Goal: Task Accomplishment & Management: Use online tool/utility

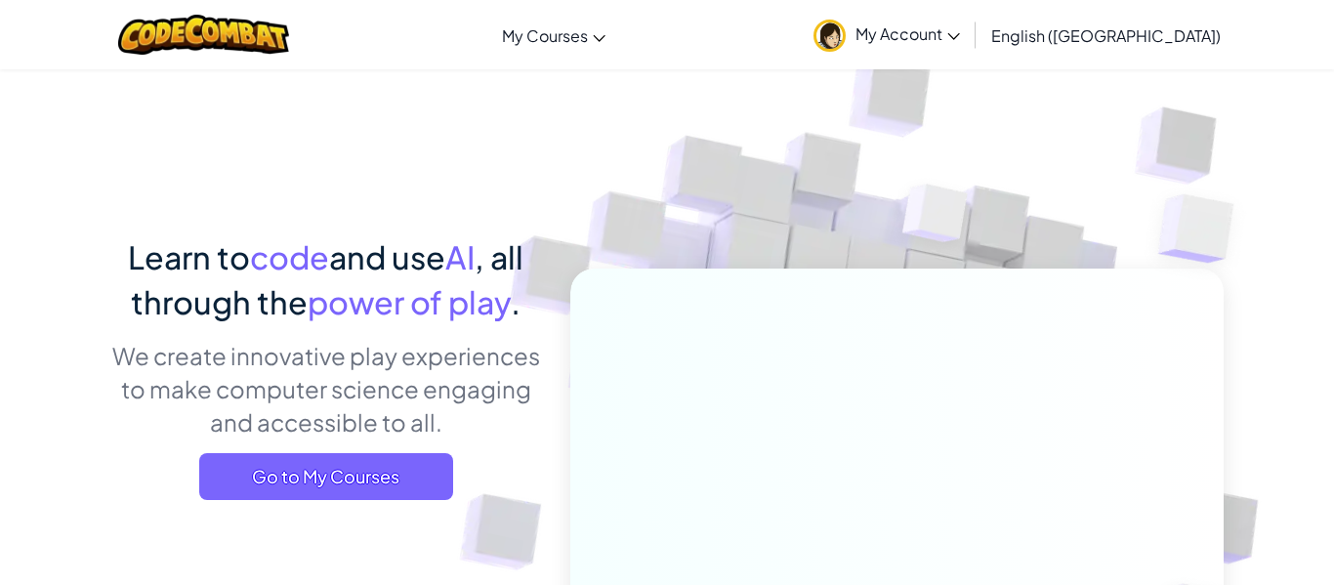
click at [906, 120] on img at bounding box center [884, 430] width 1085 height 1085
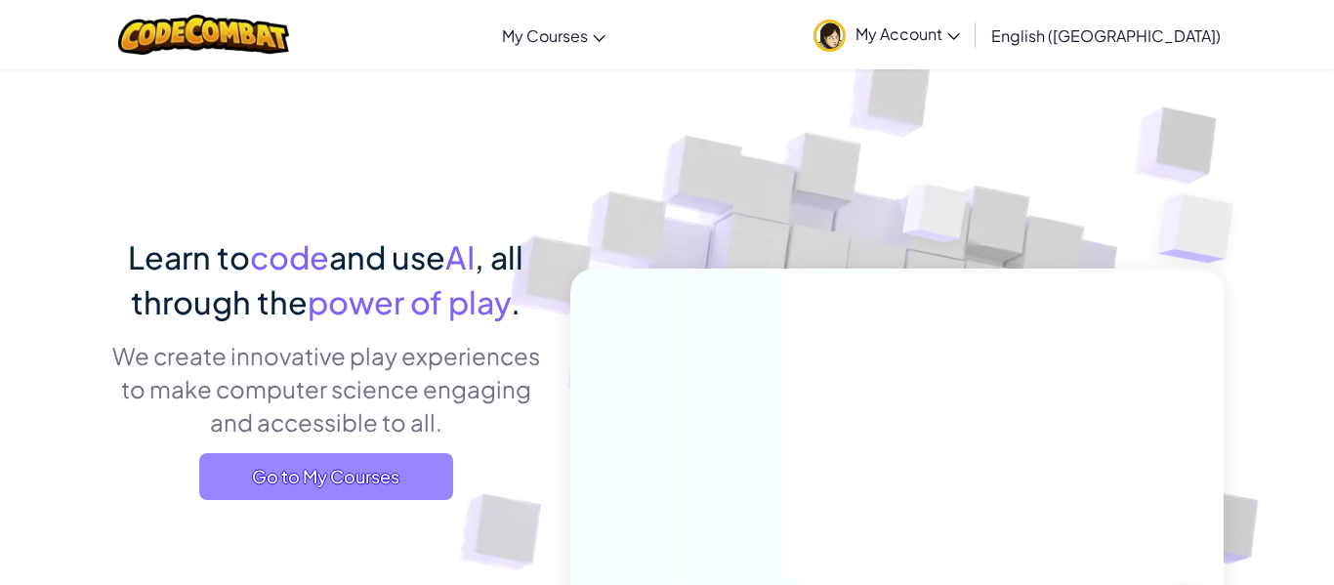
click at [364, 483] on span "Go to My Courses" at bounding box center [326, 476] width 254 height 47
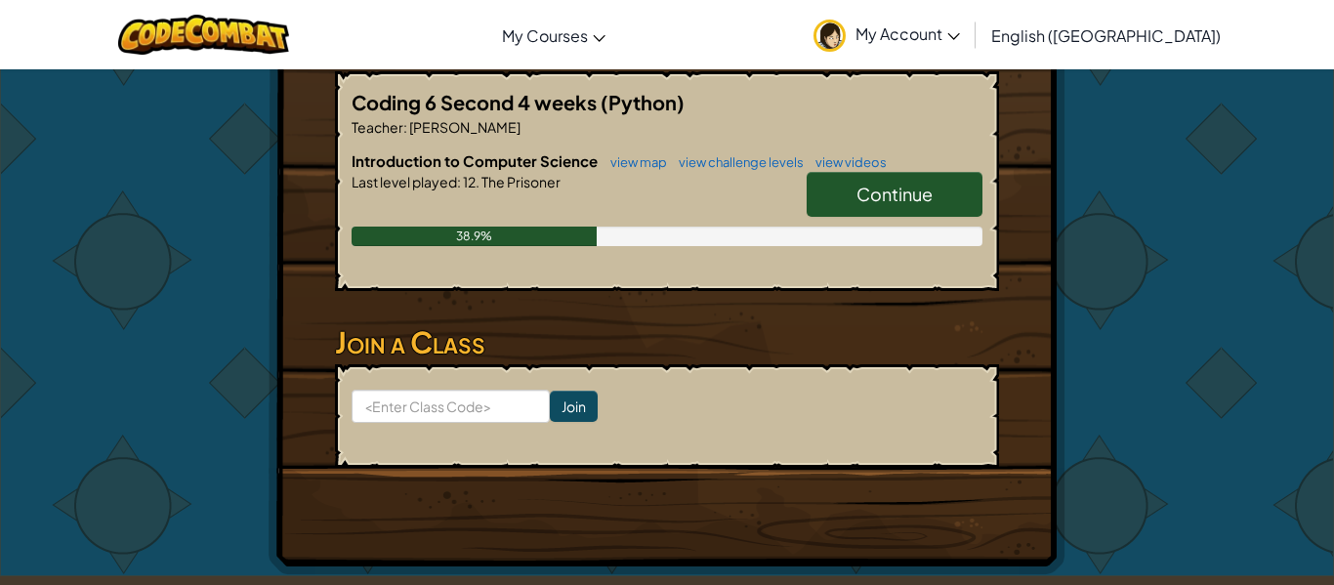
scroll to position [418, 0]
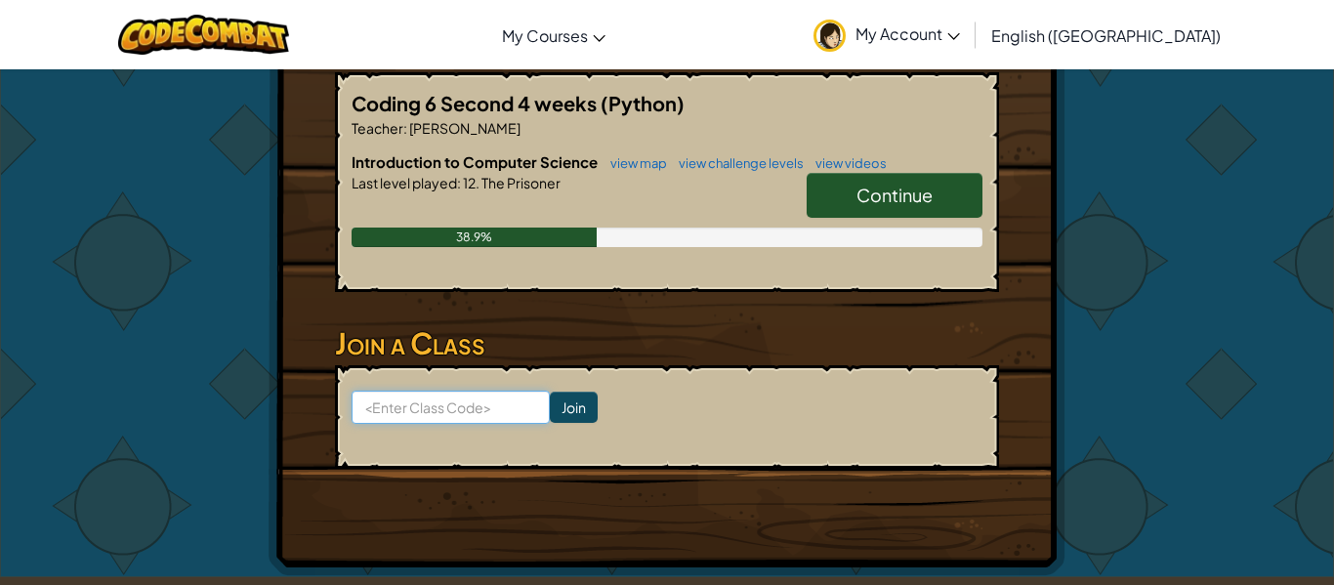
click at [436, 391] on input at bounding box center [451, 407] width 198 height 33
type input "b"
type input "BadShopLate"
click input "Join" at bounding box center [574, 407] width 48 height 31
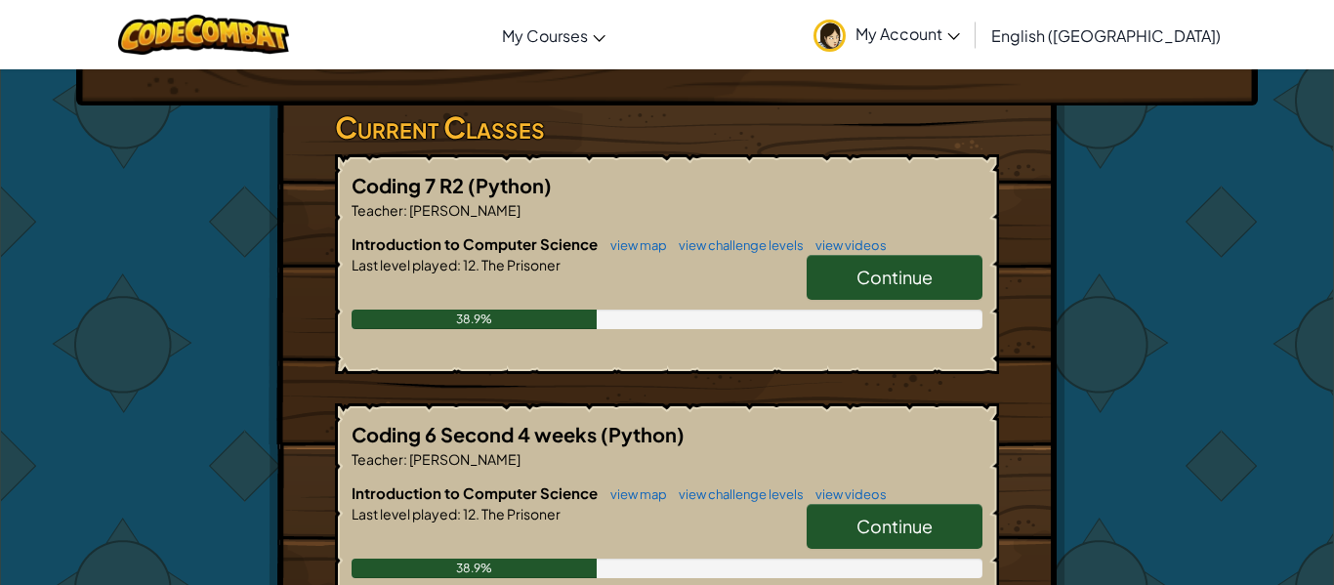
scroll to position [342, 0]
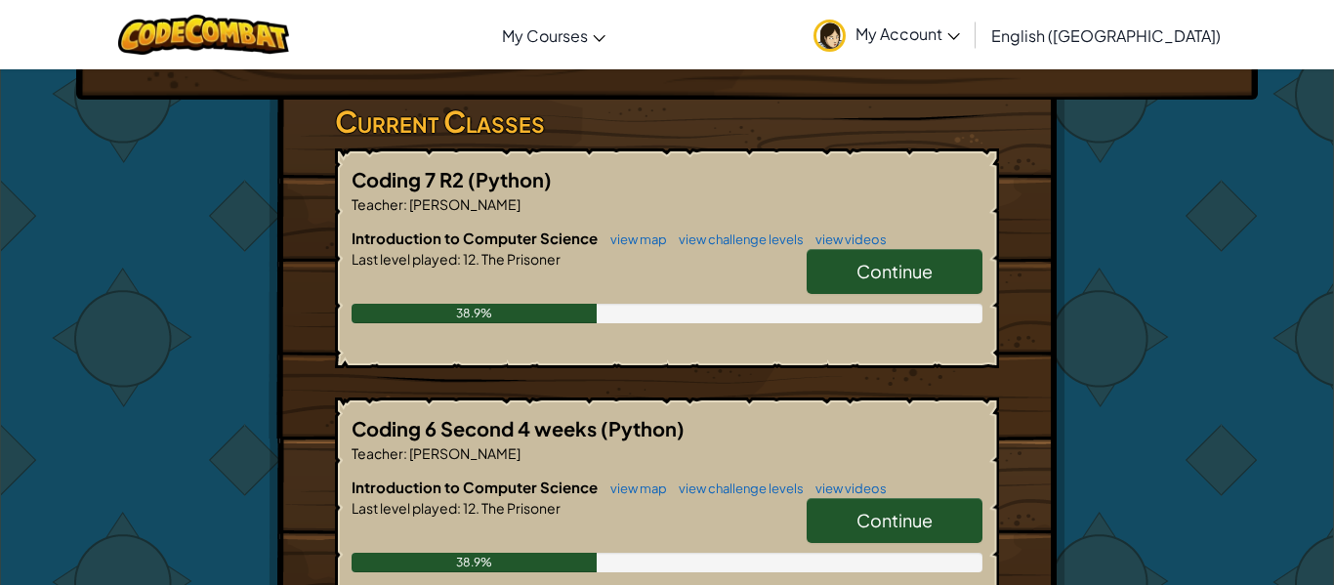
click at [838, 249] on link "Continue" at bounding box center [895, 271] width 176 height 45
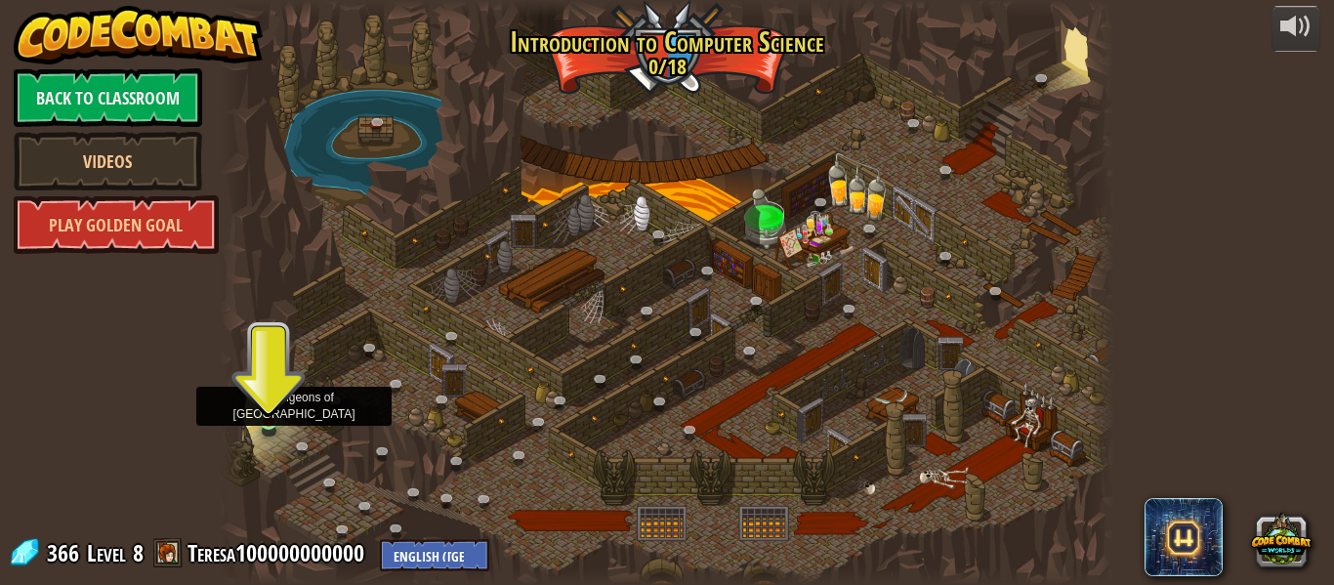
click at [264, 421] on img at bounding box center [269, 398] width 21 height 47
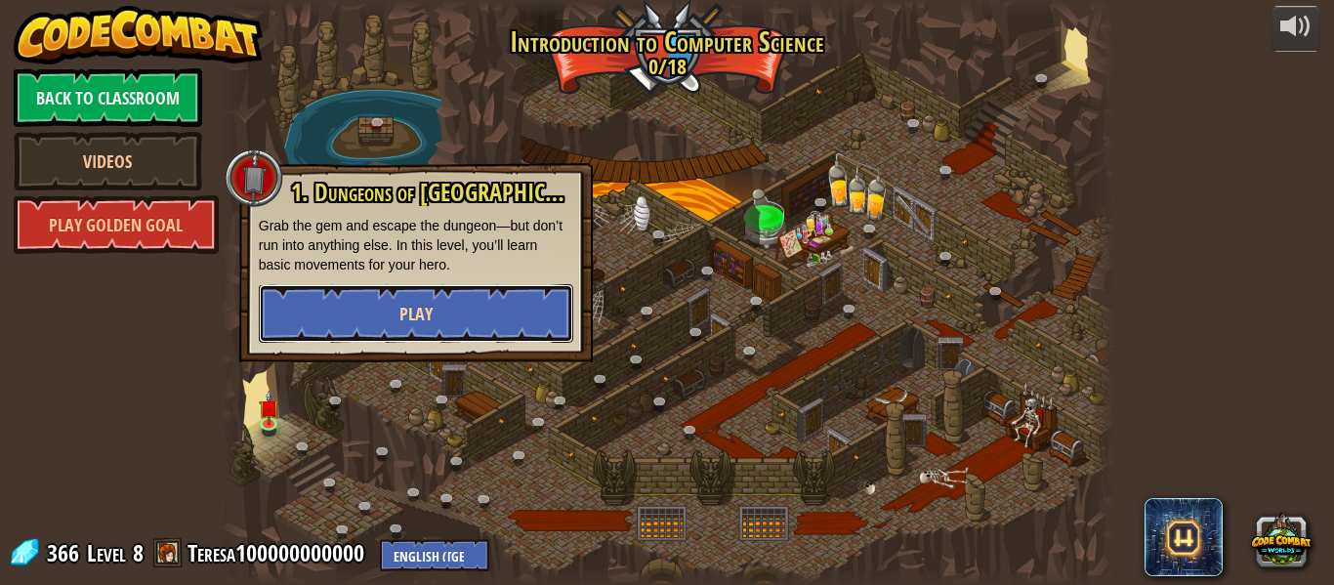
click at [362, 329] on button "Play" at bounding box center [416, 313] width 315 height 59
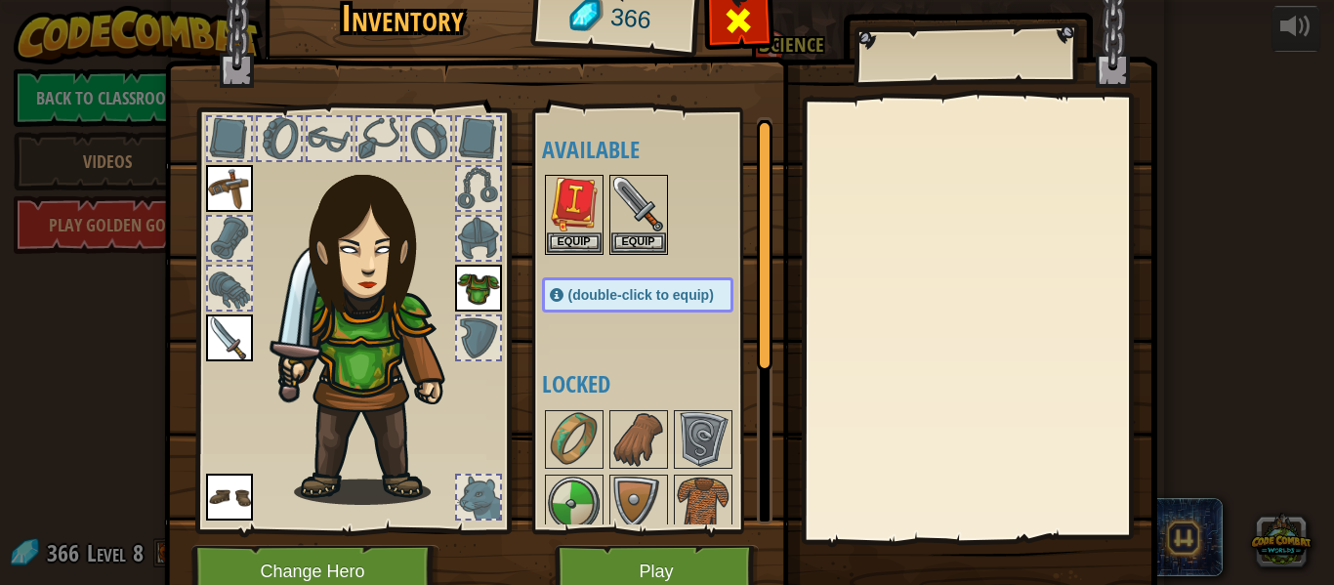
click at [762, 12] on div at bounding box center [739, 26] width 62 height 62
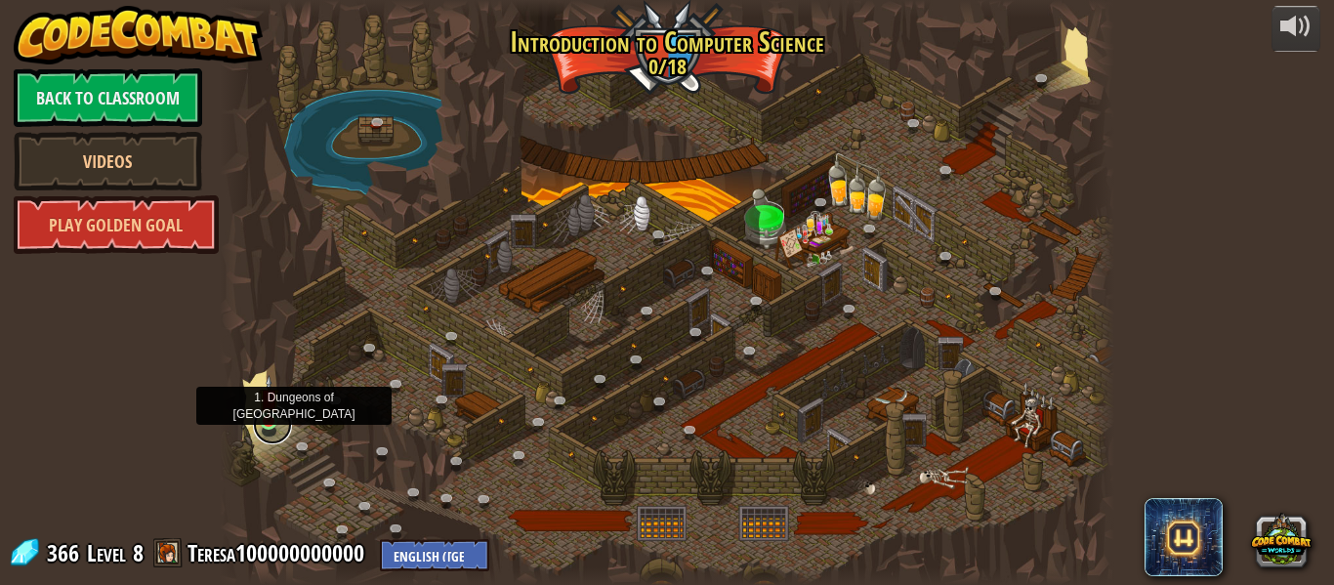
click at [265, 425] on link at bounding box center [272, 424] width 39 height 39
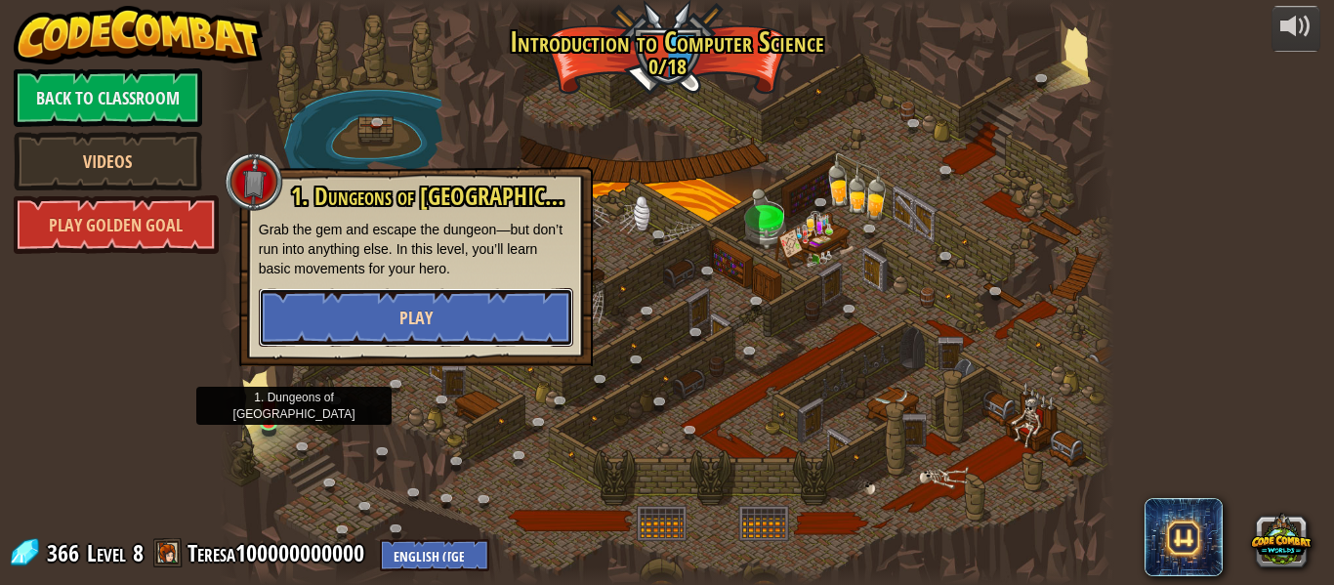
click at [403, 324] on span "Play" at bounding box center [415, 318] width 33 height 24
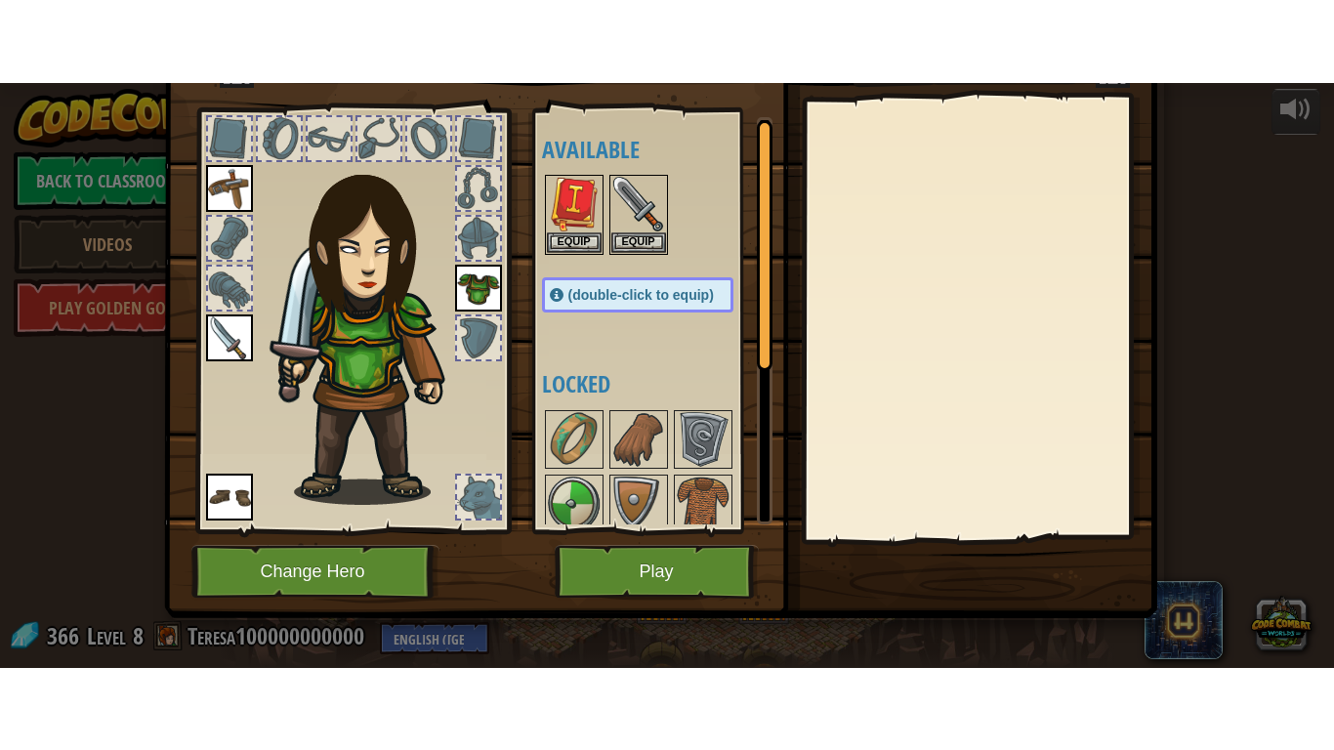
scroll to position [82, 0]
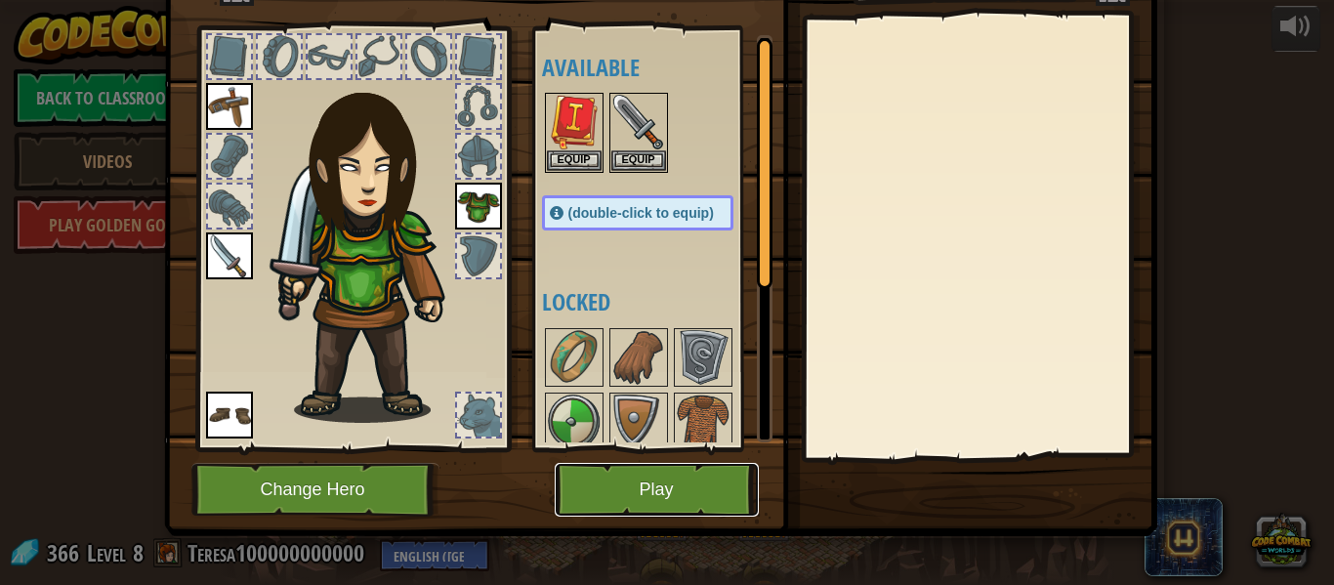
click at [637, 482] on button "Play" at bounding box center [657, 490] width 204 height 54
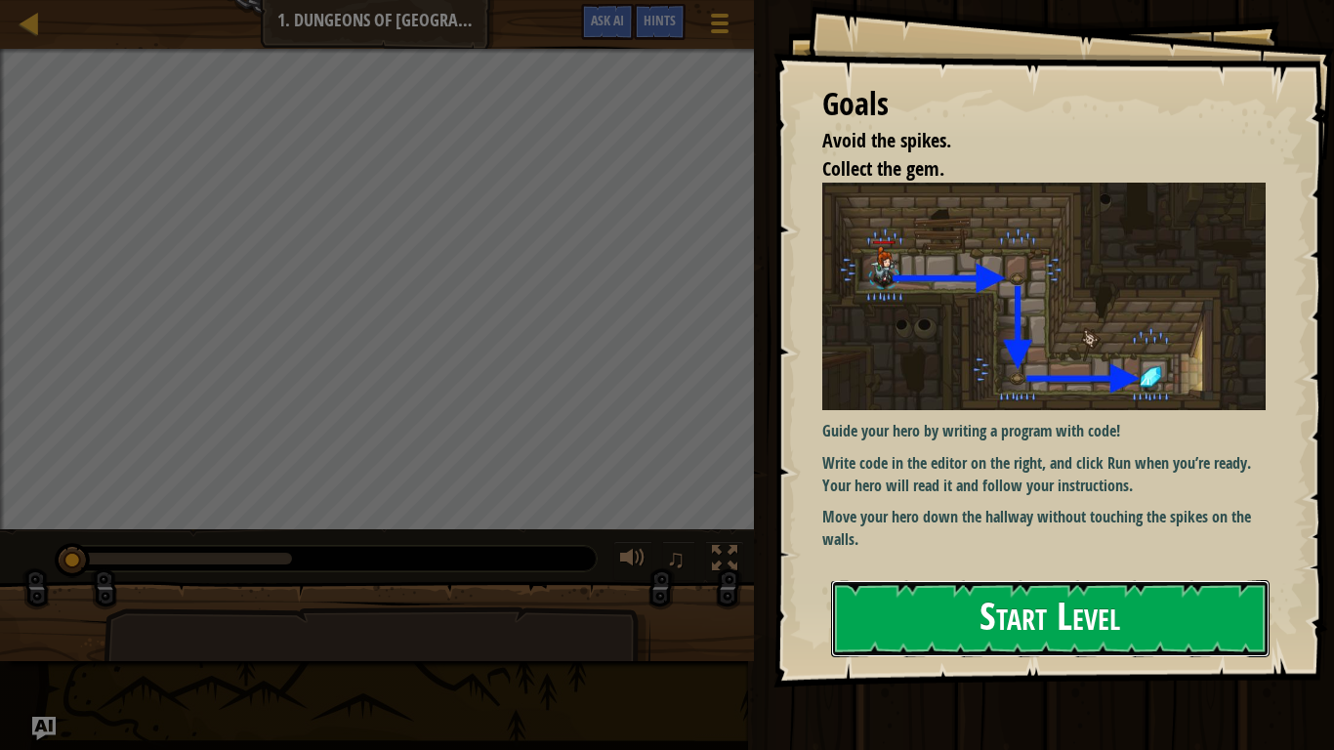
click at [1057, 584] on button "Start Level" at bounding box center [1050, 618] width 439 height 77
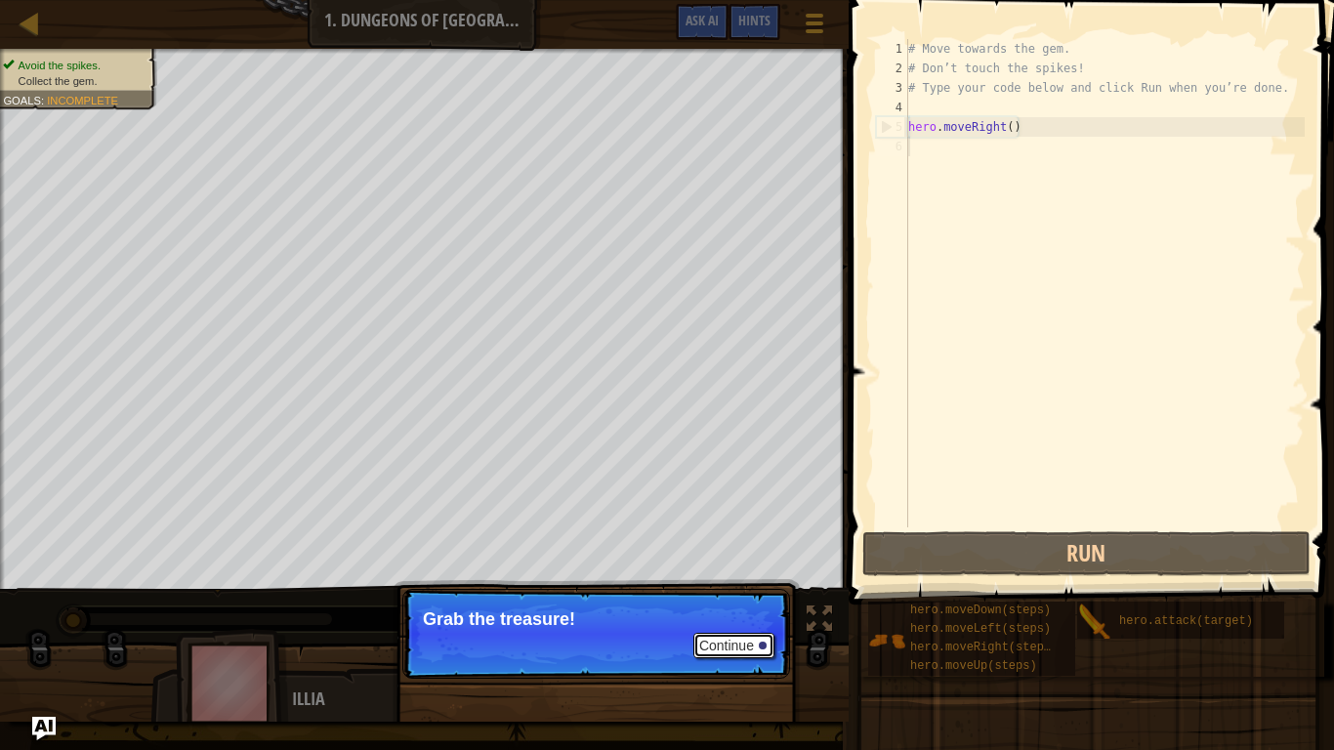
click at [737, 584] on button "Continue" at bounding box center [734, 645] width 81 height 25
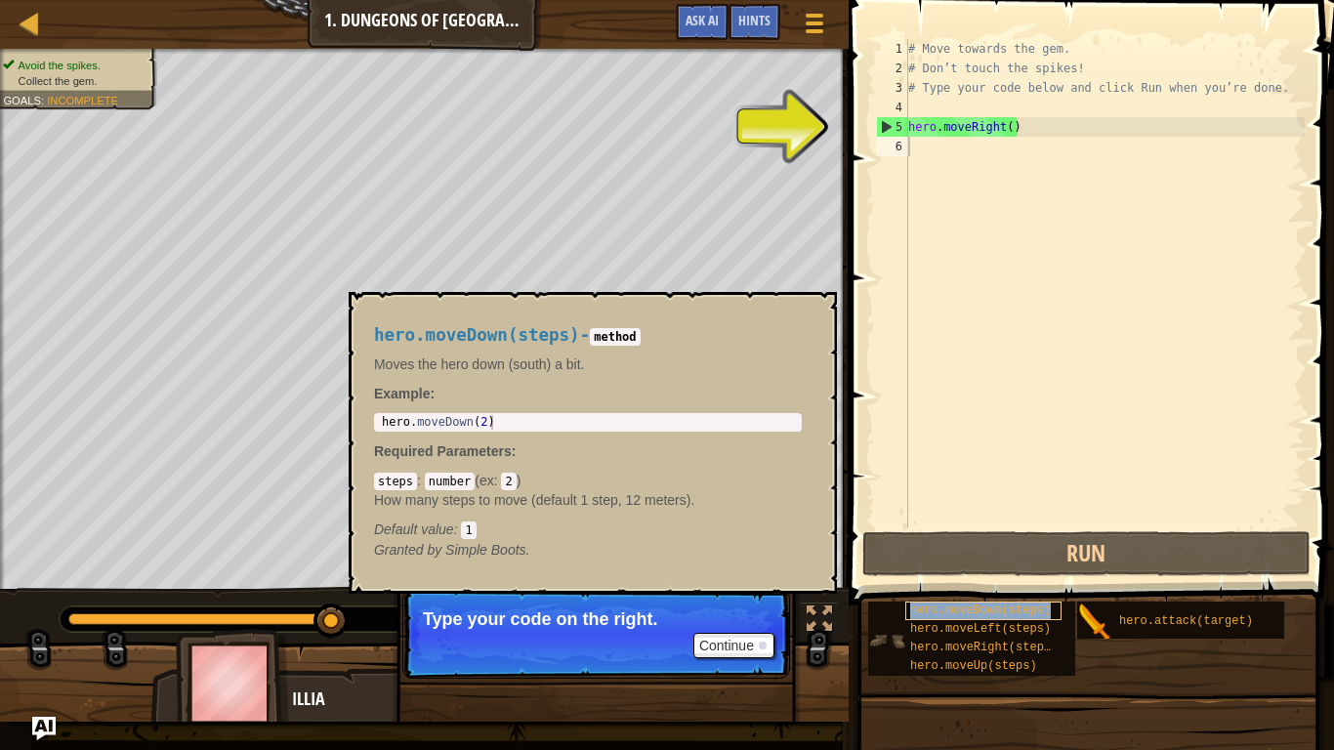
click at [997, 584] on span "hero.moveDown(steps)" at bounding box center [980, 611] width 141 height 14
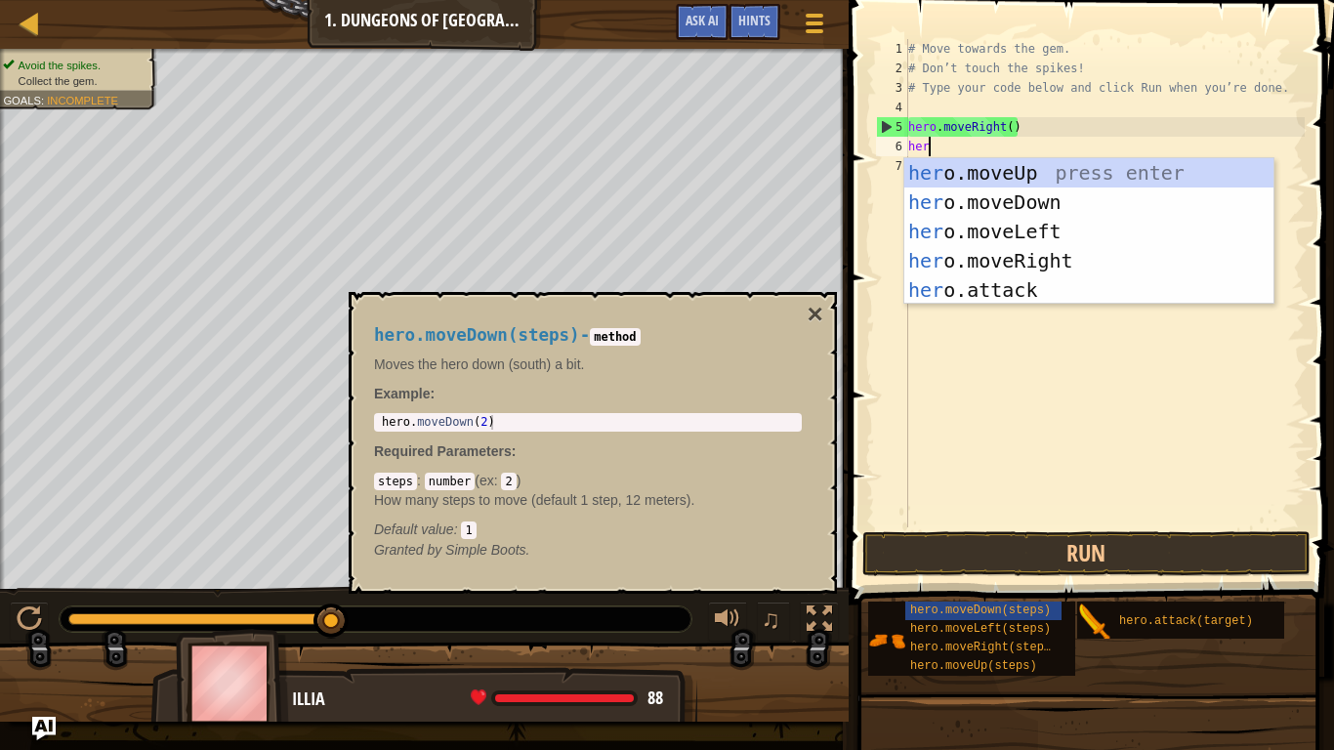
type textarea "here"
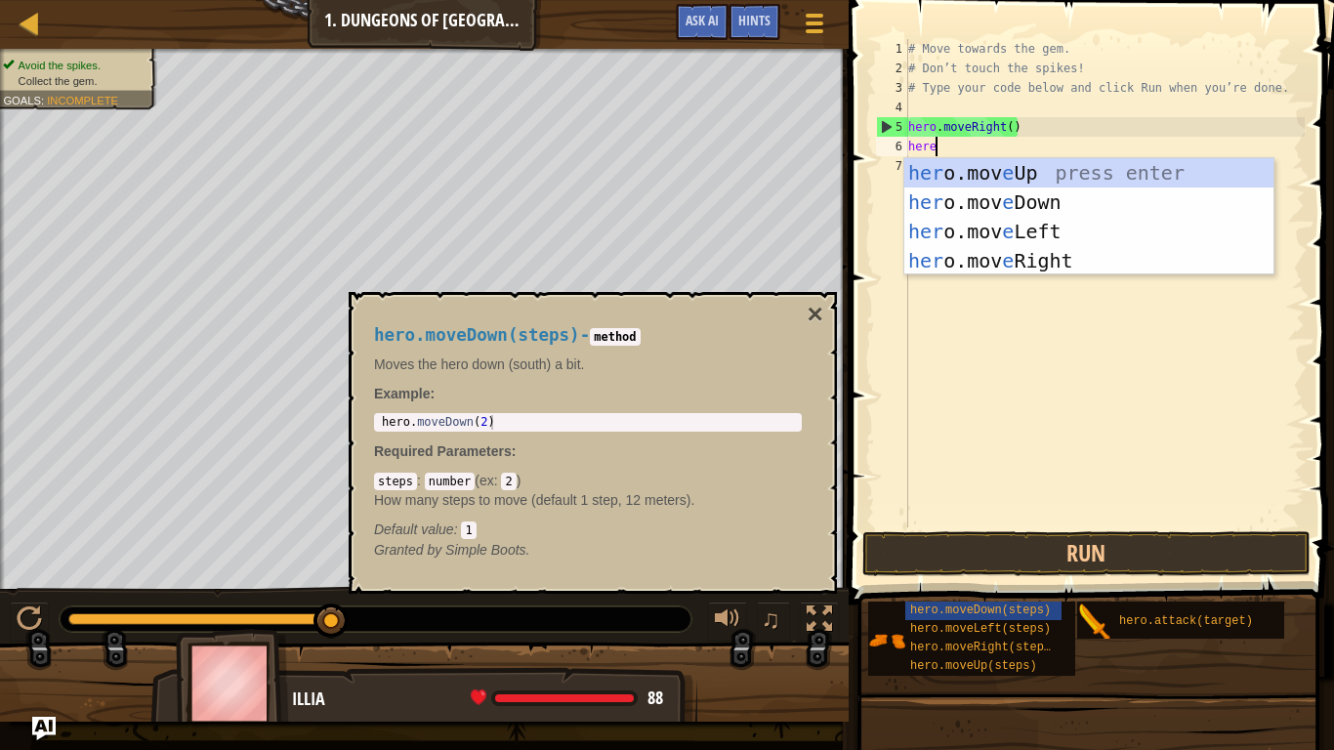
scroll to position [9, 3]
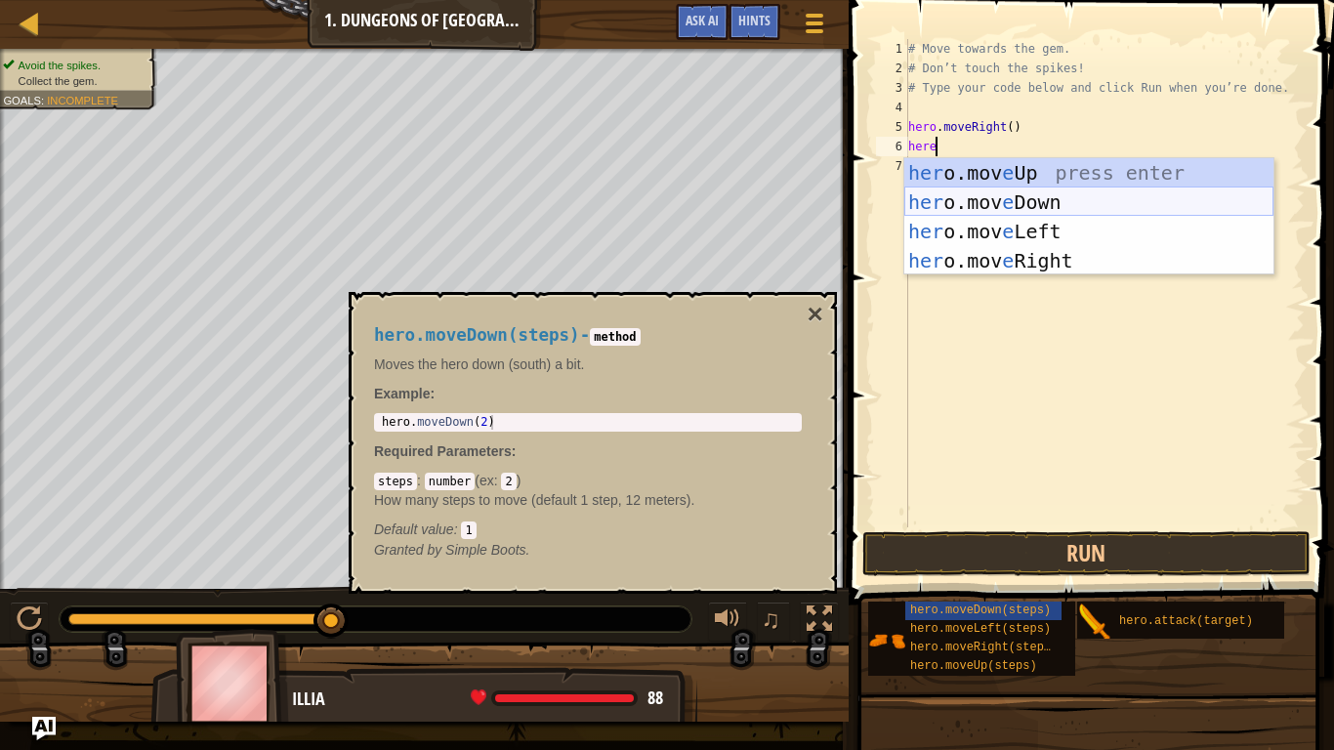
click at [1021, 204] on div "her o.mov e Up press enter her o.mov e Down press enter her o.mov e Left press …" at bounding box center [1088, 246] width 369 height 176
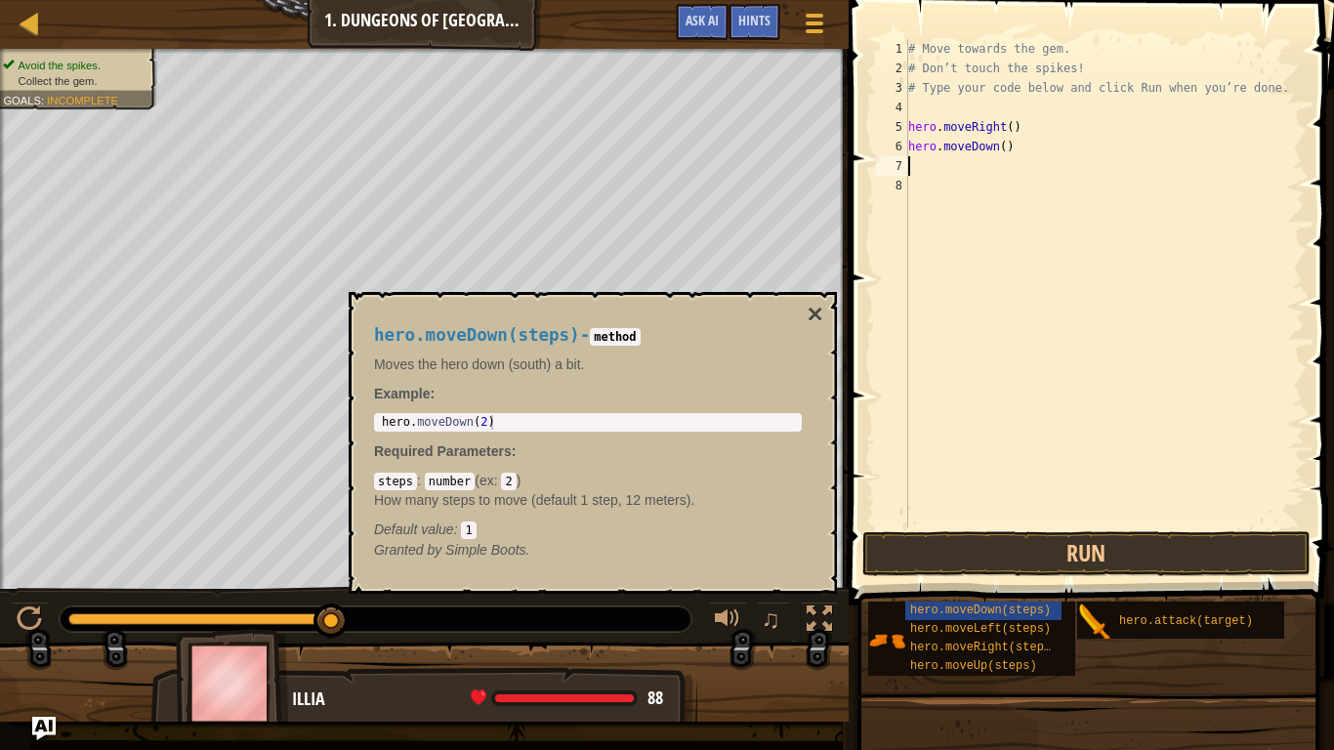
scroll to position [9, 0]
click at [816, 312] on button "×" at bounding box center [816, 314] width 16 height 27
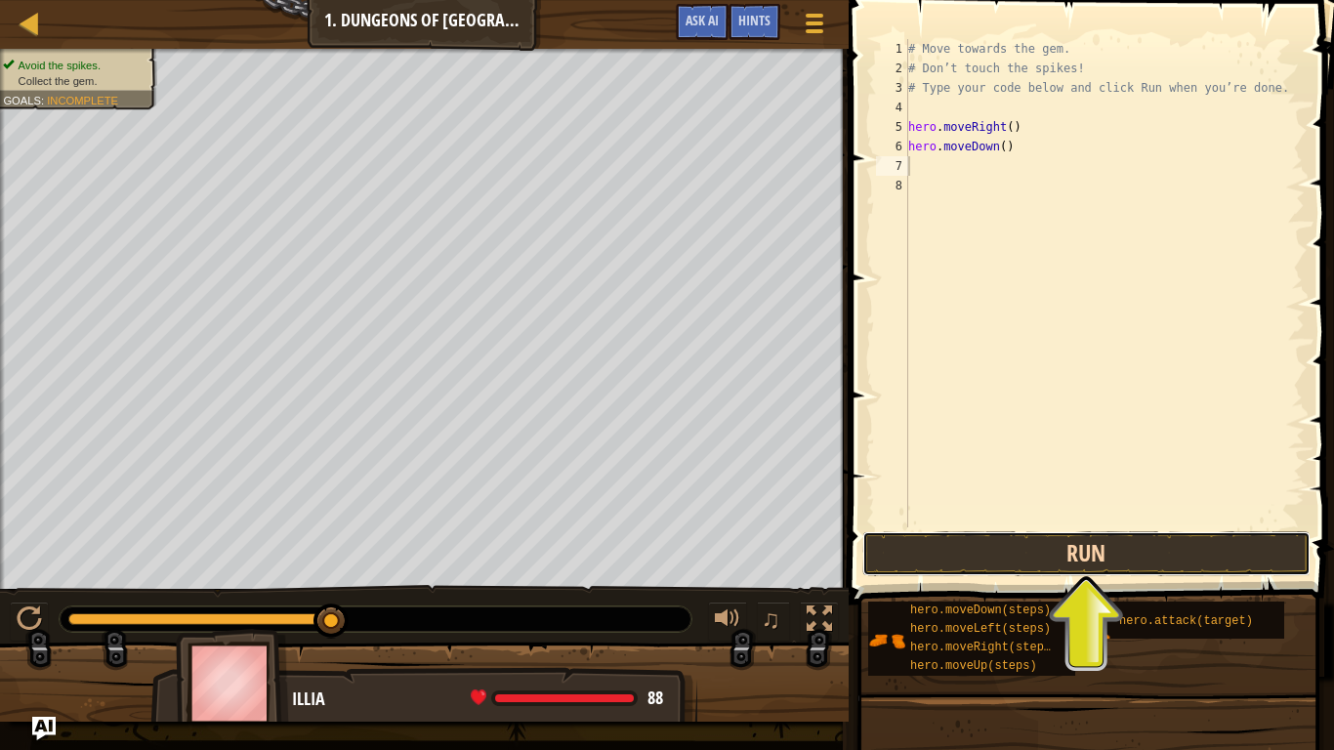
click at [905, 560] on button "Run" at bounding box center [1086, 553] width 448 height 45
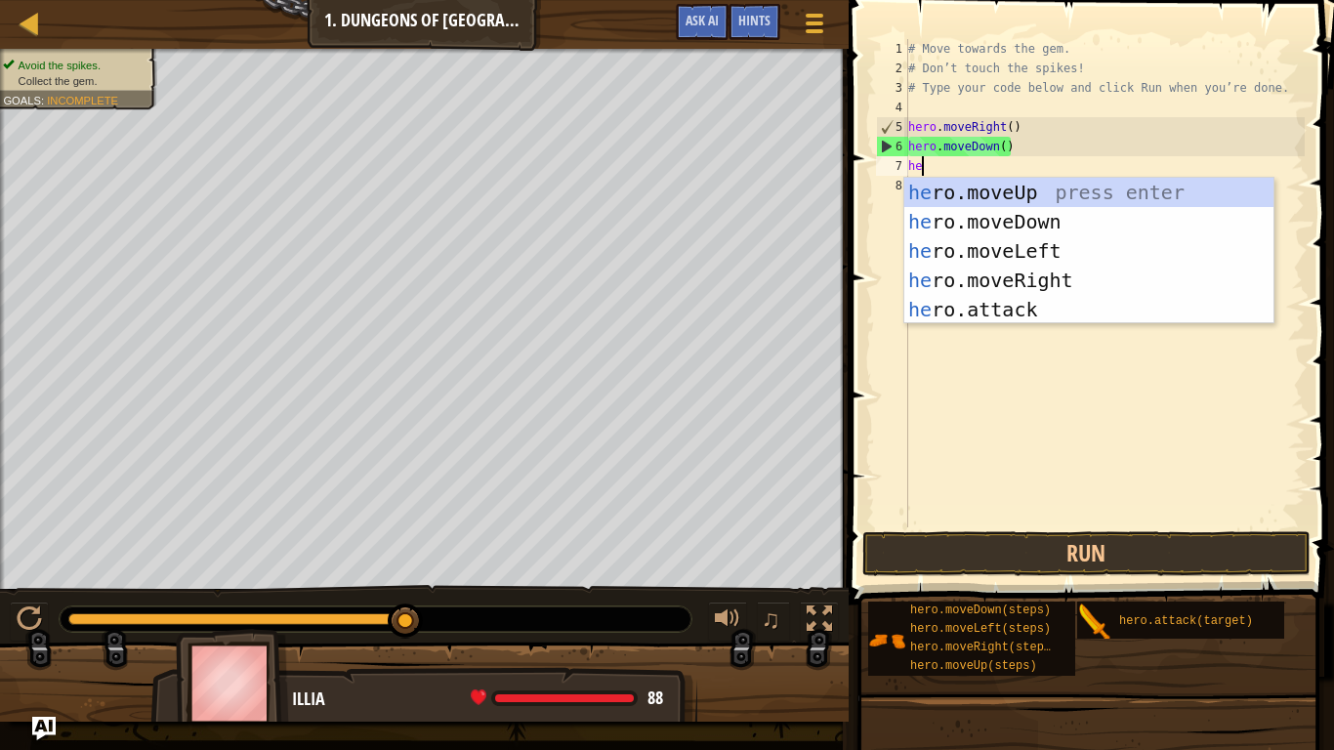
type textarea "her"
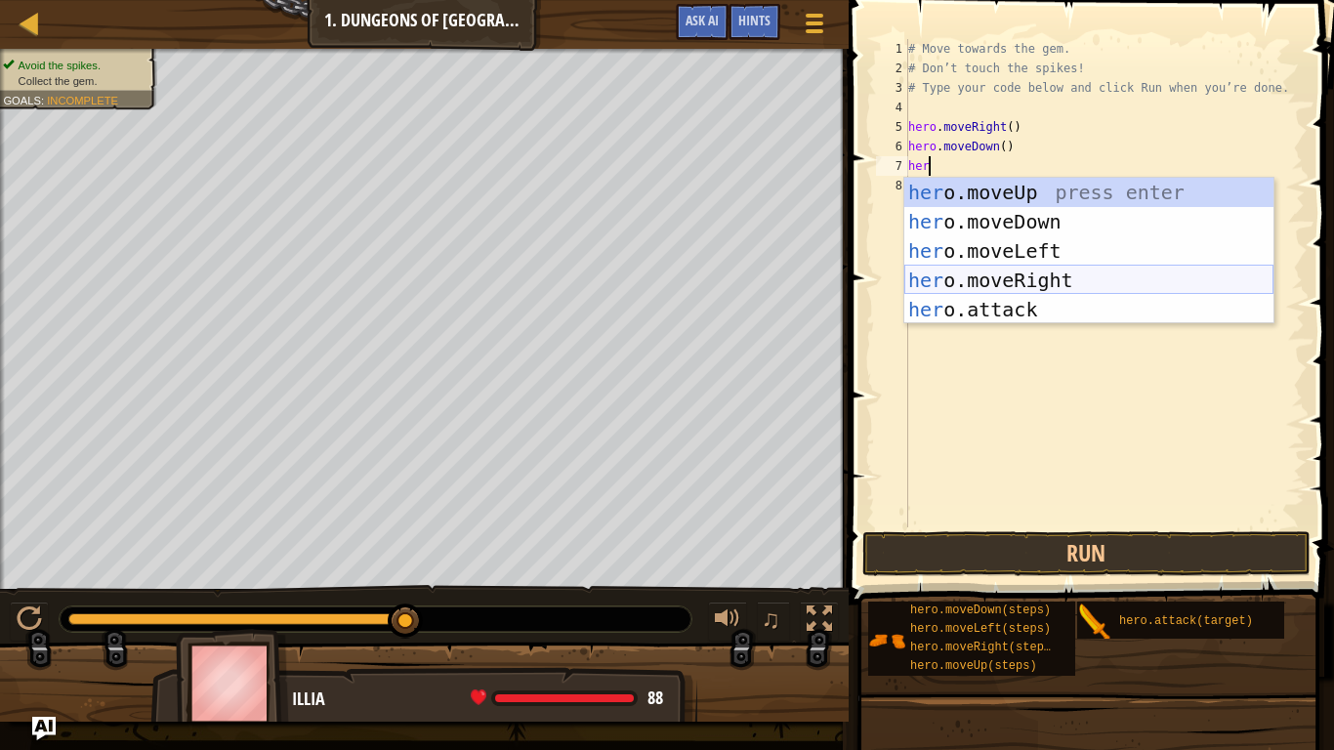
click at [1032, 274] on div "her o.moveUp press enter her o.moveDown press enter her o.moveLeft press enter …" at bounding box center [1088, 280] width 369 height 205
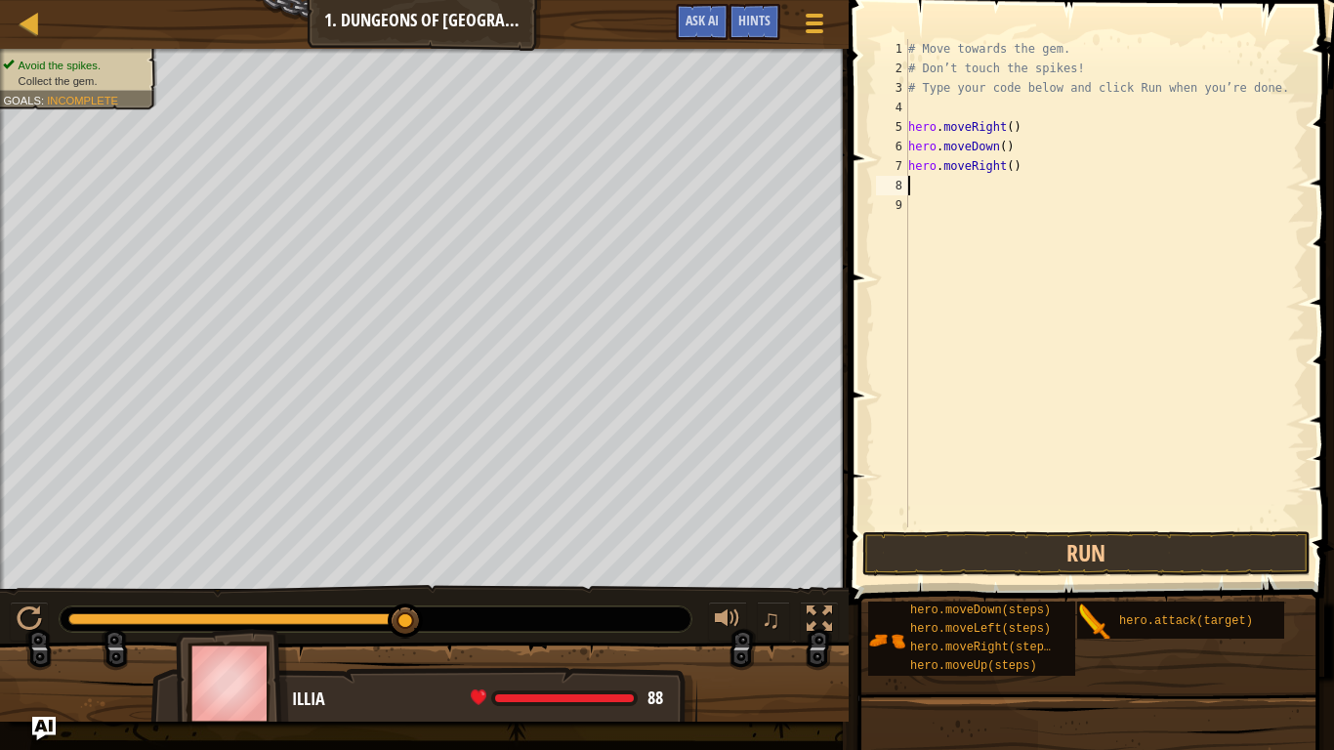
scroll to position [9, 0]
click at [982, 548] on button "Run" at bounding box center [1086, 553] width 448 height 45
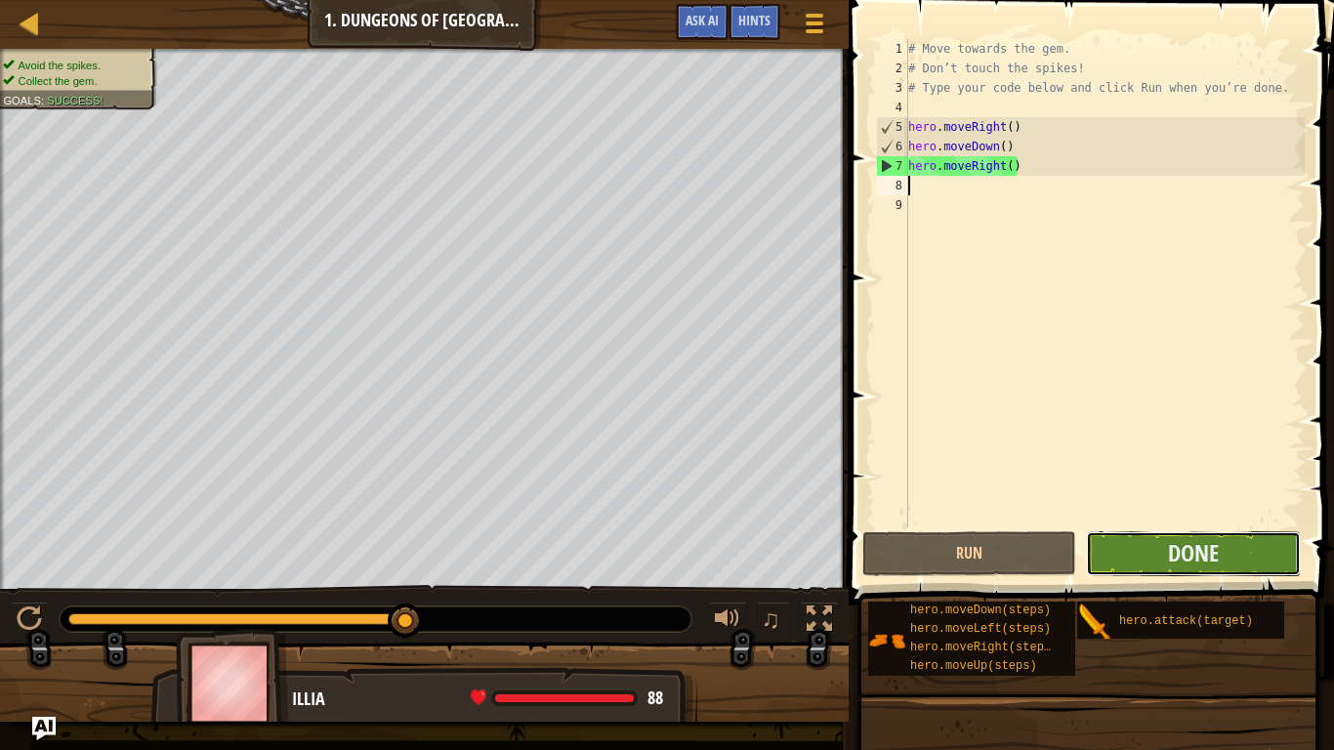
click at [1101, 548] on button "Done" at bounding box center [1193, 553] width 214 height 45
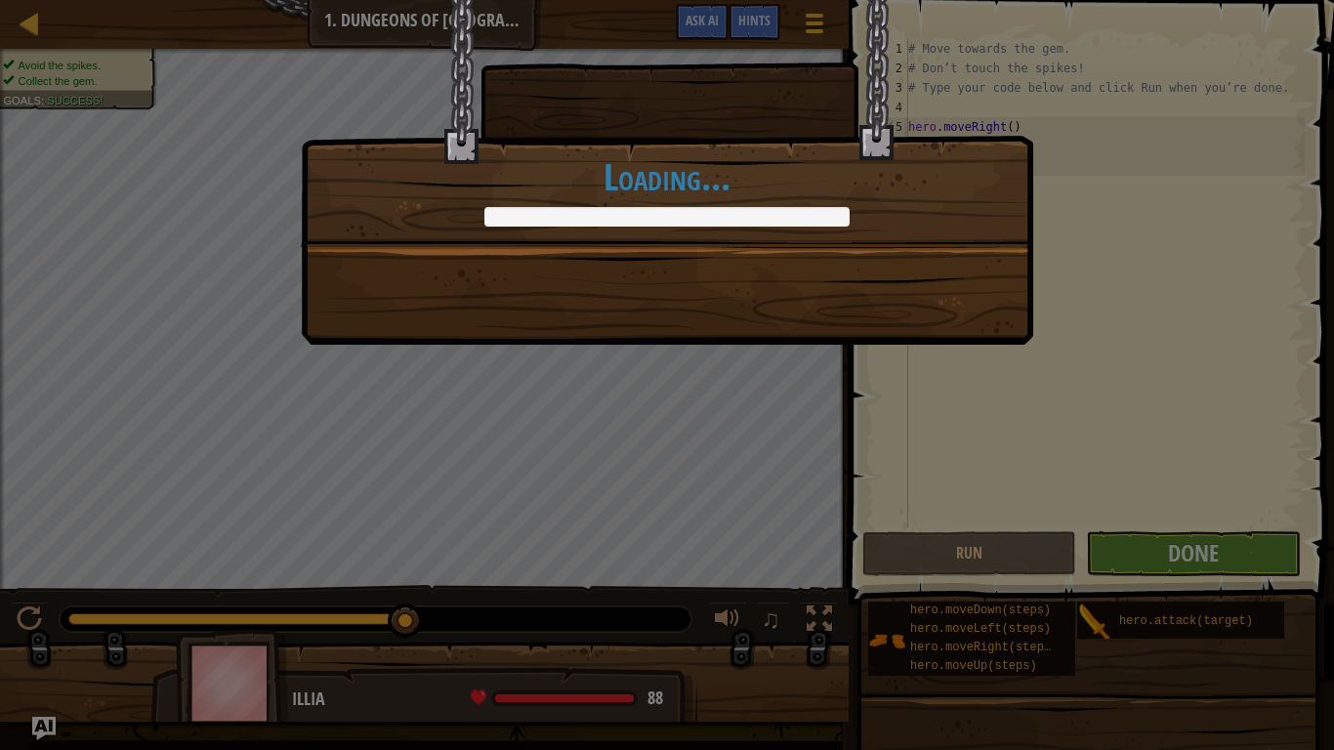
click at [1101, 548] on div "You completed Dungeons of Kithgard! +0 +0 New Item Clean code: no code errors o…" at bounding box center [667, 375] width 1334 height 750
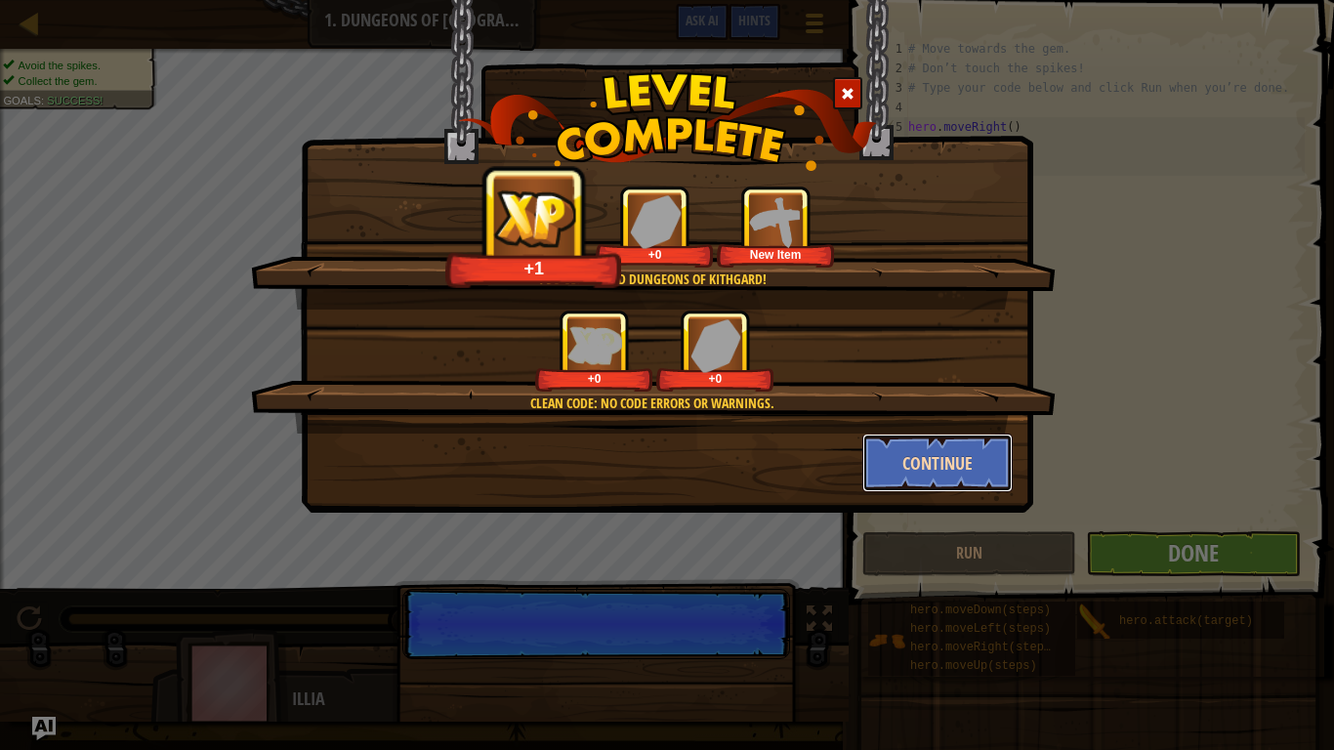
click at [924, 466] on button "Continue" at bounding box center [937, 463] width 151 height 59
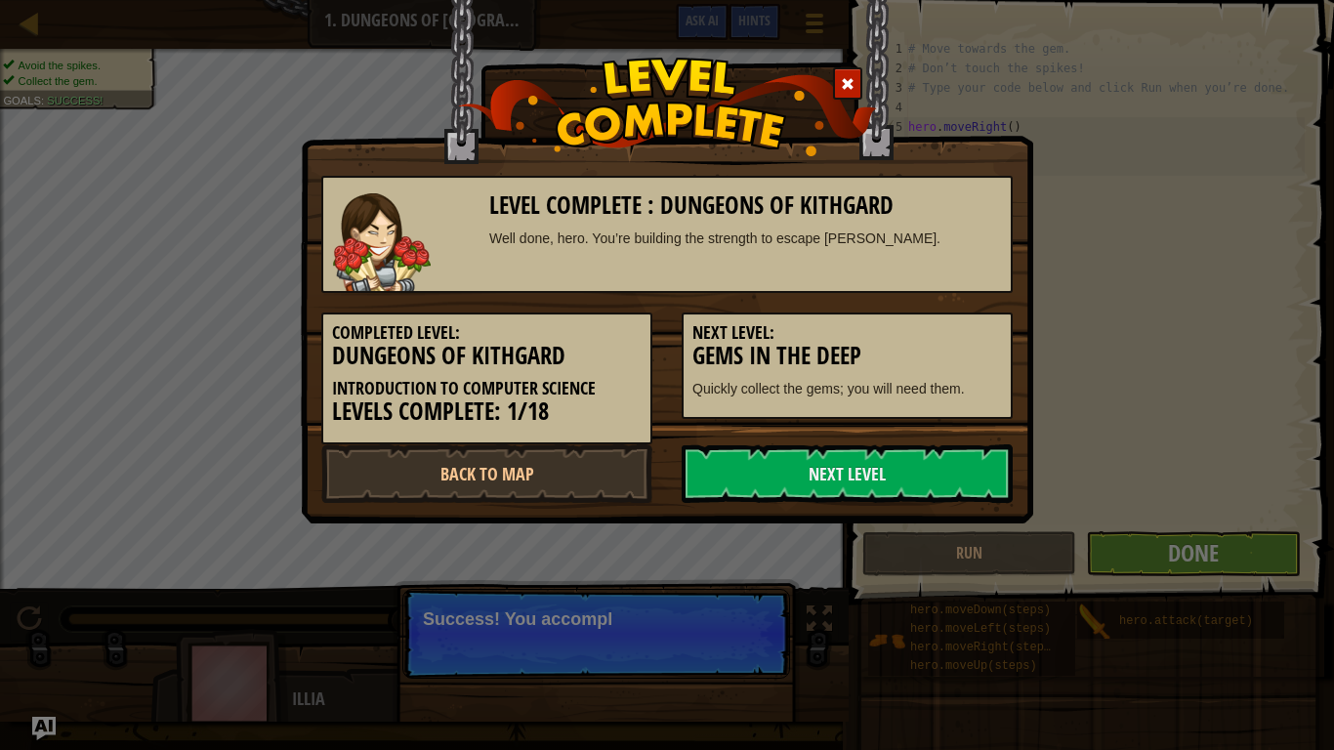
click at [924, 466] on link "Next Level" at bounding box center [847, 473] width 331 height 59
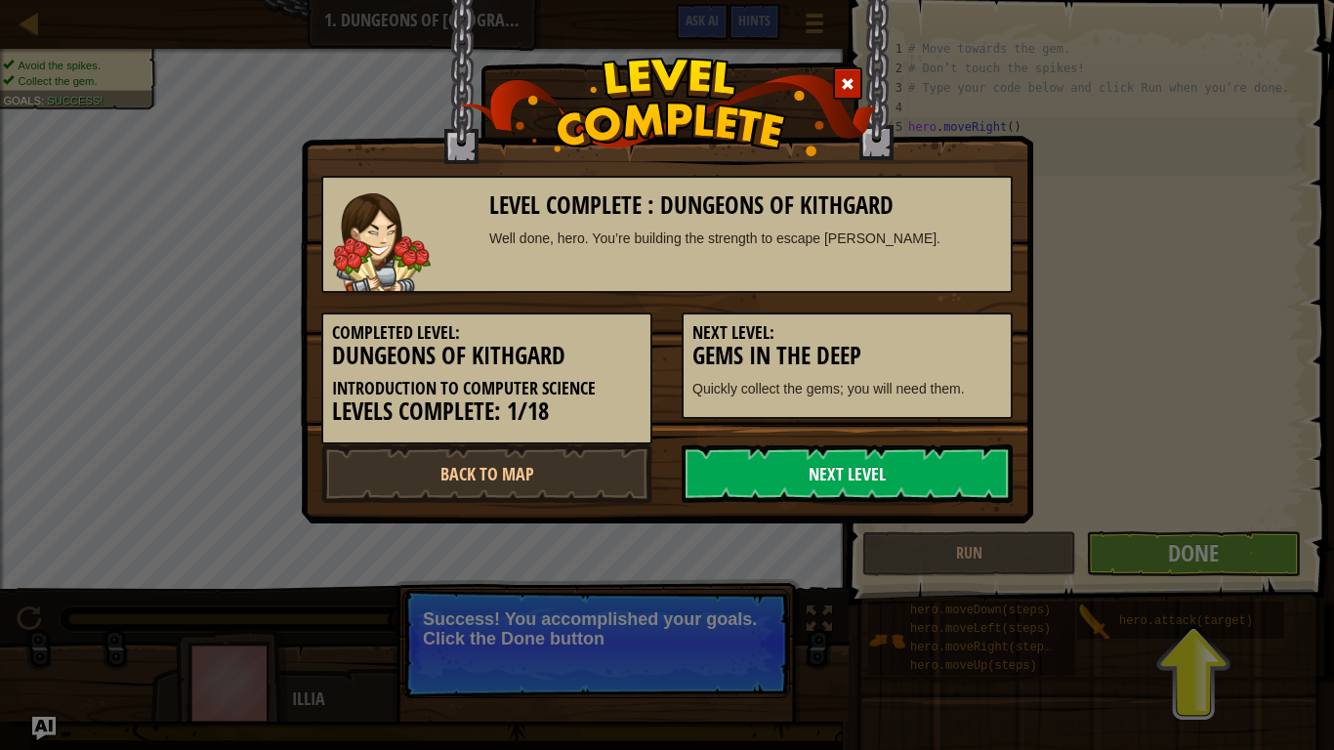
click at [751, 481] on link "Next Level" at bounding box center [847, 473] width 331 height 59
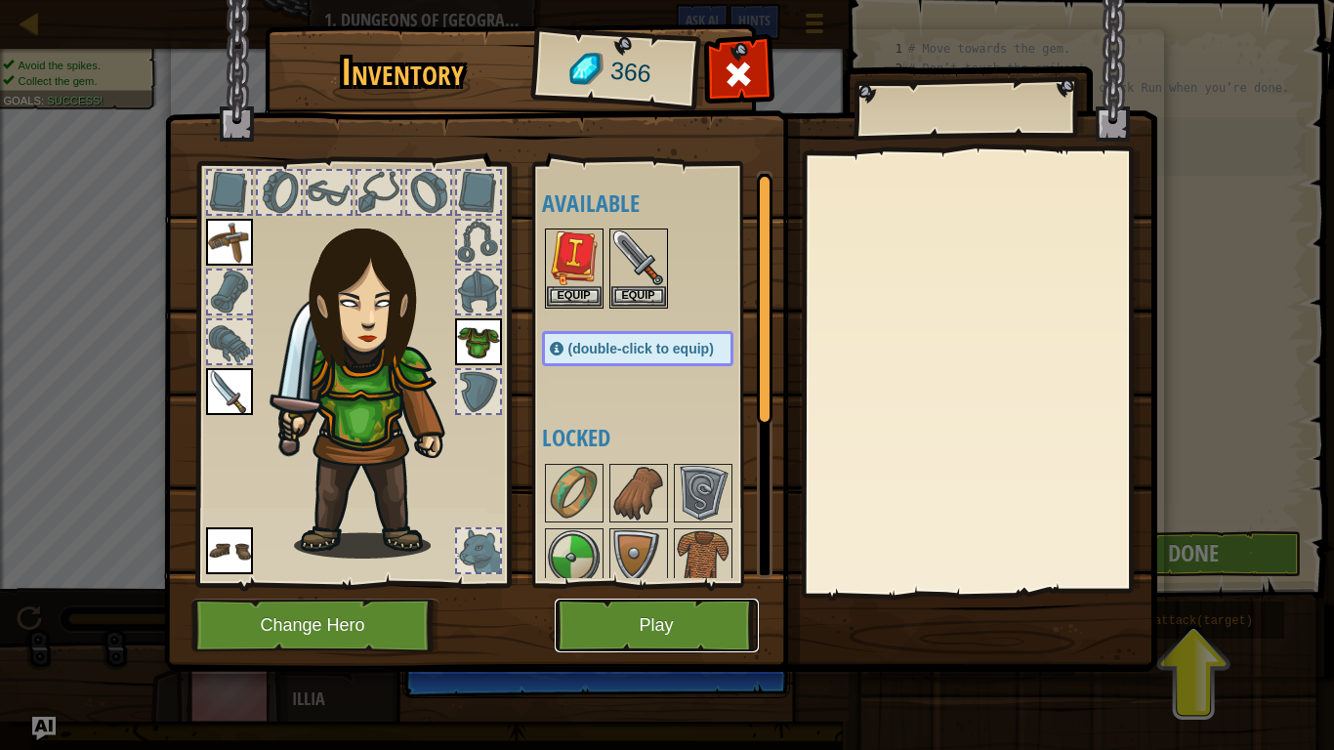
click at [637, 584] on button "Play" at bounding box center [657, 626] width 204 height 54
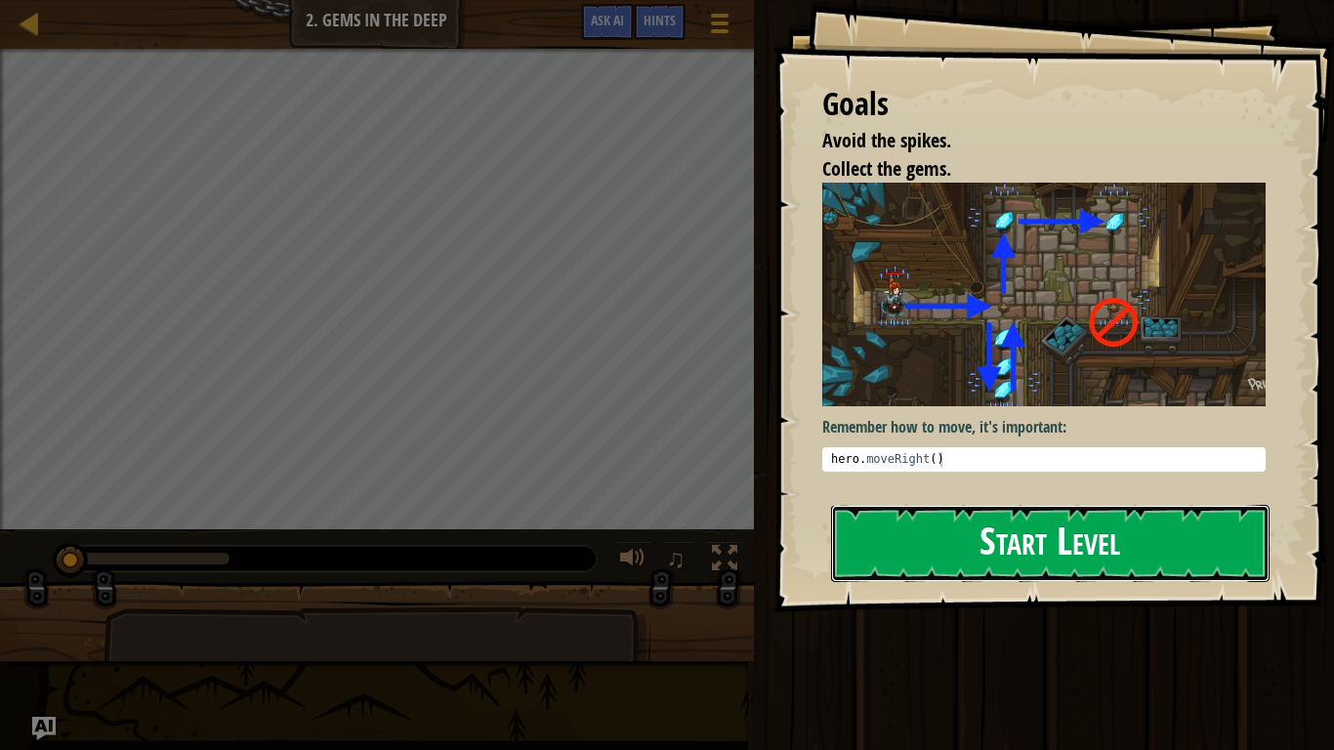
click at [886, 549] on button "Start Level" at bounding box center [1050, 543] width 439 height 77
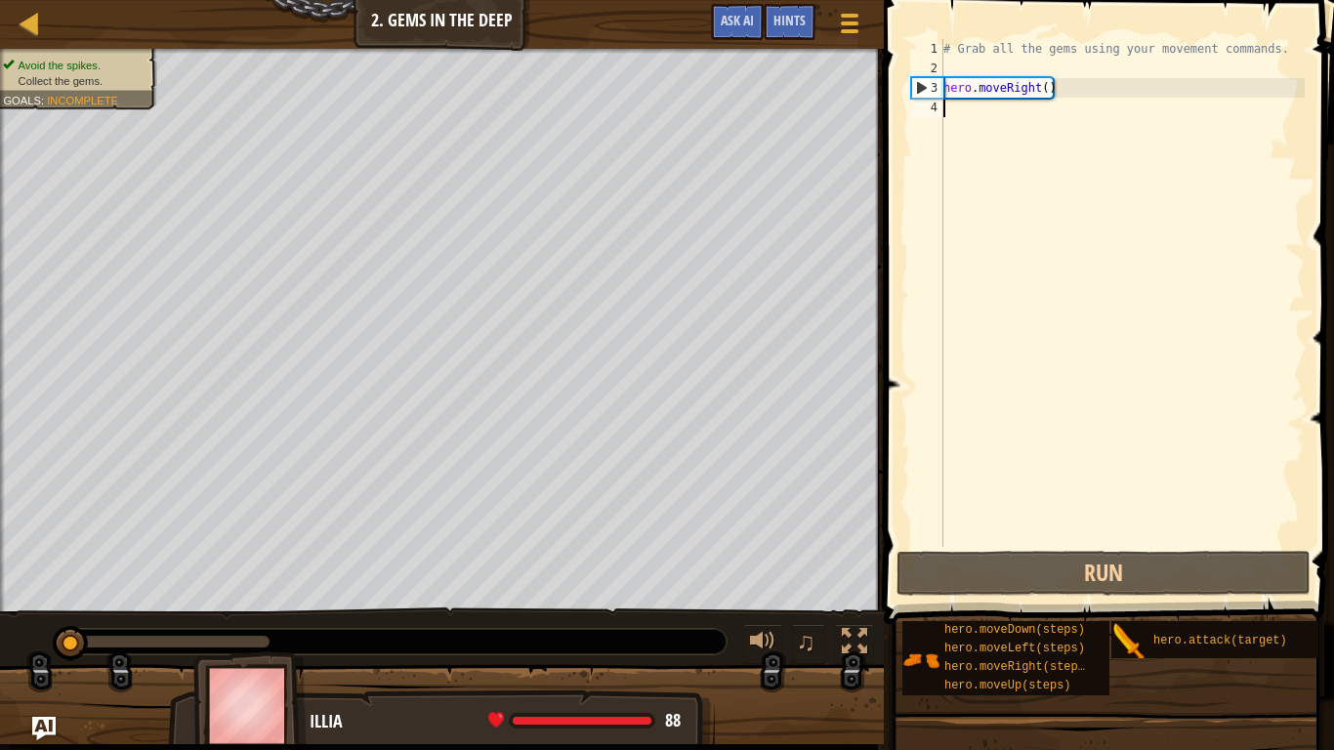
type textarea "h"
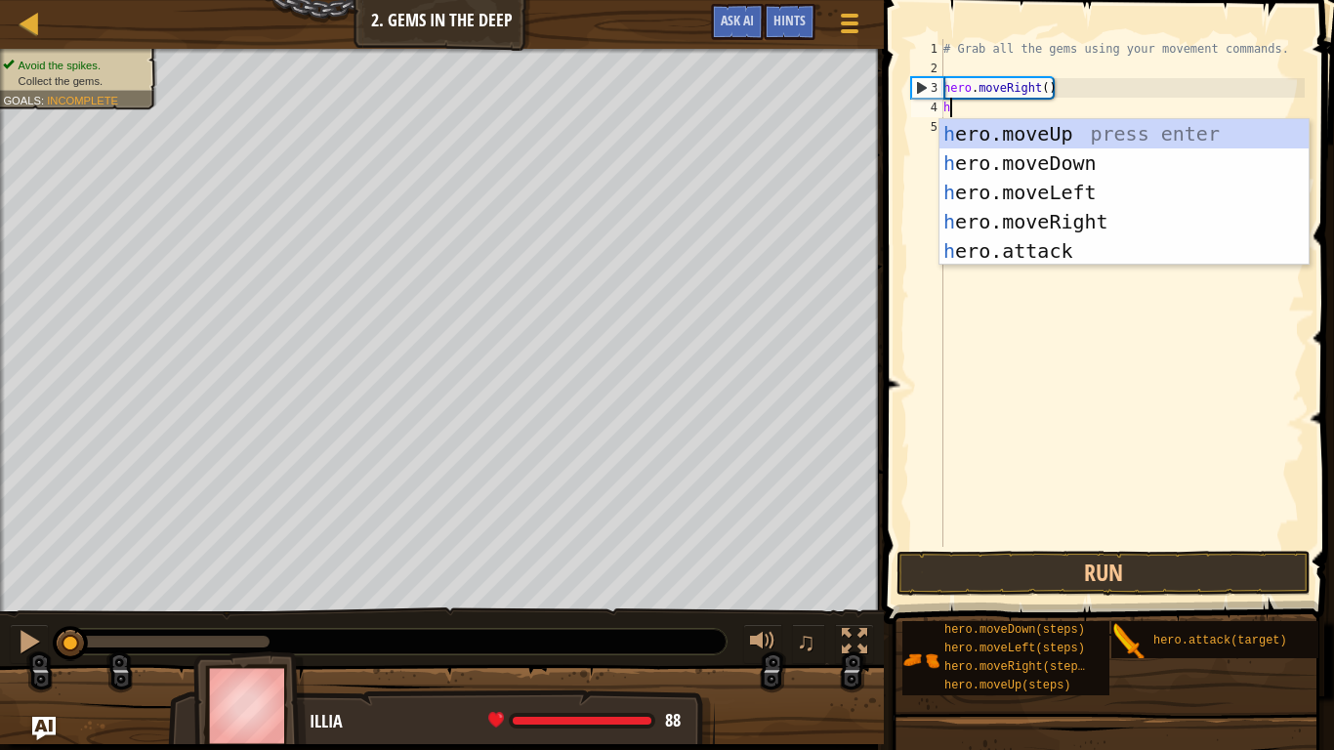
scroll to position [9, 0]
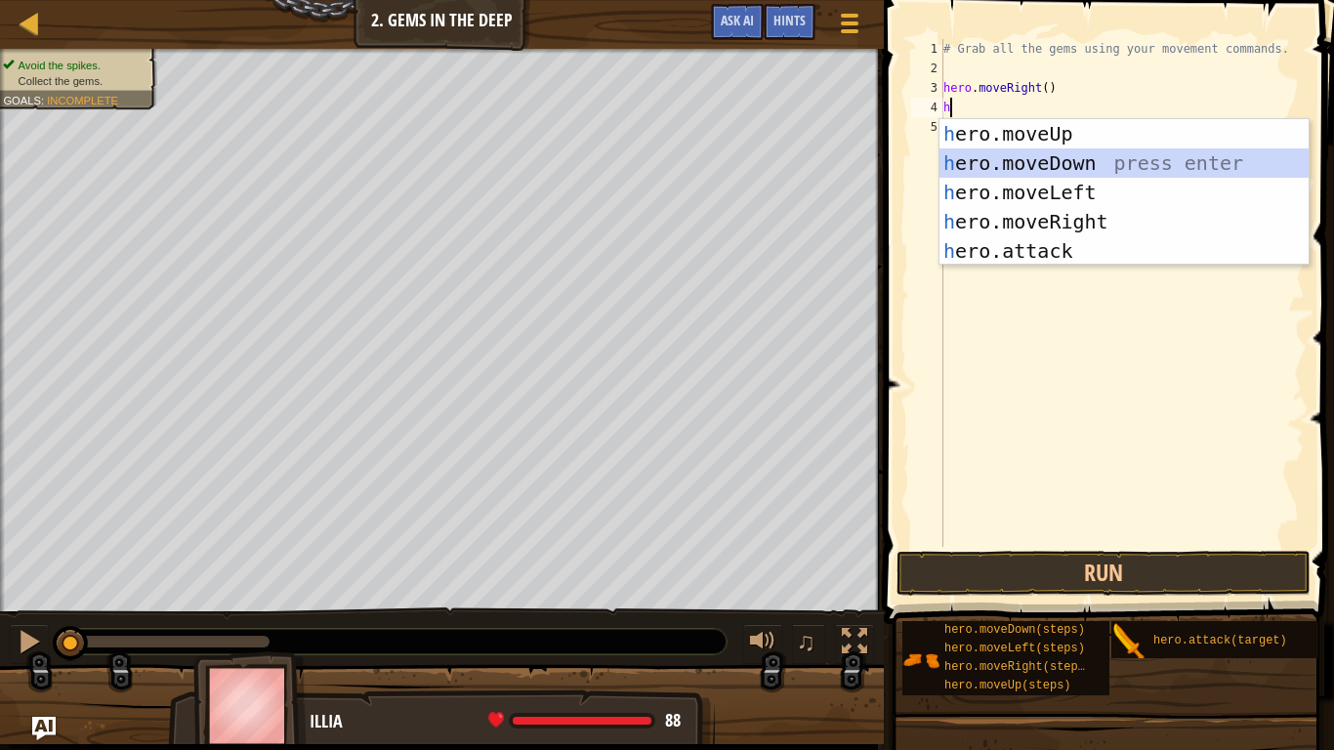
click at [1010, 157] on div "h ero.moveUp press enter h ero.moveDown press enter h ero.moveLeft press enter …" at bounding box center [1124, 221] width 369 height 205
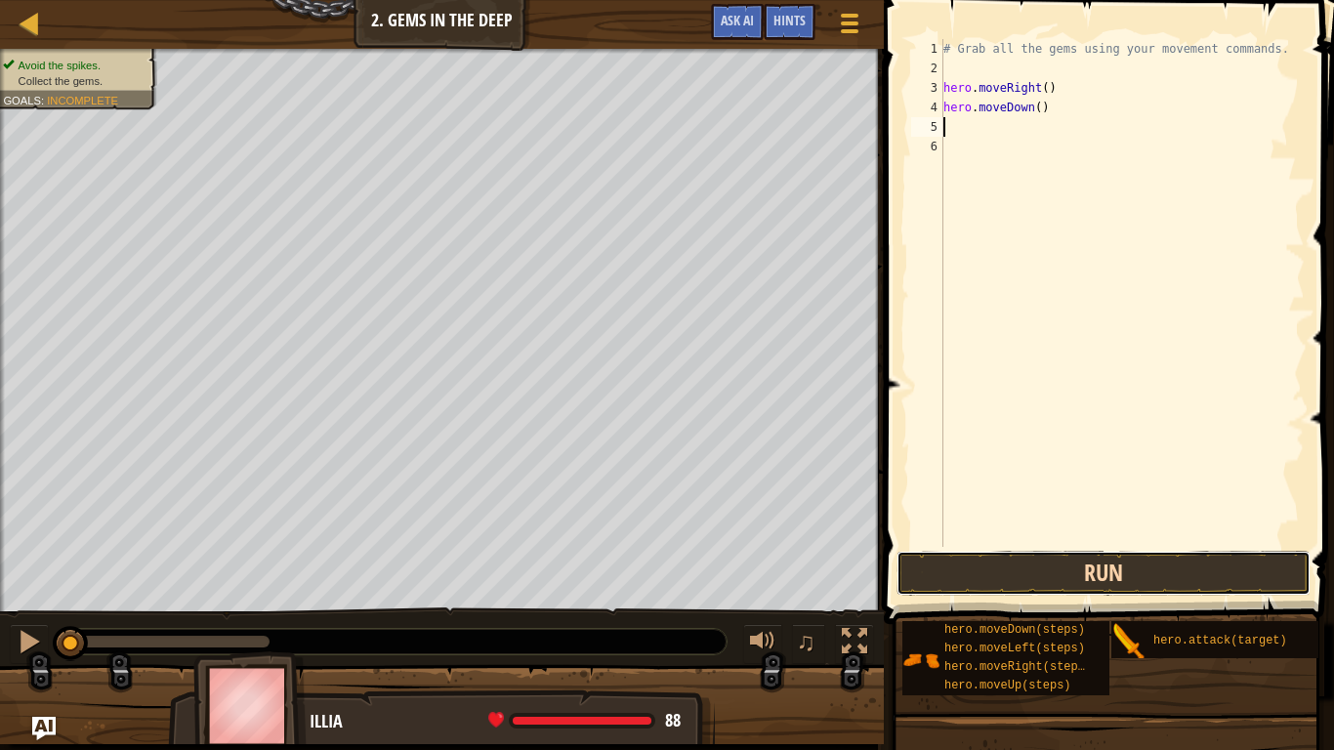
click at [1069, 561] on button "Run" at bounding box center [1104, 573] width 414 height 45
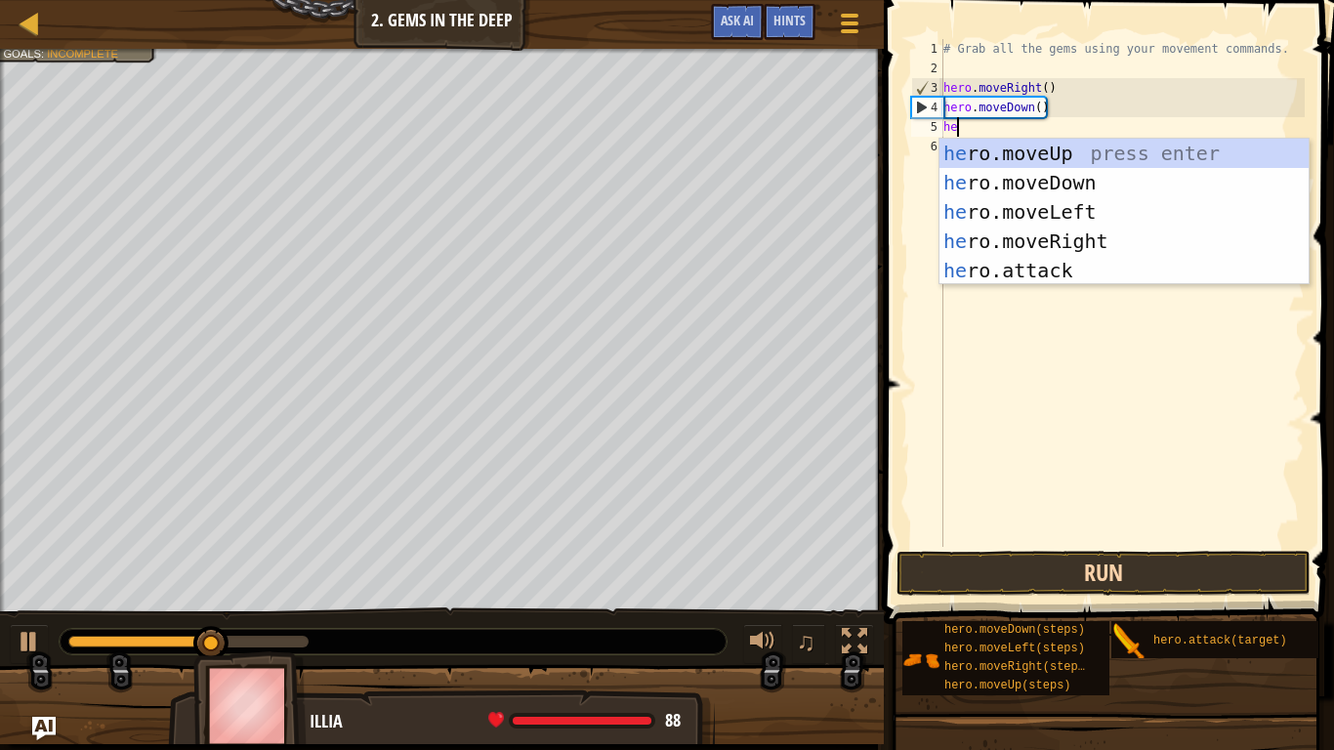
type textarea "her"
click at [1072, 154] on div "her o.moveUp press enter her o.moveDown press enter her o.moveLeft press enter …" at bounding box center [1124, 241] width 369 height 205
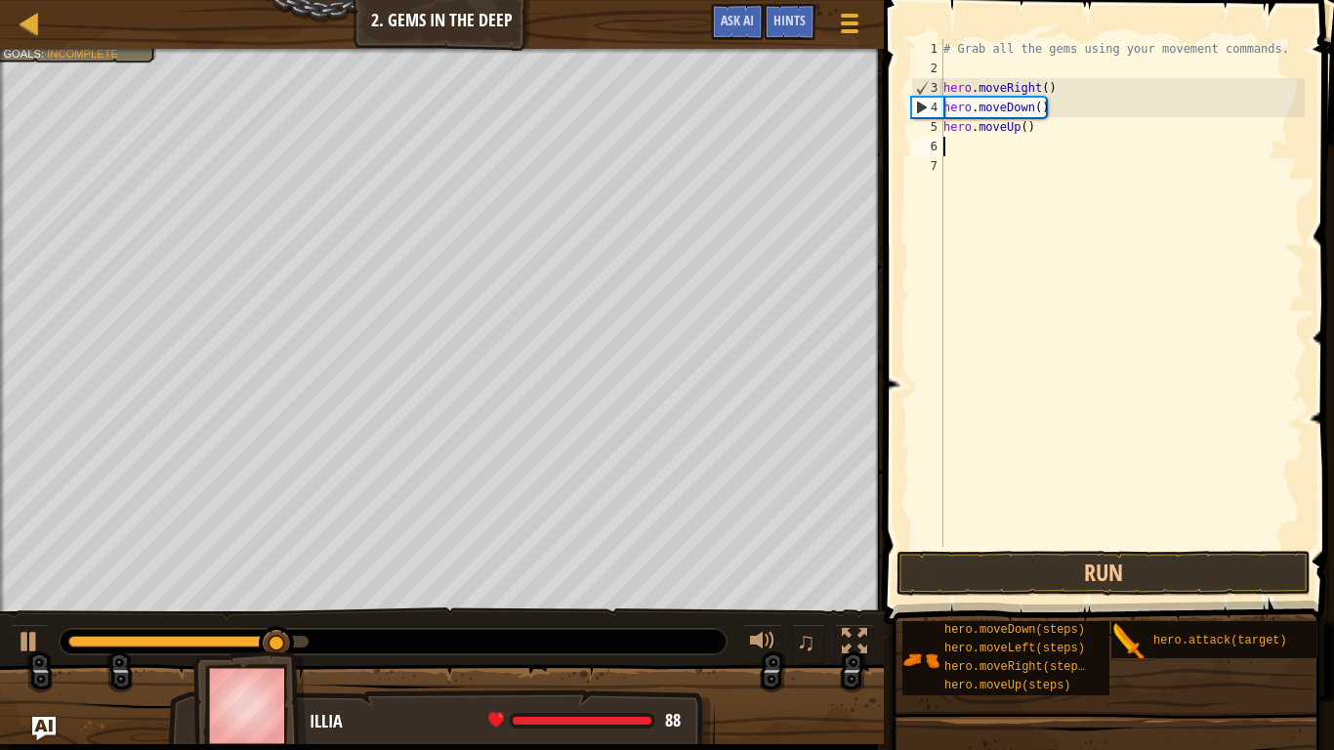
scroll to position [9, 0]
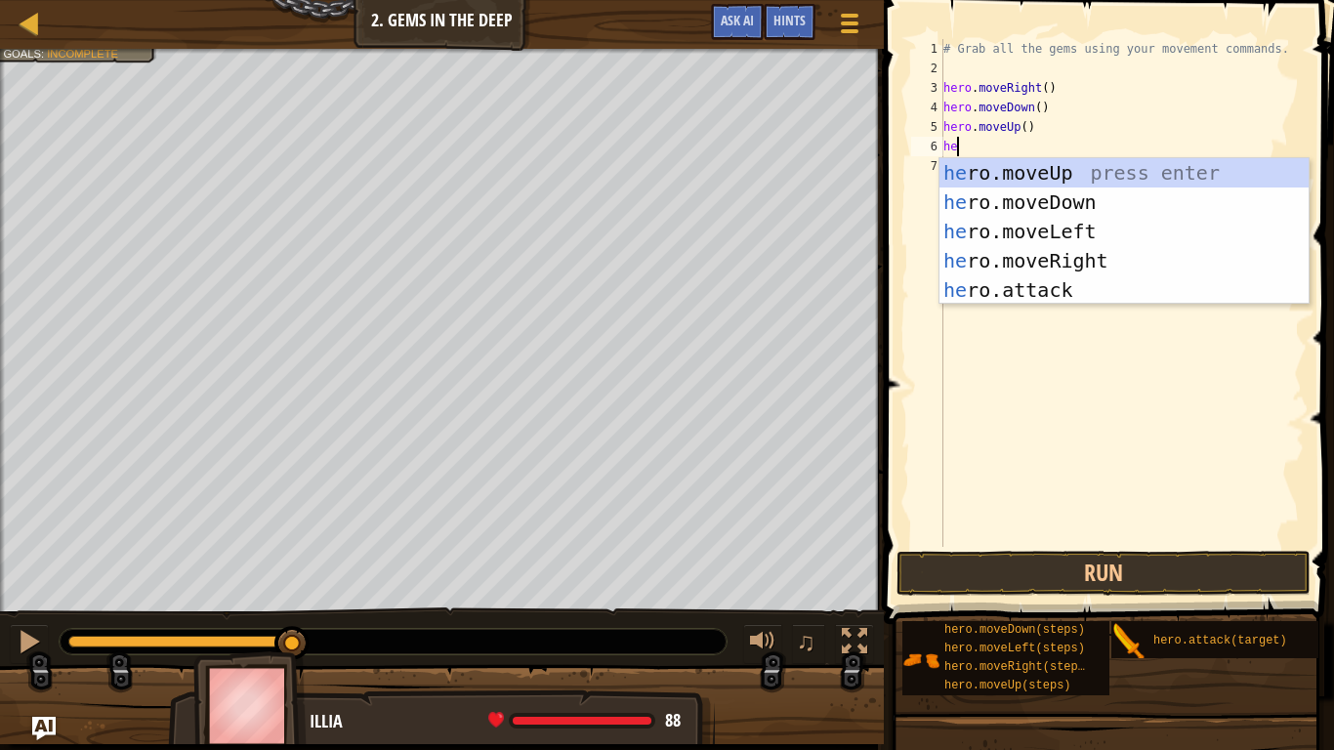
type textarea "her"
click at [1161, 180] on div "her o.moveUp press enter her o.moveDown press enter her o.moveLeft press enter …" at bounding box center [1124, 260] width 369 height 205
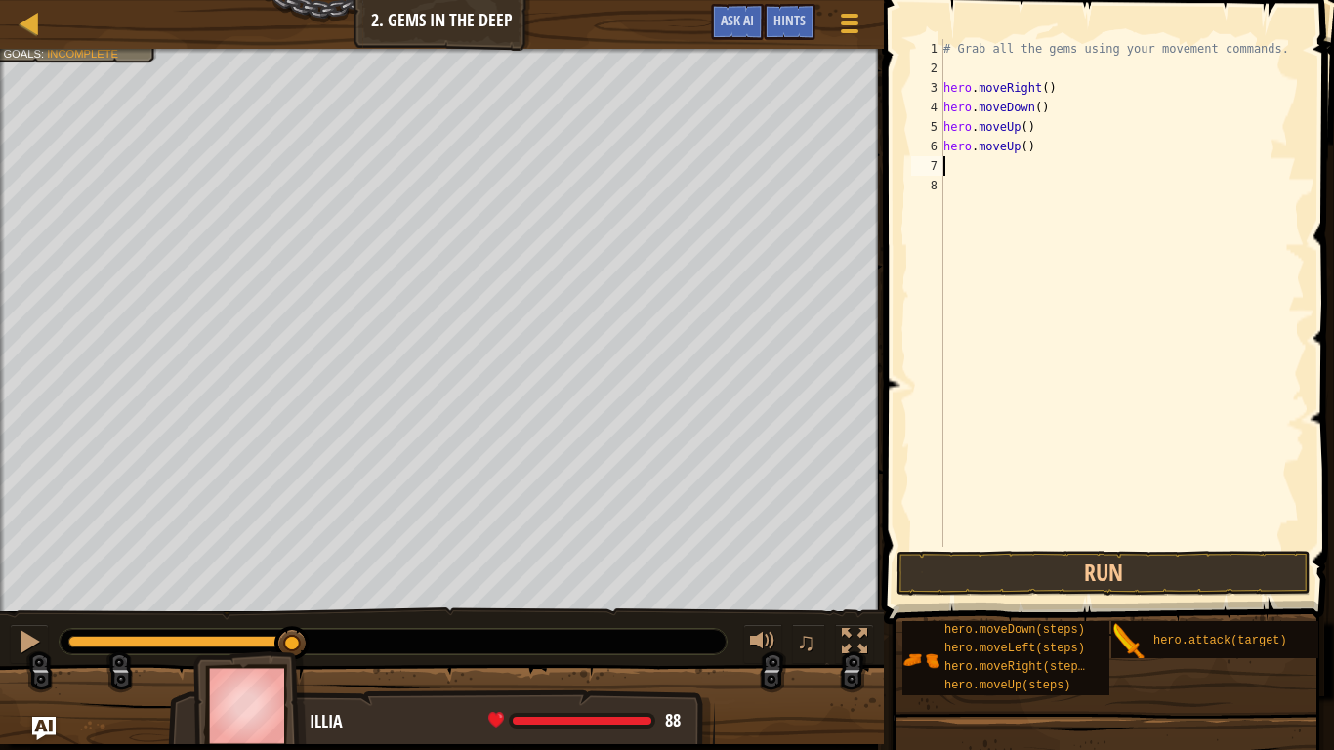
scroll to position [9, 0]
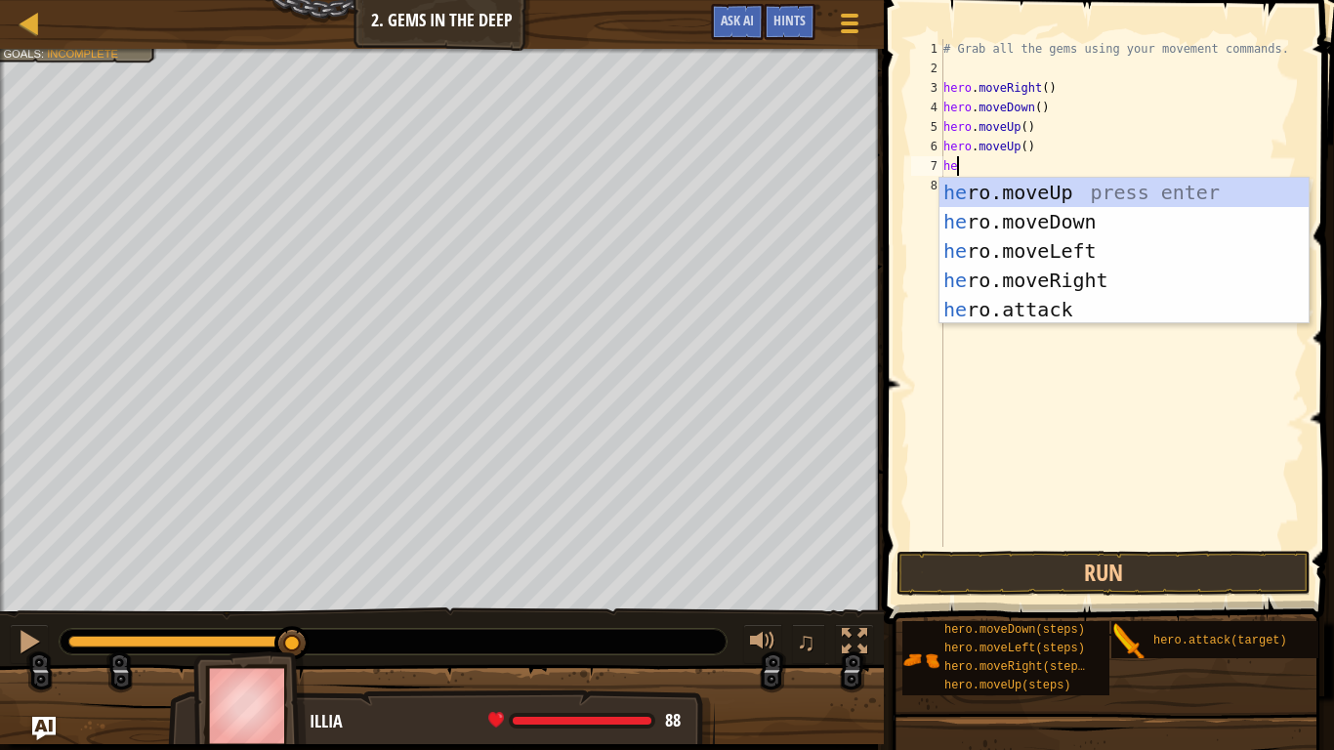
type textarea "her"
click at [1105, 277] on div "her o.moveUp press enter her o.moveDown press enter her o.moveLeft press enter …" at bounding box center [1124, 280] width 369 height 205
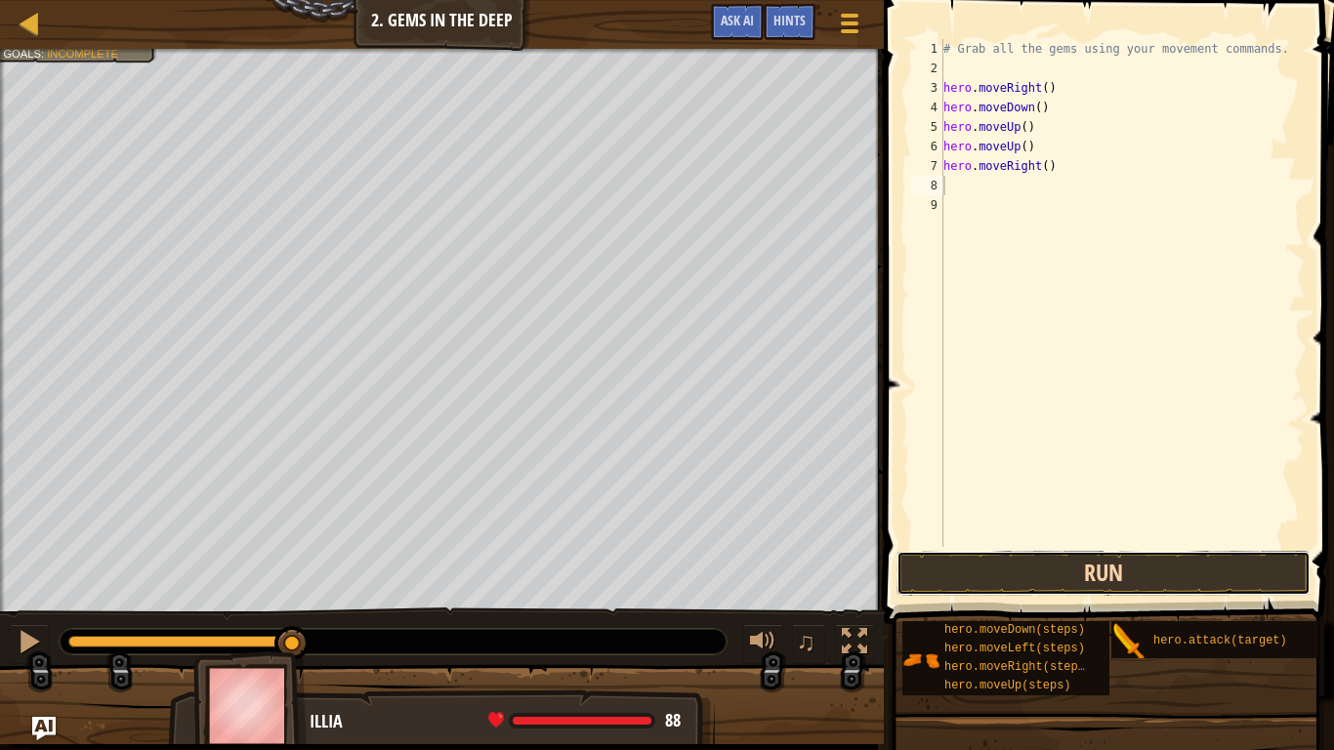
click at [1024, 578] on button "Run" at bounding box center [1104, 573] width 414 height 45
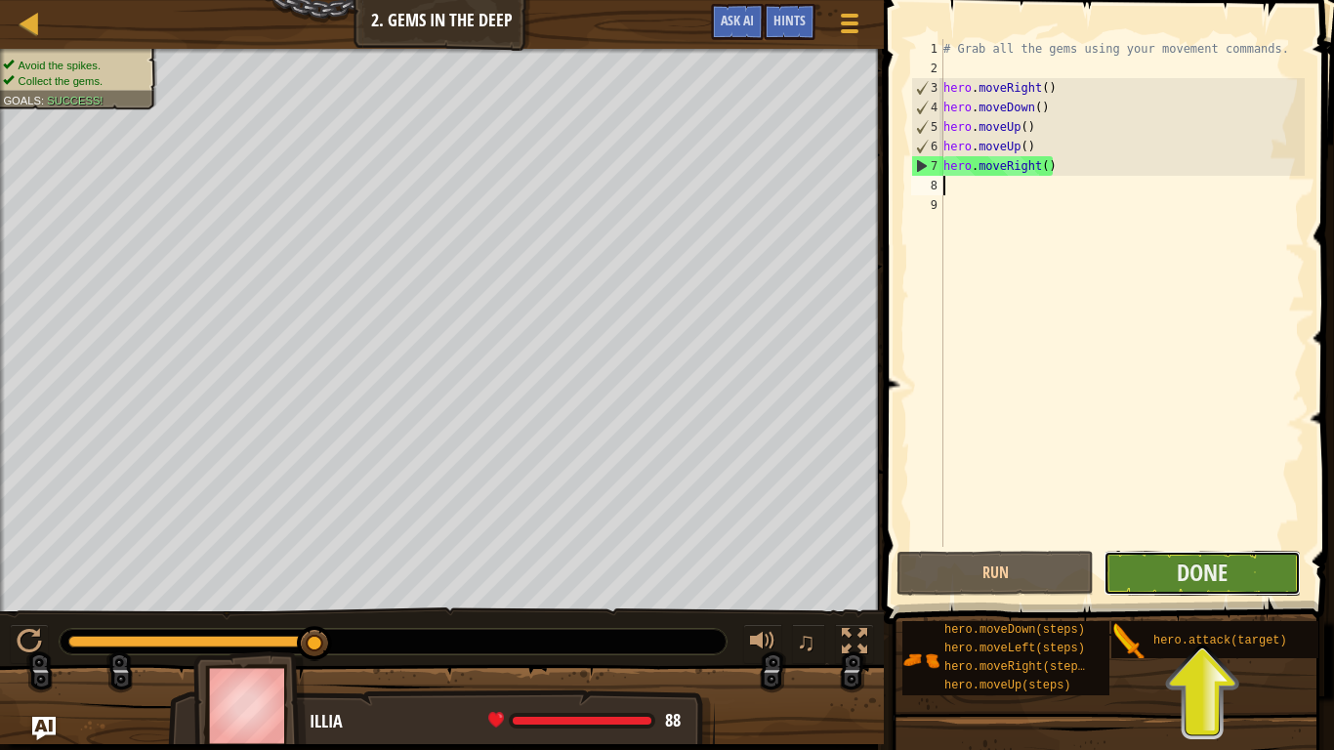
click at [1168, 568] on button "Done" at bounding box center [1202, 573] width 197 height 45
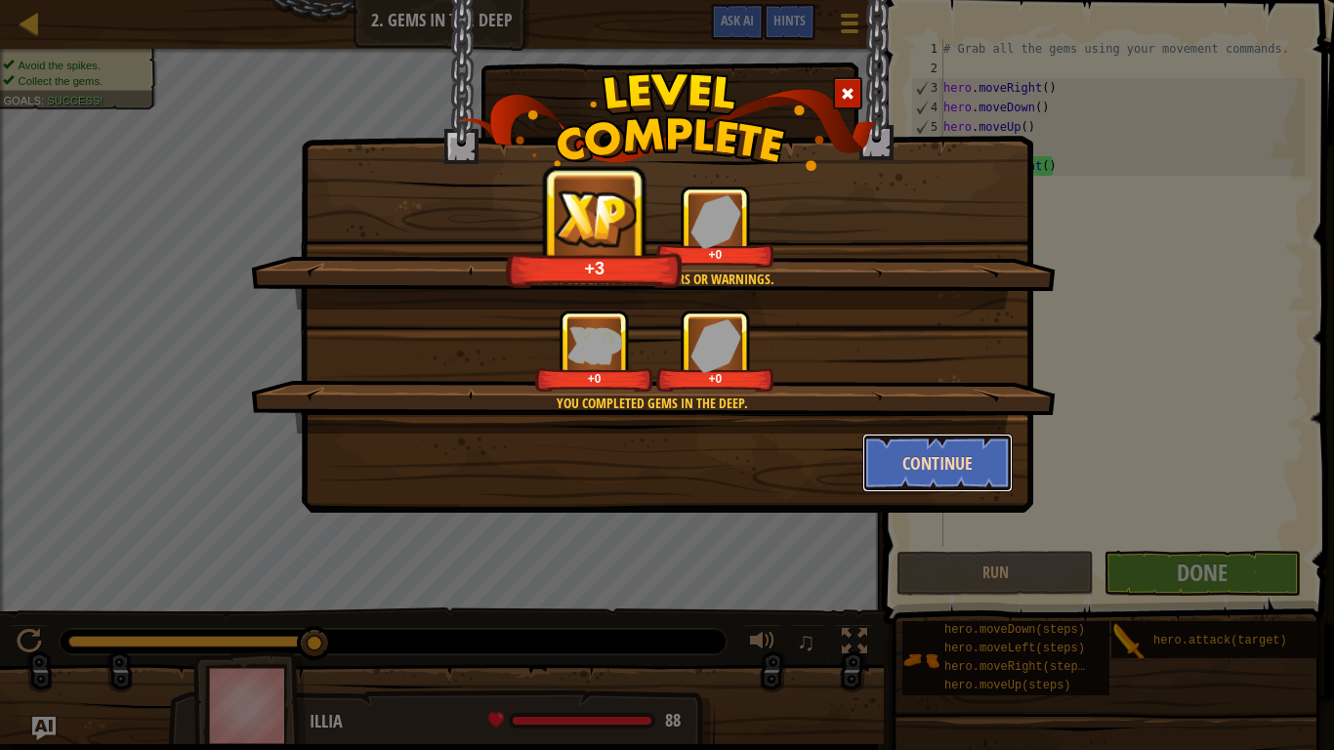
click at [929, 456] on button "Continue" at bounding box center [937, 463] width 151 height 59
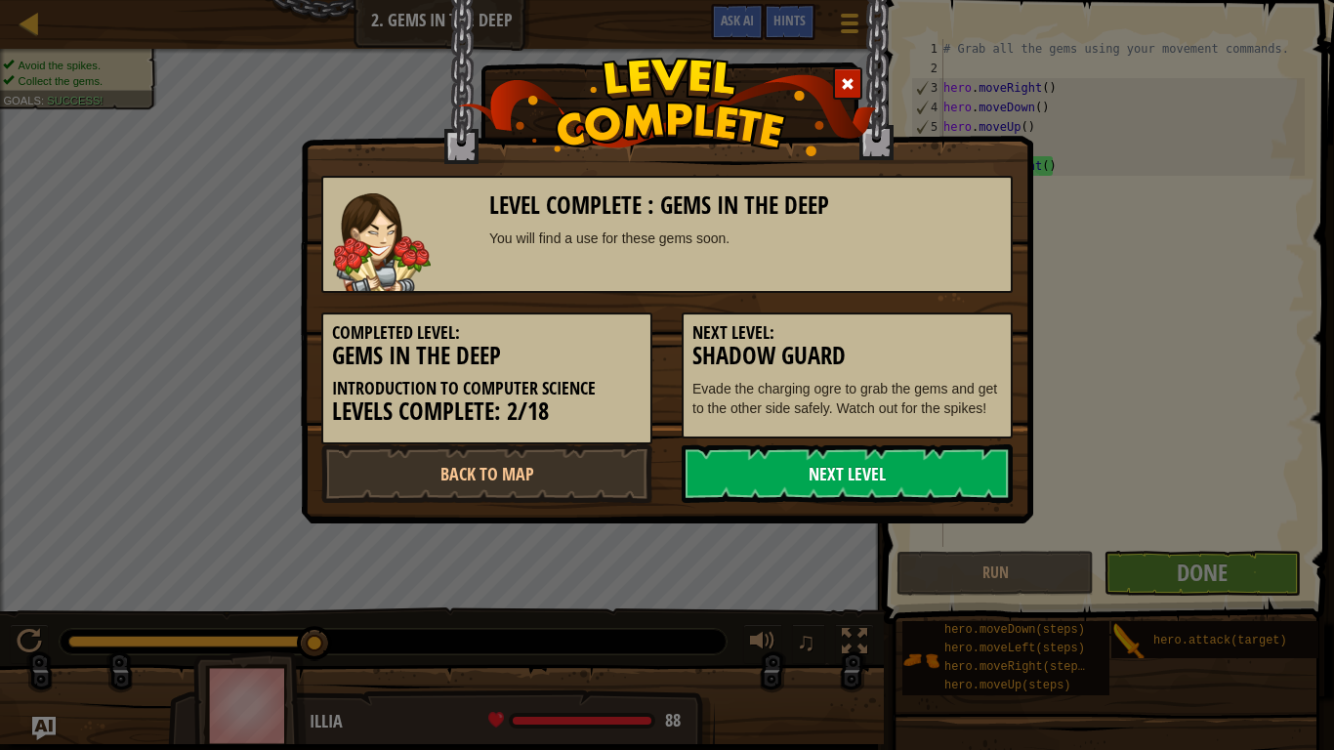
click at [836, 468] on link "Next Level" at bounding box center [847, 473] width 331 height 59
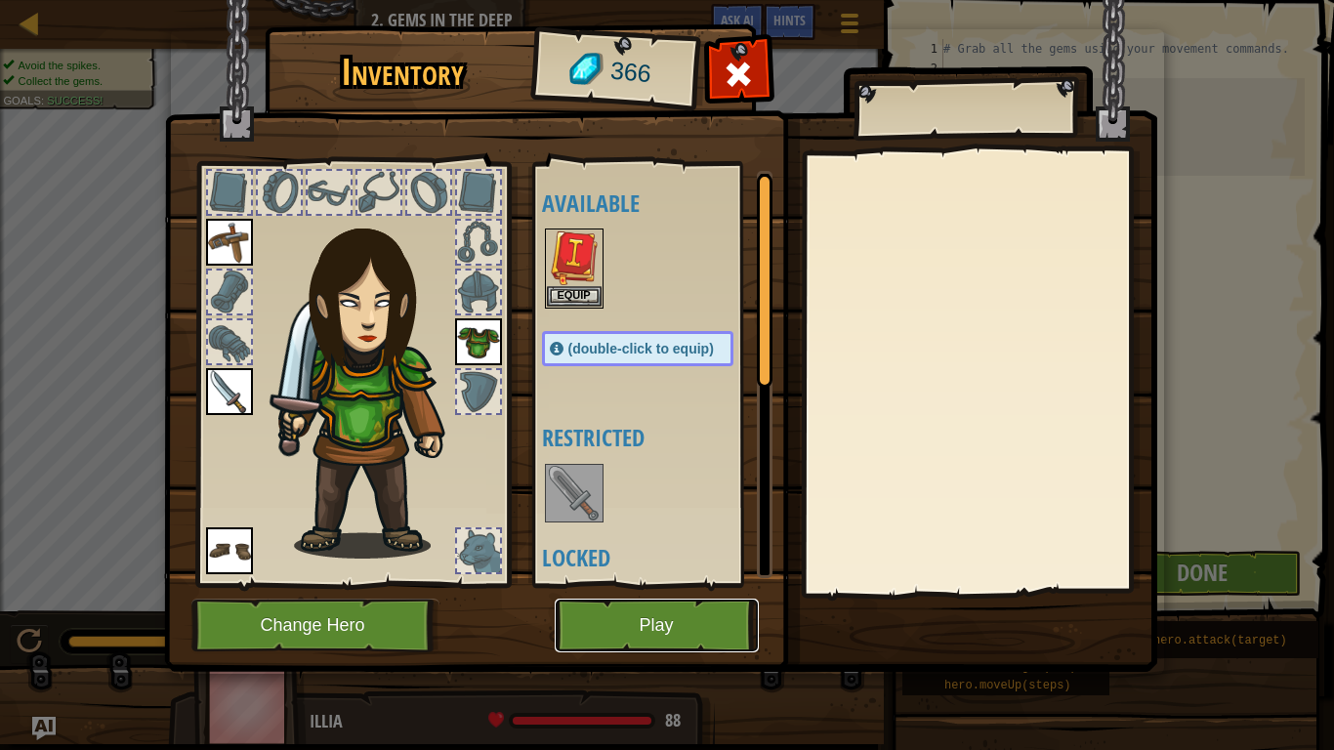
click at [638, 584] on button "Play" at bounding box center [657, 626] width 204 height 54
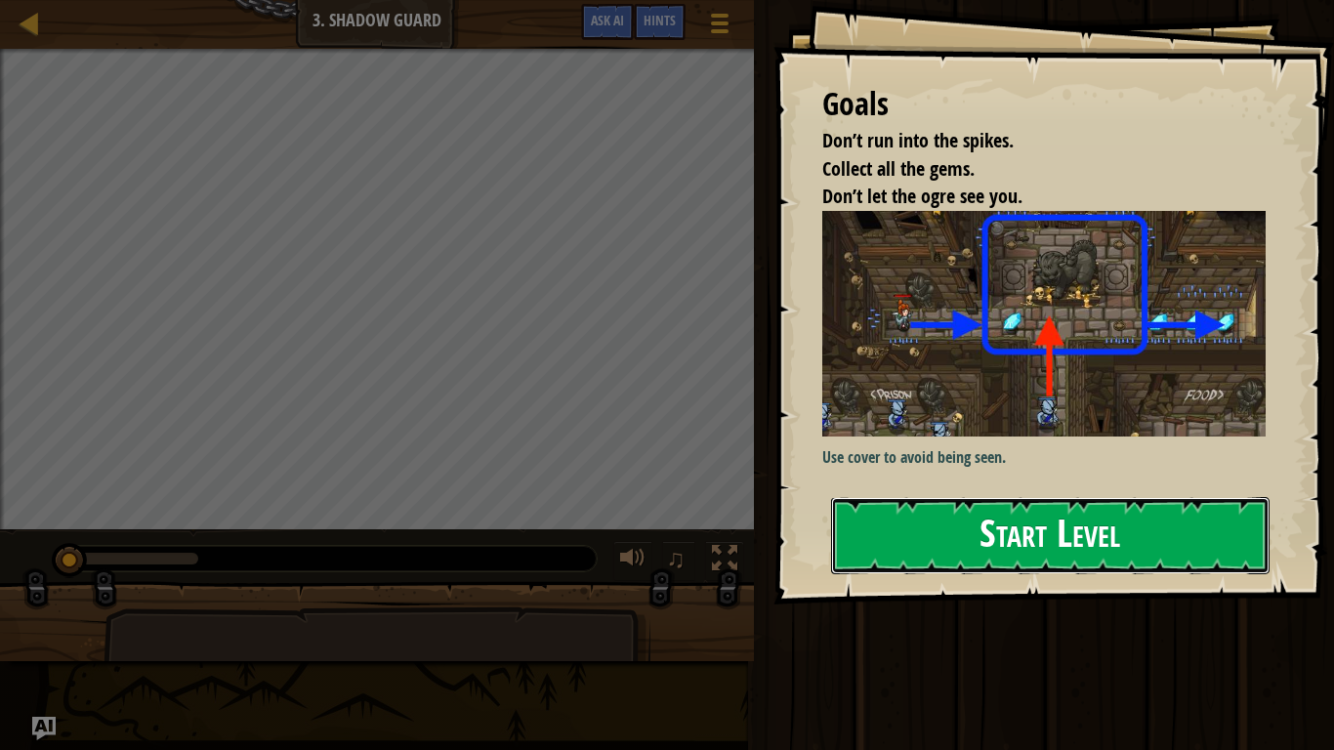
click at [1015, 536] on button "Start Level" at bounding box center [1050, 535] width 439 height 77
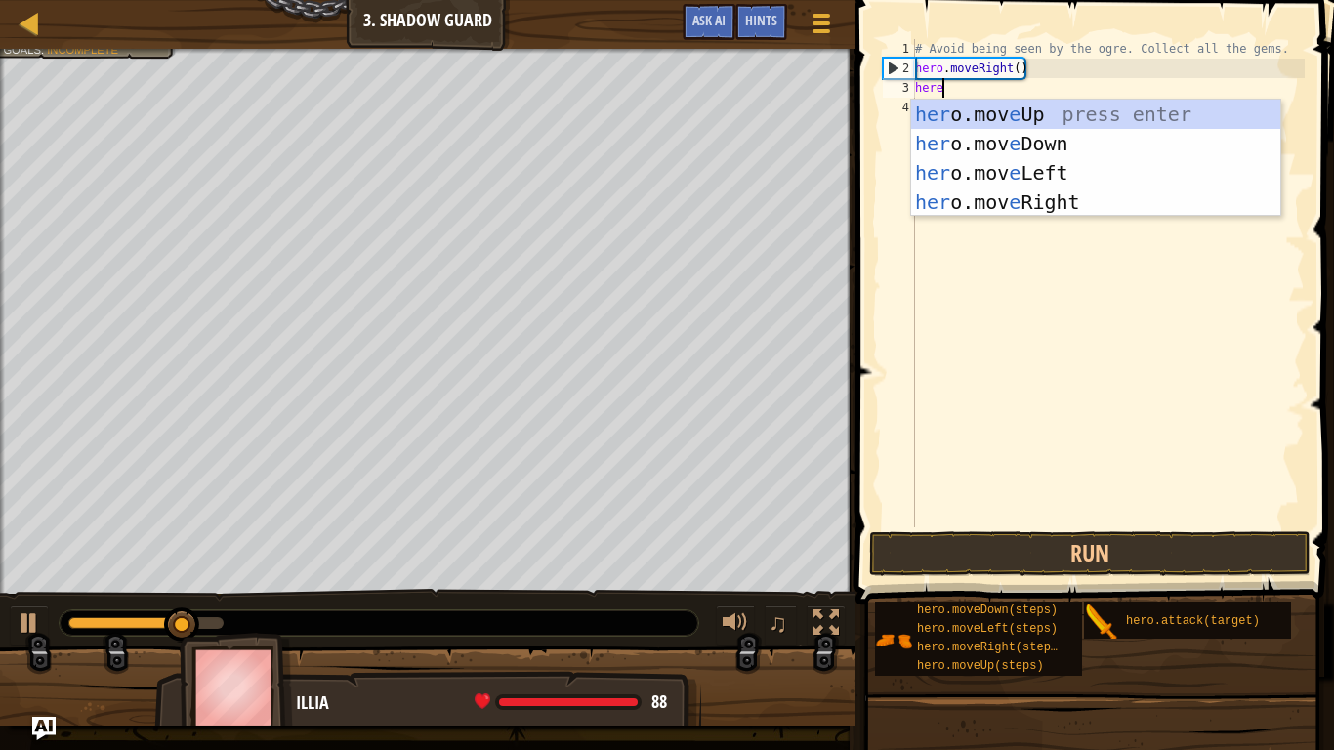
scroll to position [9, 3]
type textarea "her"
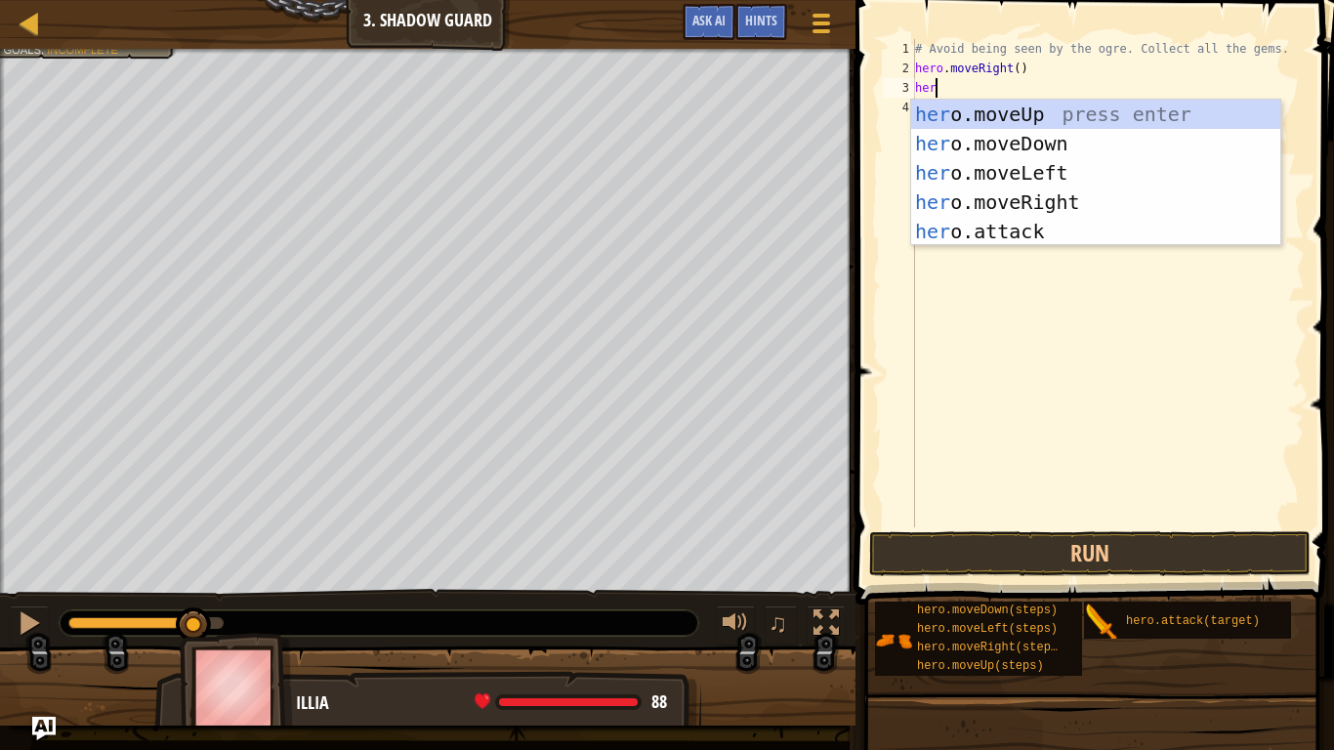
scroll to position [9, 2]
click at [998, 205] on div "her o.moveUp press enter her o.moveDown press enter her o.moveLeft press enter …" at bounding box center [1095, 202] width 369 height 205
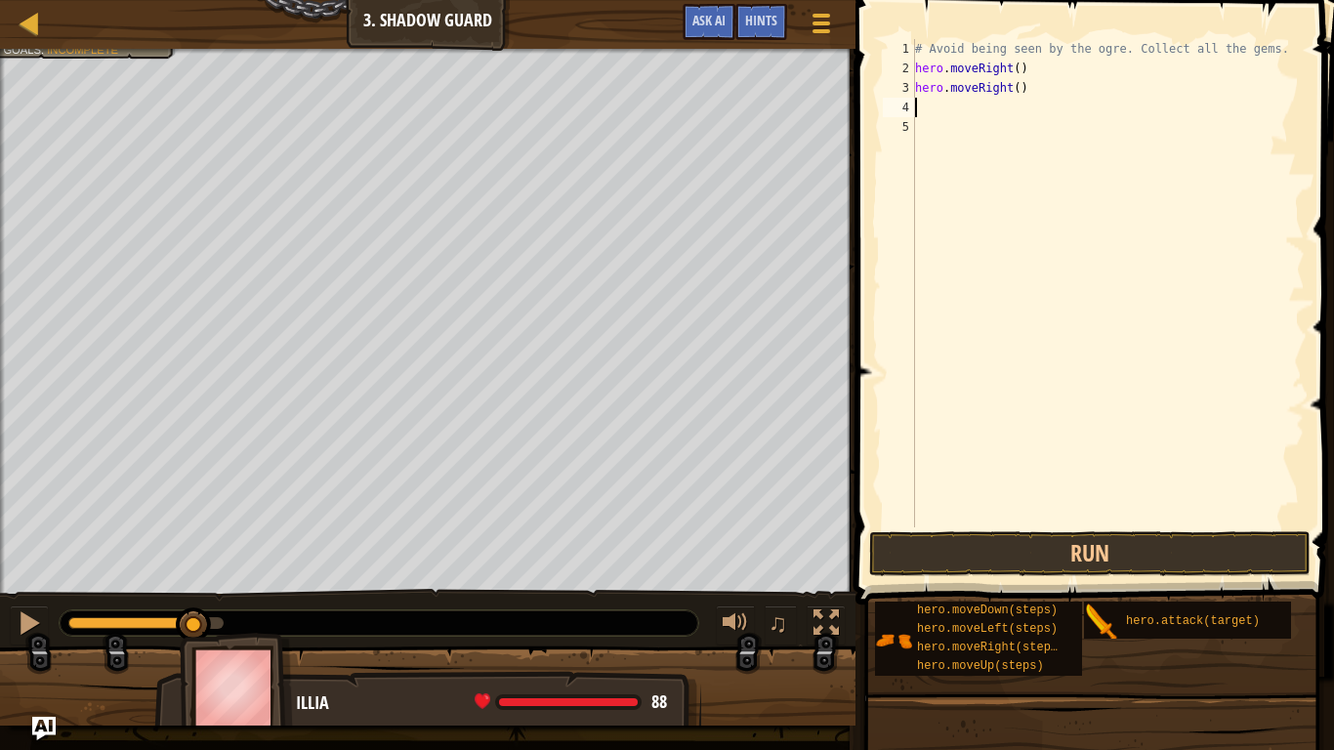
scroll to position [9, 0]
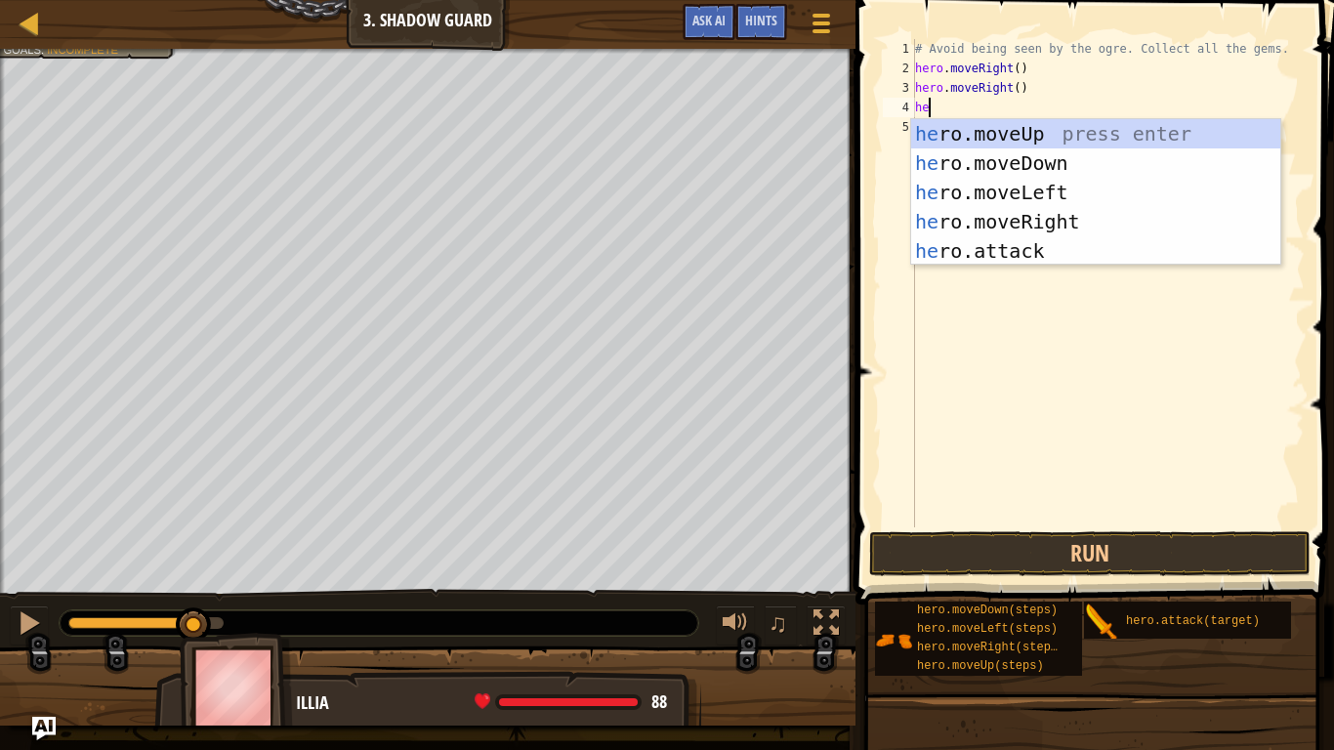
type textarea "her"
click at [1054, 227] on div "her o.moveUp press enter her o.moveDown press enter her o.moveLeft press enter …" at bounding box center [1095, 221] width 369 height 205
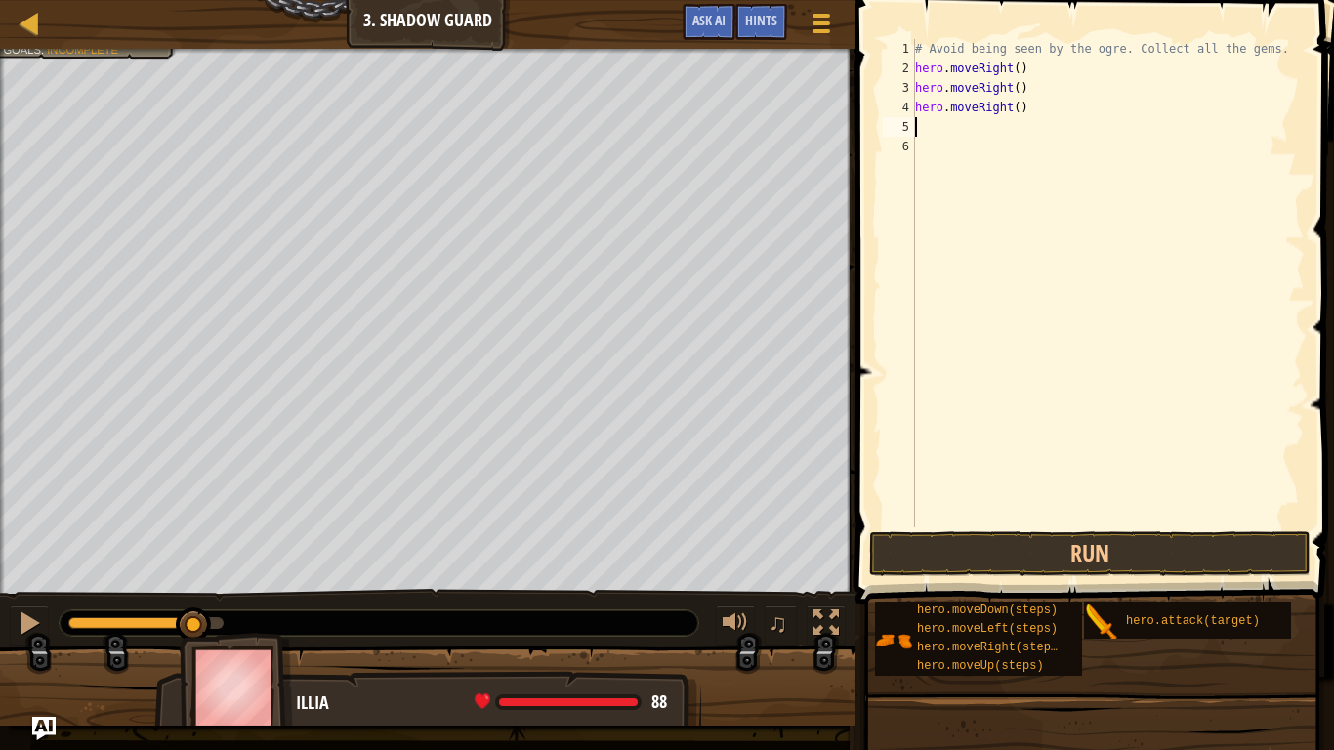
scroll to position [9, 0]
click at [1043, 557] on button "Run" at bounding box center [1089, 553] width 441 height 45
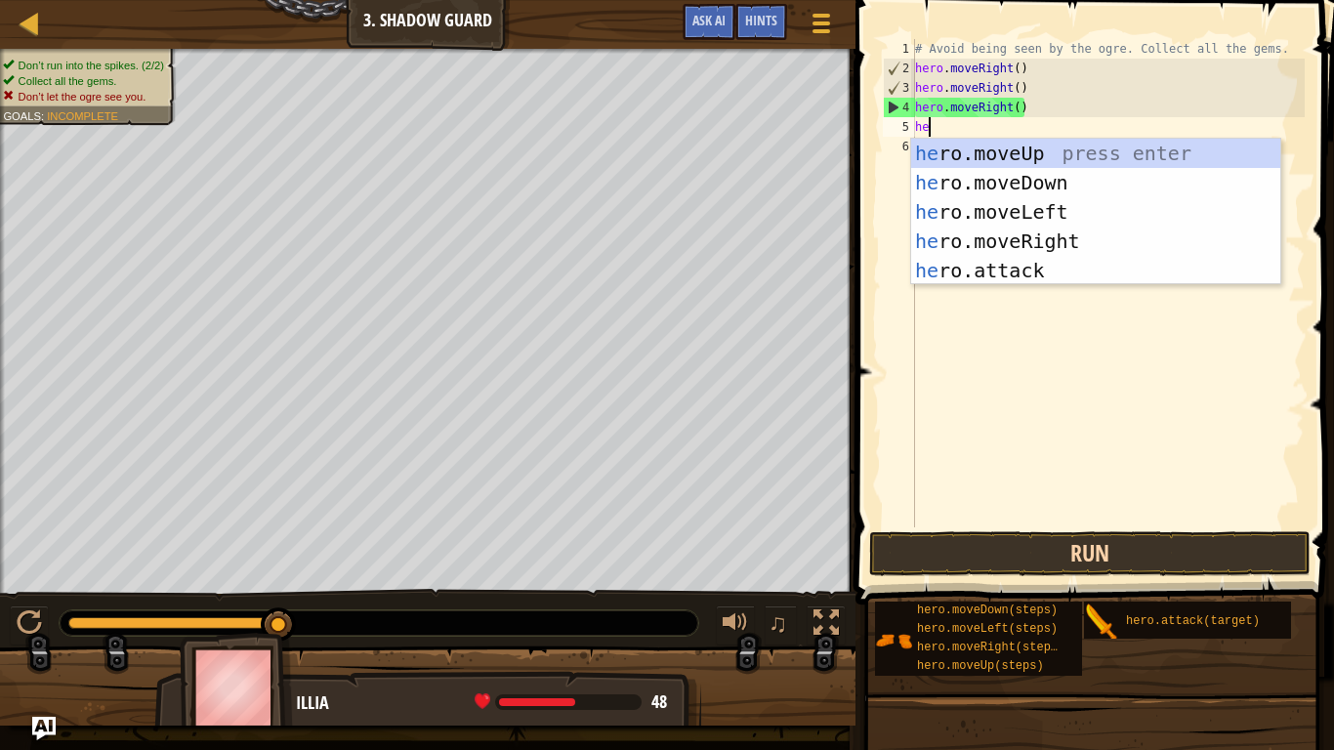
type textarea "her"
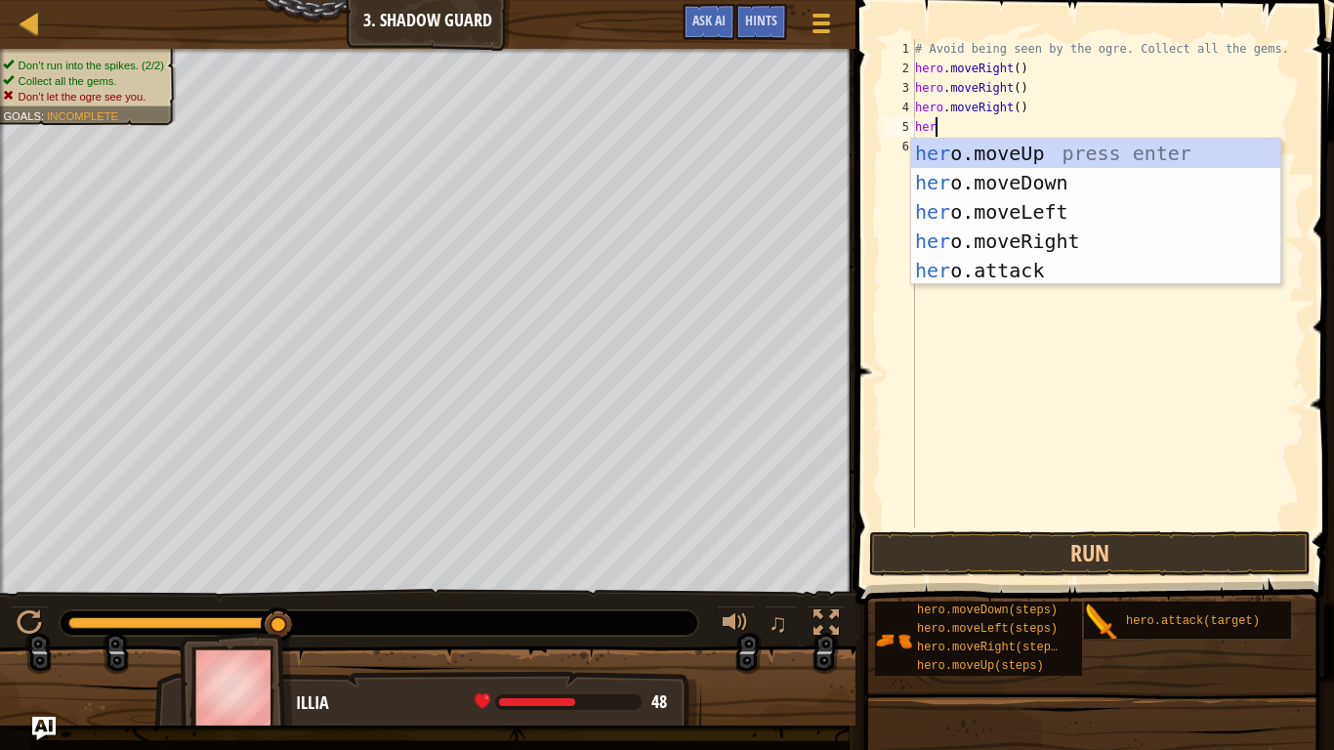
click at [1103, 286] on div "# Avoid being seen by the ogre. Collect all the gems. hero . moveRight ( ) hero…" at bounding box center [1108, 302] width 394 height 527
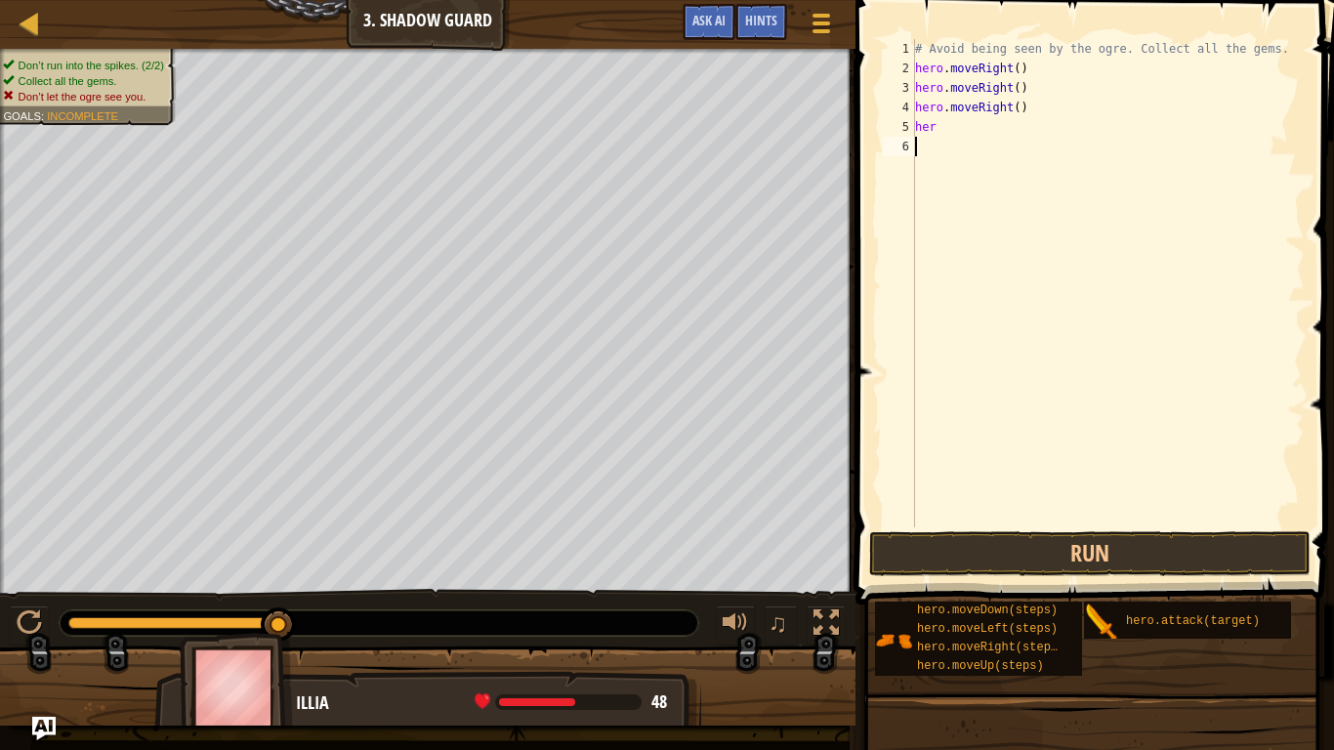
click at [946, 132] on div "# Avoid being seen by the ogre. Collect all the gems. hero . moveRight ( ) hero…" at bounding box center [1108, 302] width 394 height 527
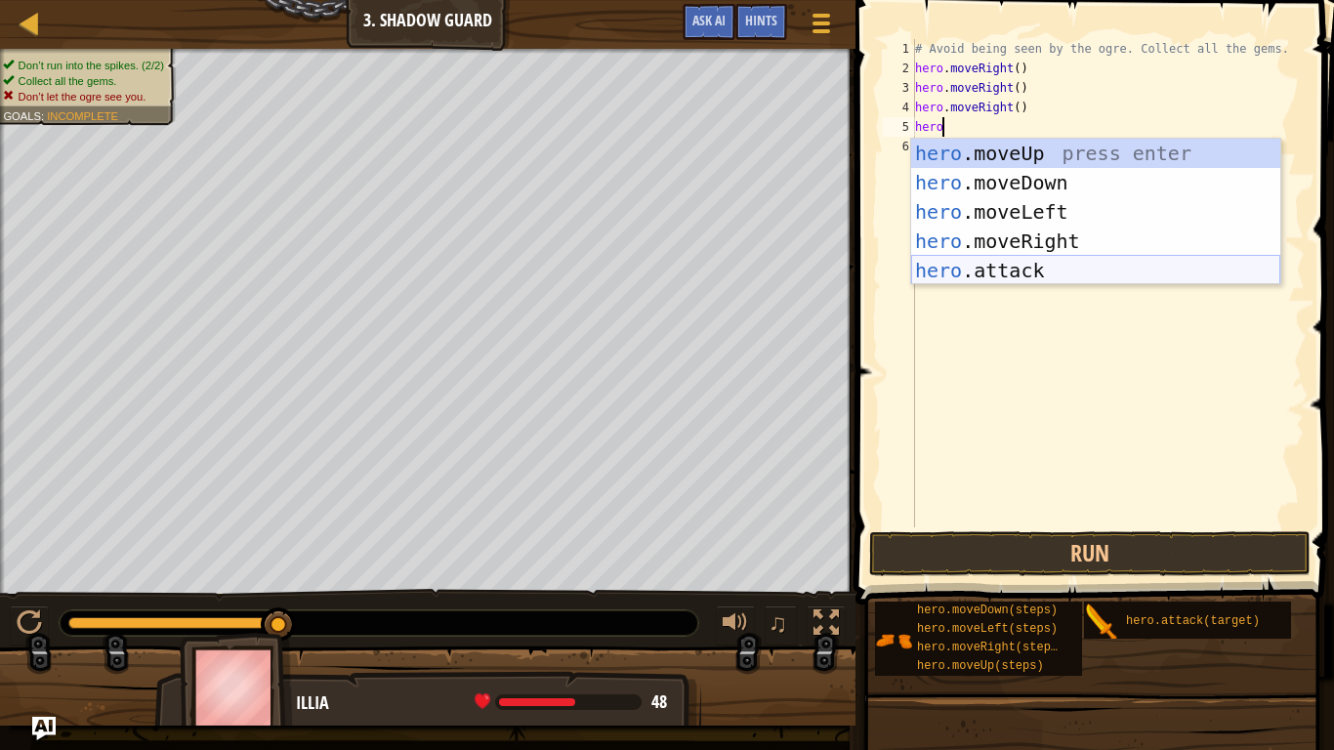
click at [1016, 264] on div "hero .moveUp press enter hero .moveDown press enter hero .moveLeft press enter …" at bounding box center [1095, 241] width 369 height 205
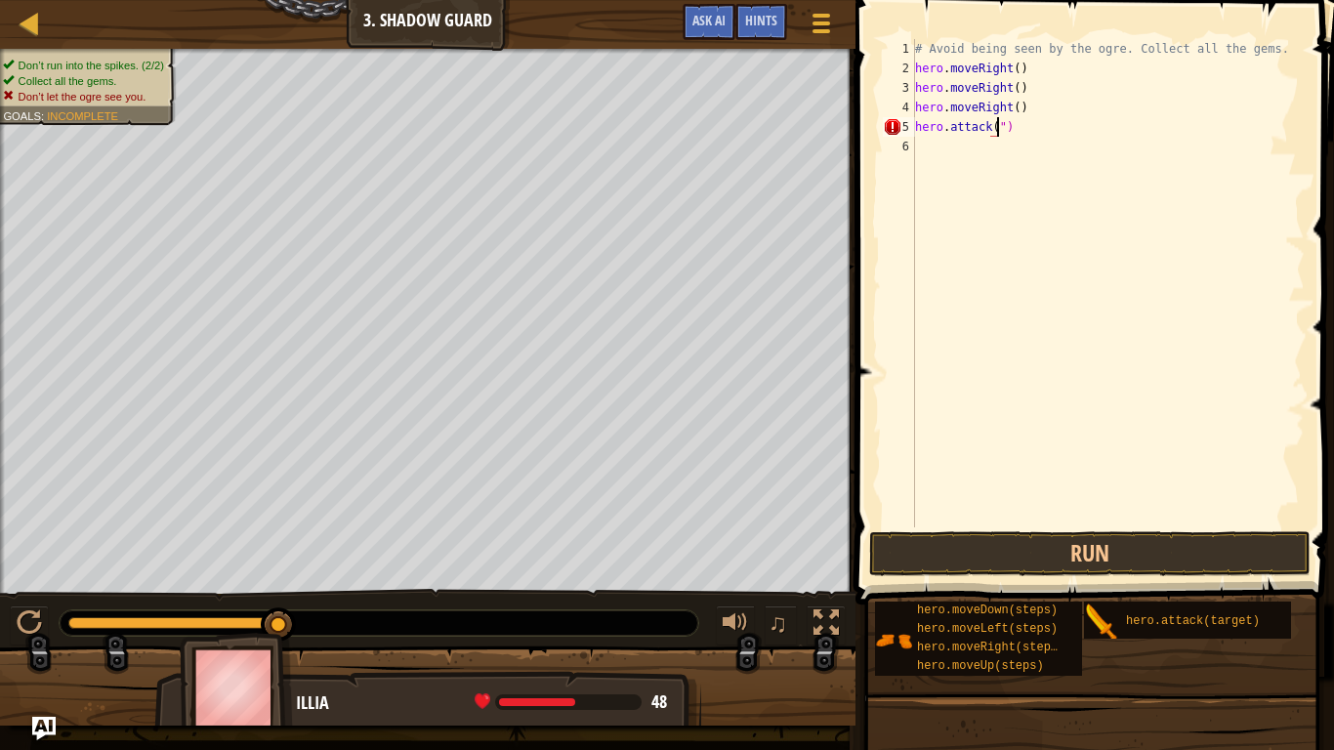
click at [1007, 133] on div "# Avoid being seen by the ogre. Collect all the gems. hero . moveRight ( ) hero…" at bounding box center [1108, 302] width 394 height 527
click at [1008, 133] on div "# Avoid being seen by the ogre. Collect all the gems. hero . moveRight ( ) hero…" at bounding box center [1108, 302] width 394 height 527
type textarea "h"
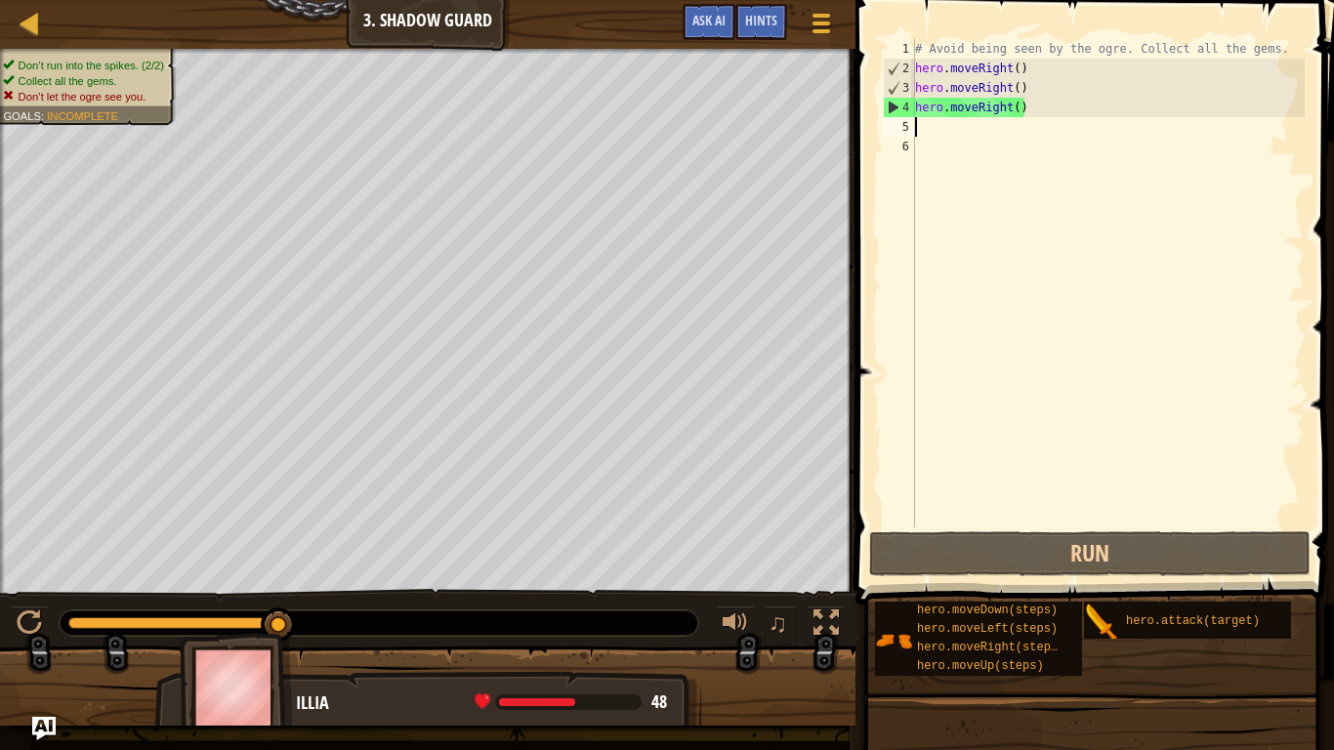
click at [1034, 111] on div "# Avoid being seen by the ogre. Collect all the gems. hero . moveRight ( ) hero…" at bounding box center [1108, 302] width 394 height 527
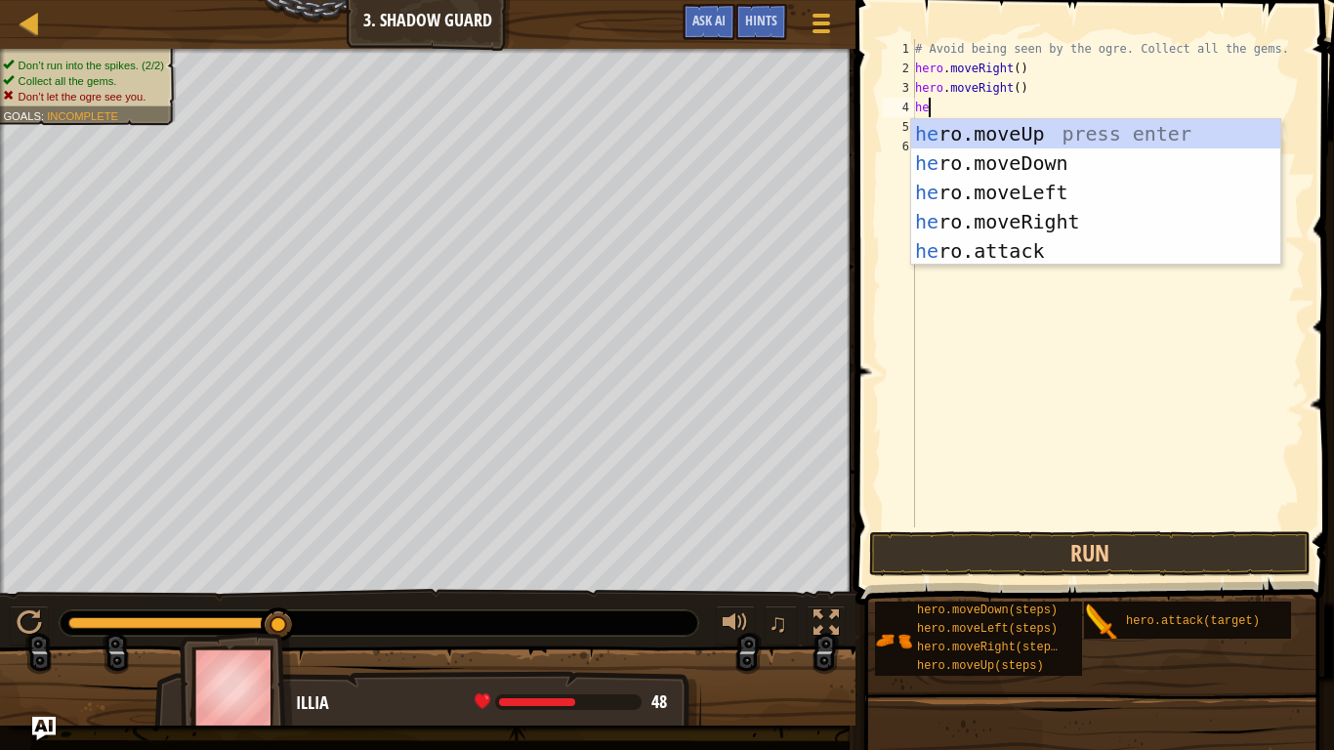
type textarea "her"
click at [1058, 138] on div "her o.moveUp press enter her o.moveDown press enter her o.moveLeft press enter …" at bounding box center [1095, 221] width 369 height 205
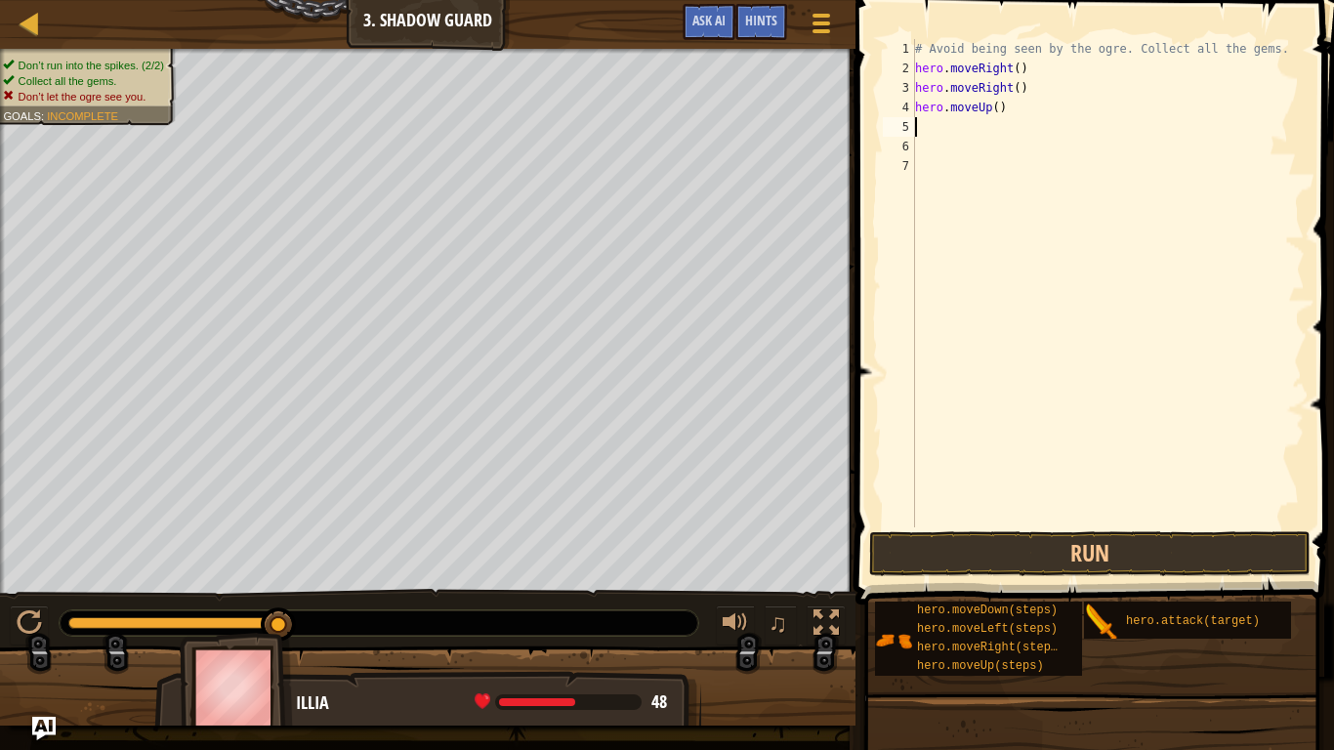
scroll to position [9, 0]
type textarea "h"
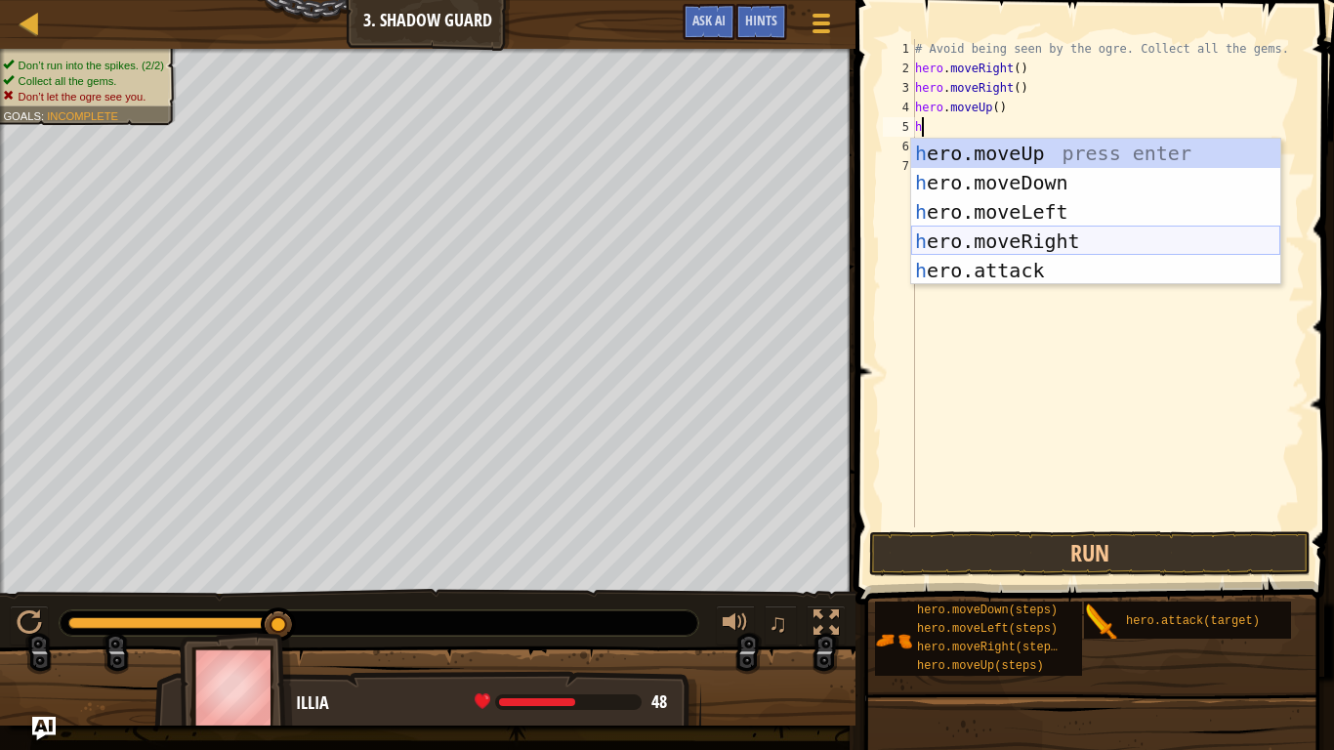
click at [996, 239] on div "h ero.moveUp press enter h ero.moveDown press enter h ero.moveLeft press enter …" at bounding box center [1095, 241] width 369 height 205
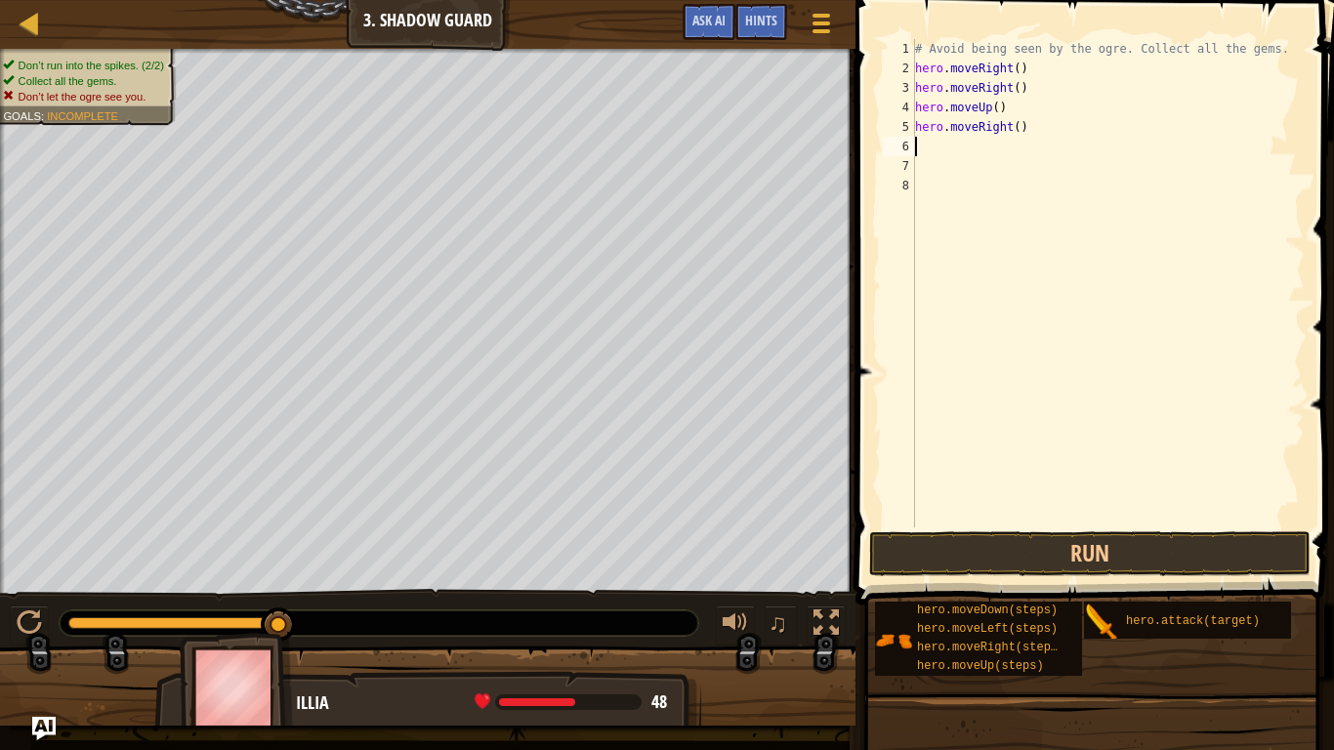
type textarea "h"
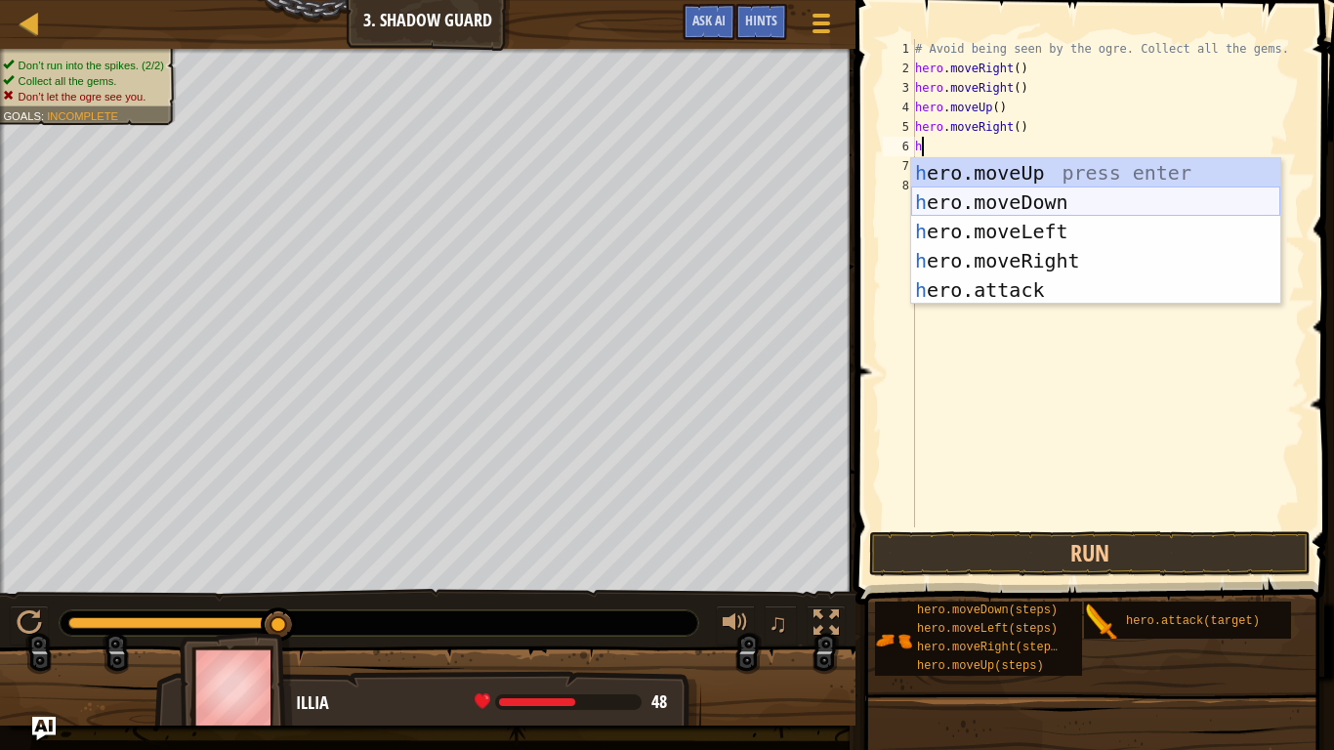
click at [1041, 197] on div "h ero.moveUp press enter h ero.moveDown press enter h ero.moveLeft press enter …" at bounding box center [1095, 260] width 369 height 205
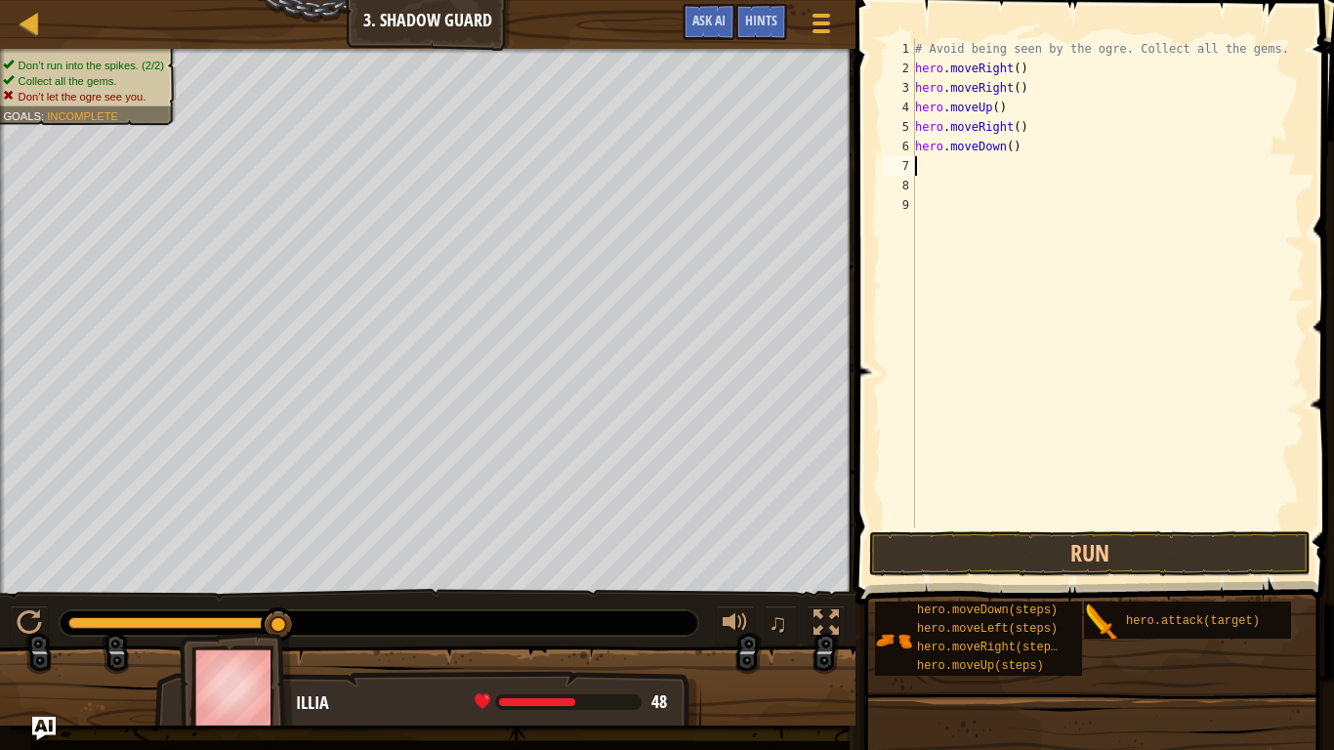
type textarea "hh"
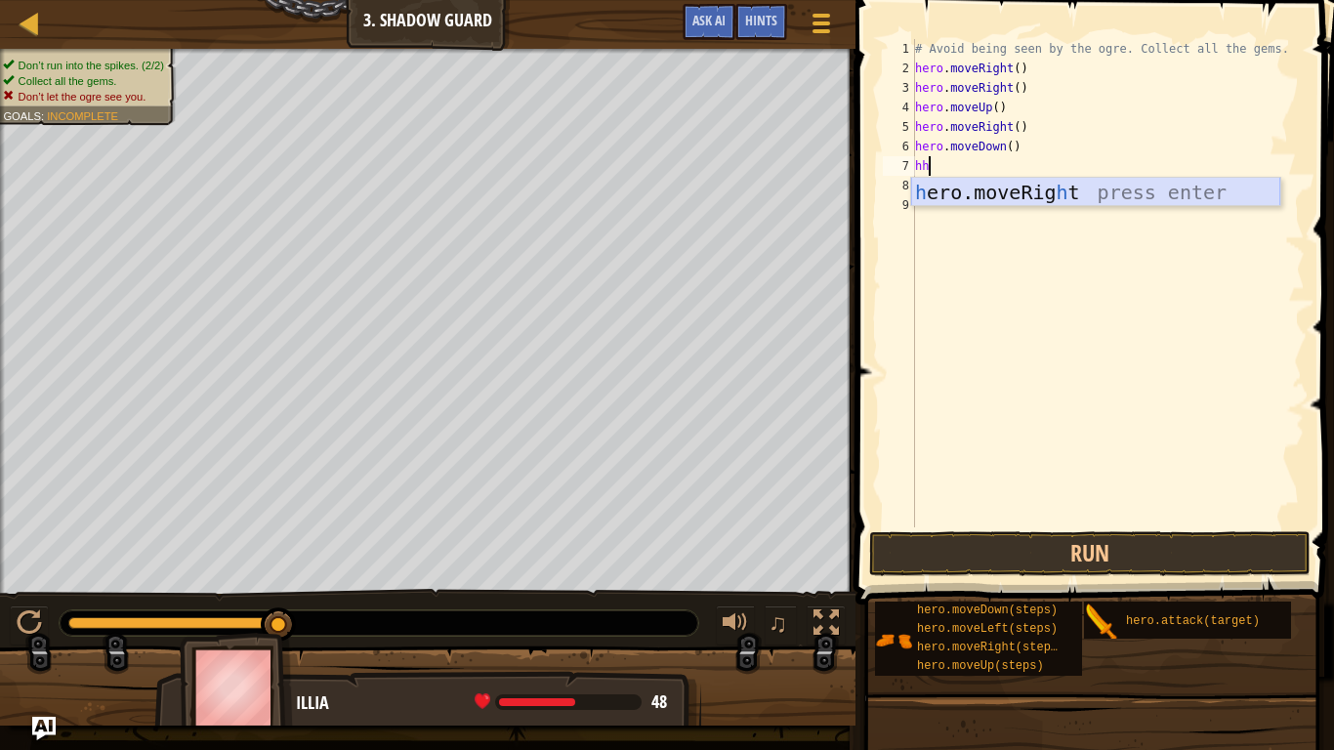
click at [999, 188] on div "h ero.moveRig h t press enter" at bounding box center [1095, 222] width 369 height 88
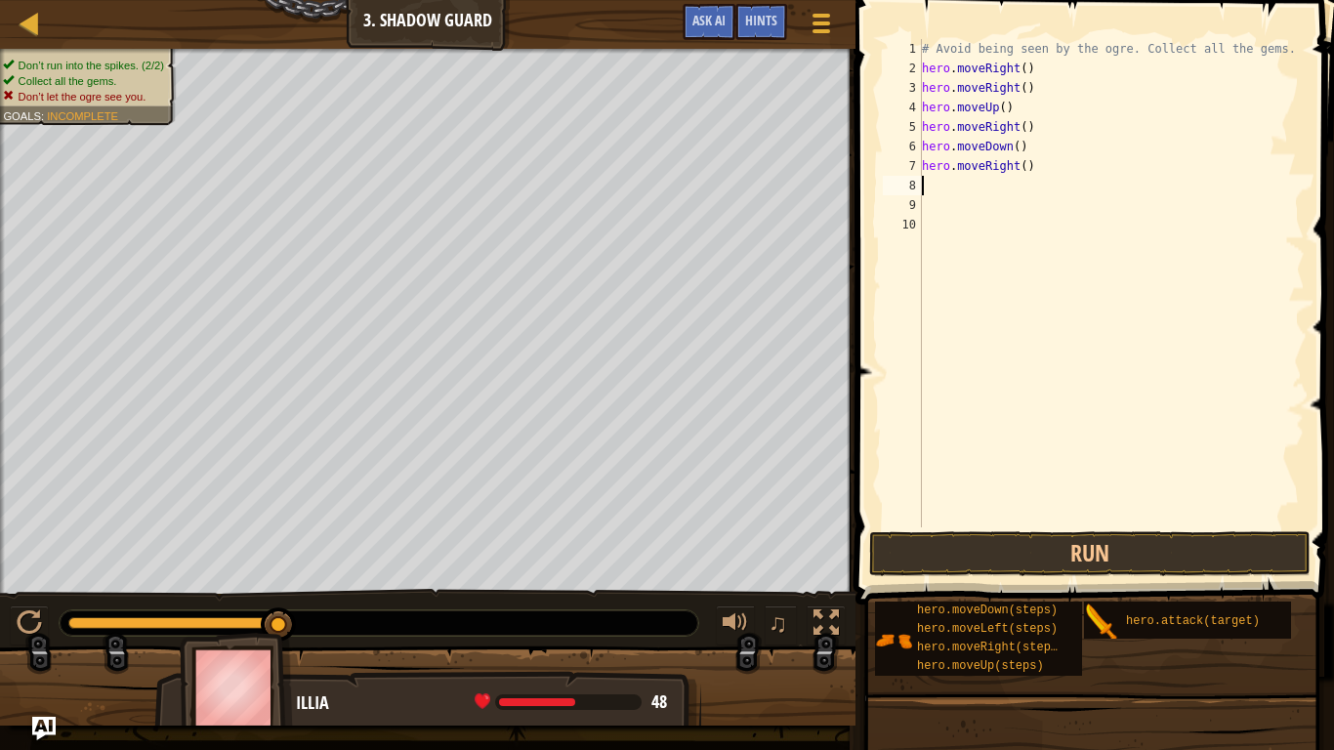
scroll to position [9, 0]
click at [962, 551] on button "Run" at bounding box center [1089, 553] width 441 height 45
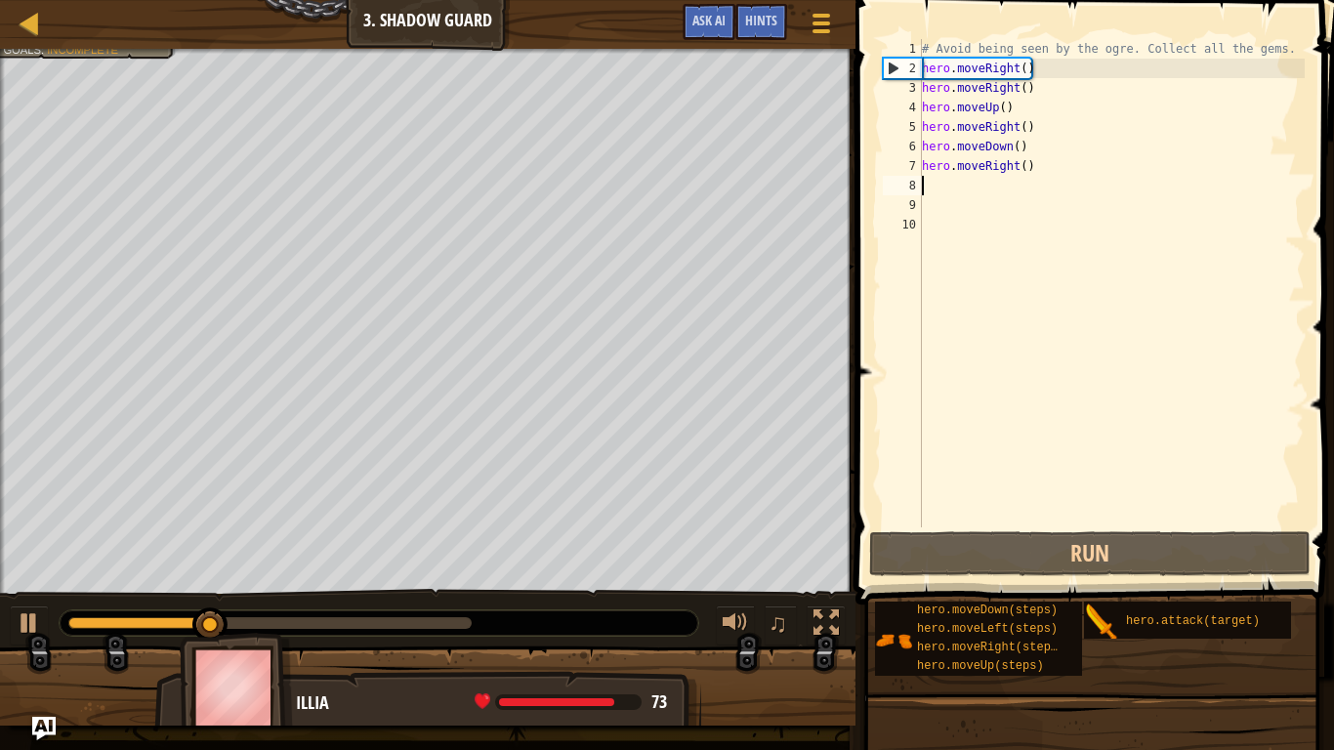
click at [942, 186] on div "# Avoid being seen by the ogre. Collect all the gems. hero . moveRight ( ) hero…" at bounding box center [1111, 302] width 387 height 527
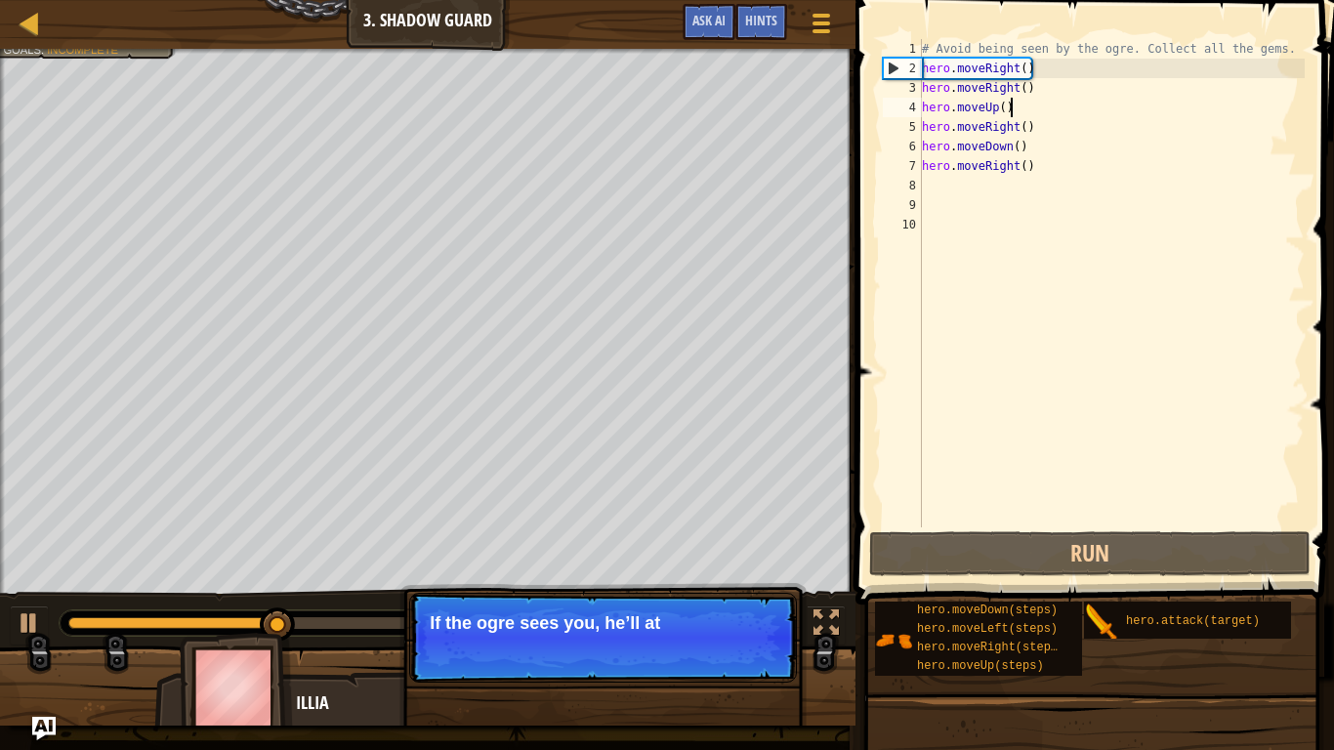
click at [1008, 103] on div "# Avoid being seen by the ogre. Collect all the gems. hero . moveRight ( ) hero…" at bounding box center [1111, 302] width 387 height 527
click at [1034, 88] on div "# Avoid being seen by the ogre. Collect all the gems. hero . moveRight ( ) hero…" at bounding box center [1111, 302] width 387 height 527
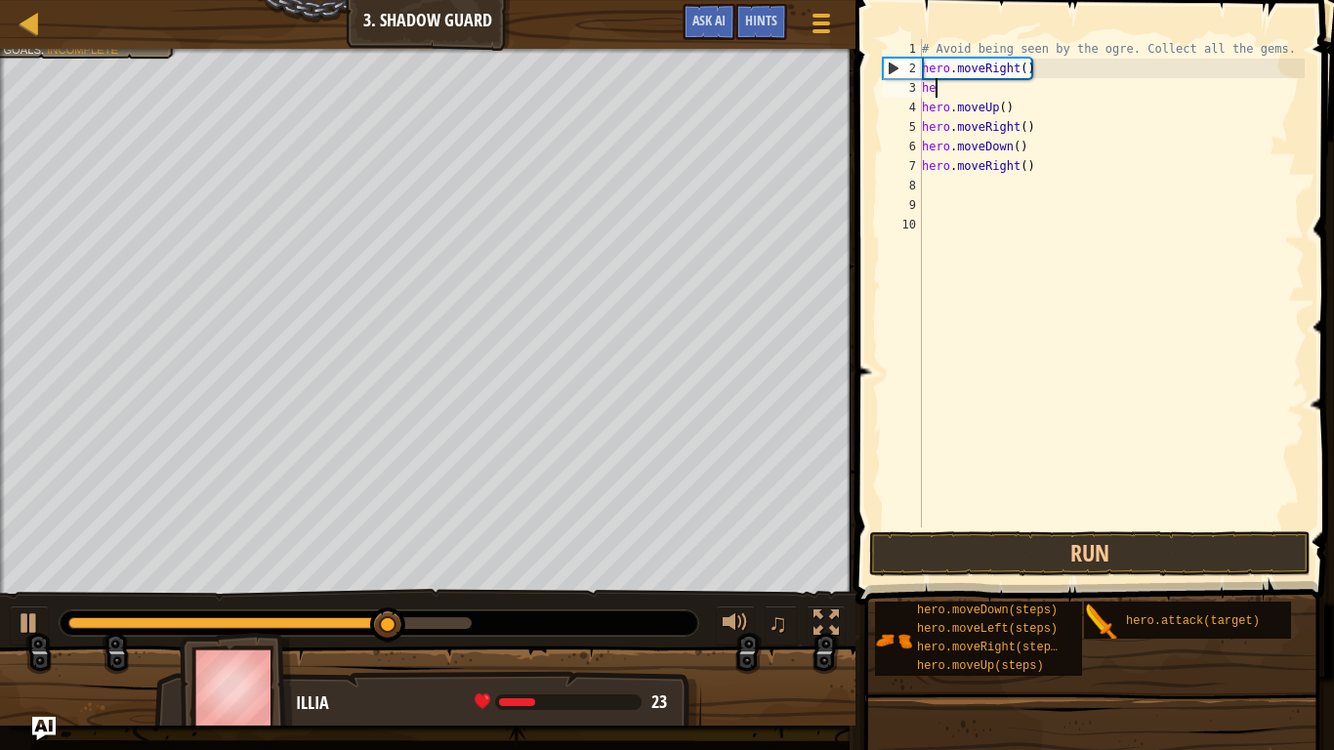
type textarea "h"
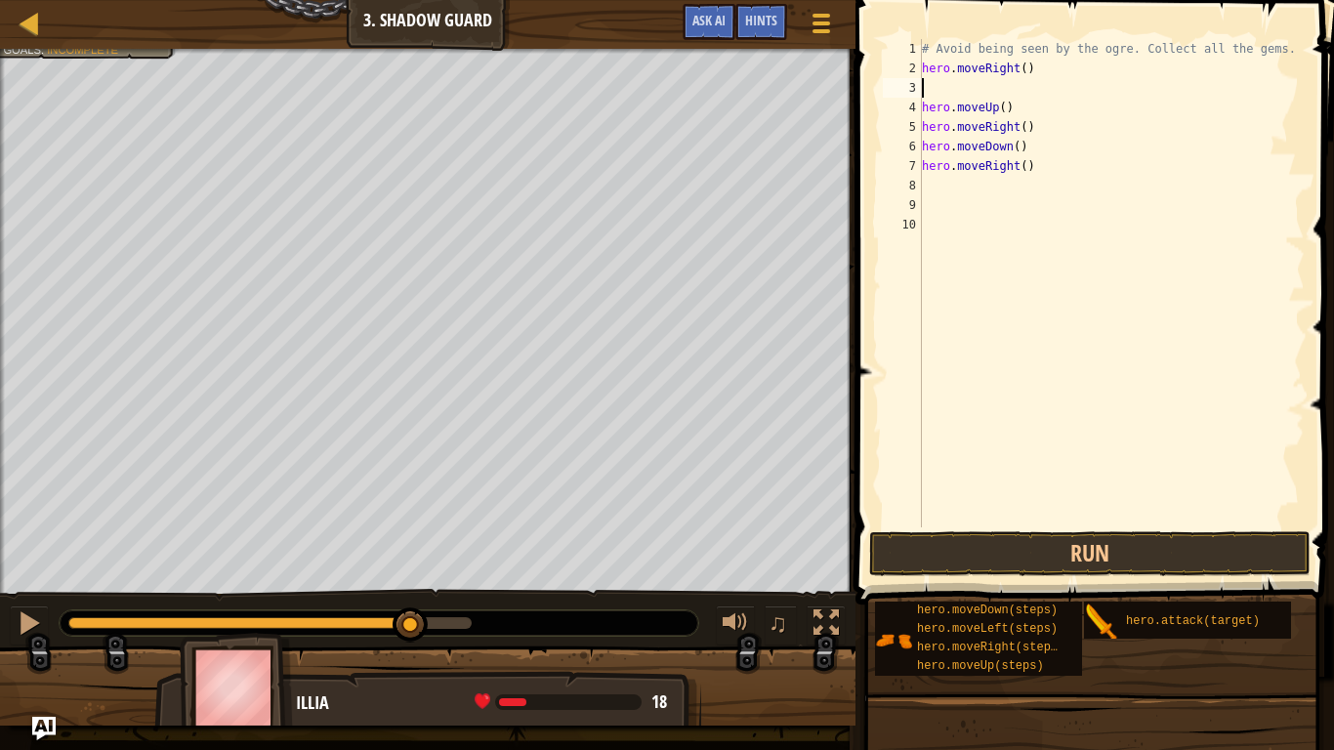
click at [922, 103] on div "# Avoid being seen by the ogre. Collect all the gems. hero . moveRight ( ) hero…" at bounding box center [1111, 302] width 387 height 527
type textarea "hero.moveUp()"
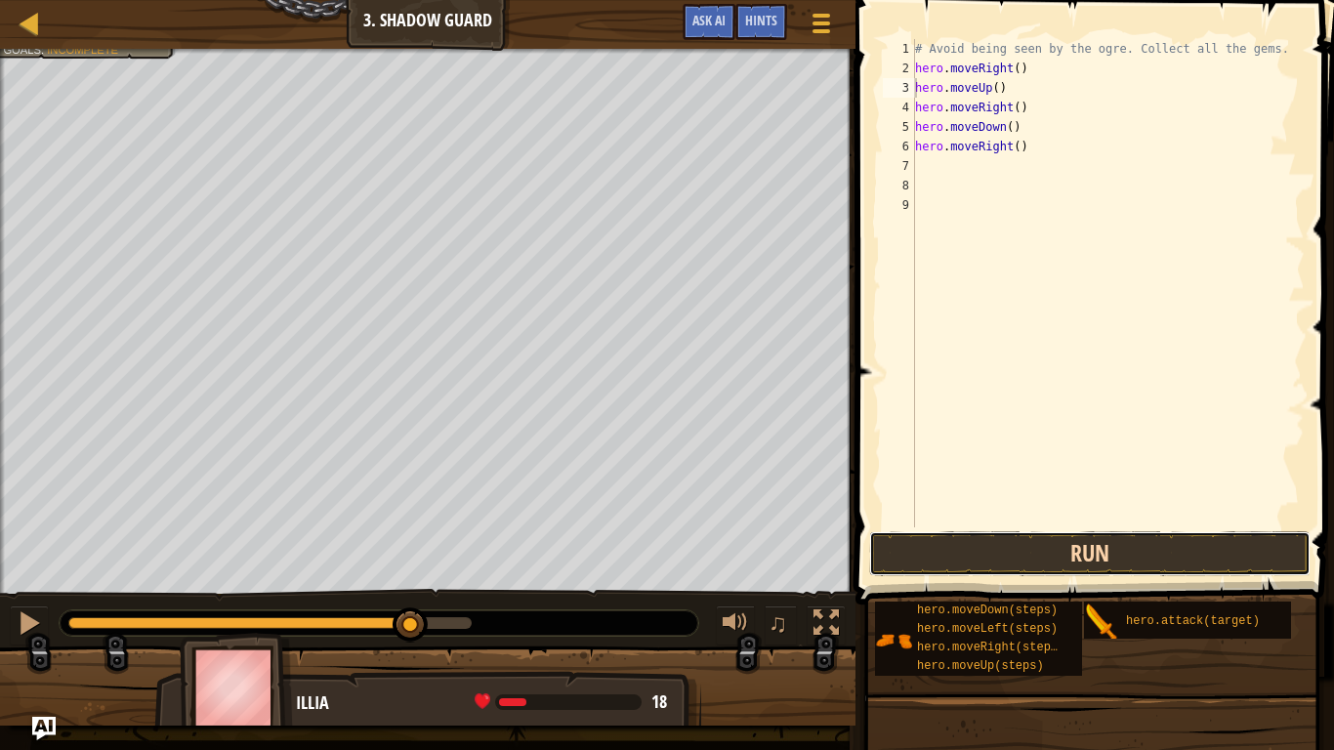
click at [1101, 550] on button "Run" at bounding box center [1089, 553] width 441 height 45
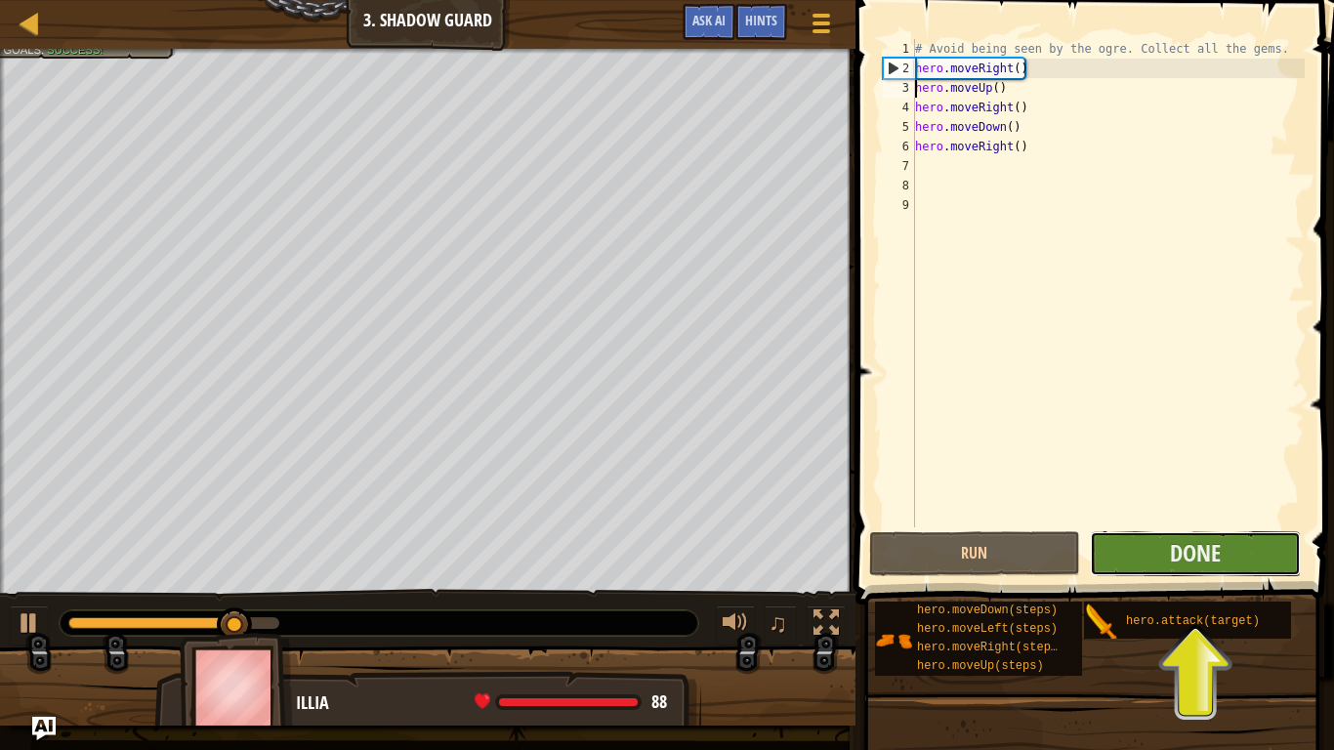
click at [1168, 571] on button "Done" at bounding box center [1195, 553] width 211 height 45
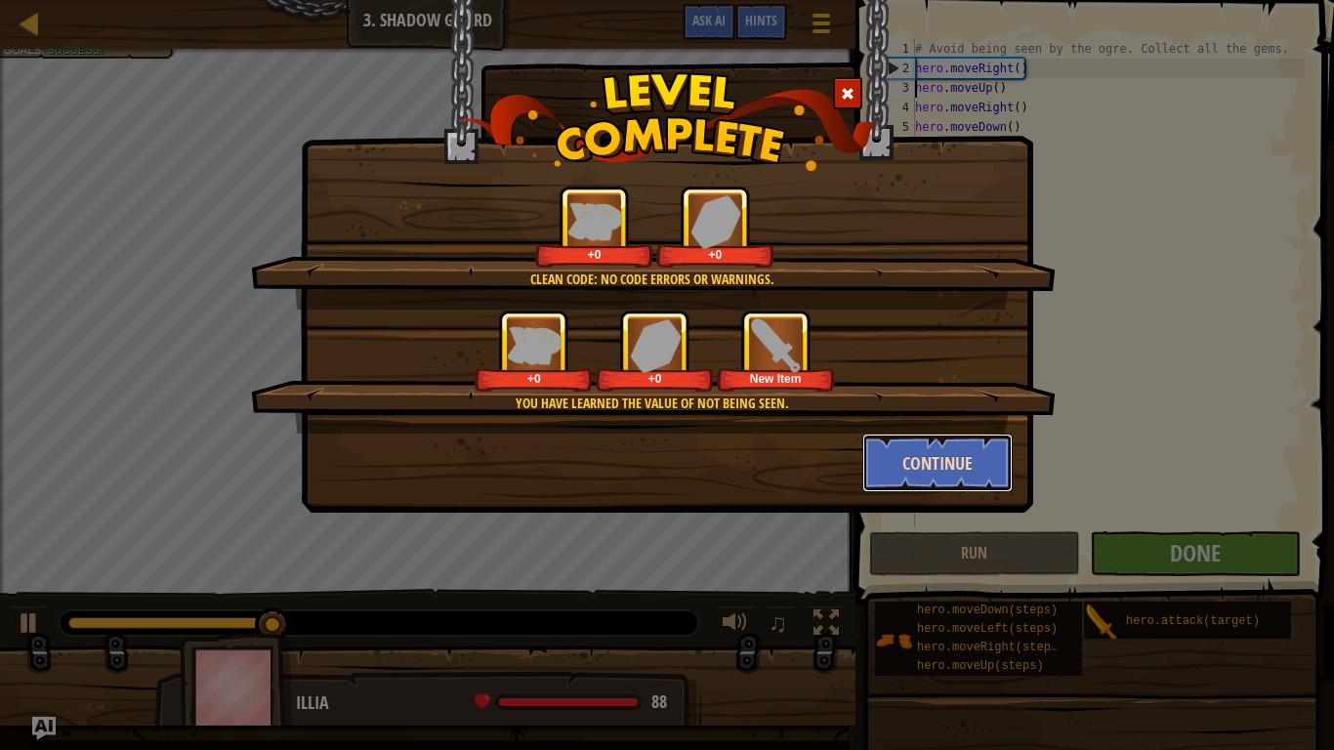
click at [934, 479] on button "Continue" at bounding box center [937, 463] width 151 height 59
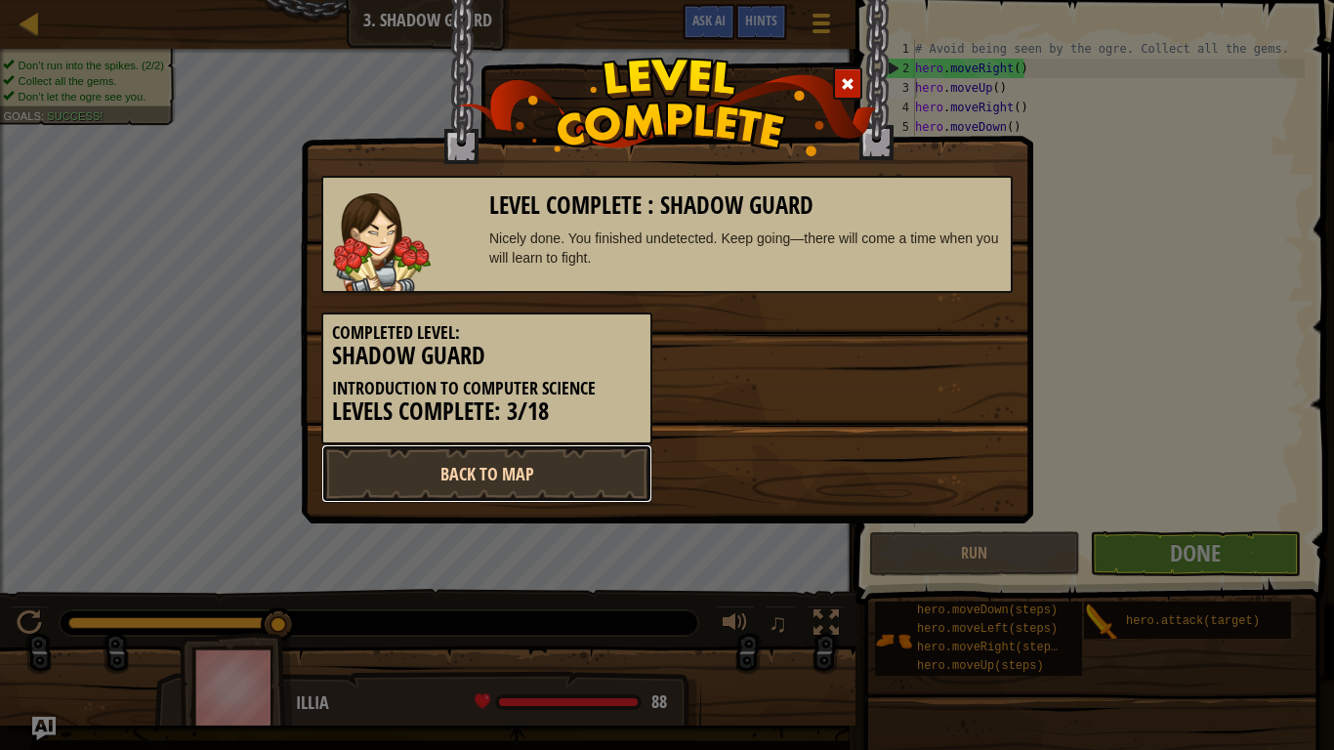
click at [441, 476] on link "Back to Map" at bounding box center [486, 473] width 331 height 59
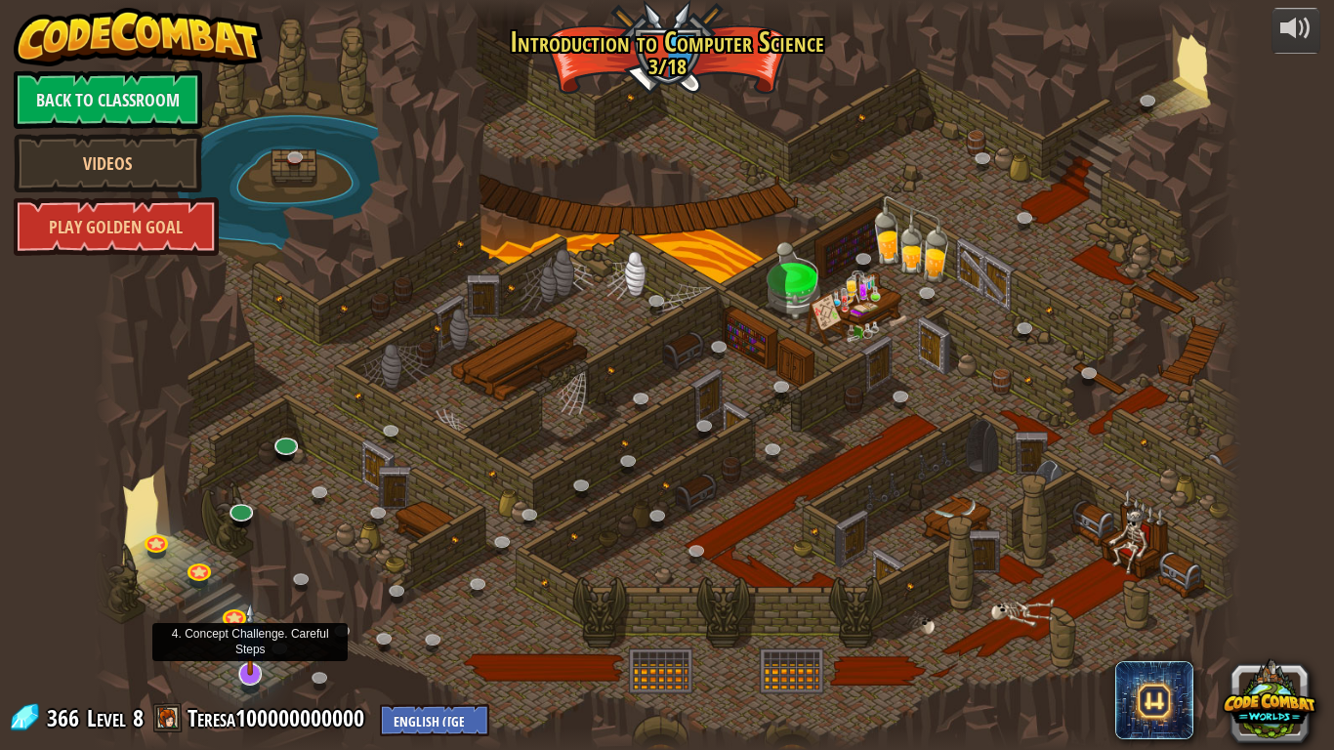
click at [258, 584] on img at bounding box center [250, 639] width 32 height 74
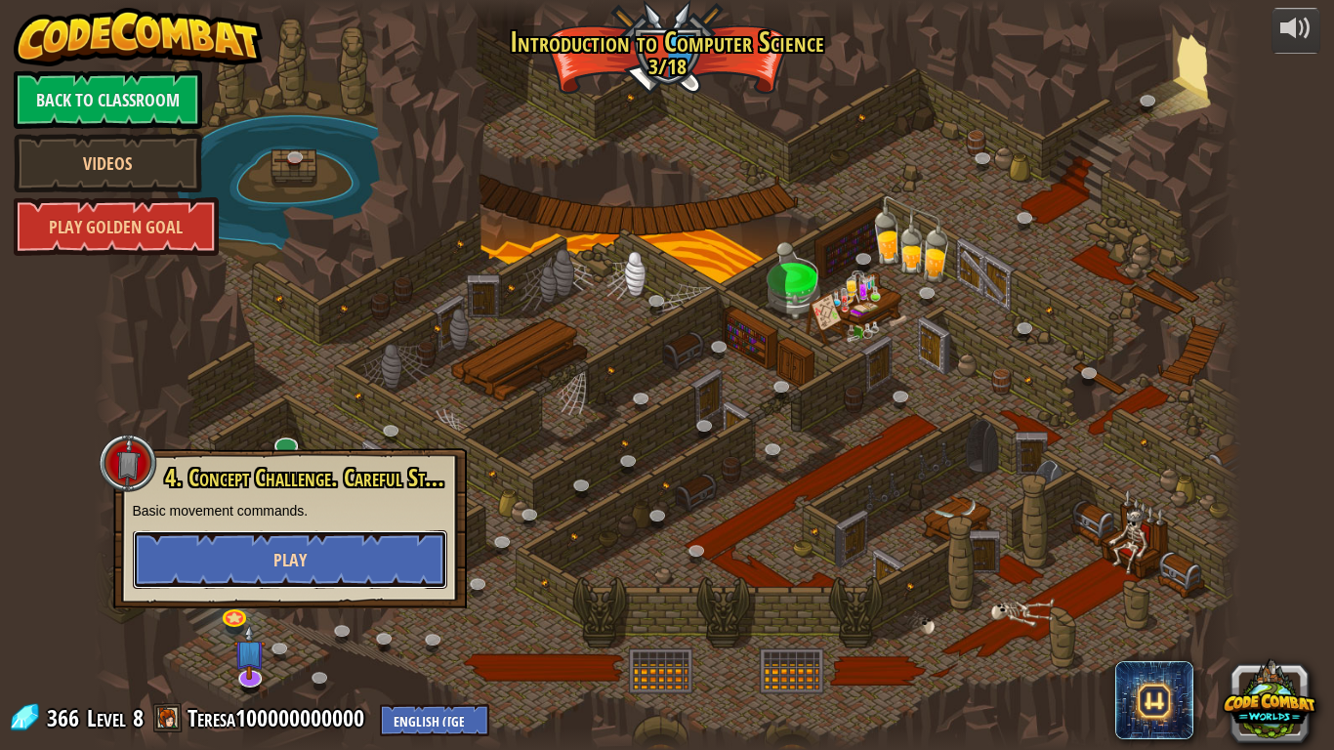
click at [344, 559] on button "Play" at bounding box center [290, 559] width 315 height 59
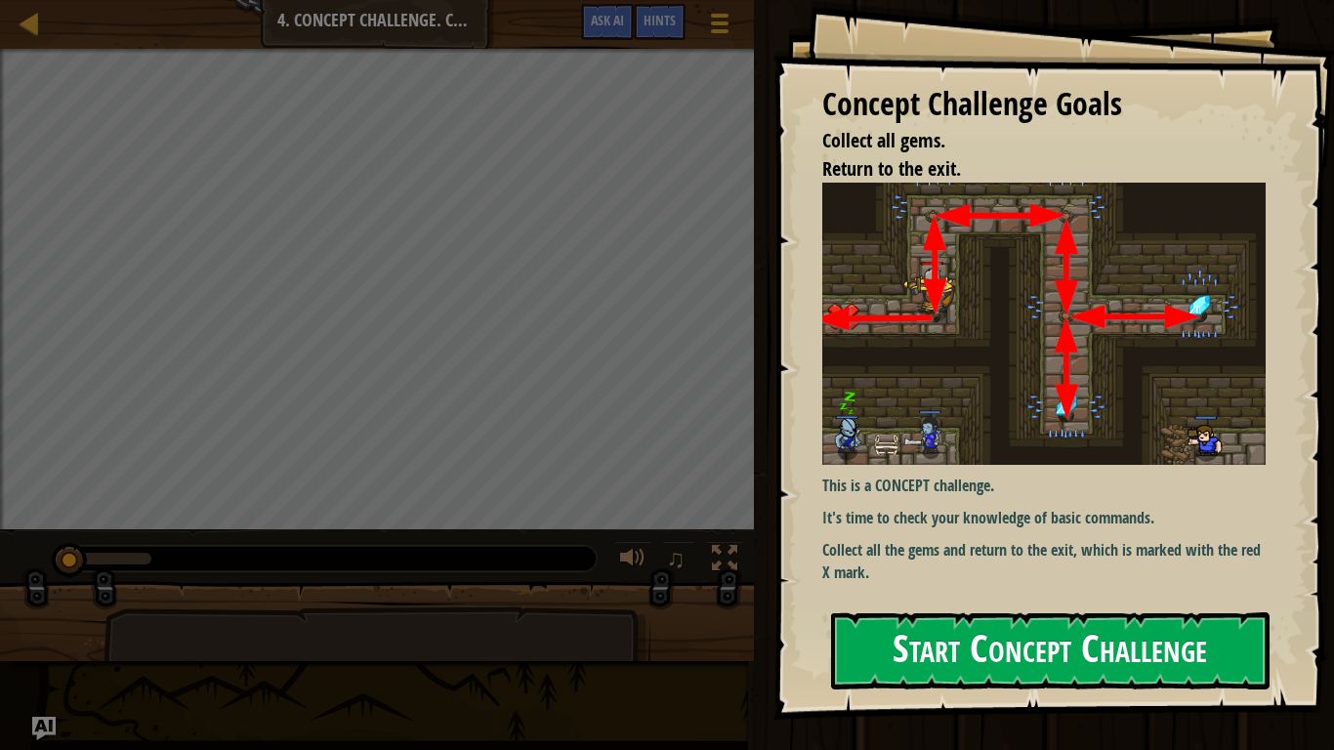
click at [1035, 584] on button "Start Concept Challenge" at bounding box center [1050, 650] width 439 height 77
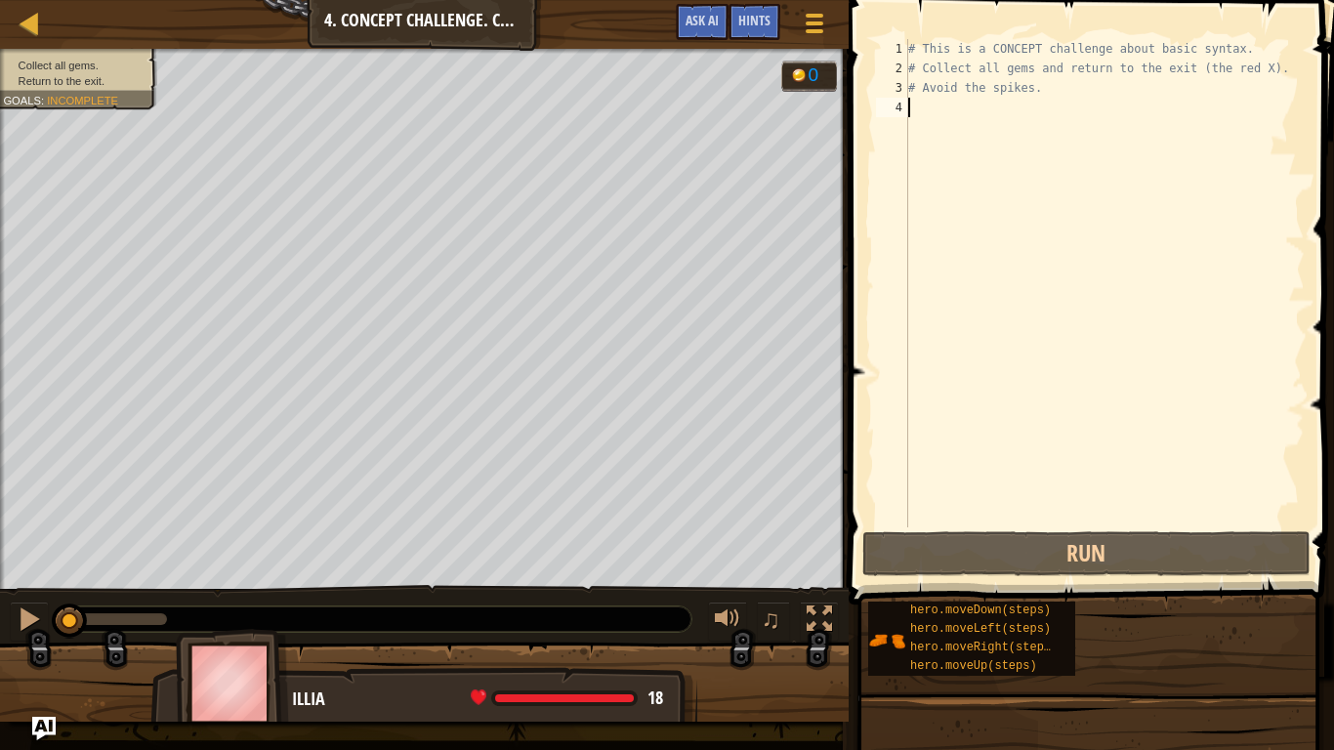
type textarea "h"
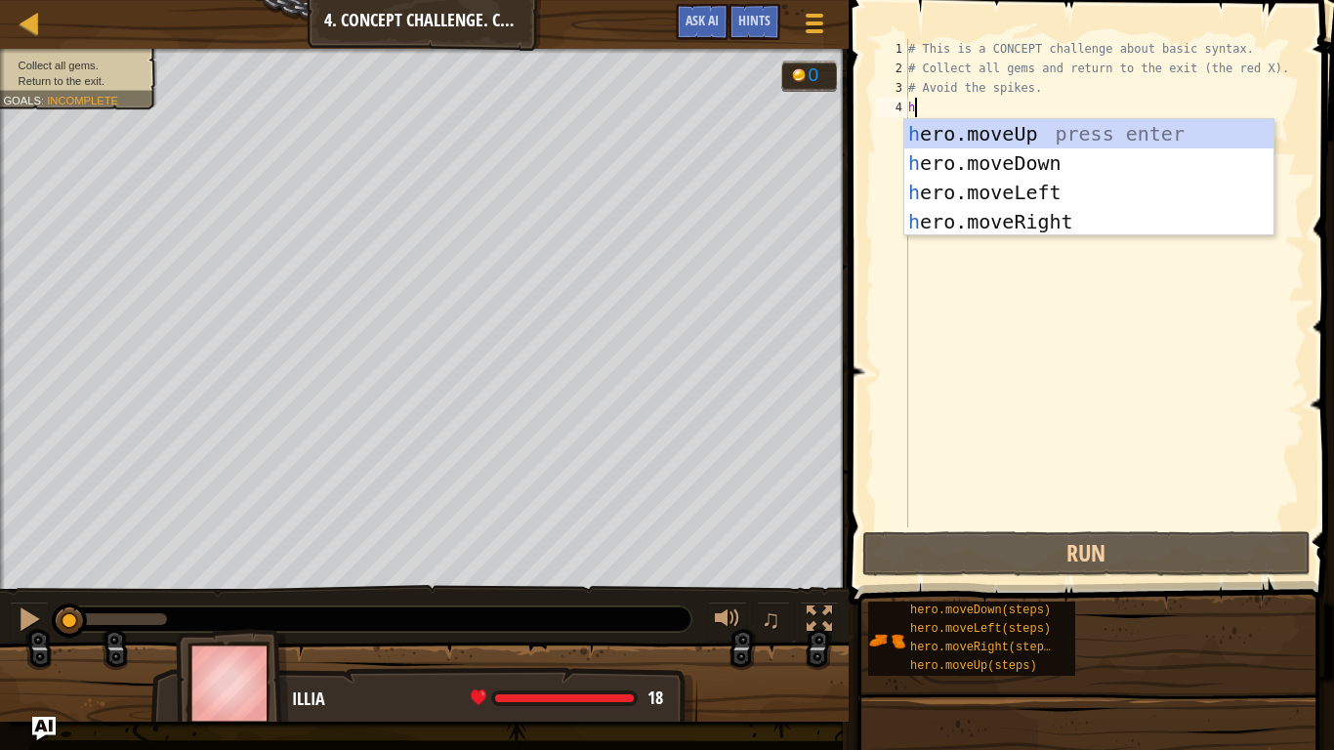
scroll to position [9, 0]
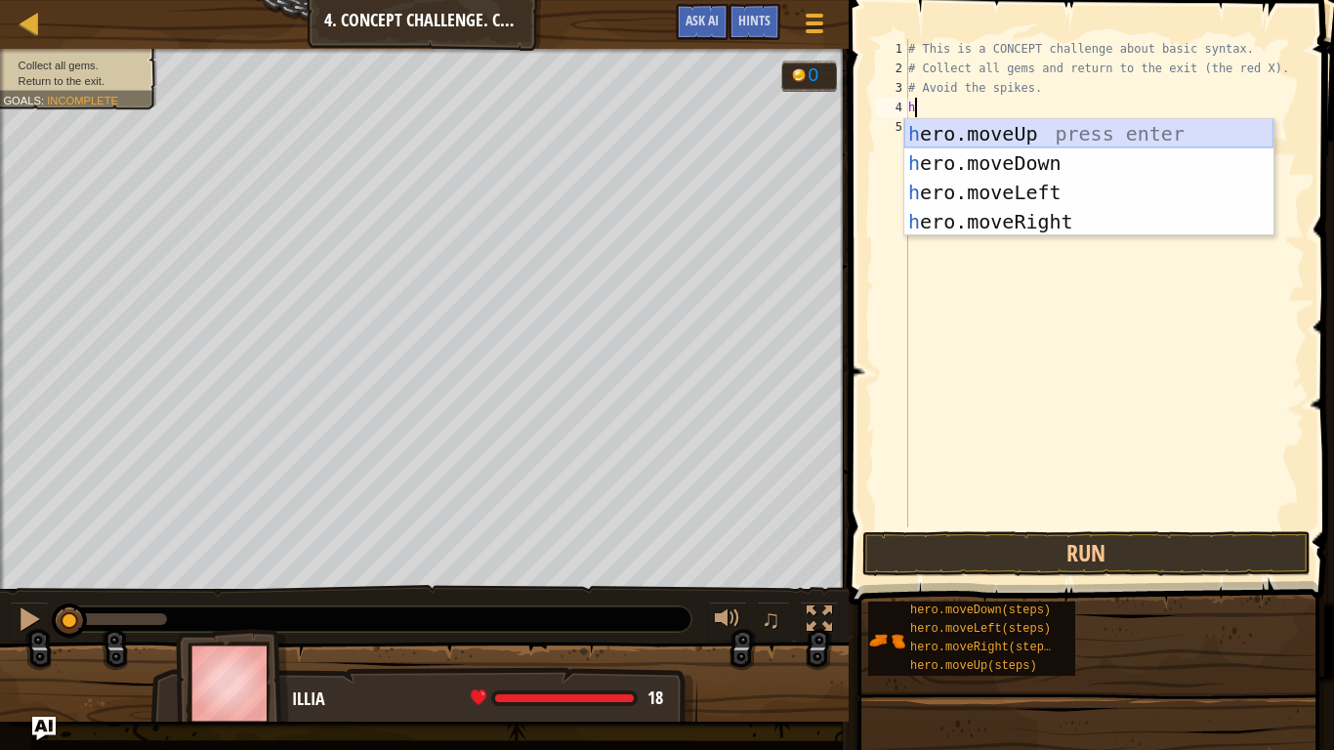
click at [946, 119] on div "h ero.moveUp press enter h ero.moveDown press enter h ero.moveLeft press enter …" at bounding box center [1088, 207] width 369 height 176
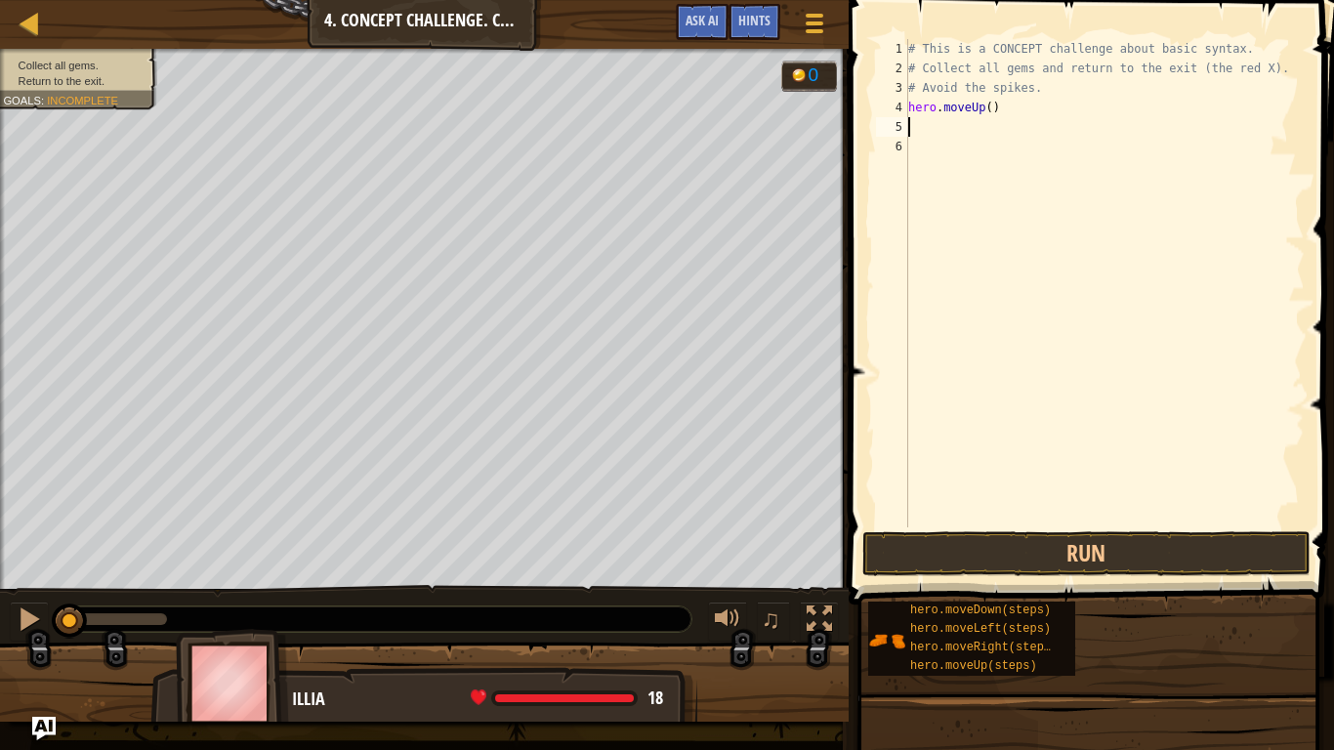
click at [946, 119] on div "# This is a CONCEPT challenge about basic syntax. # Collect all gems and return…" at bounding box center [1104, 302] width 400 height 527
type textarea "h"
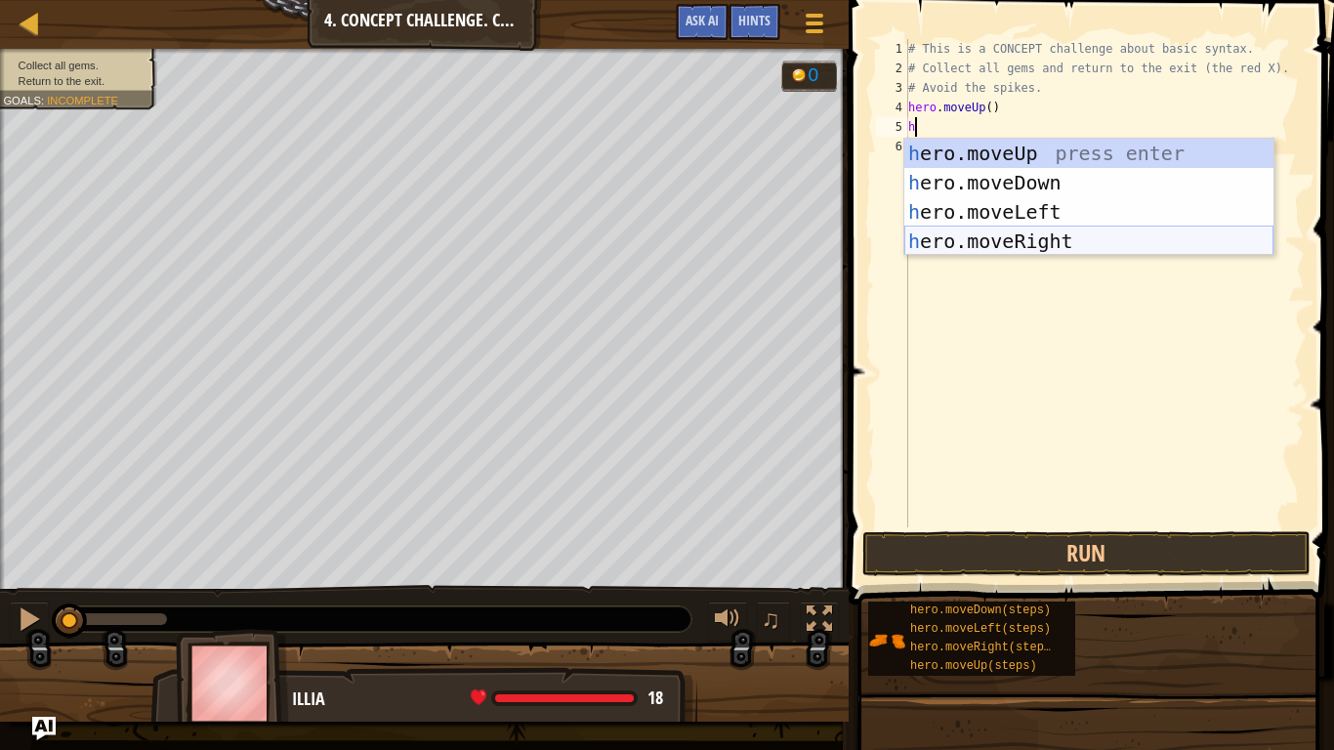
click at [1071, 237] on div "h ero.moveUp press enter h ero.moveDown press enter h ero.moveLeft press enter …" at bounding box center [1088, 227] width 369 height 176
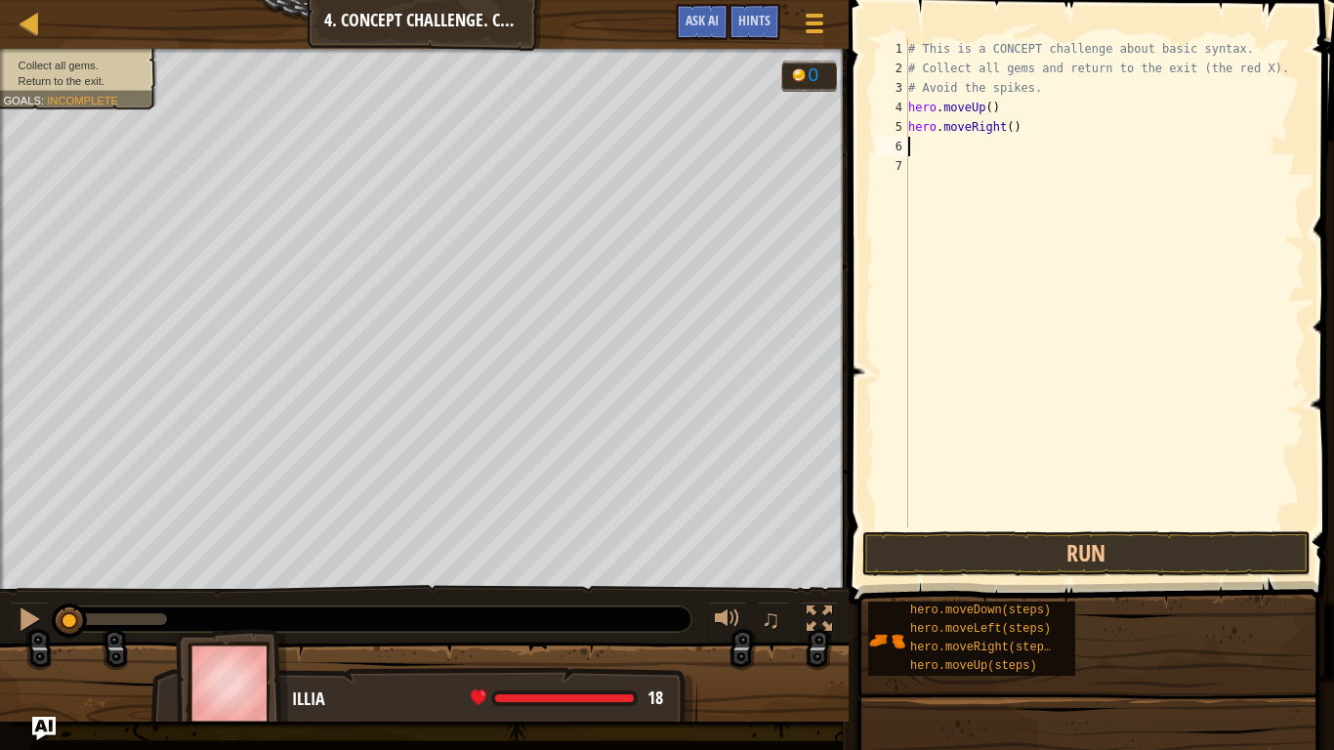
type textarea "h"
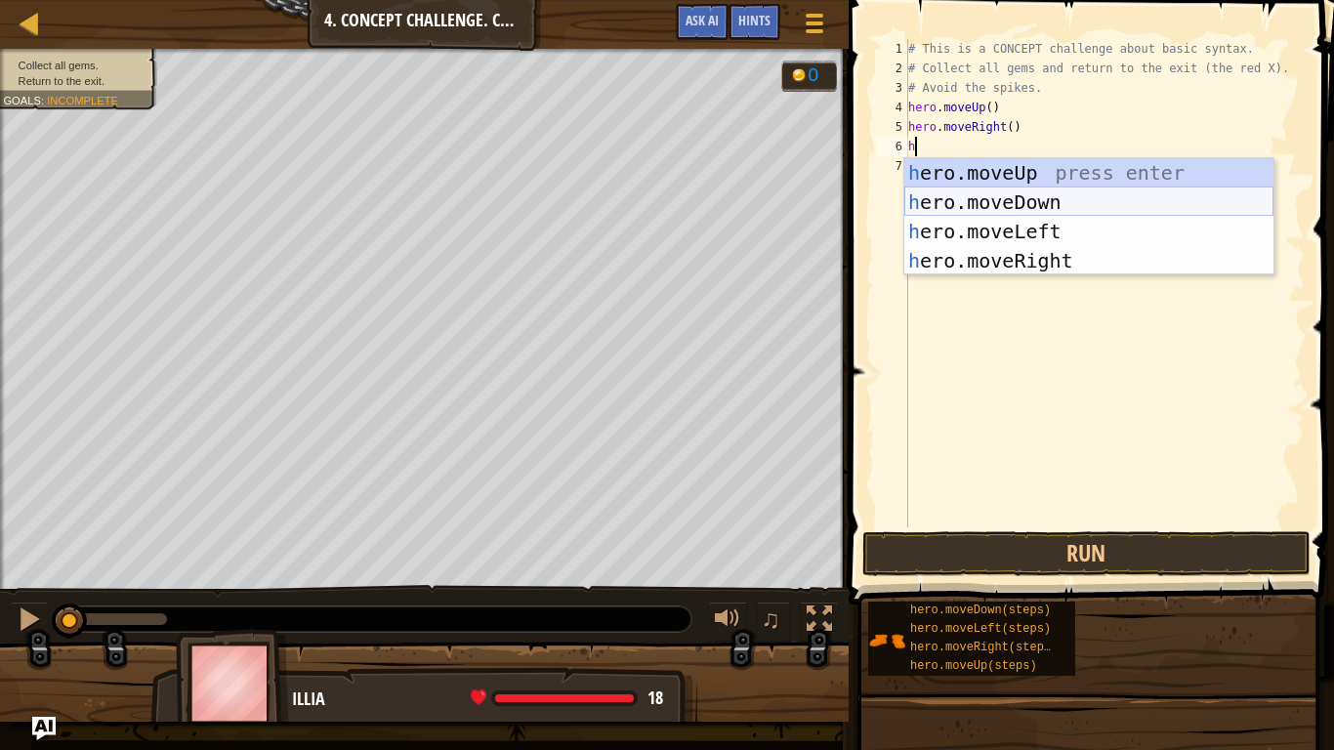
click at [1027, 200] on div "h ero.moveUp press enter h ero.moveDown press enter h ero.moveLeft press enter …" at bounding box center [1088, 246] width 369 height 176
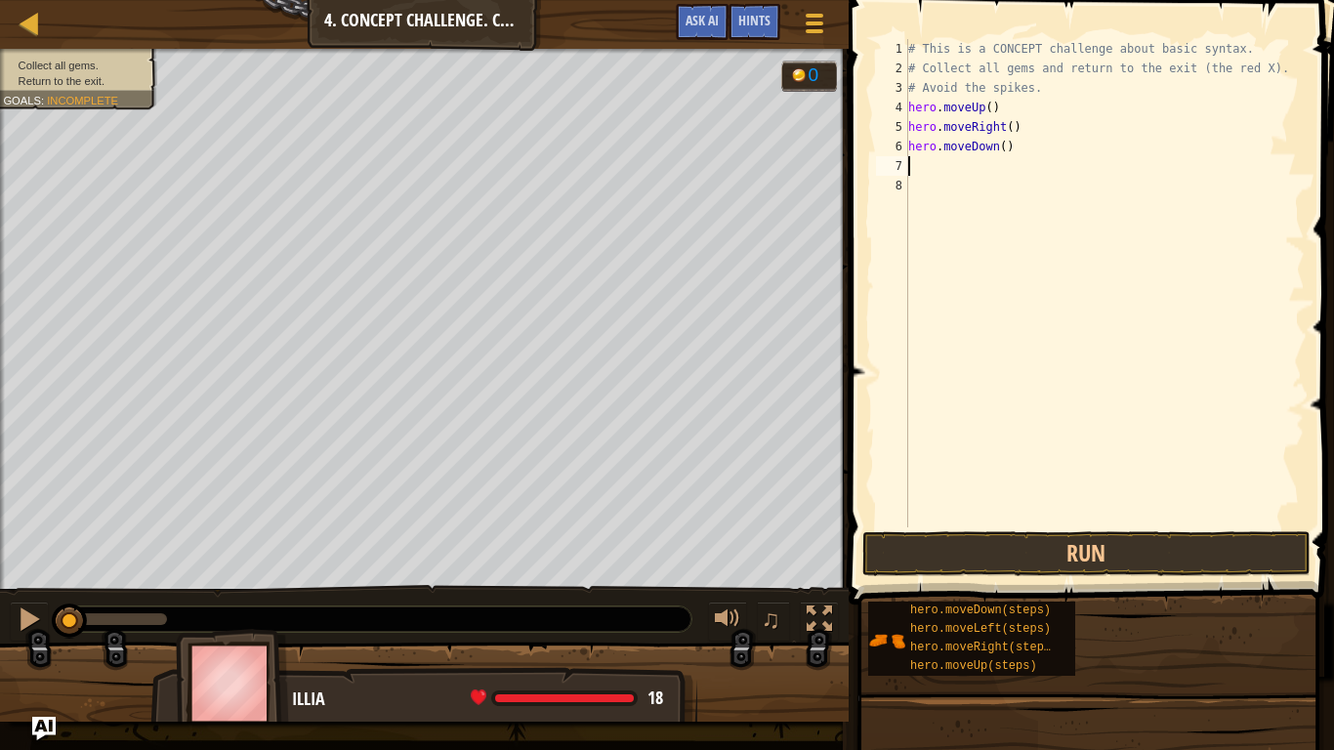
type textarea "h"
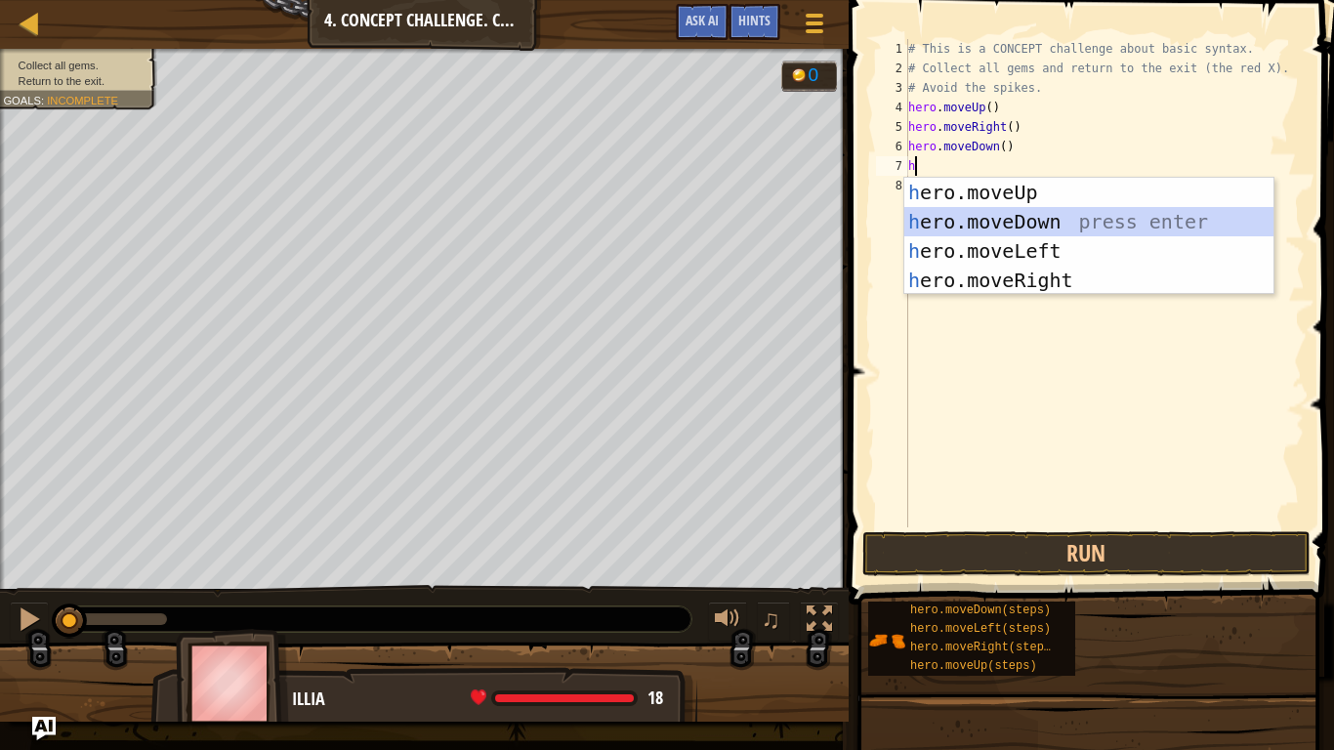
click at [978, 220] on div "h ero.moveUp press enter h ero.moveDown press enter h ero.moveLeft press enter …" at bounding box center [1088, 266] width 369 height 176
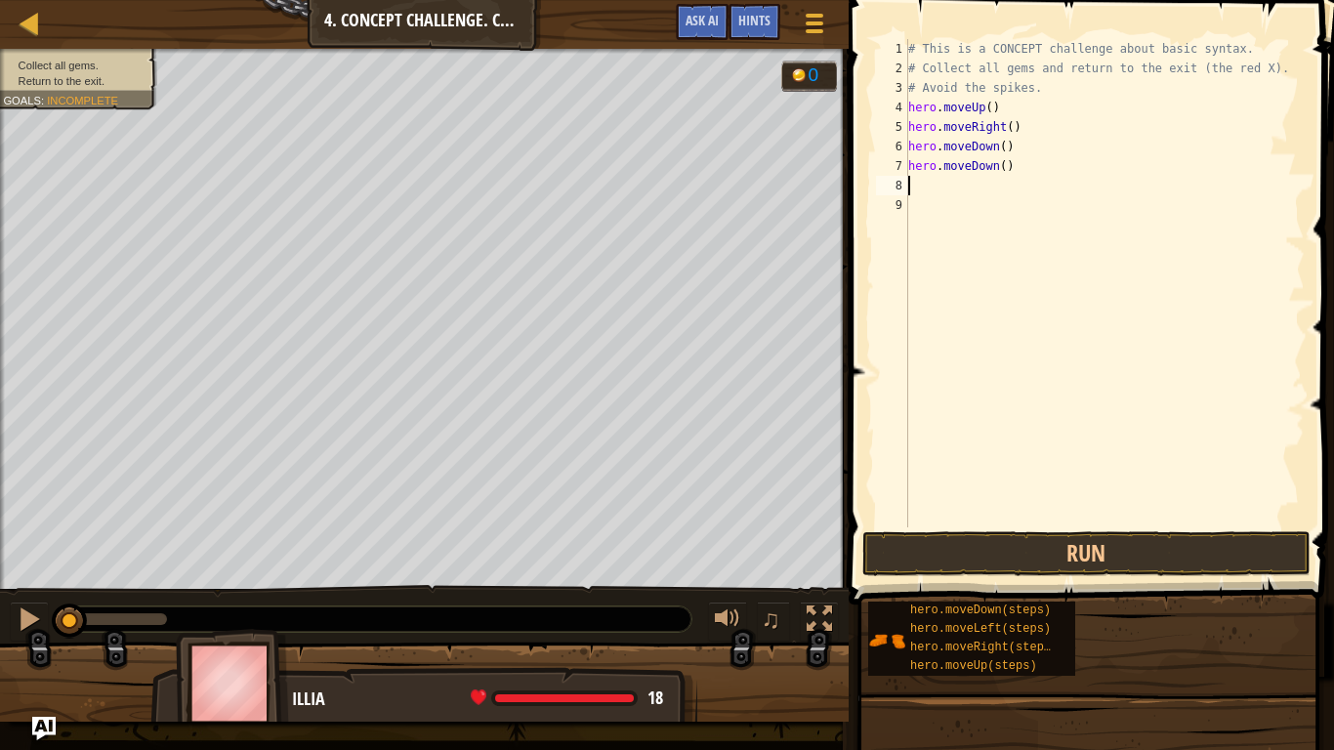
type textarea "h"
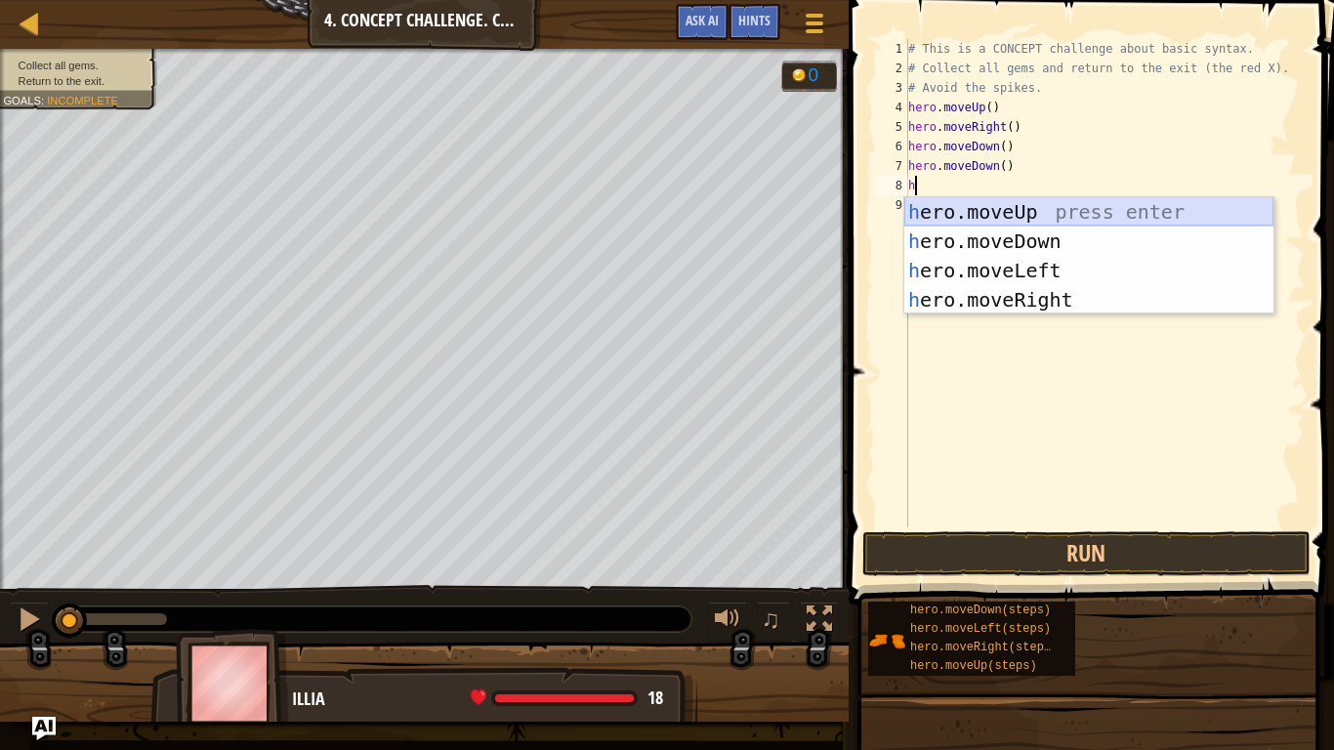
click at [1012, 210] on div "h ero.moveUp press enter h ero.moveDown press enter h ero.moveLeft press enter …" at bounding box center [1088, 285] width 369 height 176
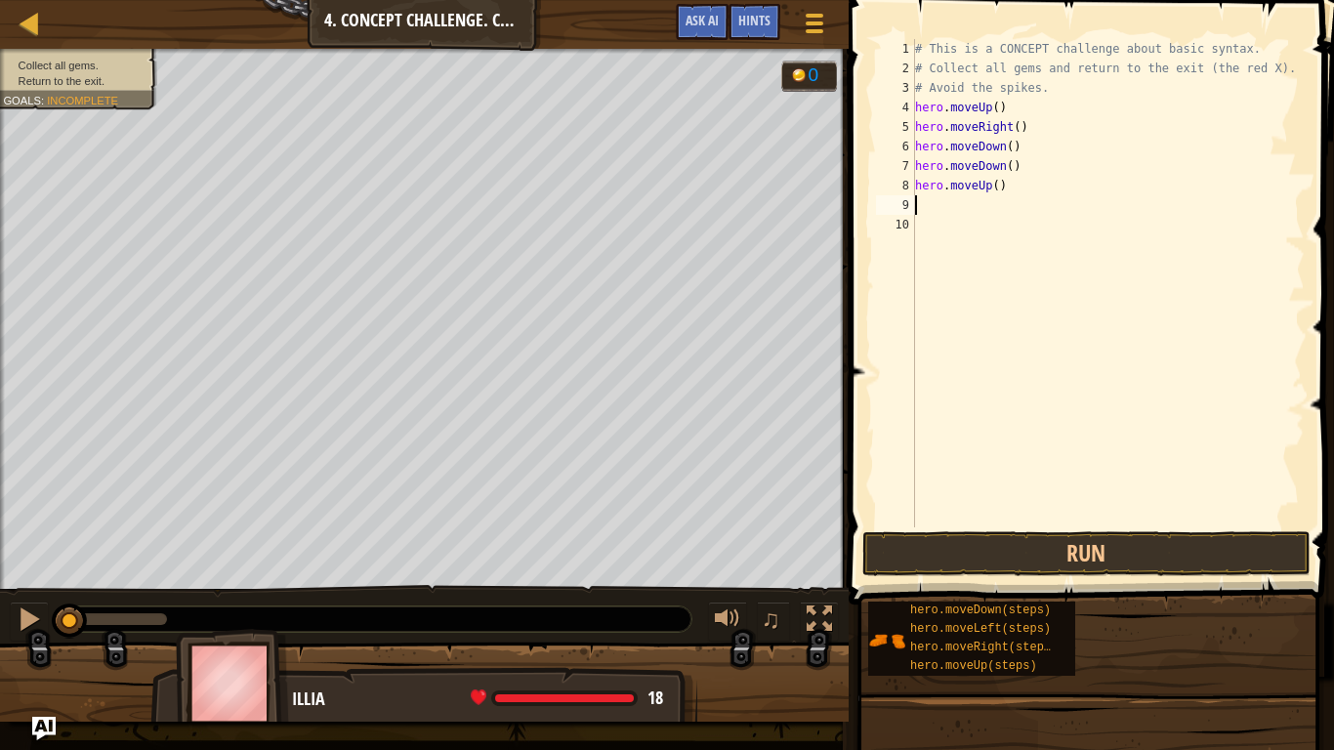
type textarea "h"
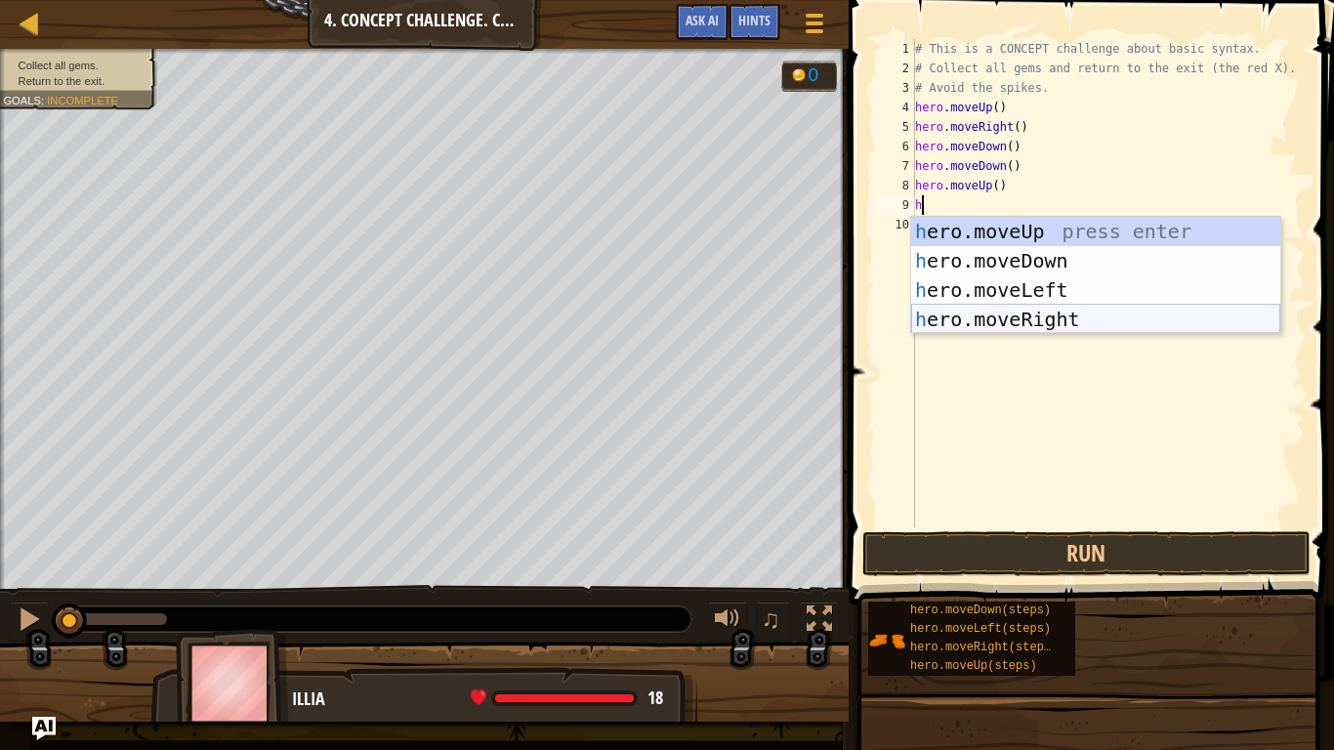
click at [1030, 313] on div "h ero.moveUp press enter h ero.moveDown press enter h ero.moveLeft press enter …" at bounding box center [1095, 305] width 369 height 176
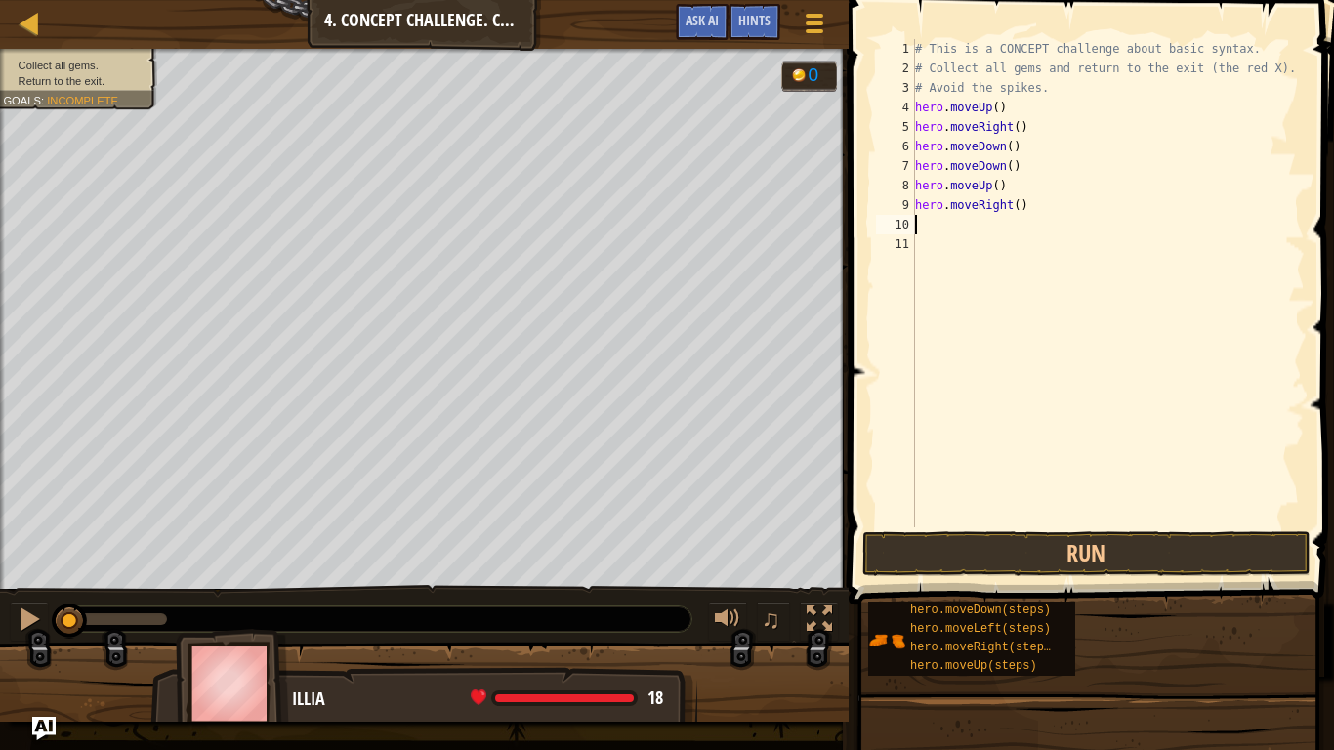
type textarea "h"
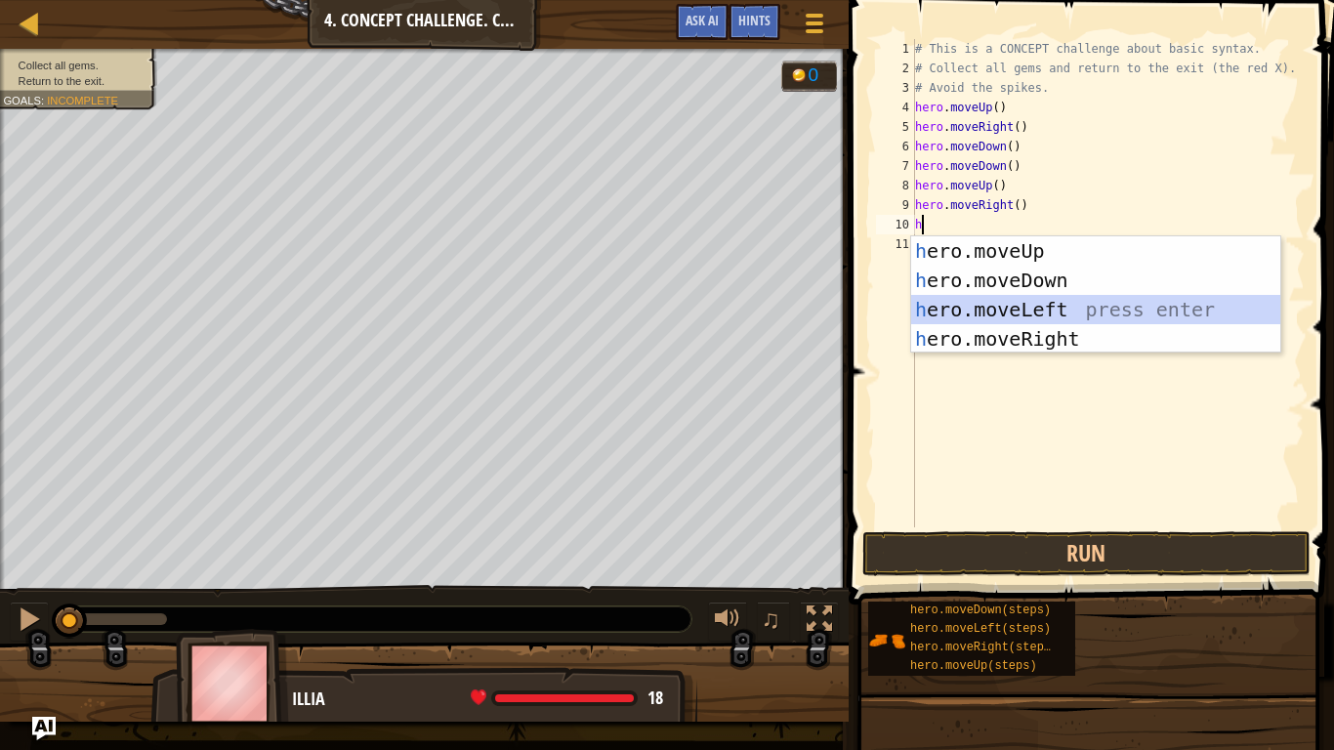
click at [975, 311] on div "h ero.moveUp press enter h ero.moveDown press enter h ero.moveLeft press enter …" at bounding box center [1095, 324] width 369 height 176
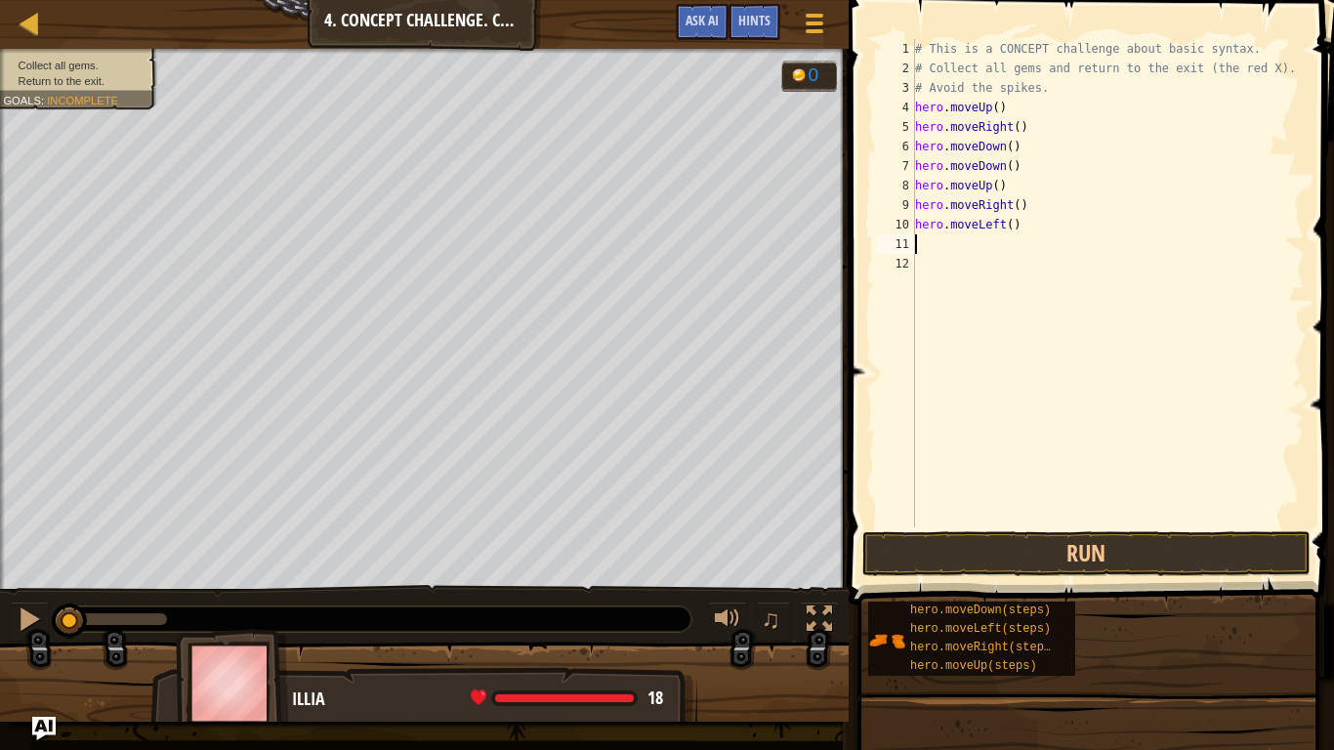
type textarea "h"
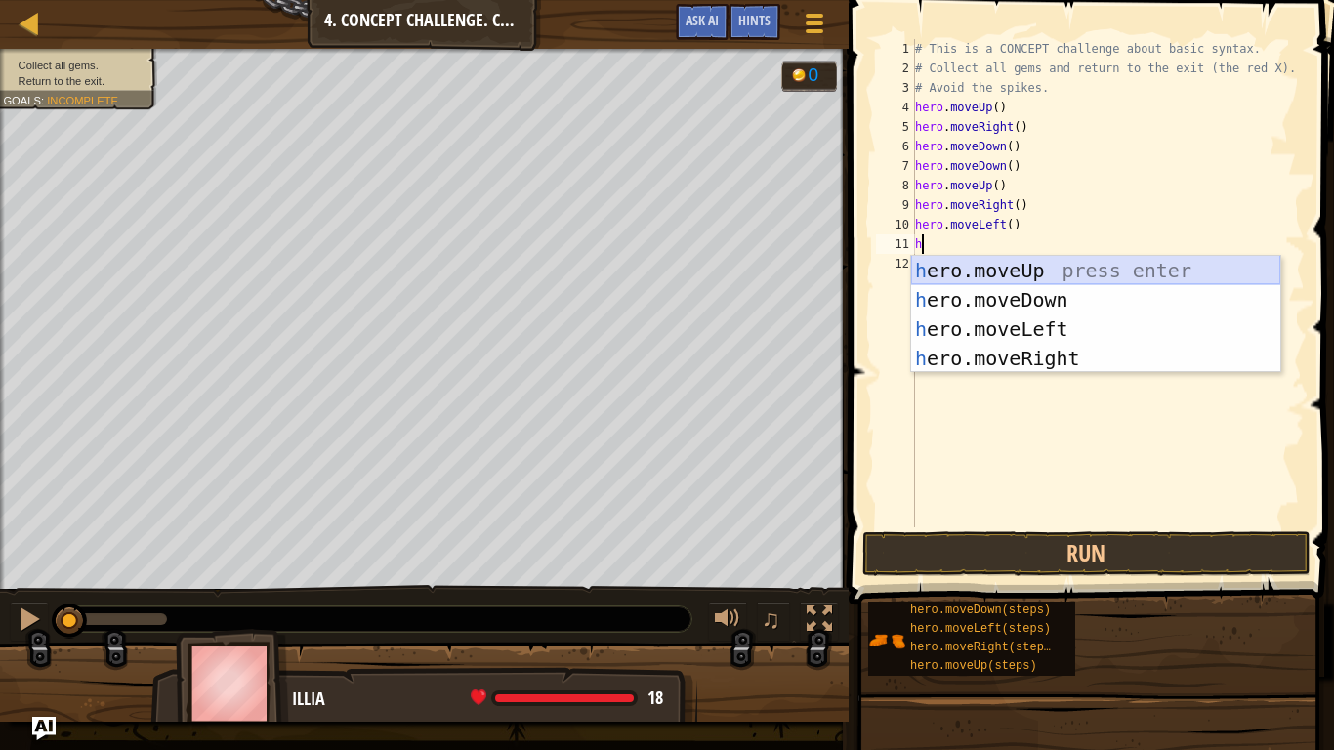
click at [980, 269] on div "h ero.moveUp press enter h ero.moveDown press enter h ero.moveLeft press enter …" at bounding box center [1095, 344] width 369 height 176
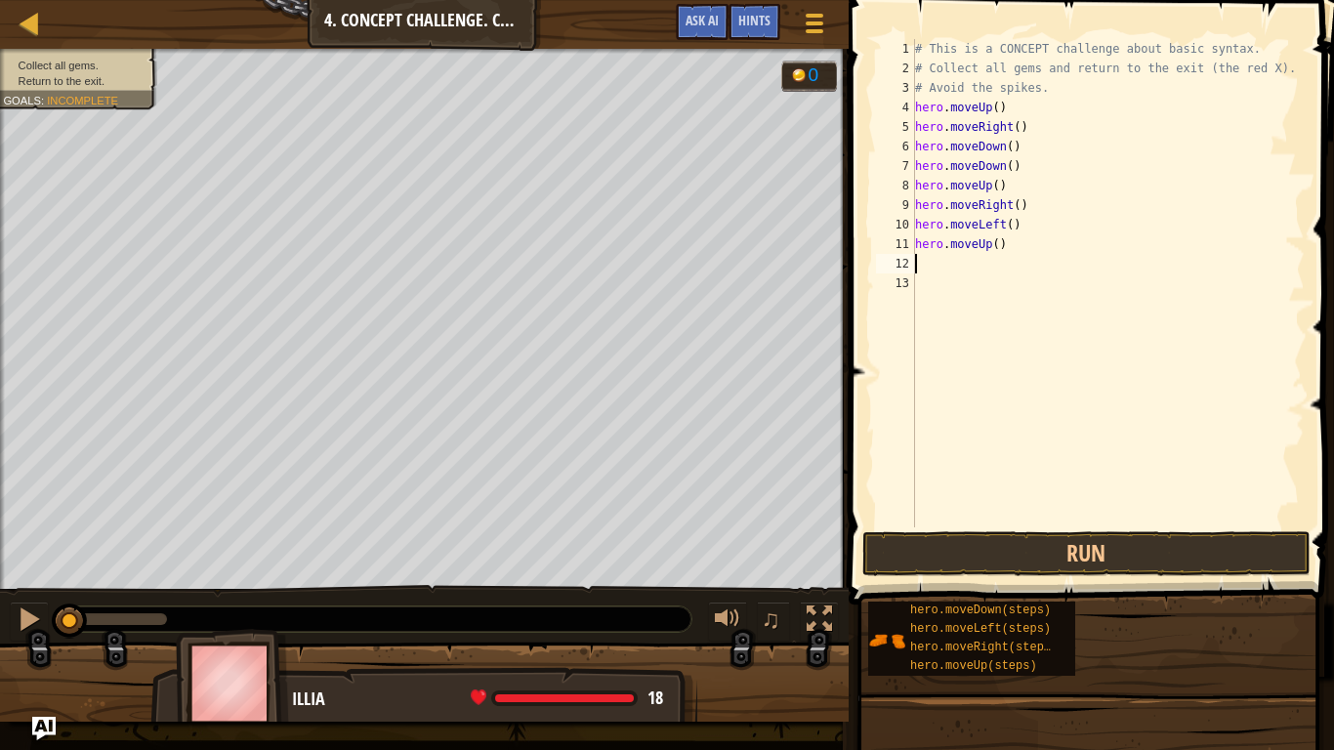
type textarea "h"
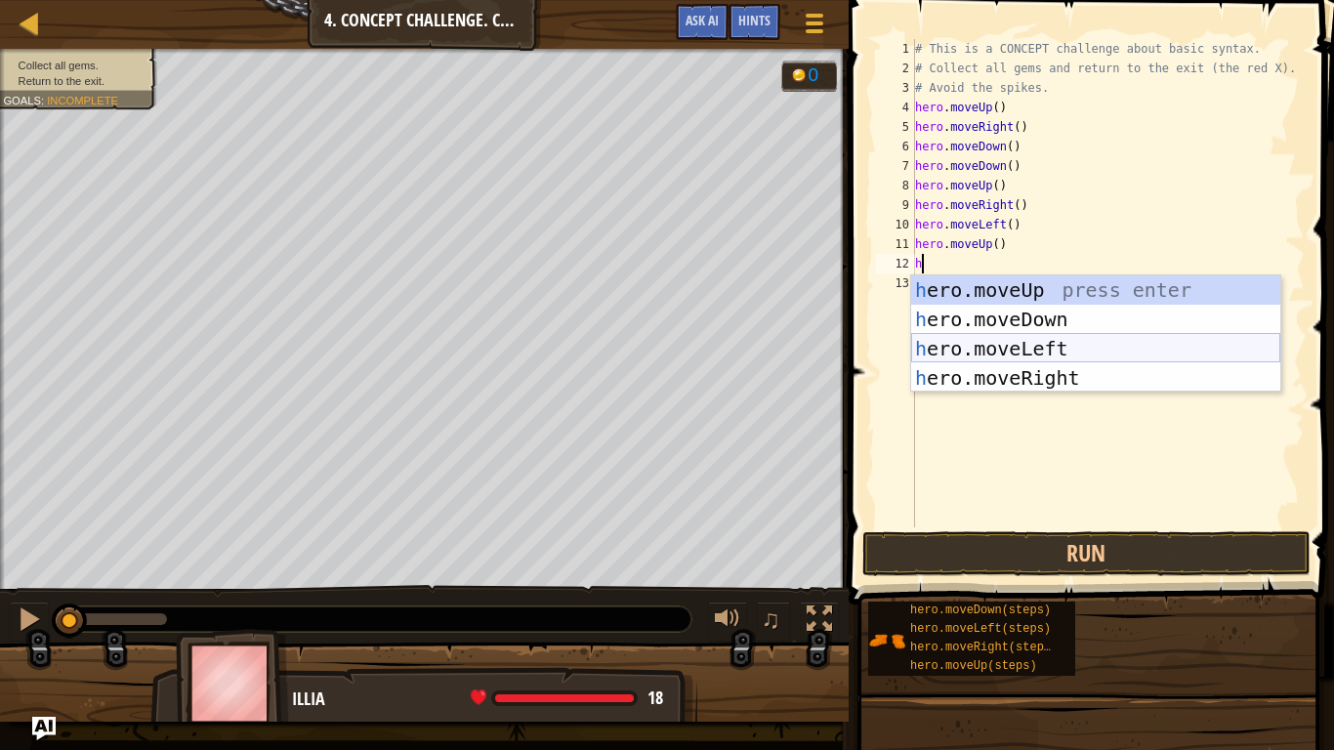
click at [979, 340] on div "h ero.moveUp press enter h ero.moveDown press enter h ero.moveLeft press enter …" at bounding box center [1095, 363] width 369 height 176
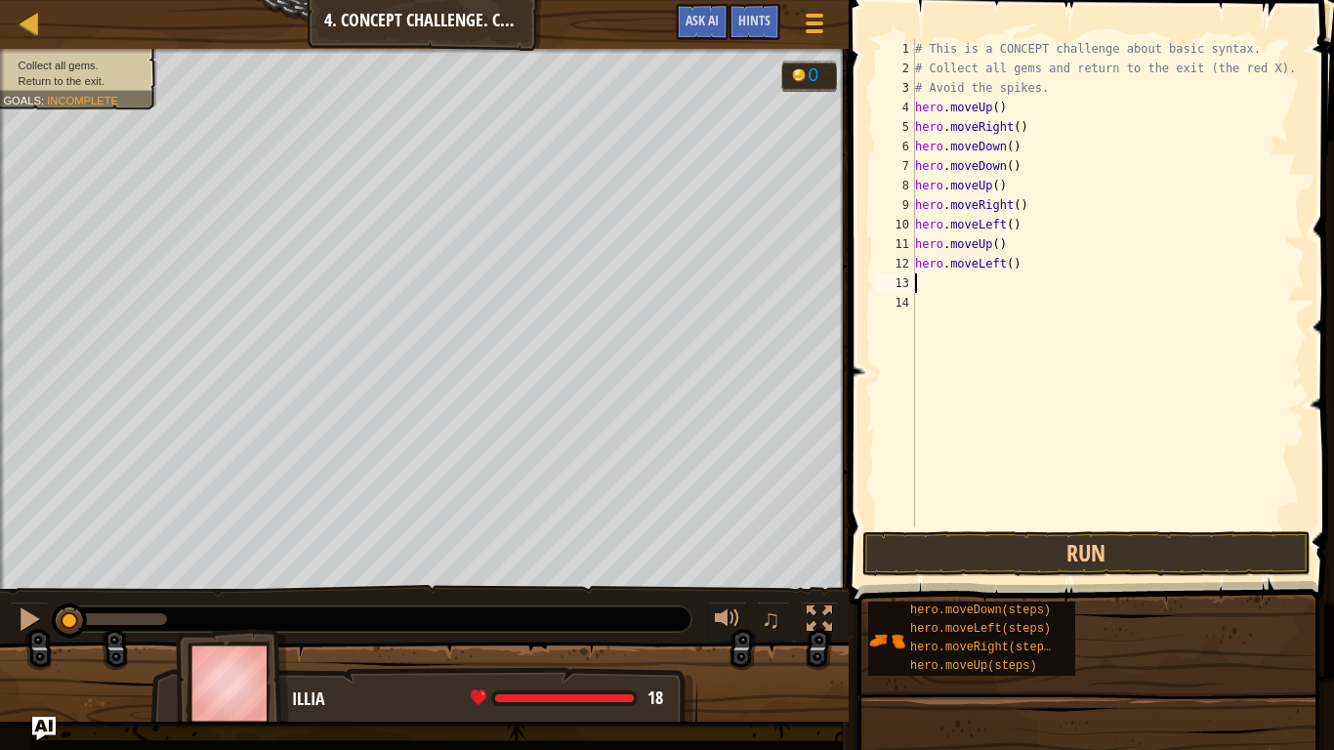
type textarea "h"
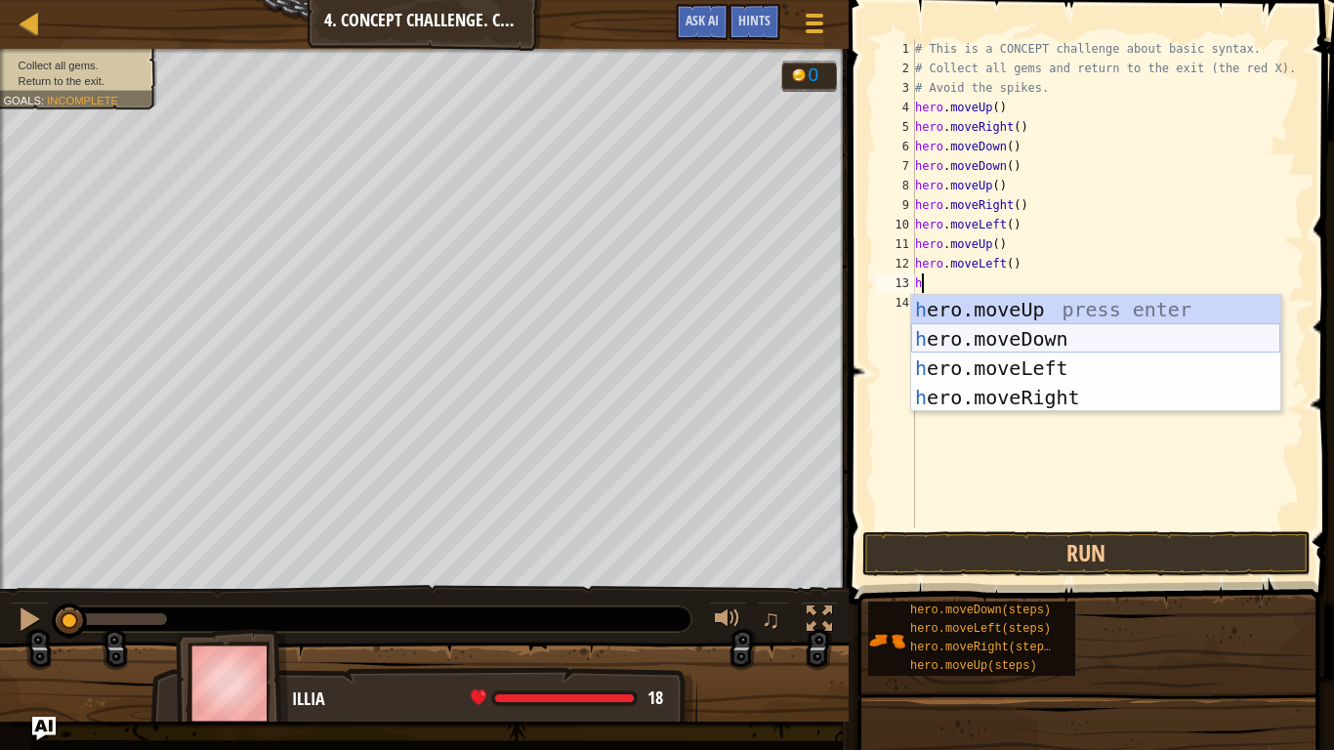
click at [1028, 345] on div "h ero.moveUp press enter h ero.moveDown press enter h ero.moveLeft press enter …" at bounding box center [1095, 383] width 369 height 176
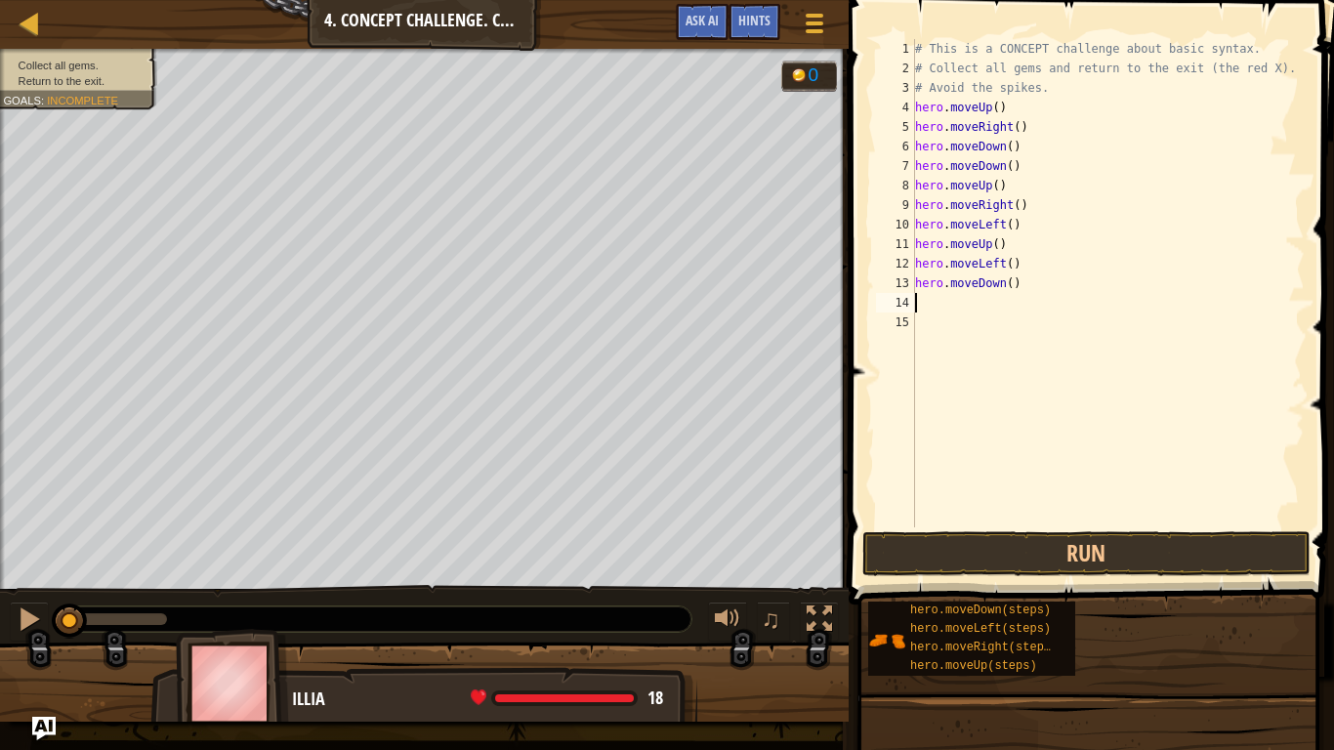
type textarea "h"
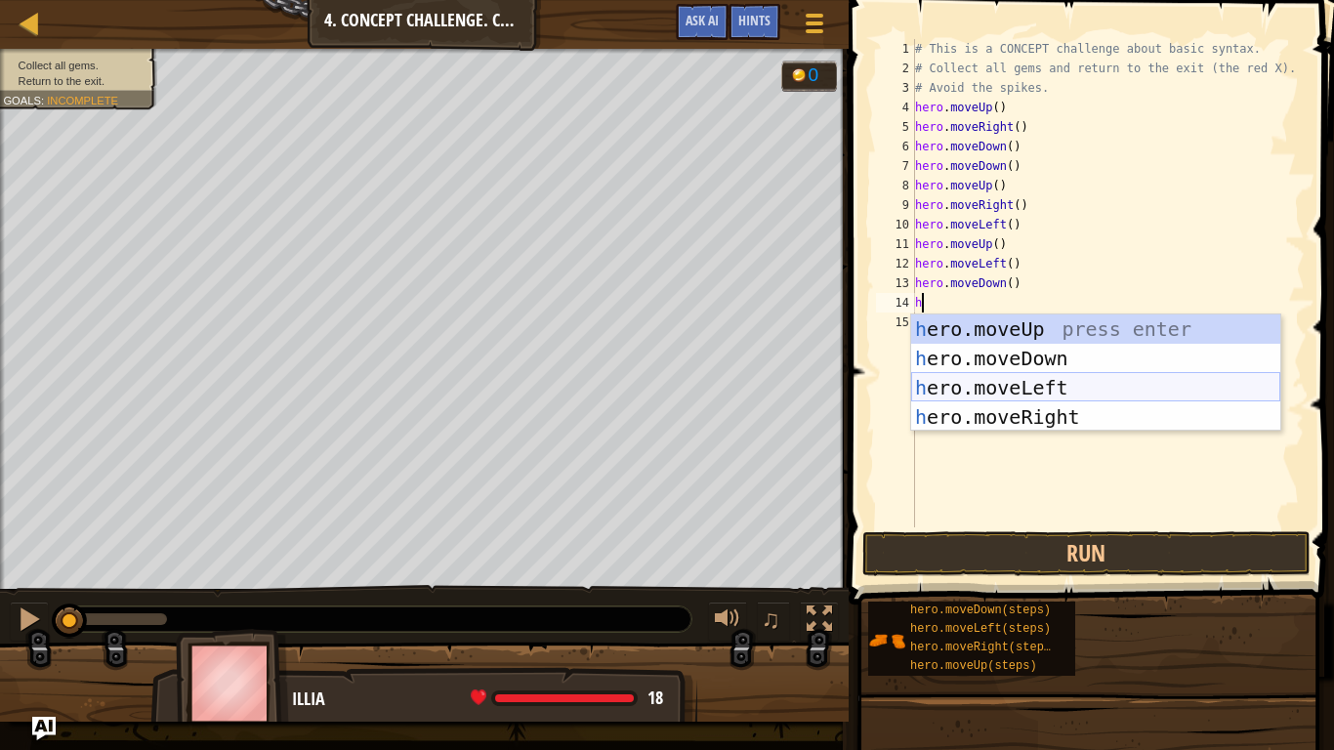
click at [1072, 385] on div "h ero.moveUp press enter h ero.moveDown press enter h ero.moveLeft press enter …" at bounding box center [1095, 403] width 369 height 176
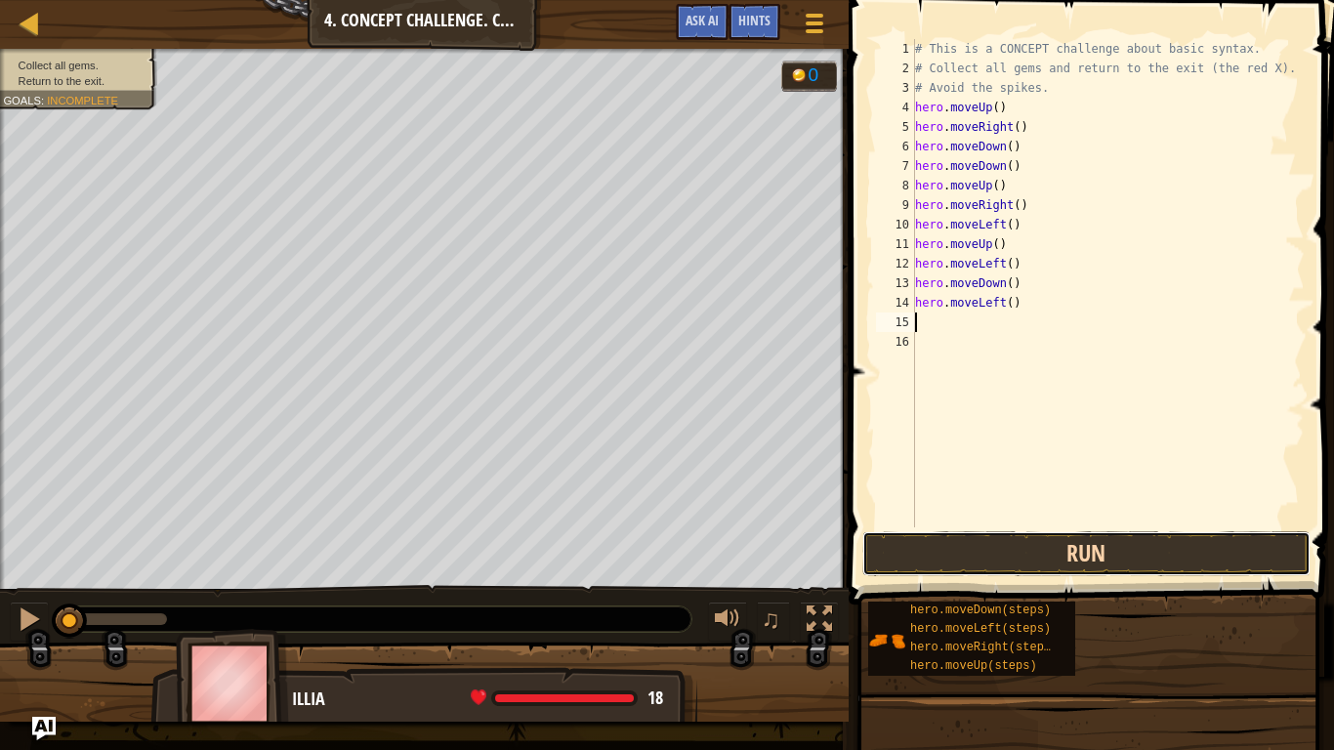
click at [1114, 546] on button "Run" at bounding box center [1086, 553] width 448 height 45
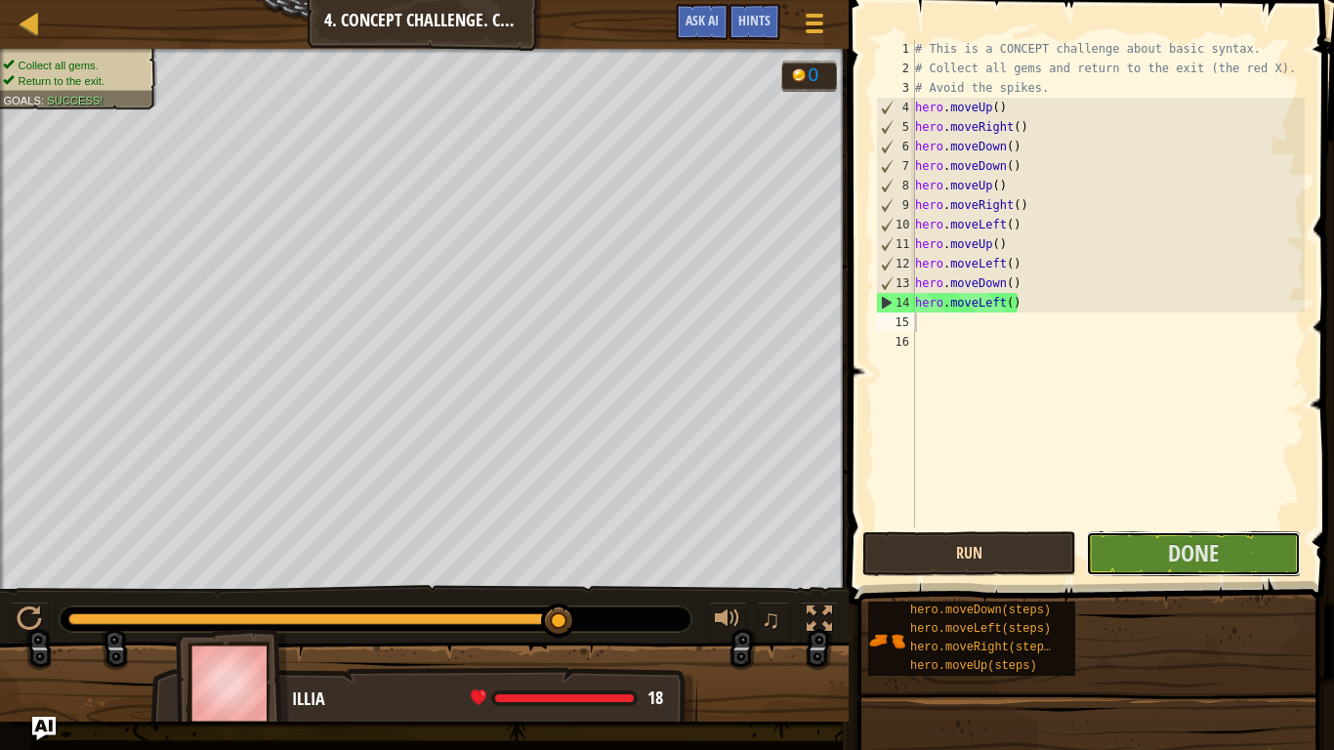
click at [1114, 546] on button "Done" at bounding box center [1193, 553] width 214 height 45
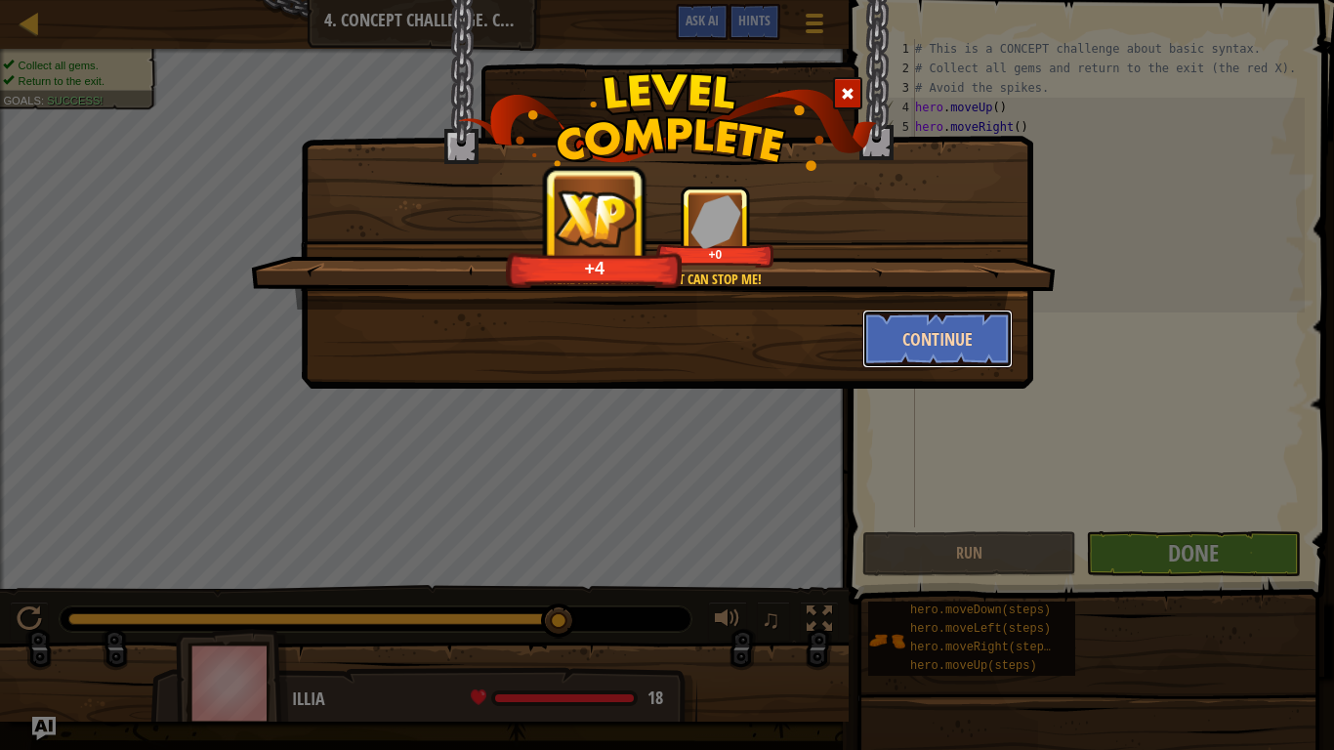
click at [941, 353] on button "Continue" at bounding box center [937, 339] width 151 height 59
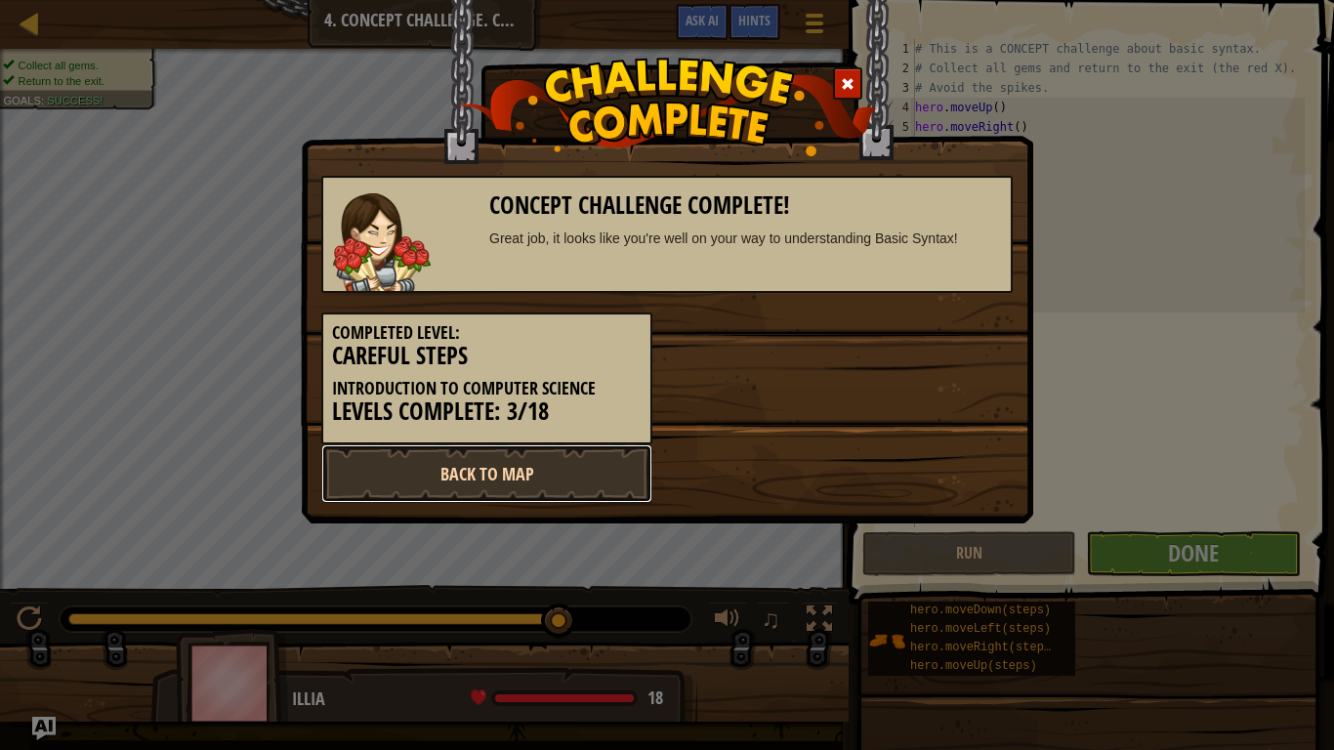
click at [621, 473] on link "Back to Map" at bounding box center [486, 473] width 331 height 59
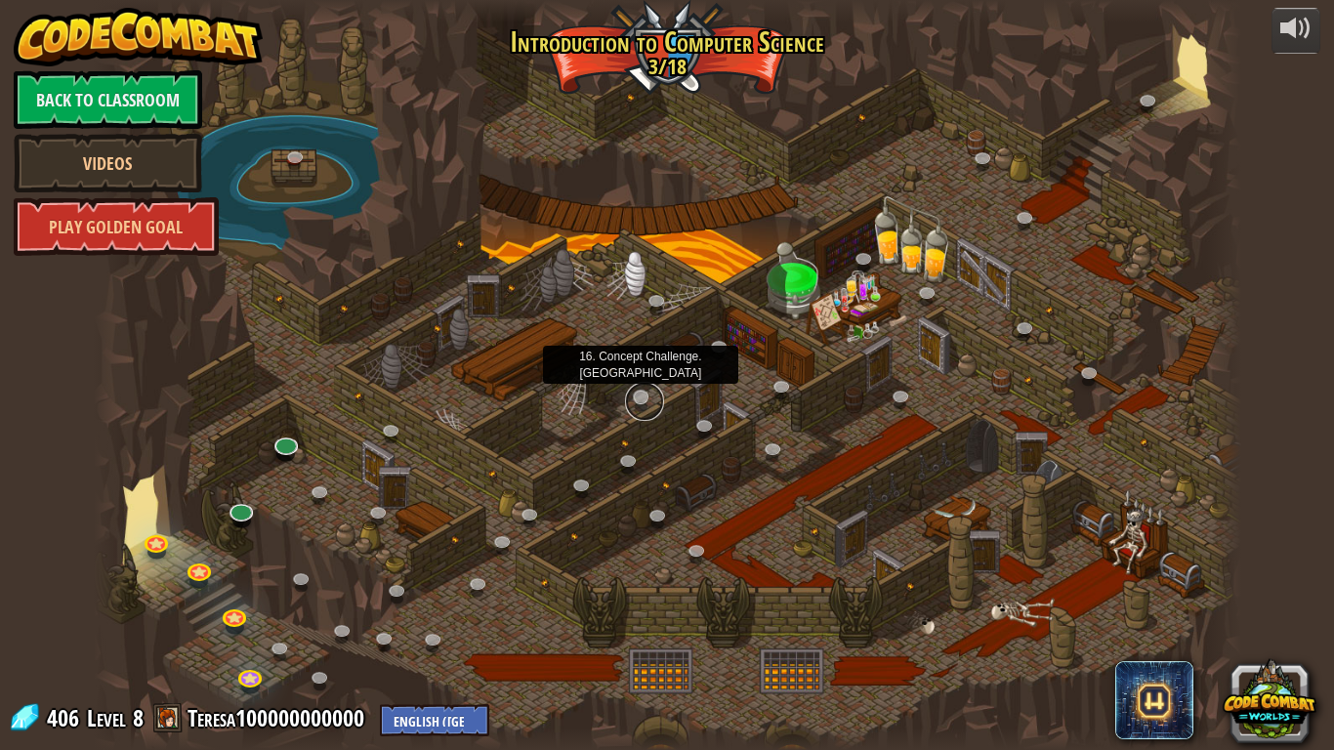
click at [642, 408] on link at bounding box center [644, 401] width 39 height 39
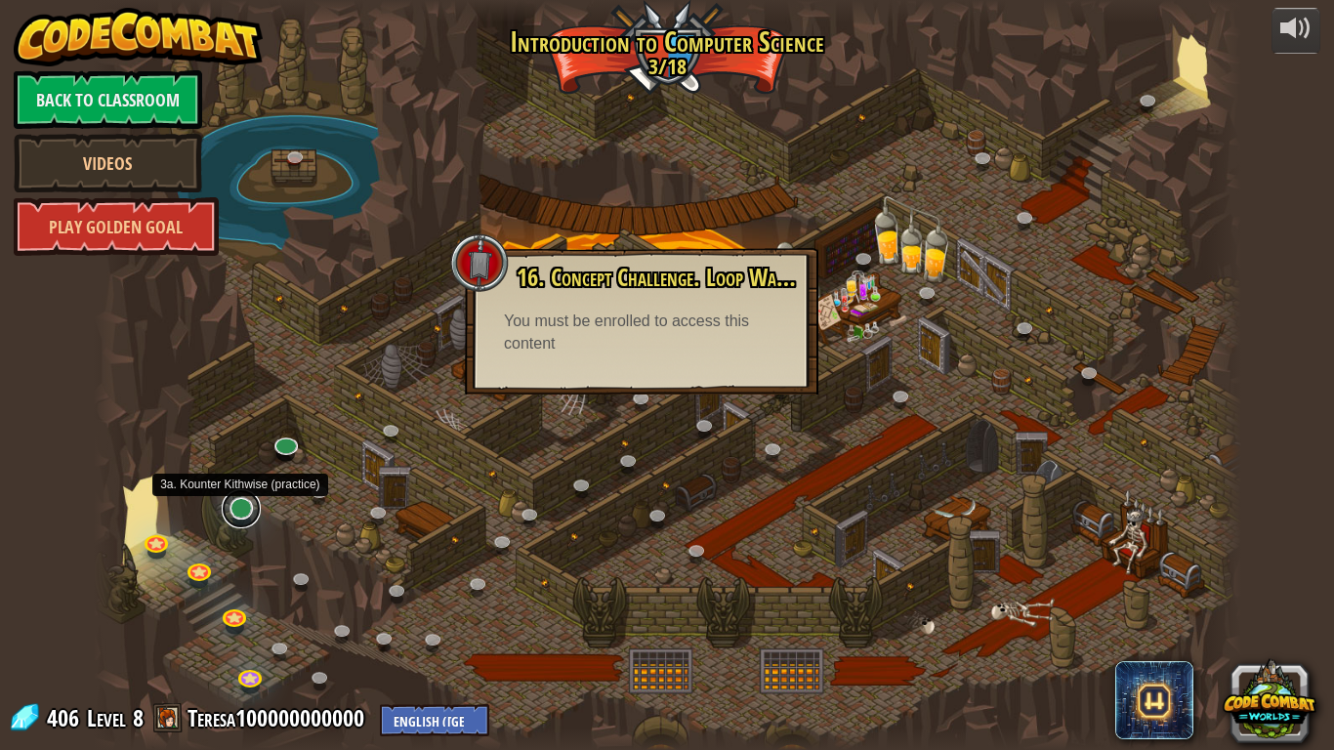
click at [234, 514] on link at bounding box center [241, 508] width 39 height 39
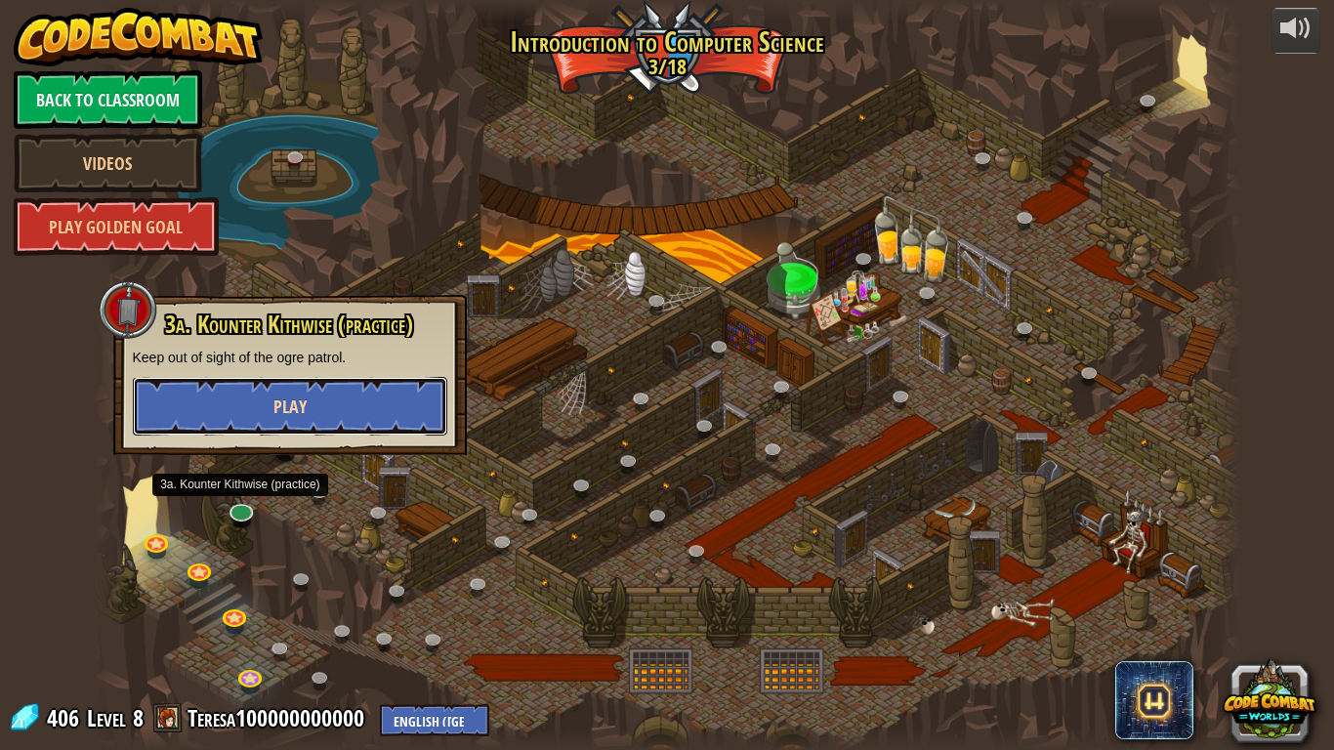
click at [330, 414] on button "Play" at bounding box center [290, 406] width 315 height 59
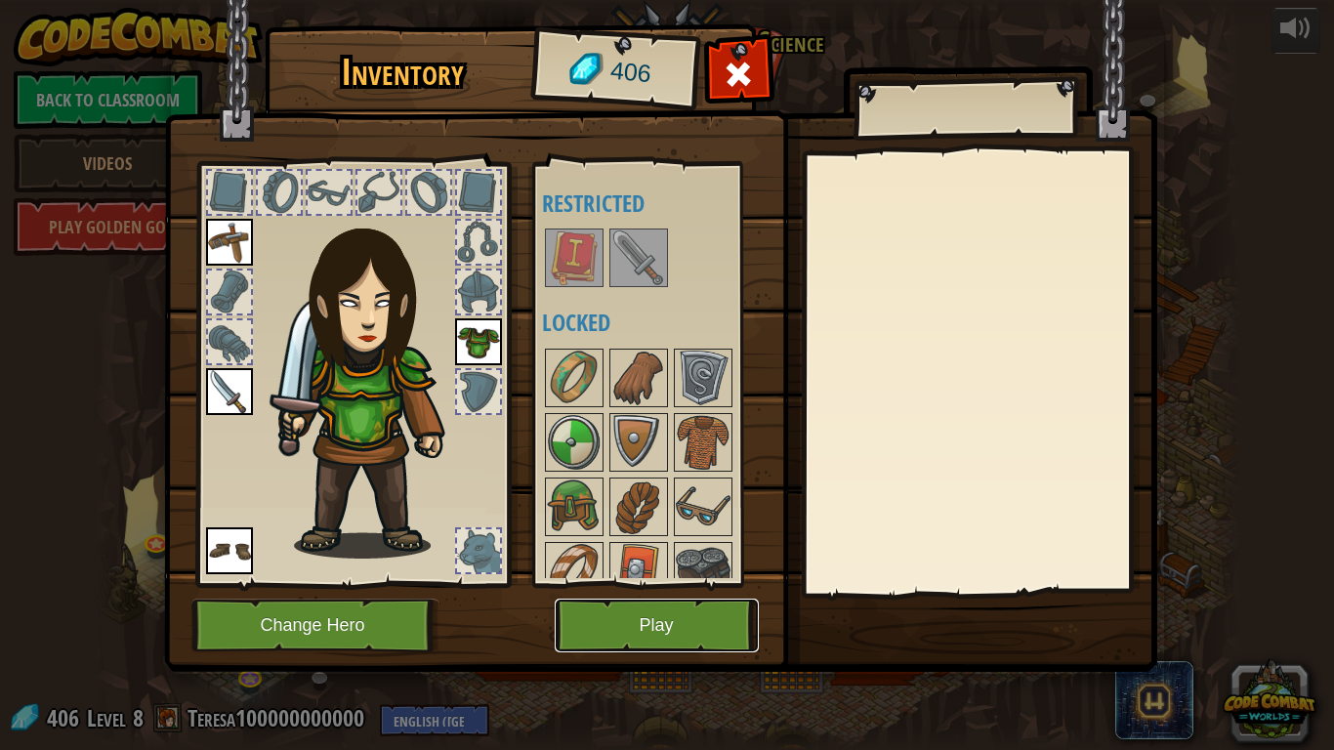
click at [601, 584] on button "Play" at bounding box center [657, 626] width 204 height 54
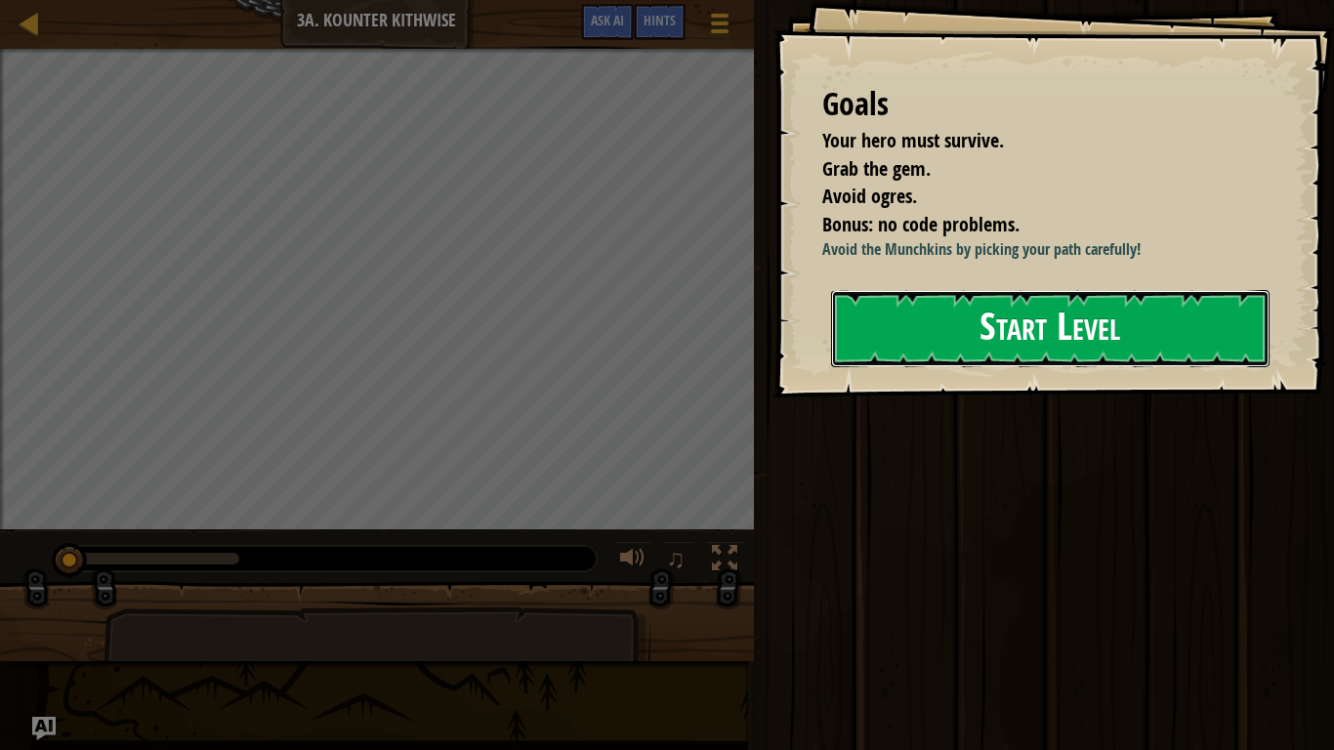
click at [1011, 367] on button "Start Level" at bounding box center [1050, 328] width 439 height 77
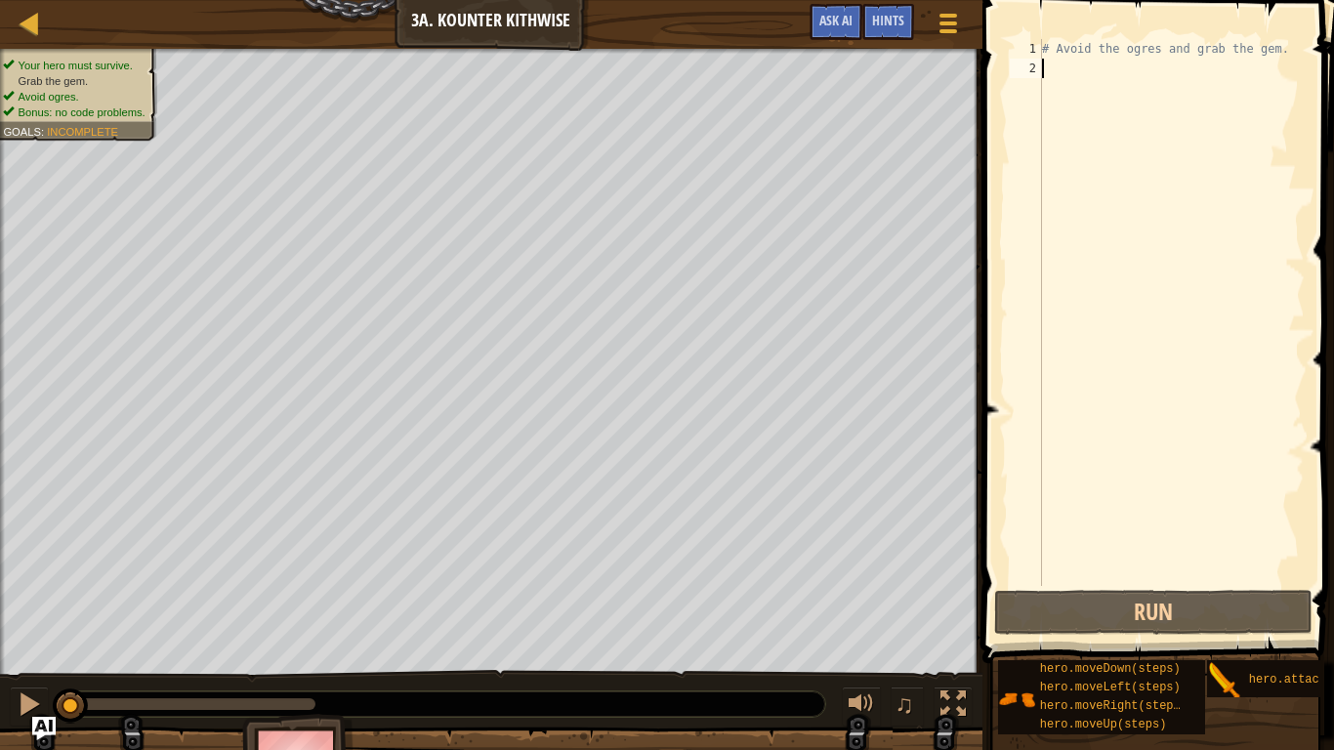
type textarea "m"
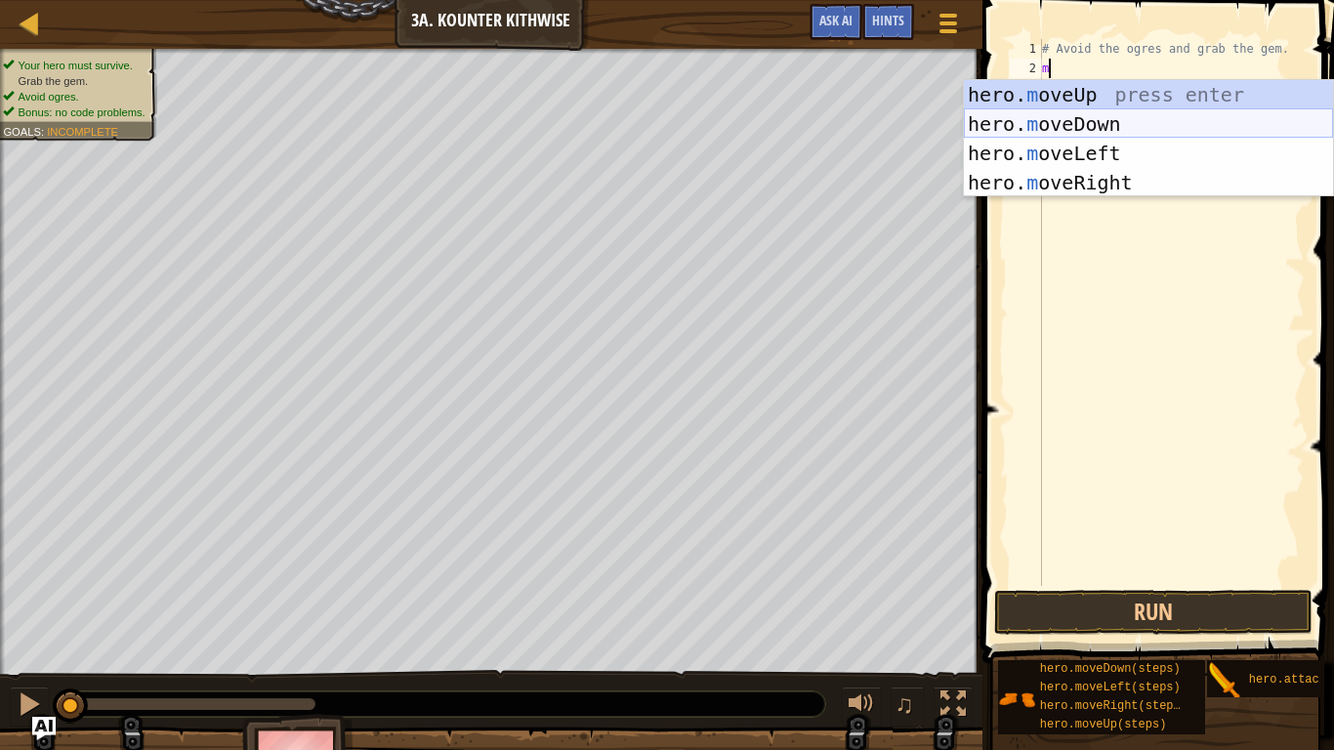
click at [1139, 123] on div "hero. m oveUp press enter hero. m oveDown press enter hero. m oveLeft press ent…" at bounding box center [1148, 168] width 369 height 176
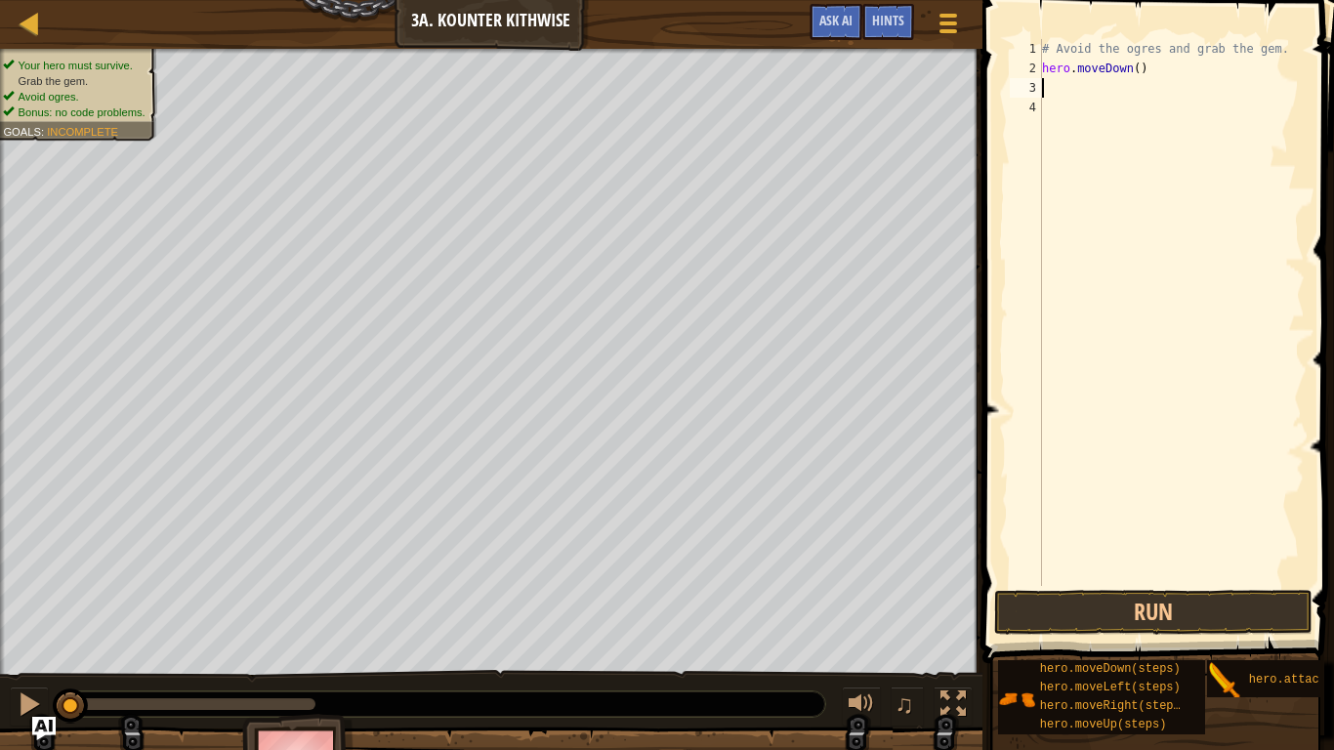
click at [1140, 72] on div "# Avoid the ogres and grab the gem. hero . moveDown ( )" at bounding box center [1171, 332] width 267 height 586
type textarea "hero.moveDown(2)"
click at [1105, 92] on div "# Avoid the ogres and grab the gem. hero . moveDown ( 2 )" at bounding box center [1171, 332] width 267 height 586
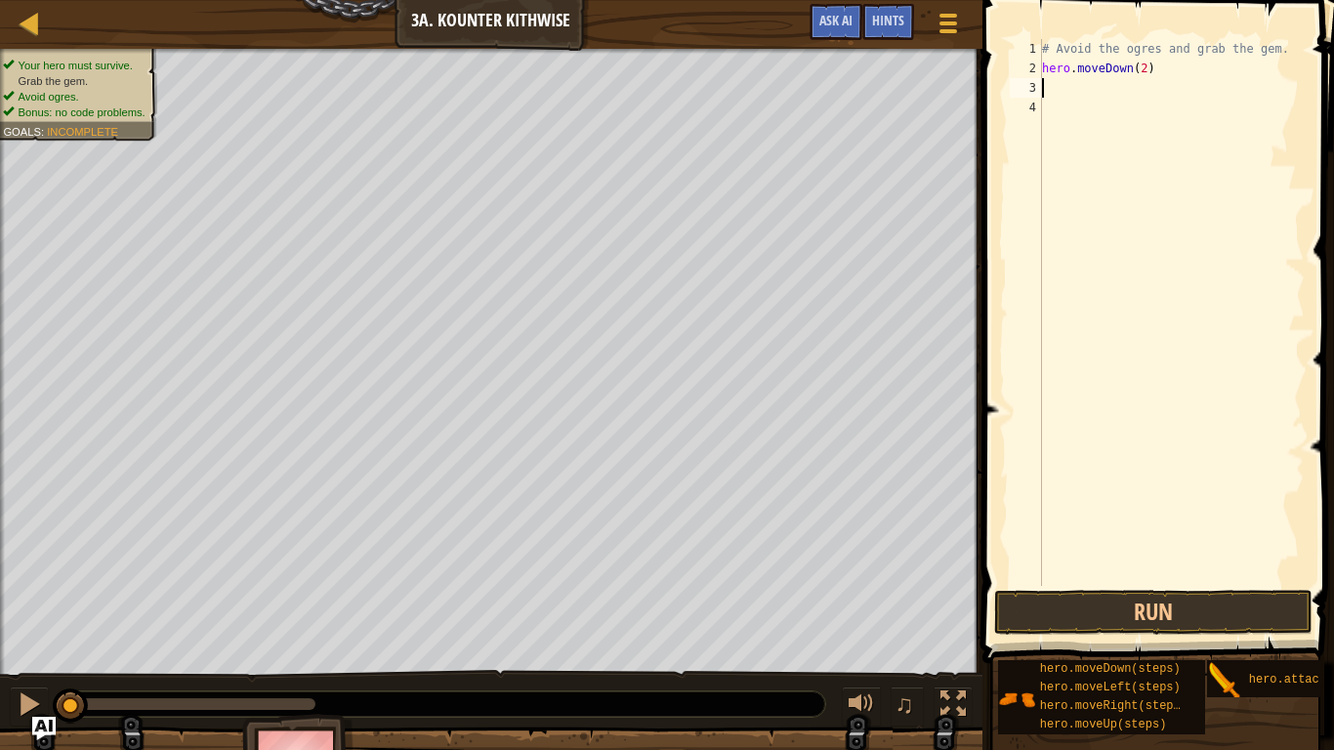
type textarea "m"
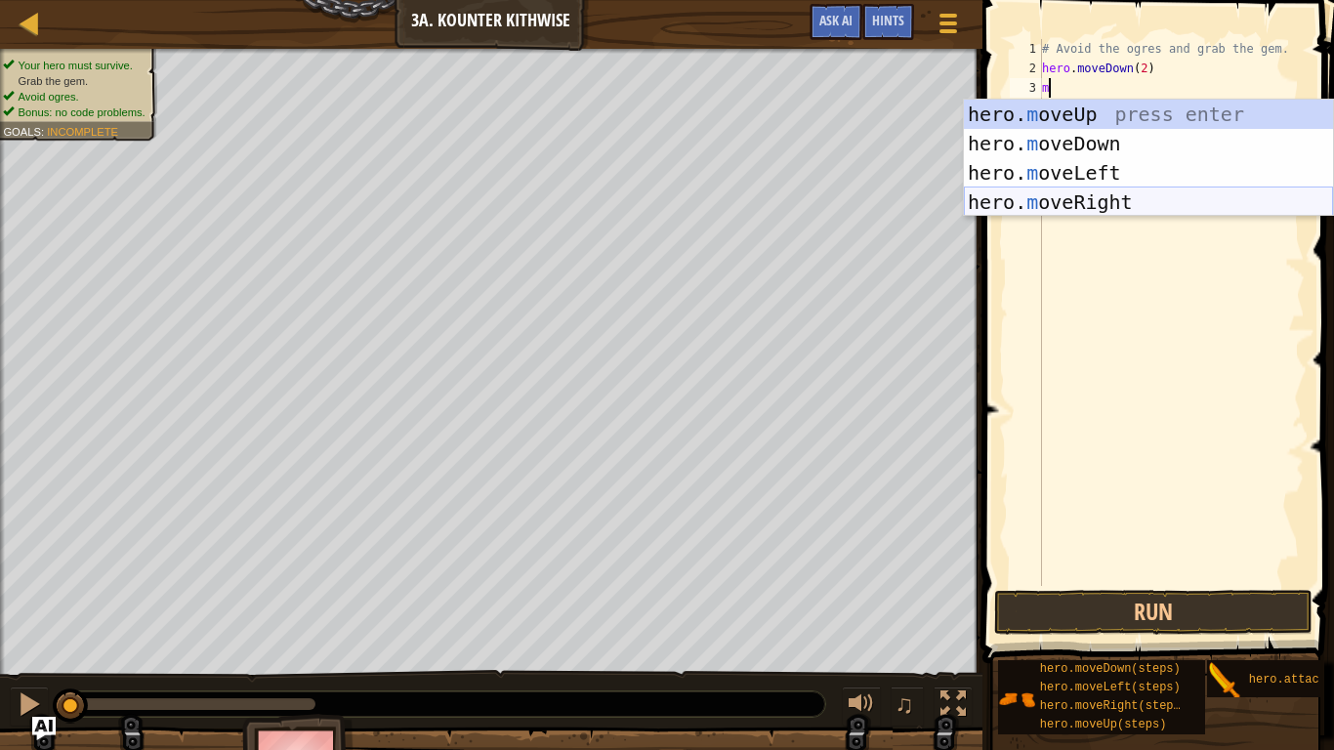
click at [1119, 198] on div "hero. m oveUp press enter hero. m oveDown press enter hero. m oveLeft press ent…" at bounding box center [1148, 188] width 369 height 176
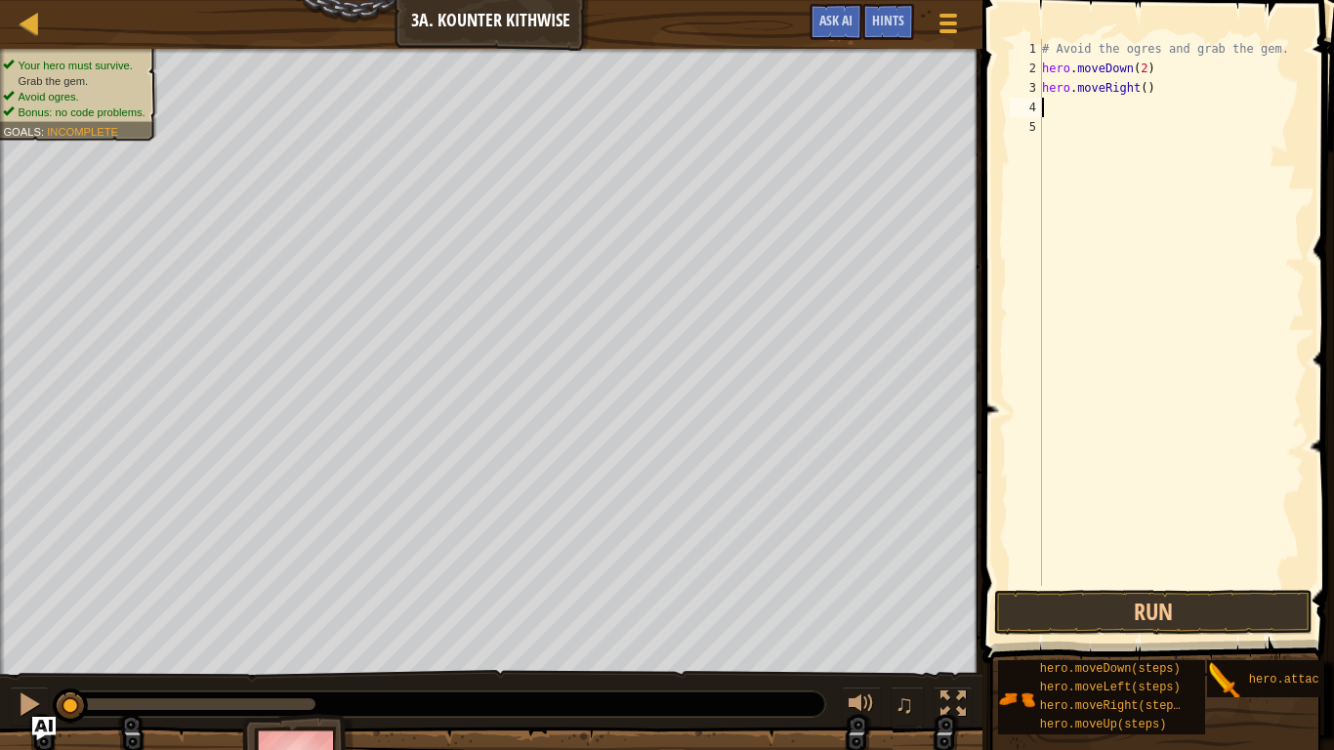
type textarea "m"
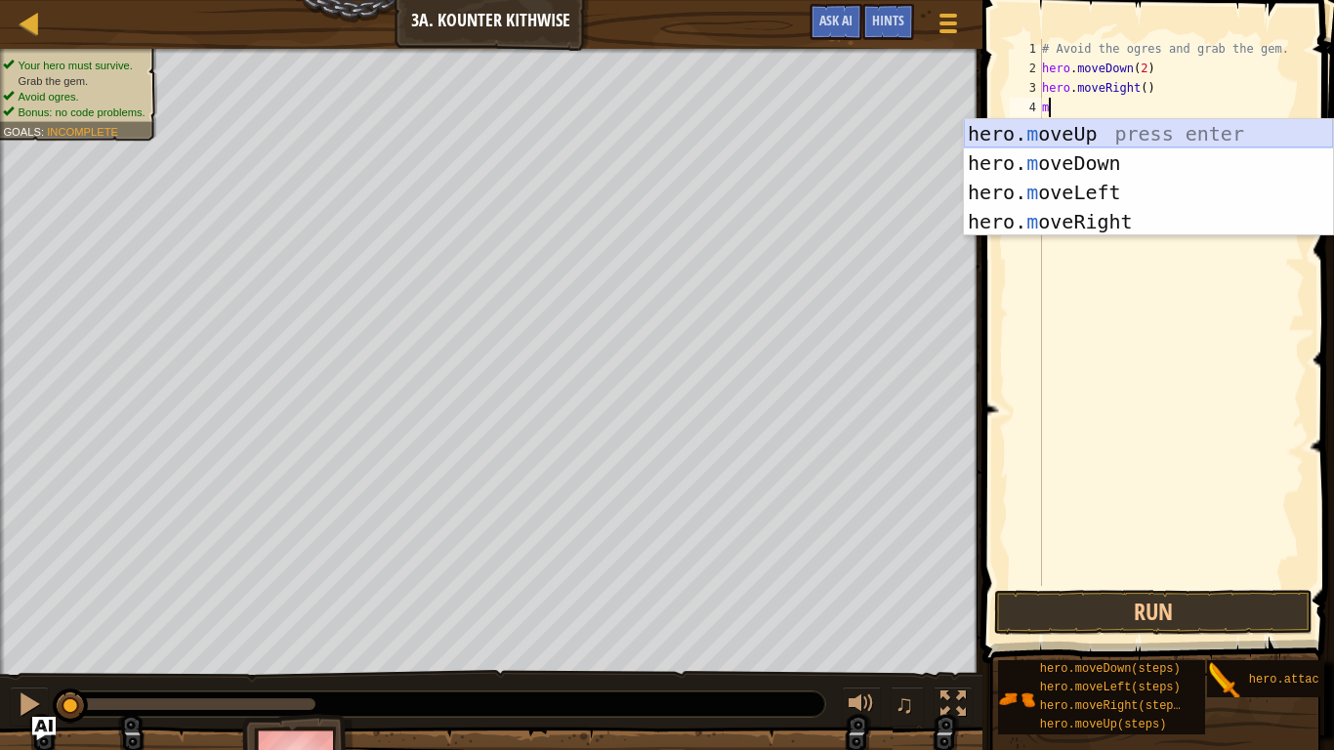
click at [1098, 134] on div "hero. m oveUp press enter hero. m oveDown press enter hero. m oveLeft press ent…" at bounding box center [1148, 207] width 369 height 176
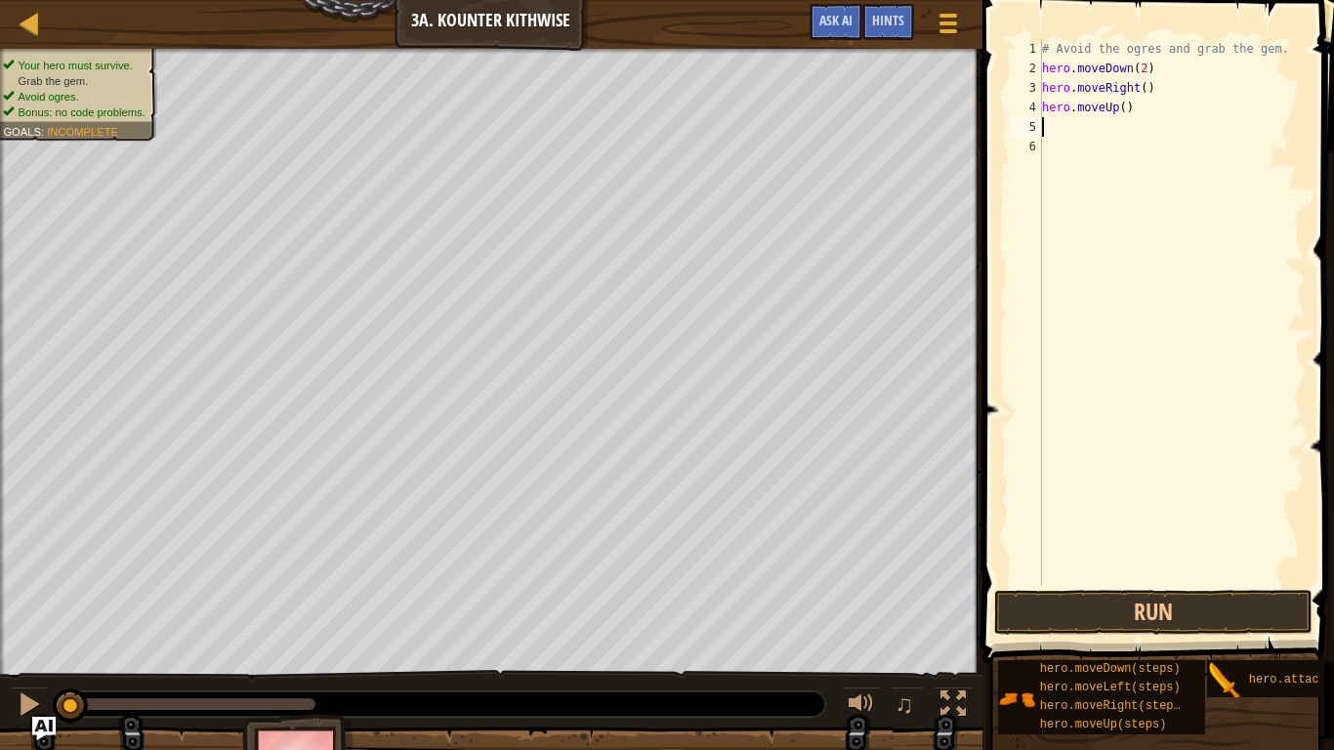
type textarea "m"
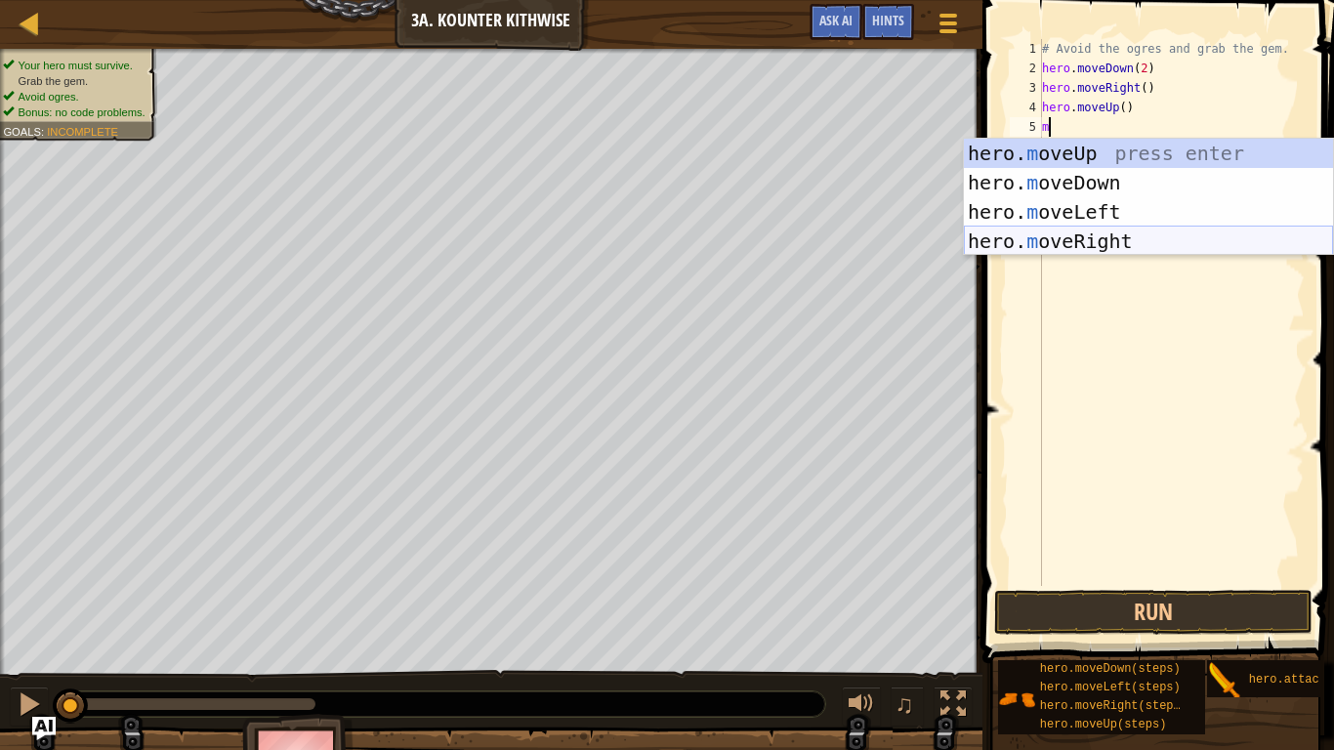
click at [1101, 241] on div "hero. m oveUp press enter hero. m oveDown press enter hero. m oveLeft press ent…" at bounding box center [1148, 227] width 369 height 176
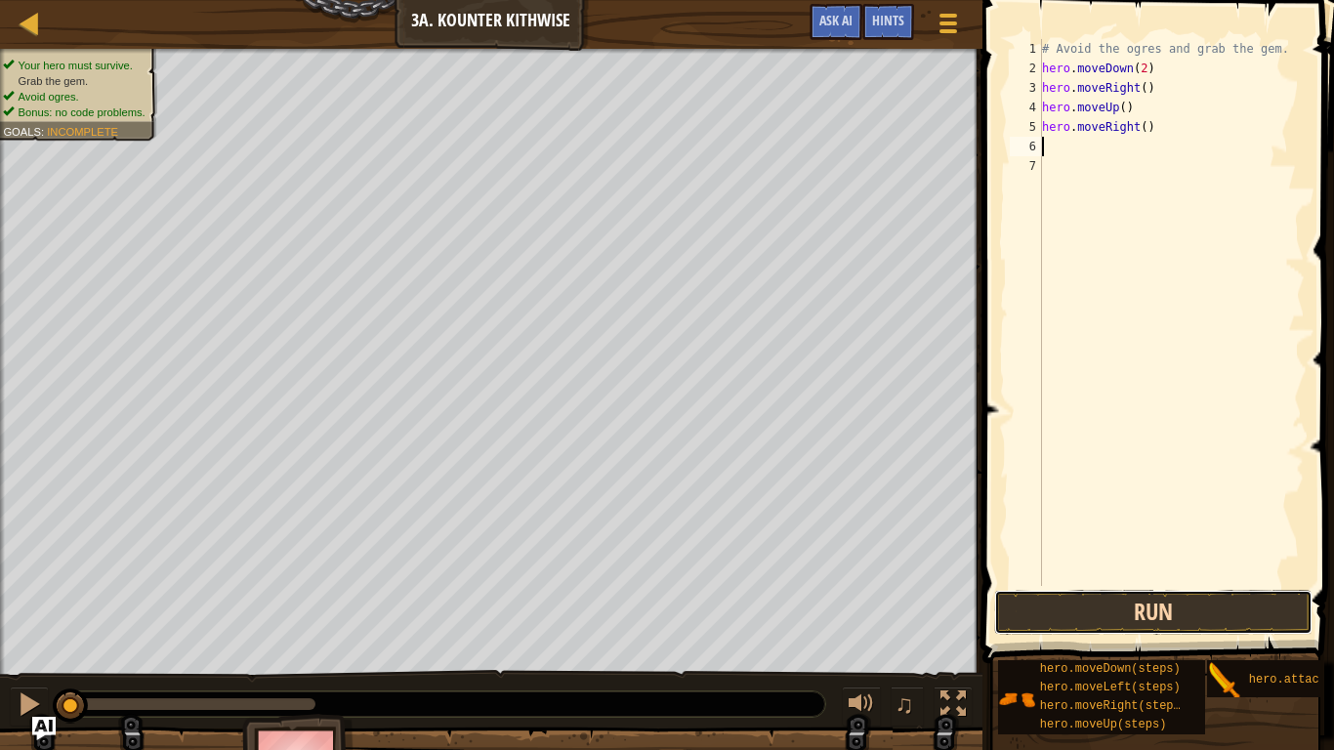
click at [1198, 584] on button "Run" at bounding box center [1153, 612] width 318 height 45
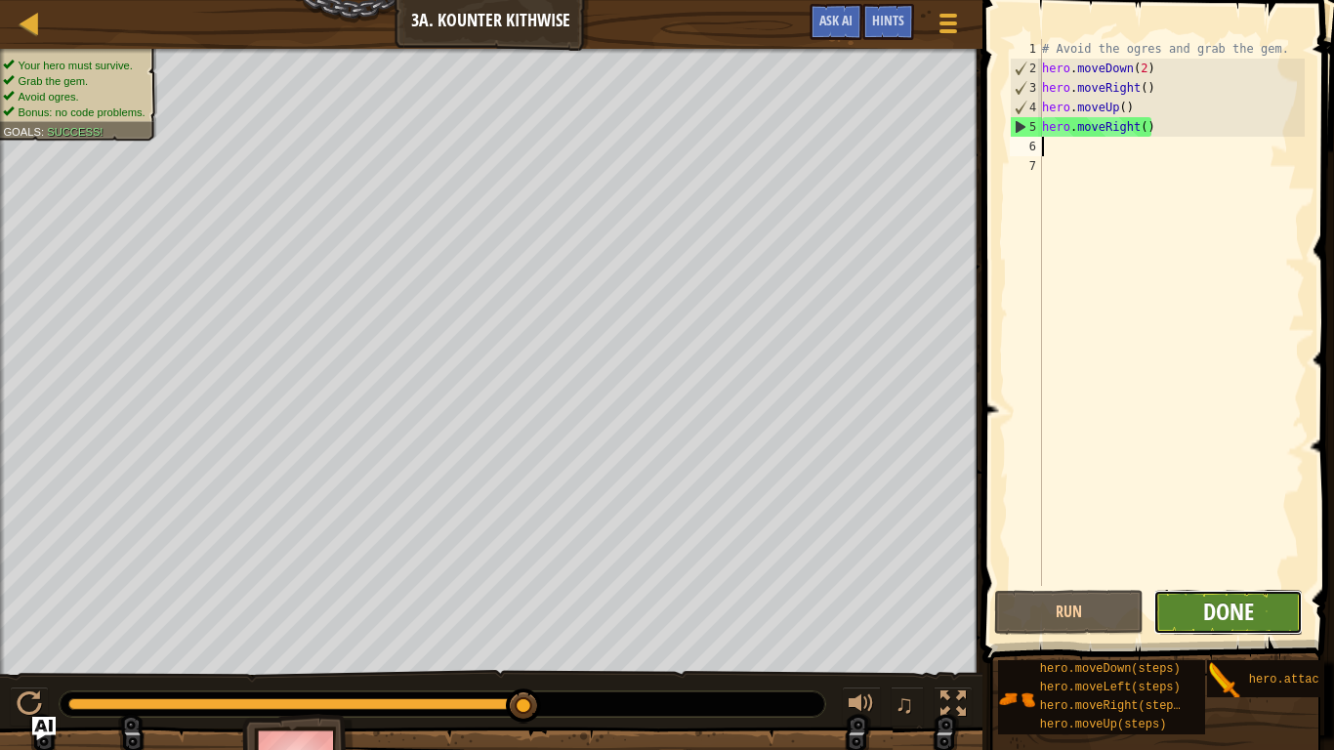
click at [1216, 584] on span "Done" at bounding box center [1228, 611] width 51 height 31
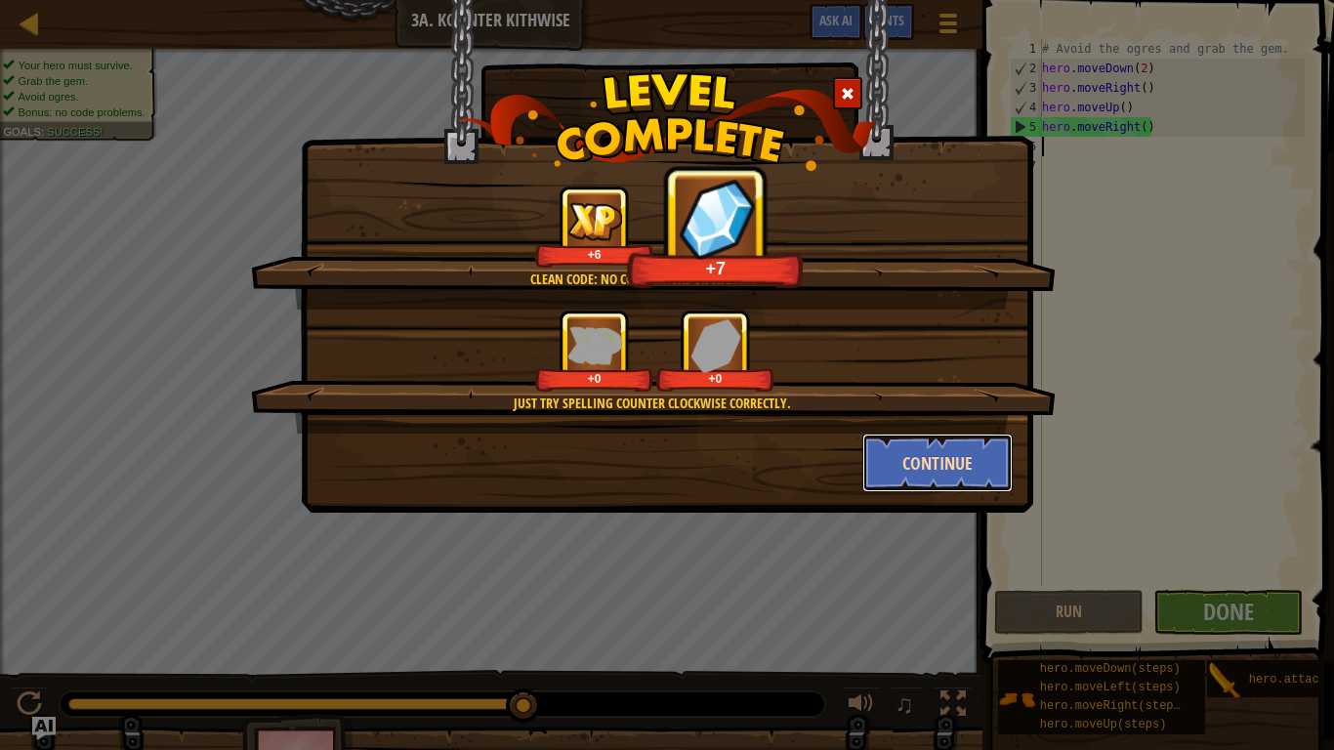
click at [966, 483] on button "Continue" at bounding box center [937, 463] width 151 height 59
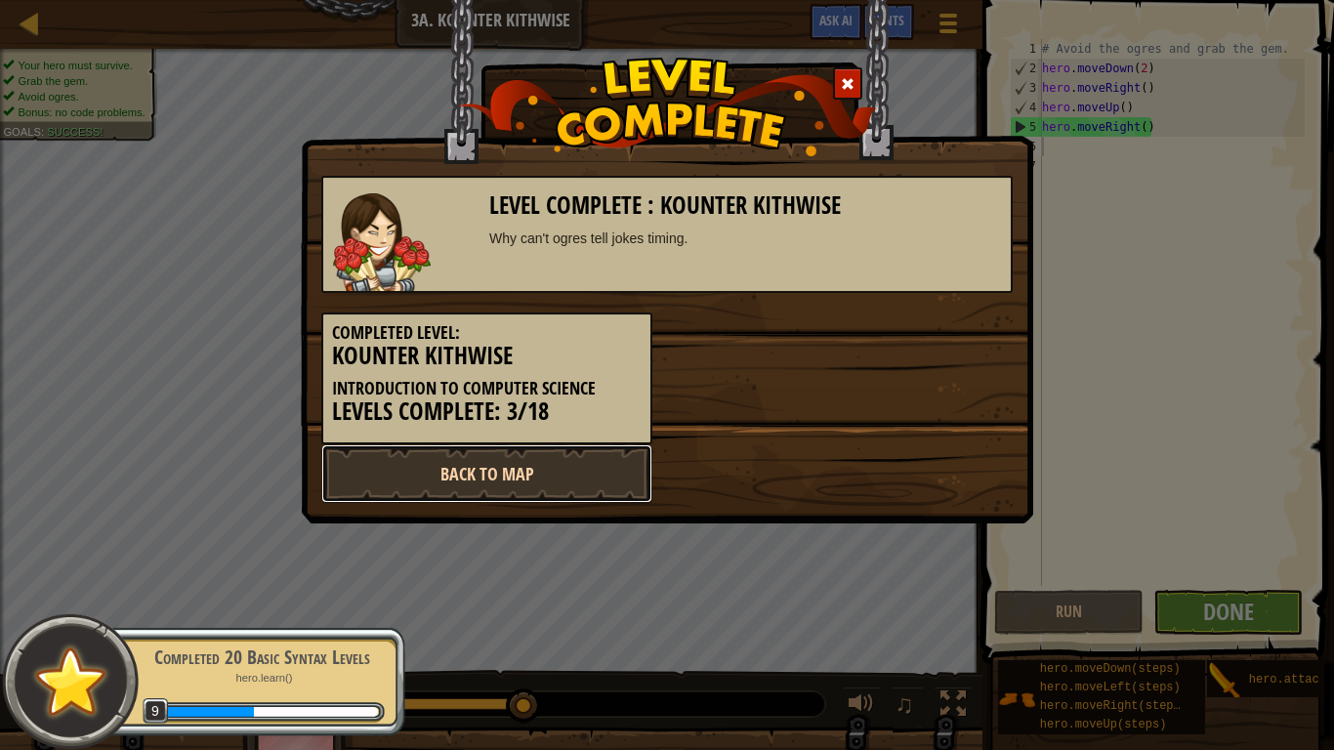
click at [560, 470] on link "Back to Map" at bounding box center [486, 473] width 331 height 59
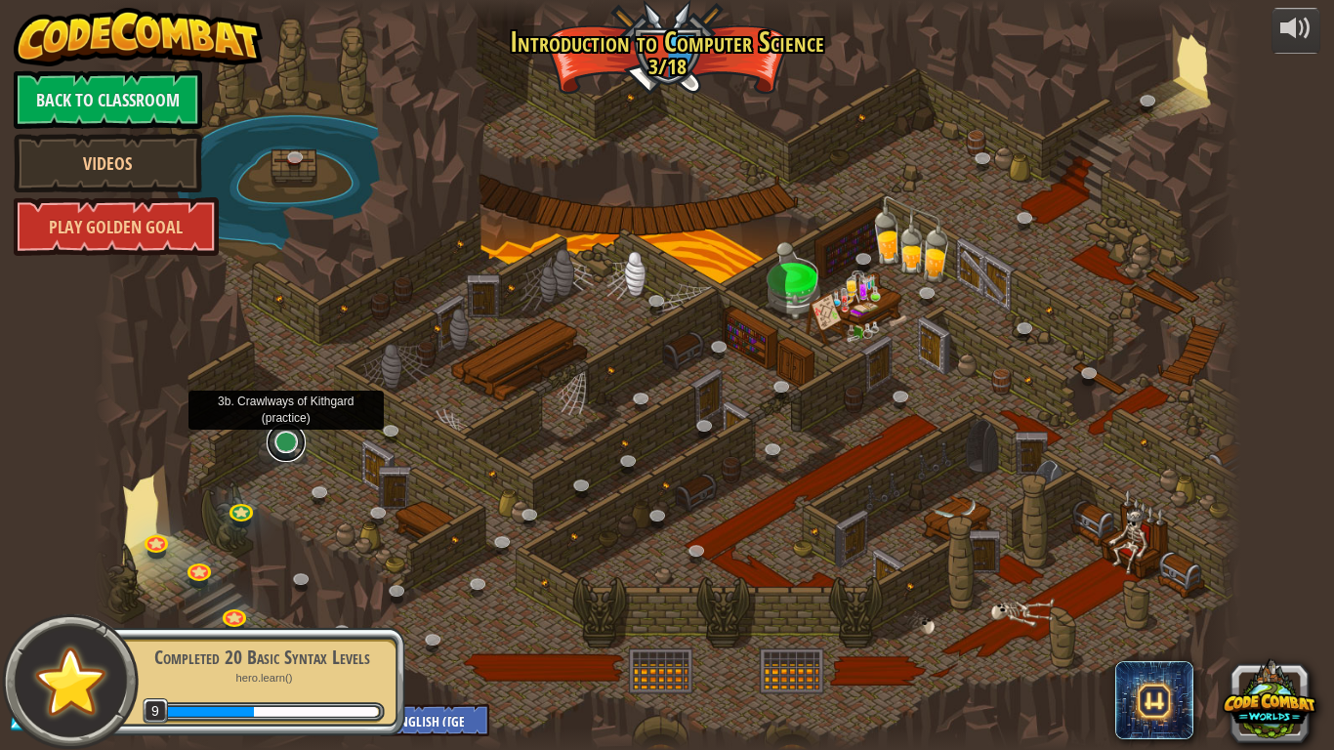
click at [276, 453] on link at bounding box center [286, 442] width 39 height 39
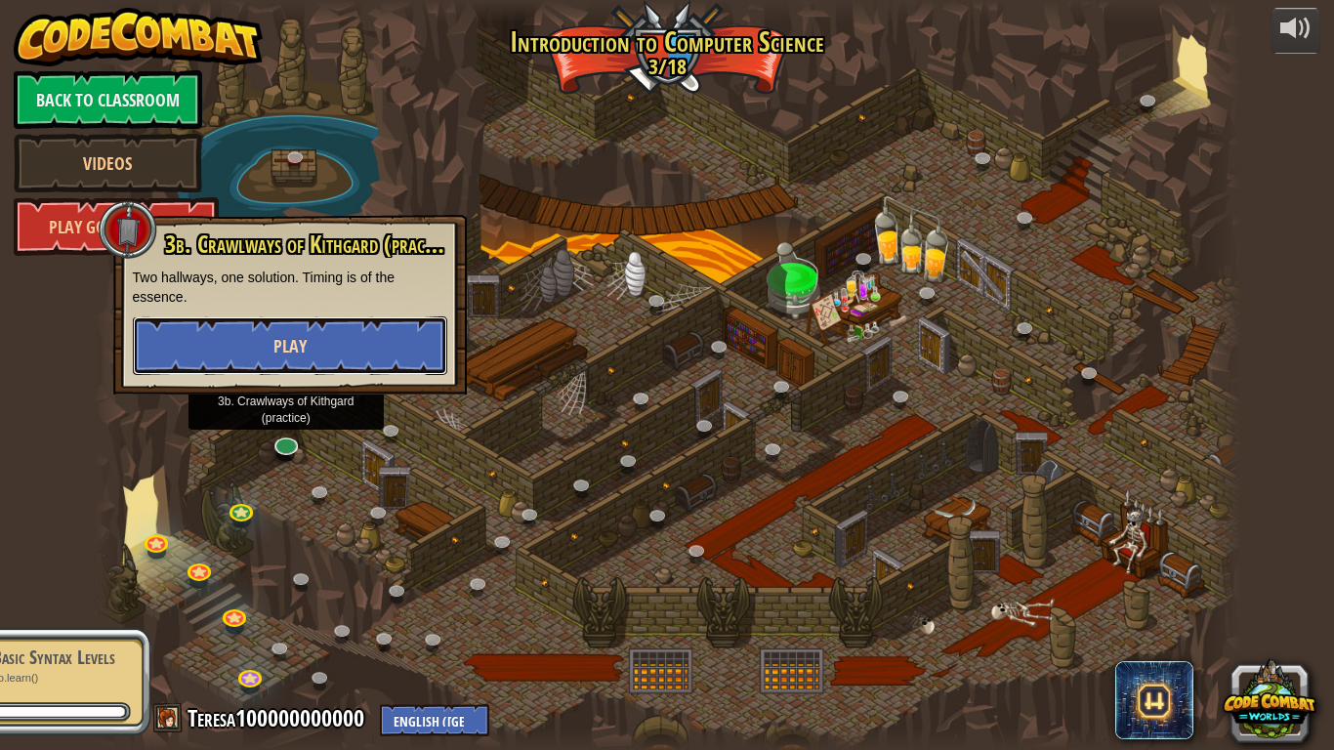
click at [379, 350] on button "Play" at bounding box center [290, 345] width 315 height 59
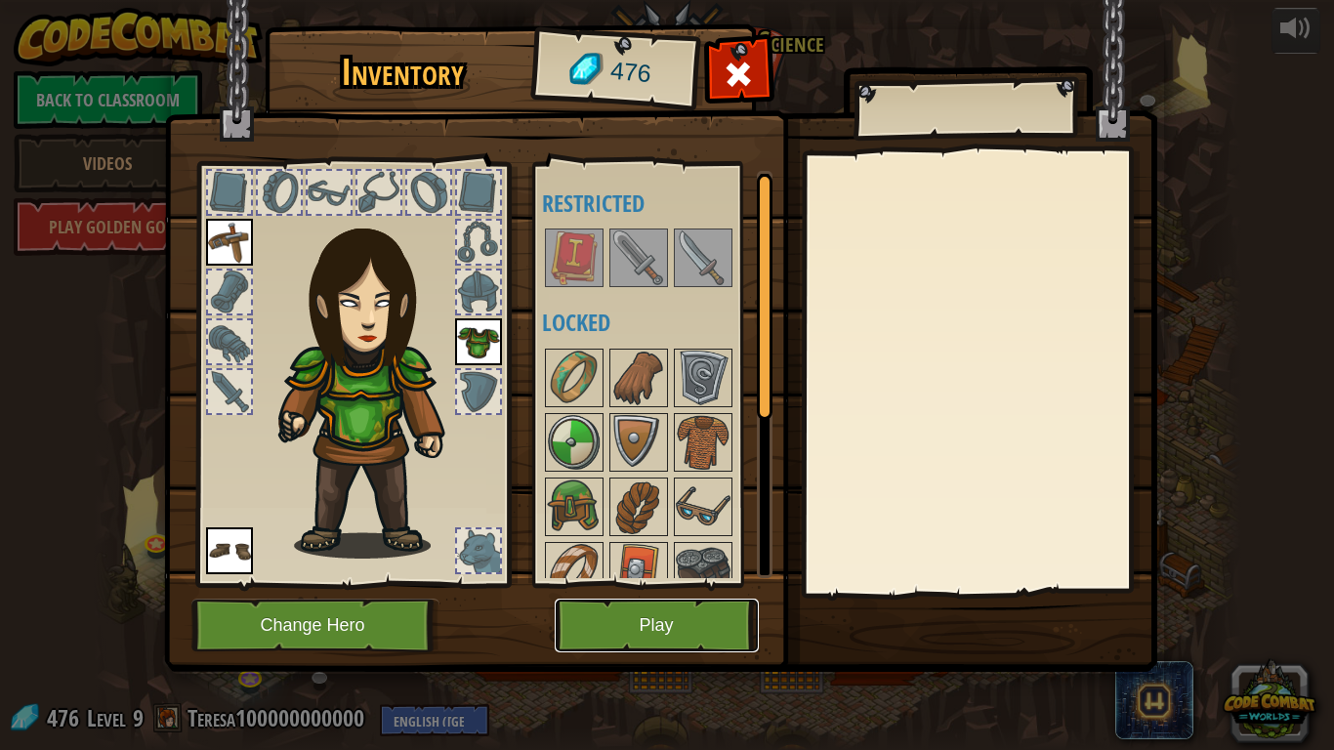
click at [590, 584] on button "Play" at bounding box center [657, 626] width 204 height 54
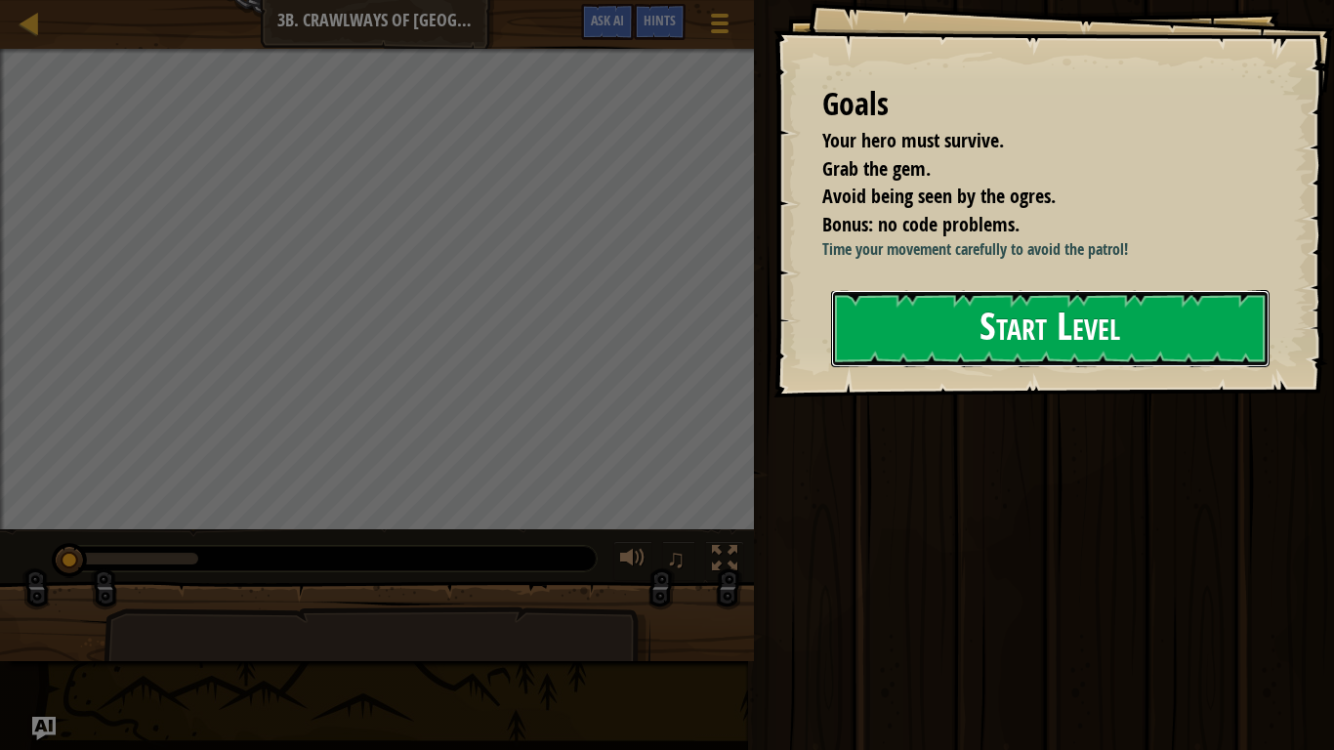
click at [995, 346] on button "Start Level" at bounding box center [1050, 328] width 439 height 77
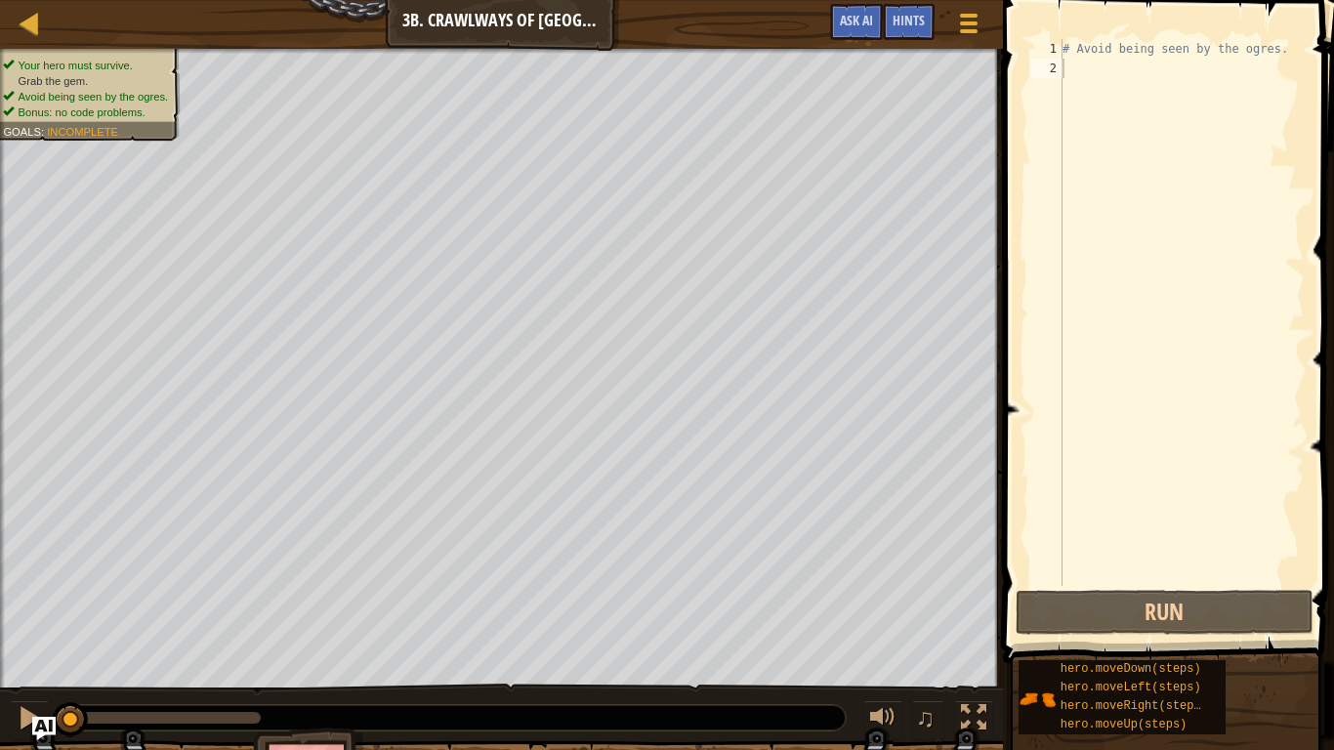
click at [1073, 61] on div "# Avoid being seen by the ogres." at bounding box center [1182, 332] width 246 height 586
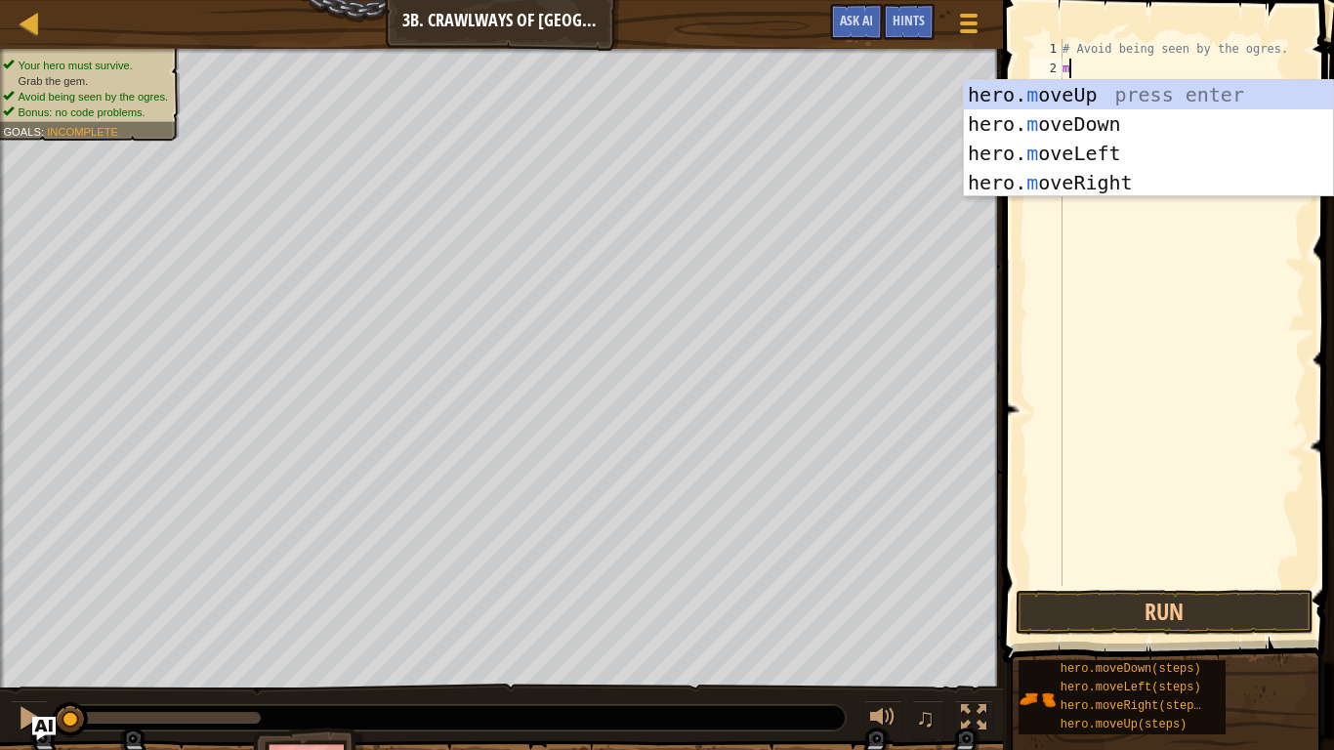
type textarea "mo"
click at [1083, 182] on div "hero. mo veUp press enter hero. mo veDown press enter hero. mo veLeft press ent…" at bounding box center [1148, 168] width 369 height 176
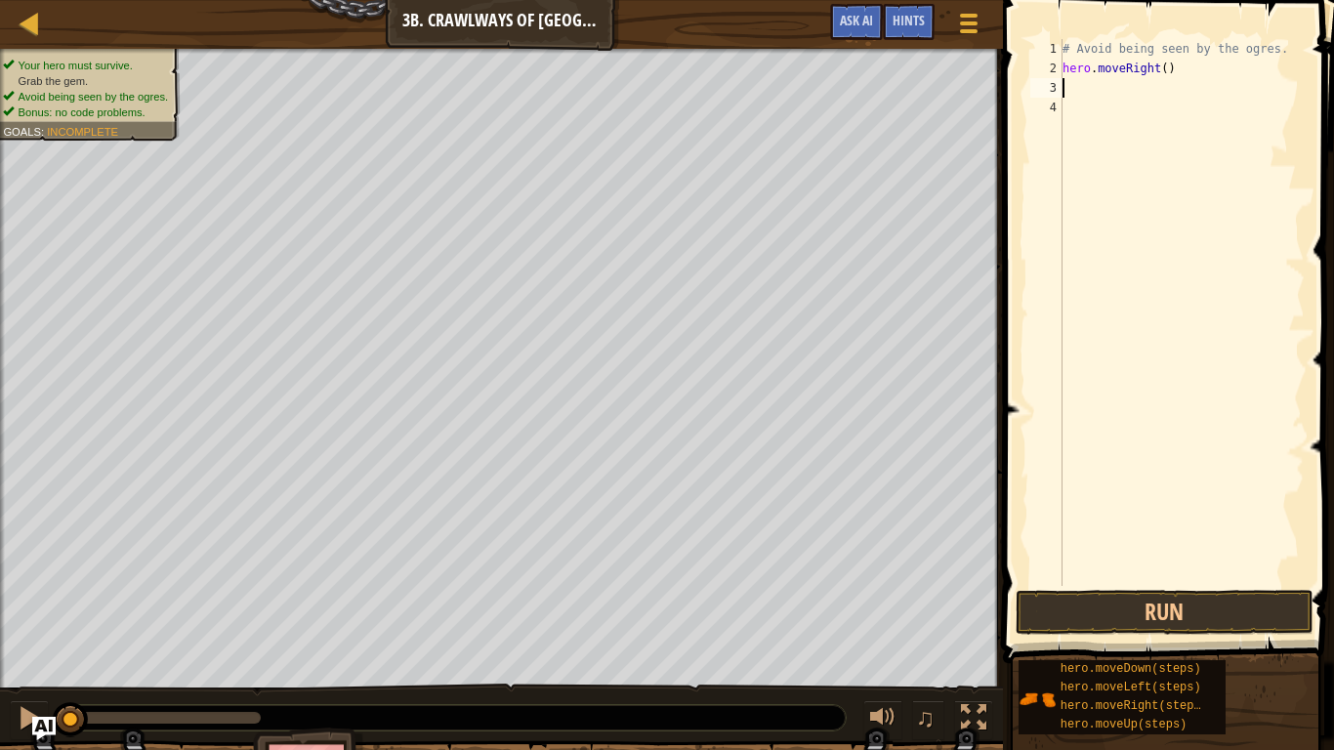
scroll to position [9, 0]
click at [1163, 75] on div "# Avoid being seen by the ogres. hero . moveRight ( )" at bounding box center [1182, 332] width 246 height 586
click at [1173, 584] on button "Run" at bounding box center [1165, 612] width 298 height 45
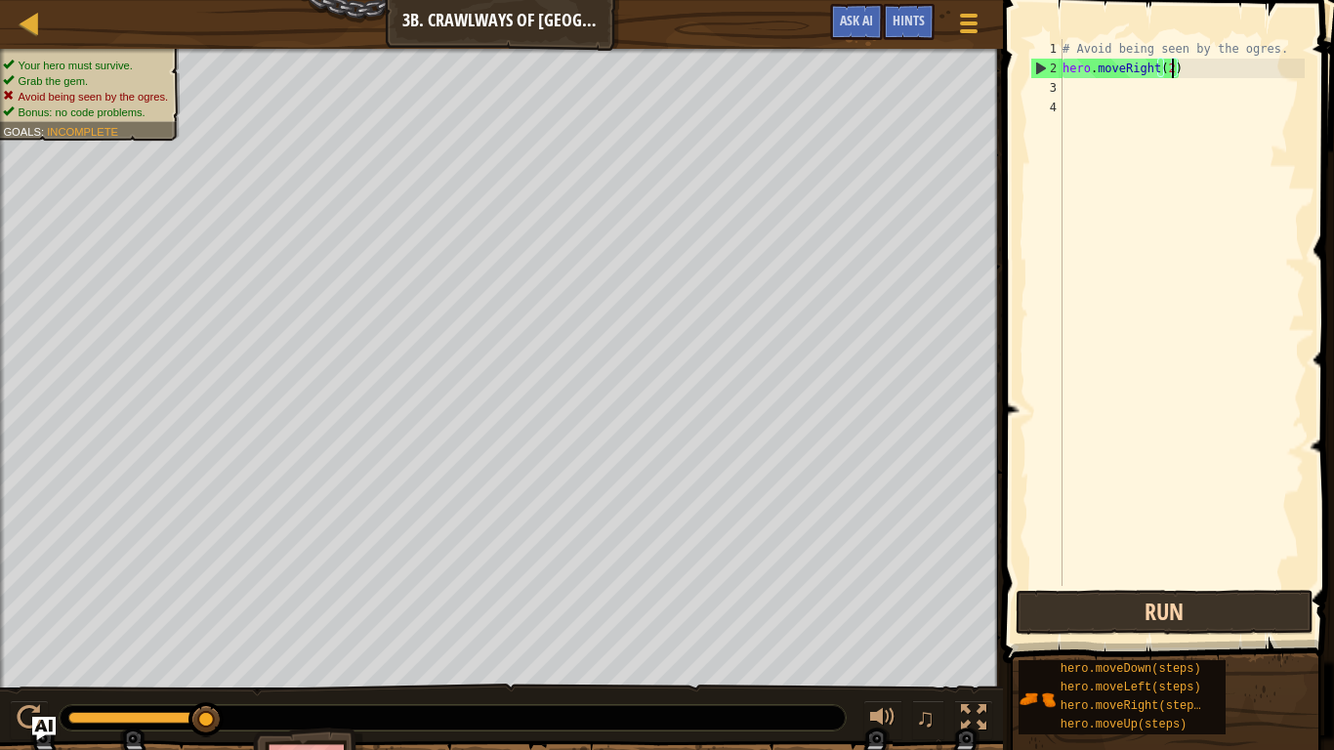
type textarea "hero.moveRight()"
click at [1100, 83] on div "# Avoid being seen by the ogres. hero . moveRight ( )" at bounding box center [1182, 332] width 246 height 586
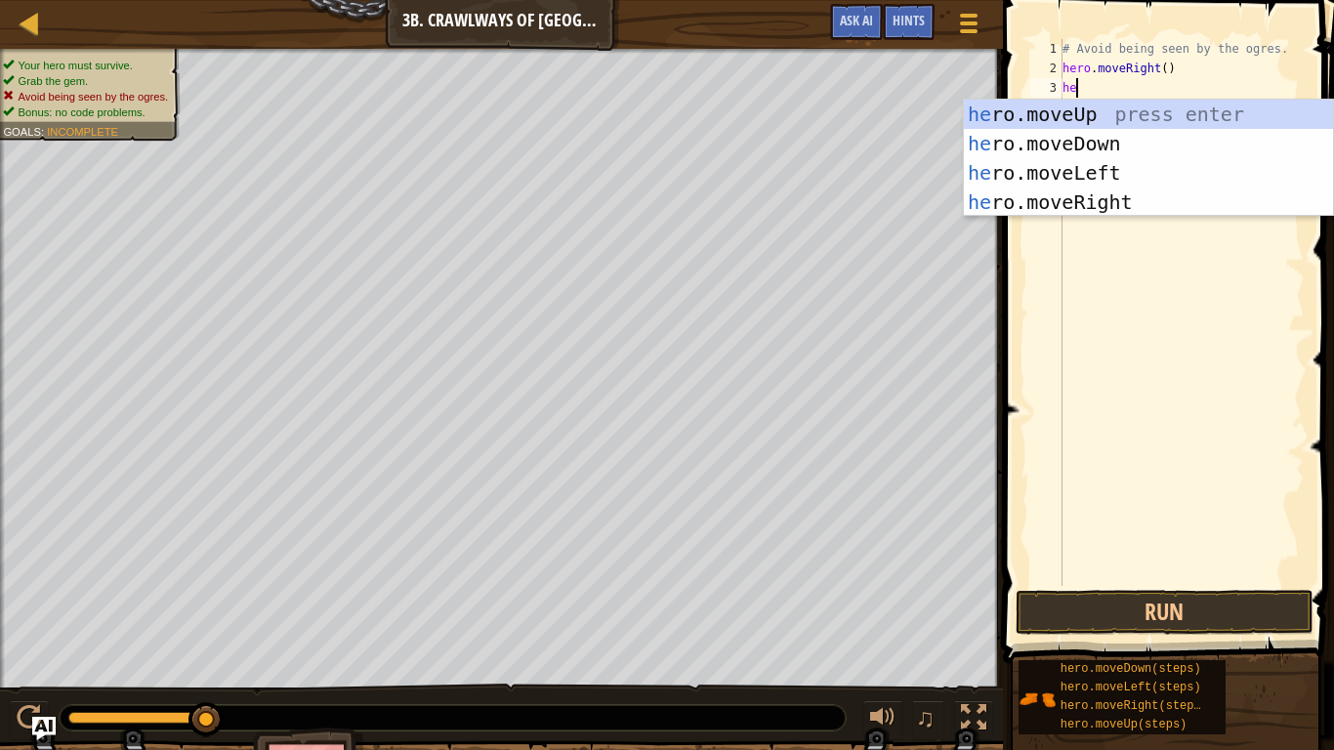
type textarea "her"
click at [1053, 180] on div "her o.moveUp press enter her o.moveDown press enter her o.moveLeft press enter …" at bounding box center [1148, 188] width 369 height 176
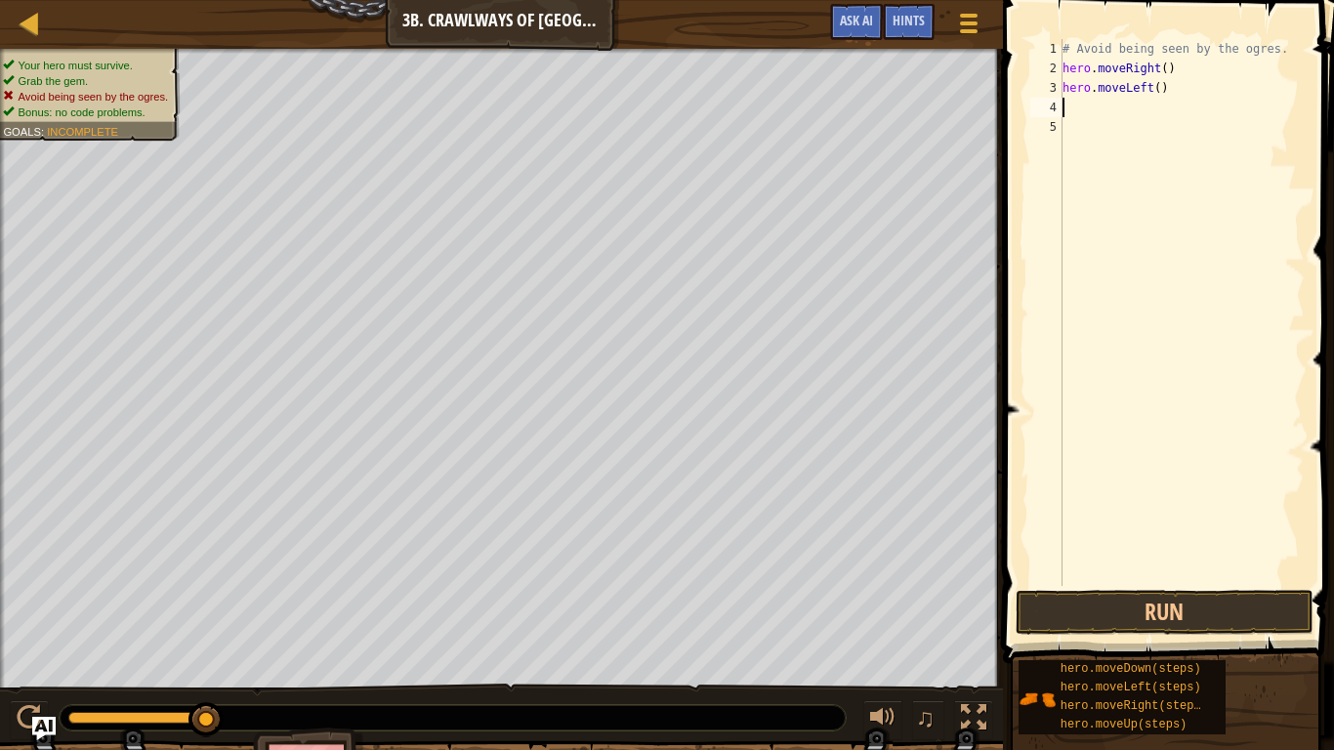
scroll to position [9, 0]
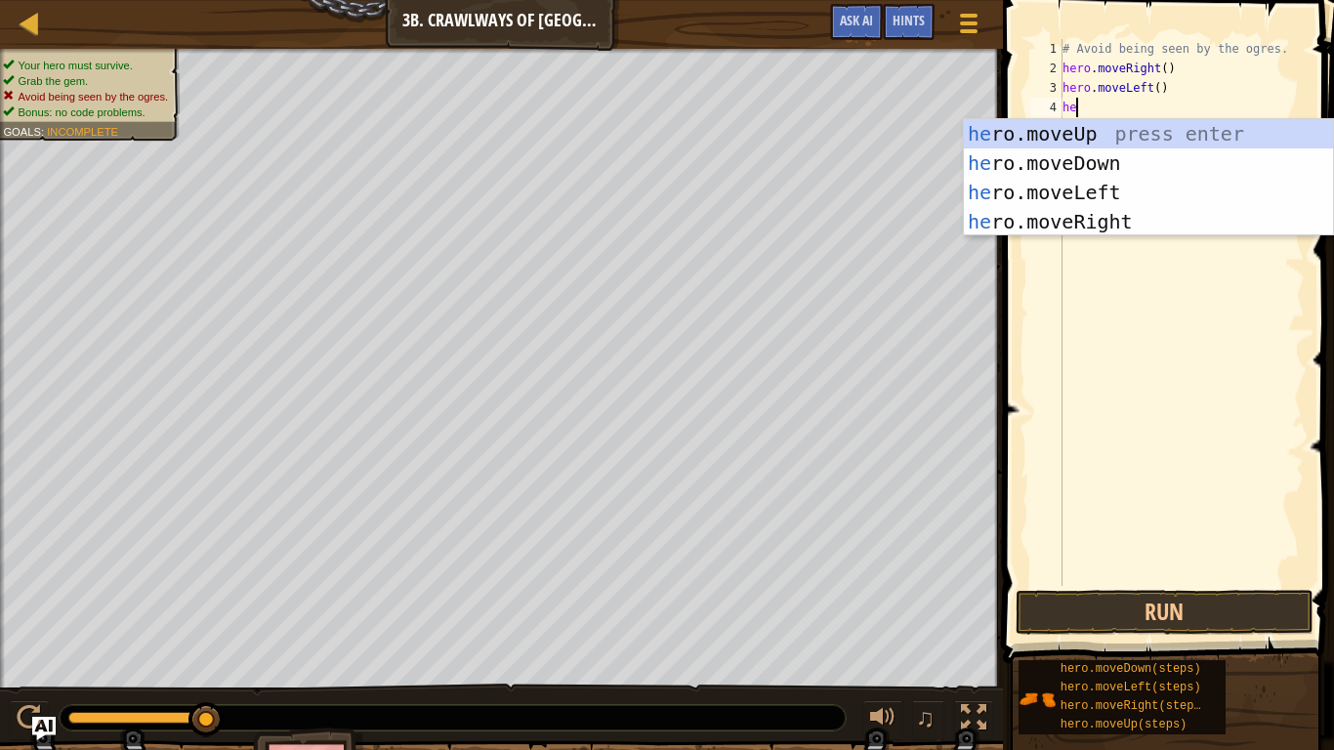
type textarea "her"
click at [1089, 221] on div "her o.moveUp press enter her o.moveDown press enter her o.moveLeft press enter …" at bounding box center [1148, 207] width 369 height 176
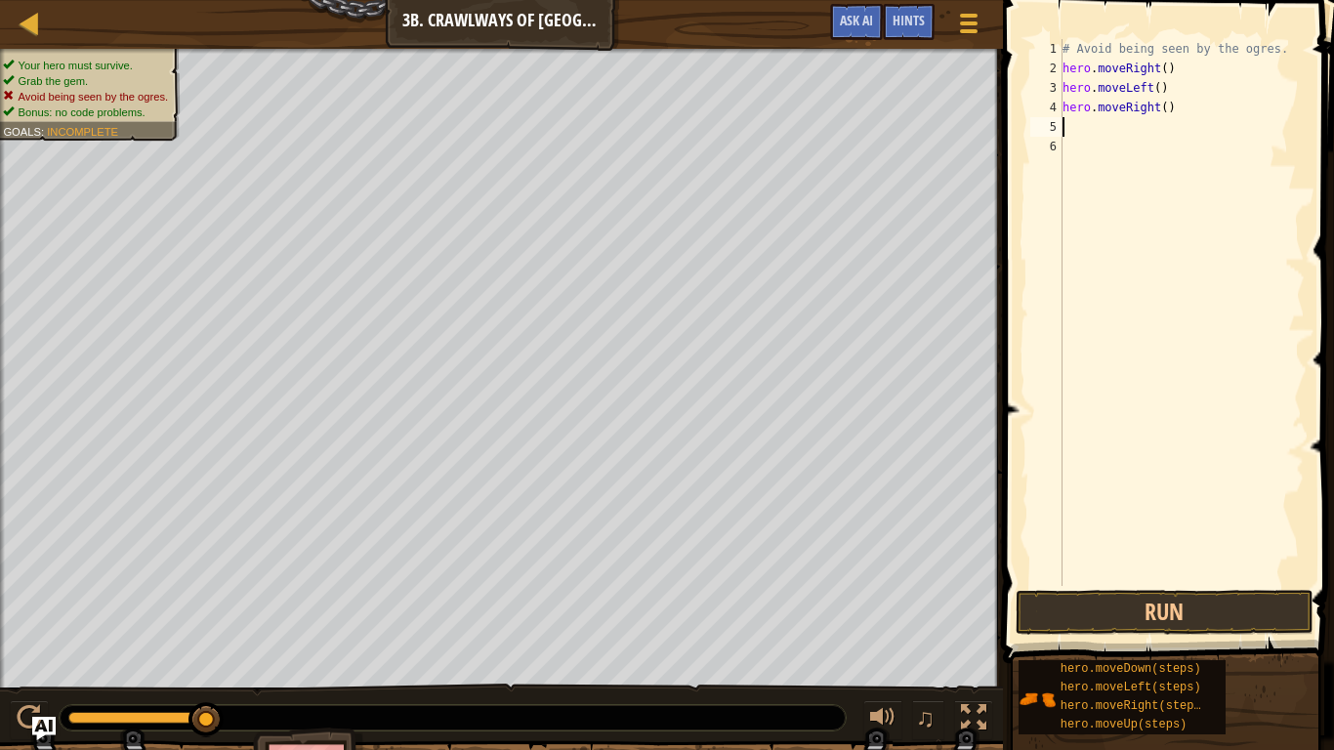
scroll to position [9, 0]
click at [1161, 115] on div "# Avoid being seen by the ogres. hero . moveRight ( ) hero . moveLeft ( ) hero …" at bounding box center [1182, 332] width 246 height 586
click at [1165, 112] on div "# Avoid being seen by the ogres. hero . moveRight ( ) hero . moveLeft ( ) hero …" at bounding box center [1182, 332] width 246 height 586
type textarea "hero.moveRight(2)"
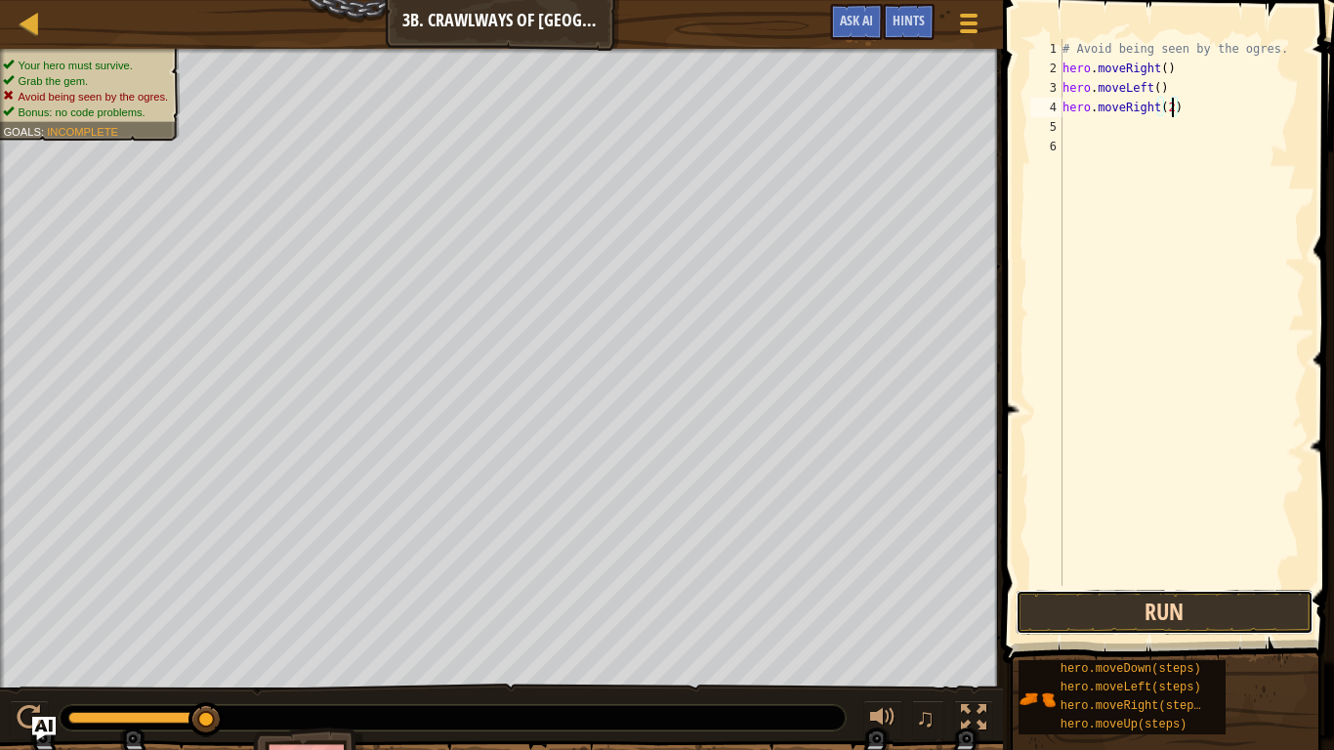
click at [1191, 584] on button "Run" at bounding box center [1165, 612] width 298 height 45
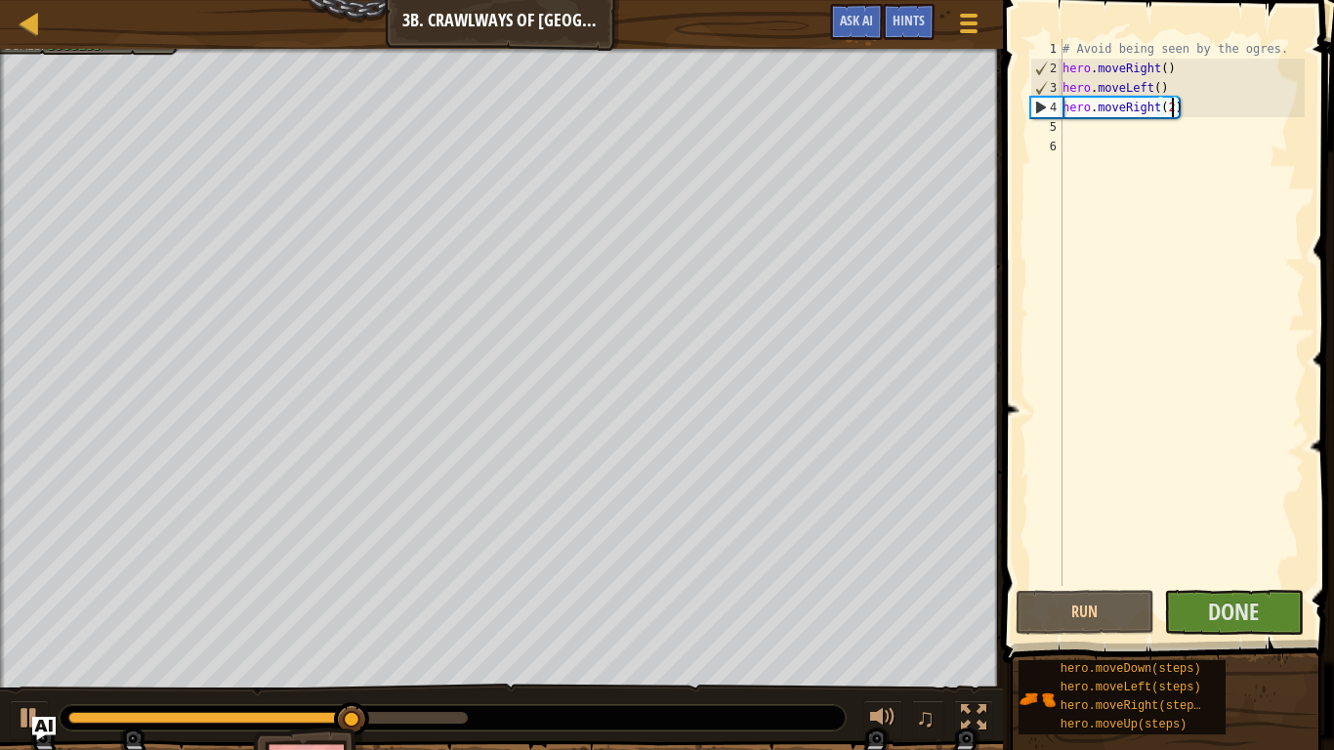
click at [1223, 573] on div "# Avoid being seen by the ogres. hero . moveRight ( ) hero . moveLeft ( ) hero …" at bounding box center [1182, 332] width 246 height 586
click at [1231, 584] on span "Done" at bounding box center [1233, 611] width 51 height 31
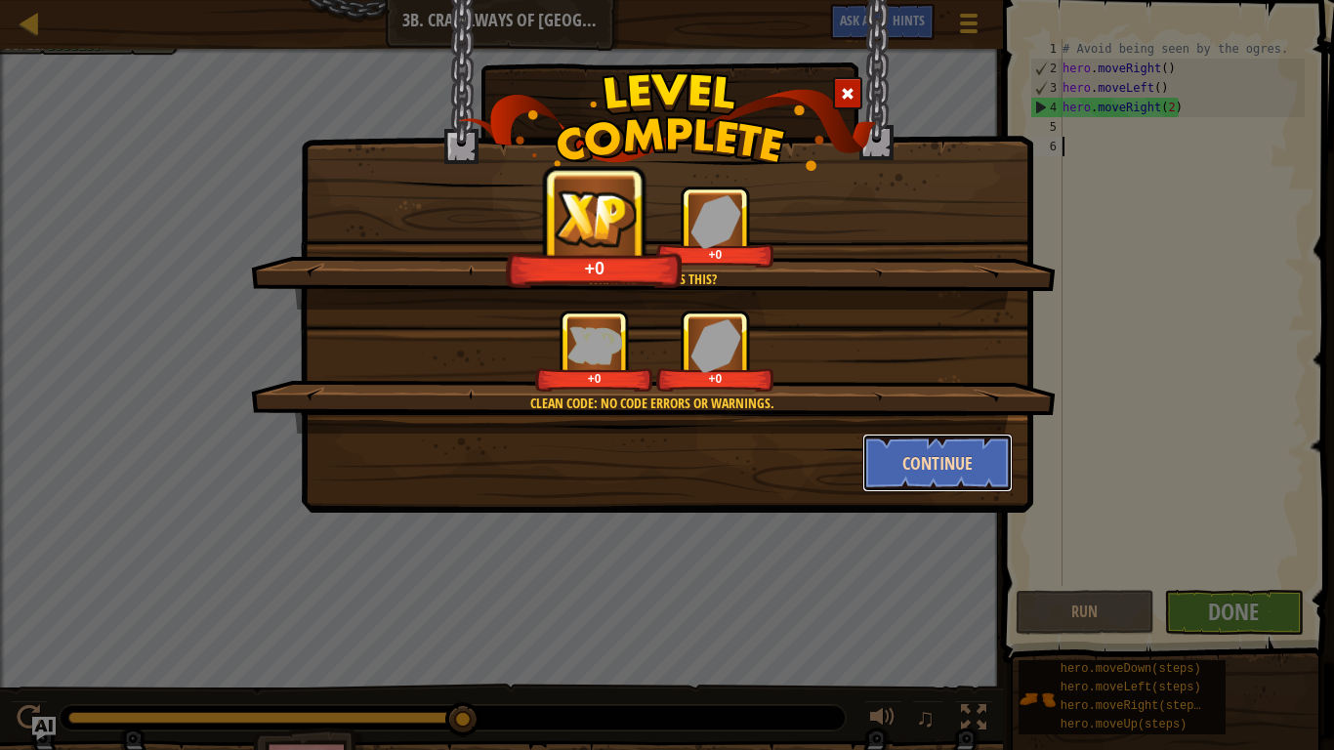
click at [950, 452] on button "Continue" at bounding box center [937, 463] width 151 height 59
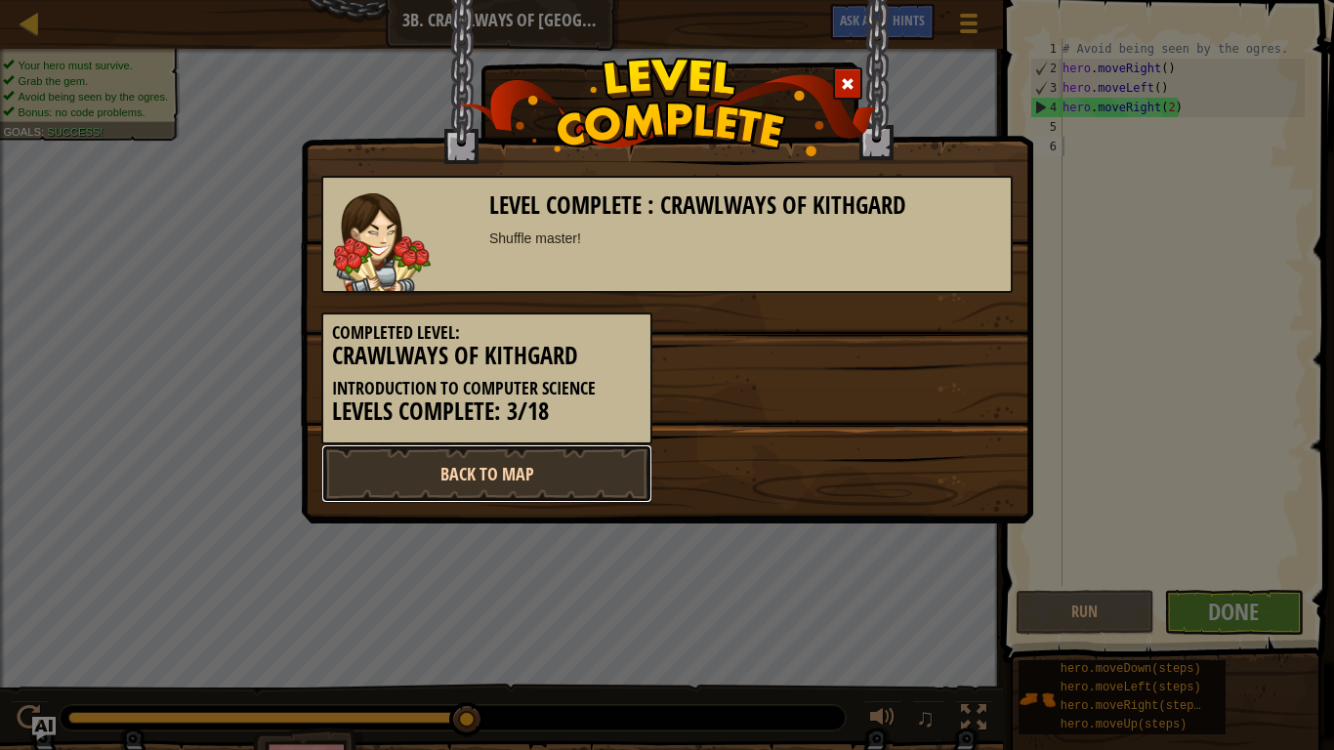
click at [473, 470] on link "Back to Map" at bounding box center [486, 473] width 331 height 59
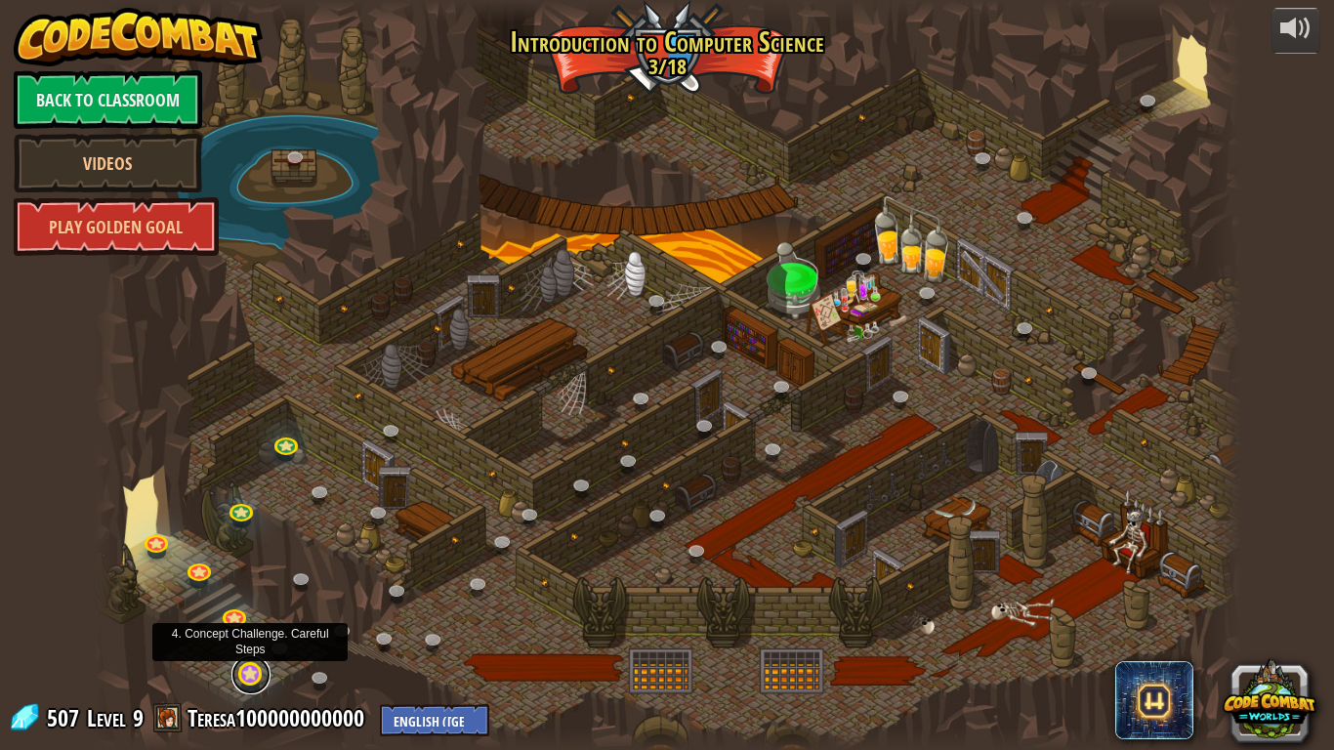
click at [251, 584] on link at bounding box center [250, 674] width 39 height 39
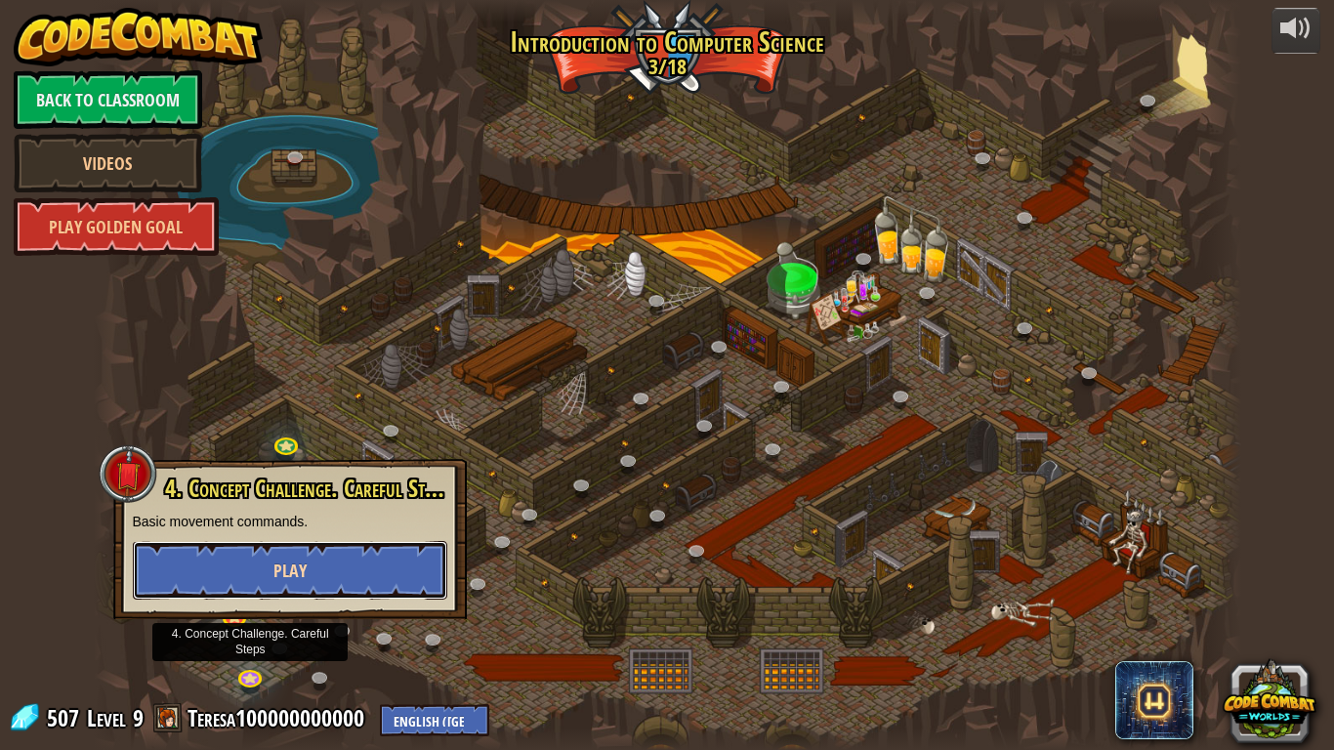
click at [220, 565] on button "Play" at bounding box center [290, 570] width 315 height 59
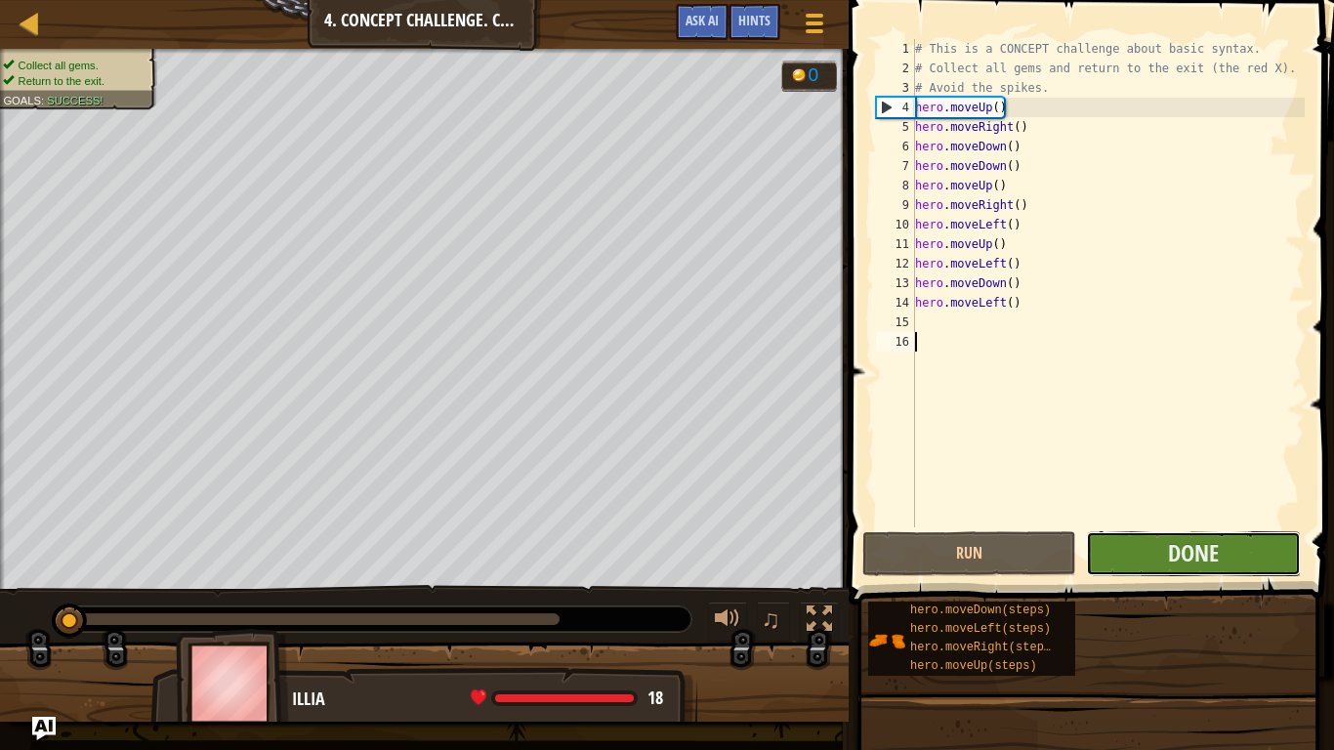
click at [1230, 543] on button "Done" at bounding box center [1193, 553] width 214 height 45
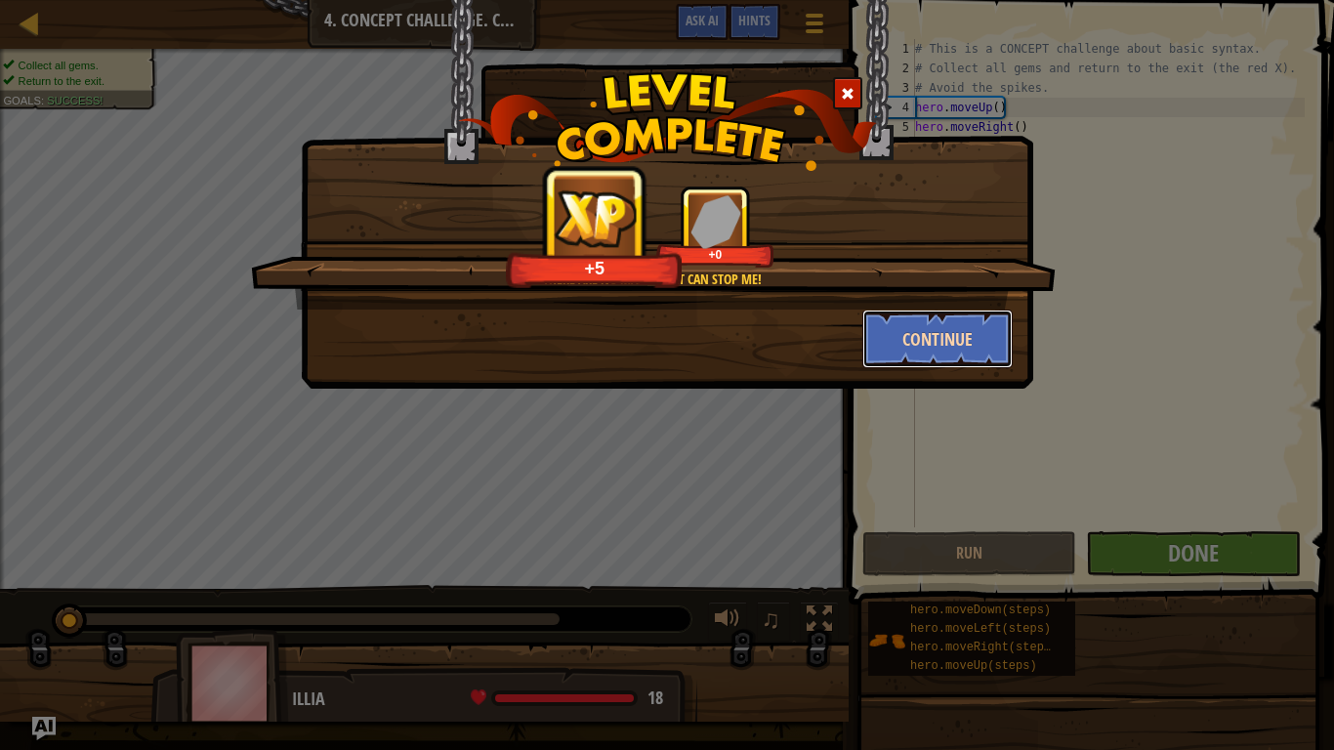
click at [946, 333] on button "Continue" at bounding box center [937, 339] width 151 height 59
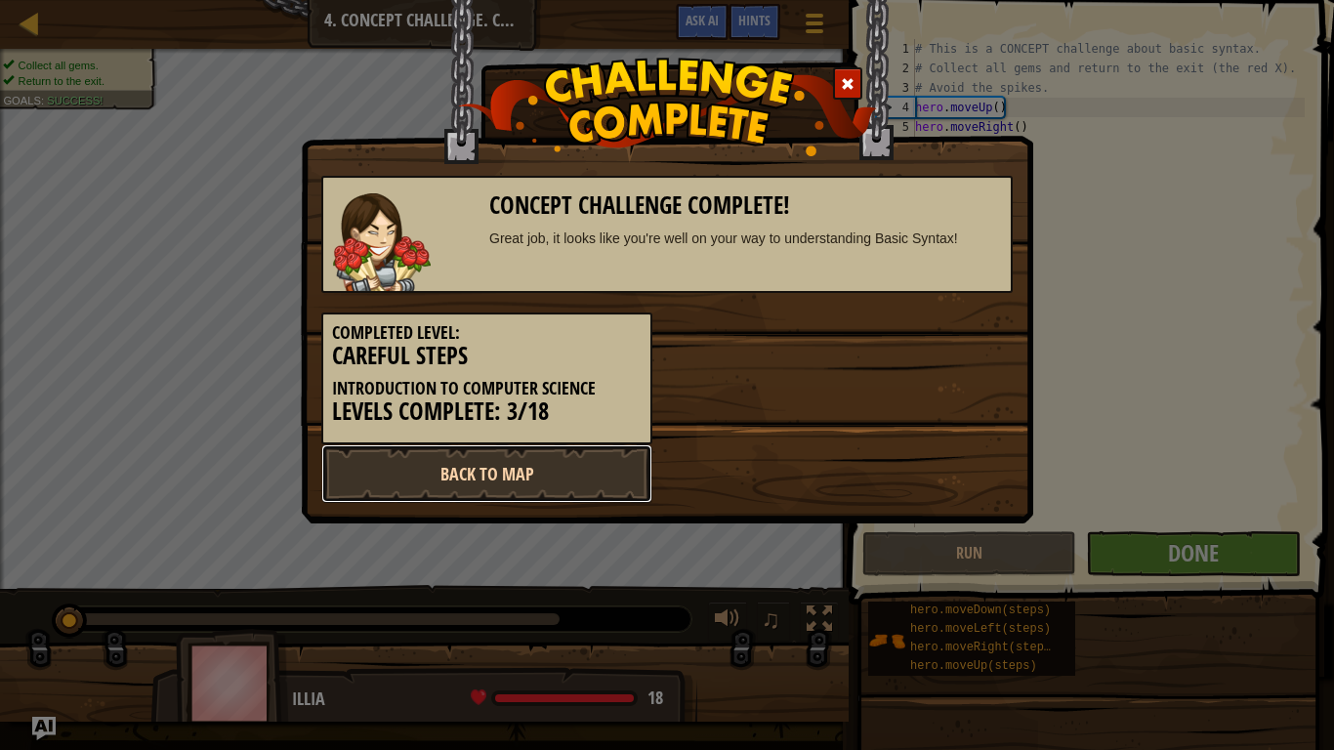
click at [637, 474] on link "Back to Map" at bounding box center [486, 473] width 331 height 59
